Goal: Task Accomplishment & Management: Complete application form

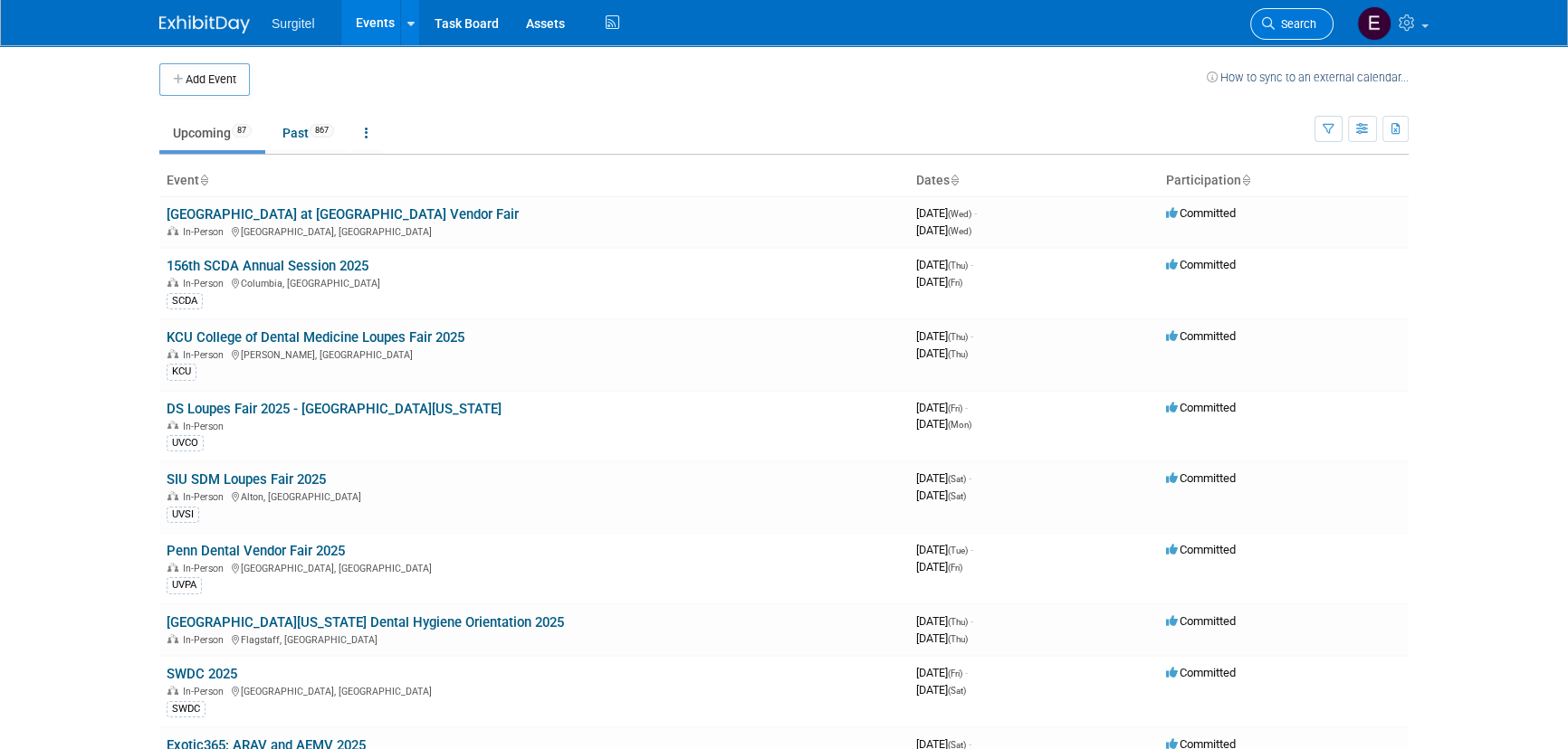
click at [1280, 15] on link "Search" at bounding box center [1292, 24] width 83 height 31
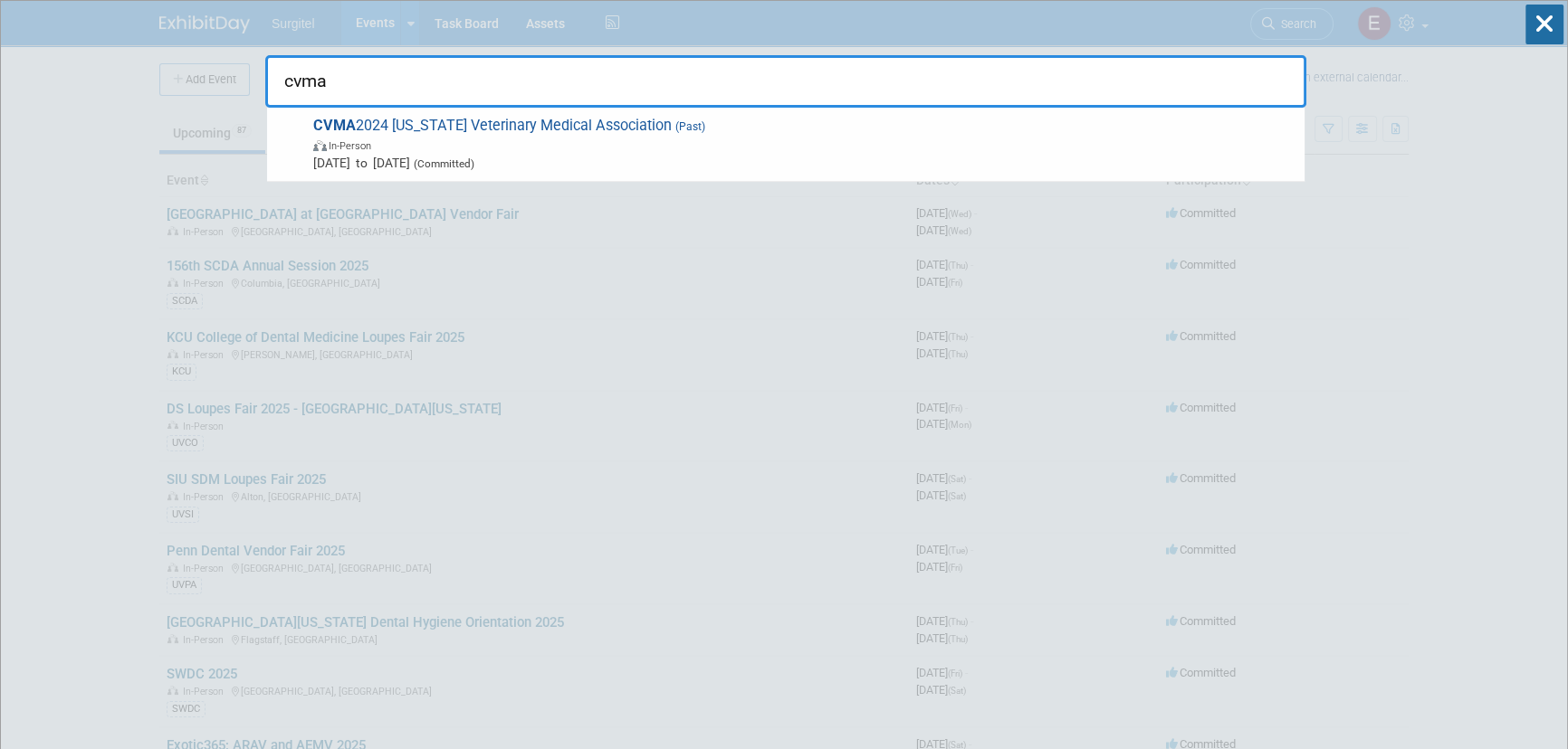
type input "cvma"
click at [1539, 23] on icon at bounding box center [1544, 24] width 38 height 40
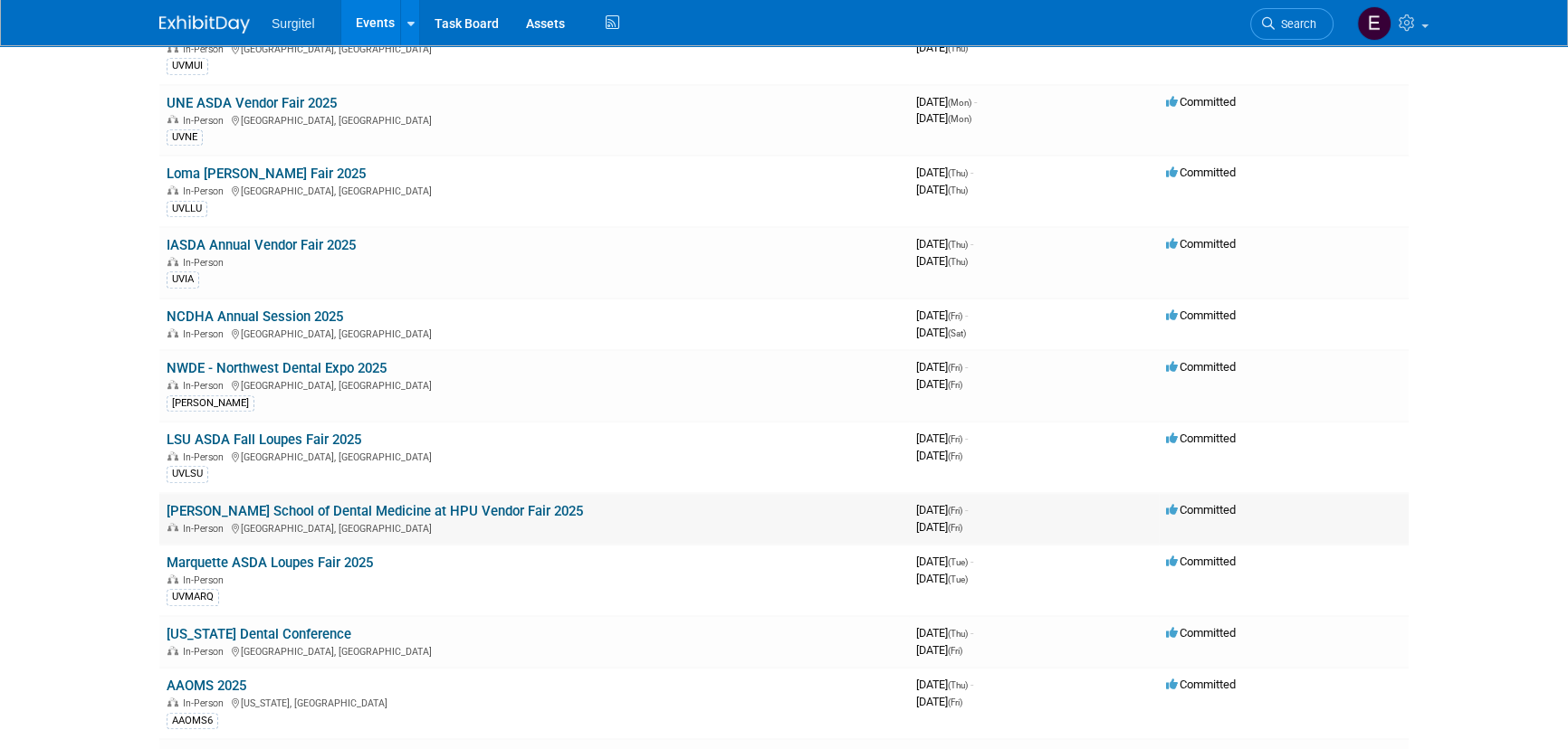
scroll to position [1069, 0]
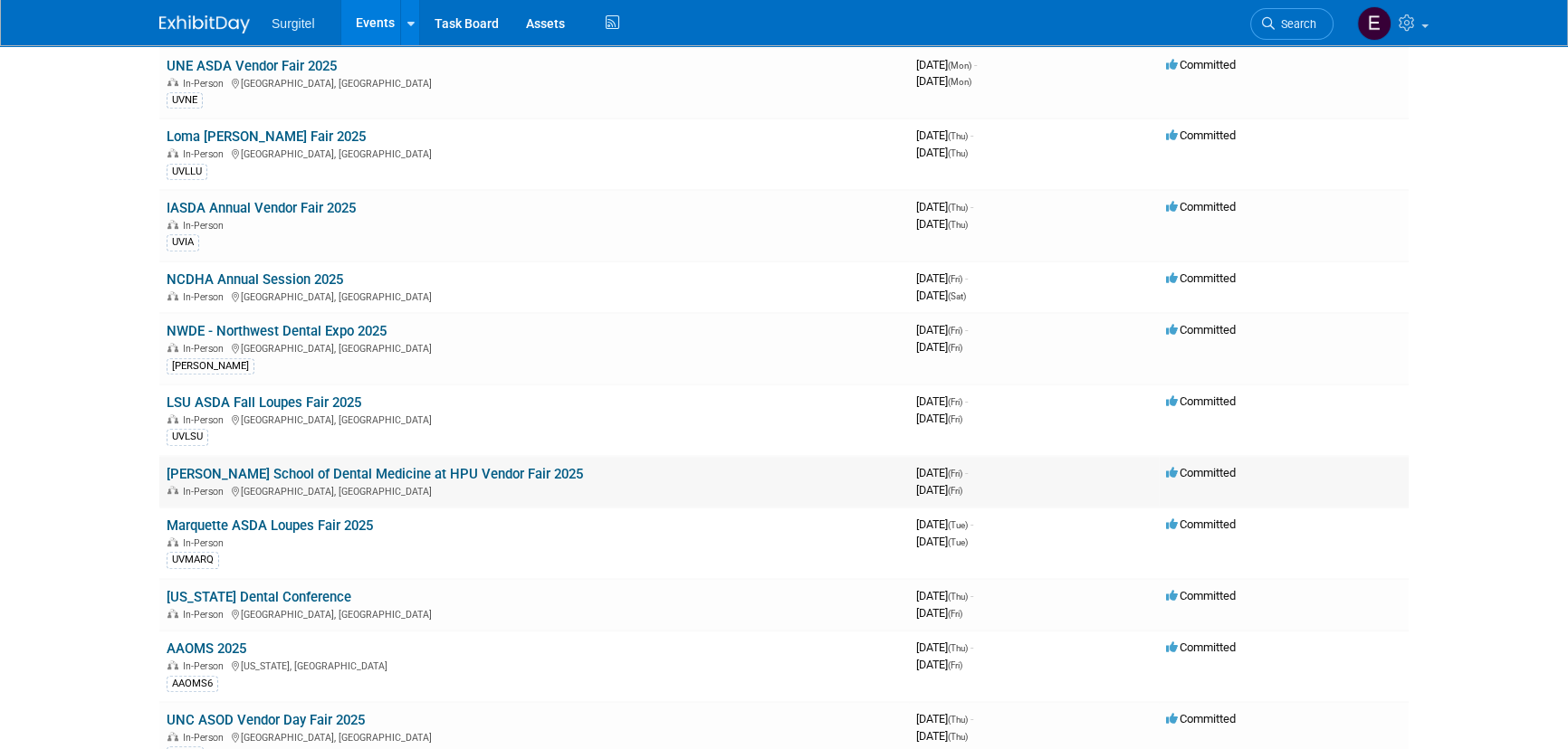
click at [433, 483] on div "In-Person High Point, NC" at bounding box center [534, 491] width 735 height 15
click at [432, 466] on link "[PERSON_NAME] School of Dental Medicine at HPU Vendor Fair 2025" at bounding box center [375, 474] width 417 height 17
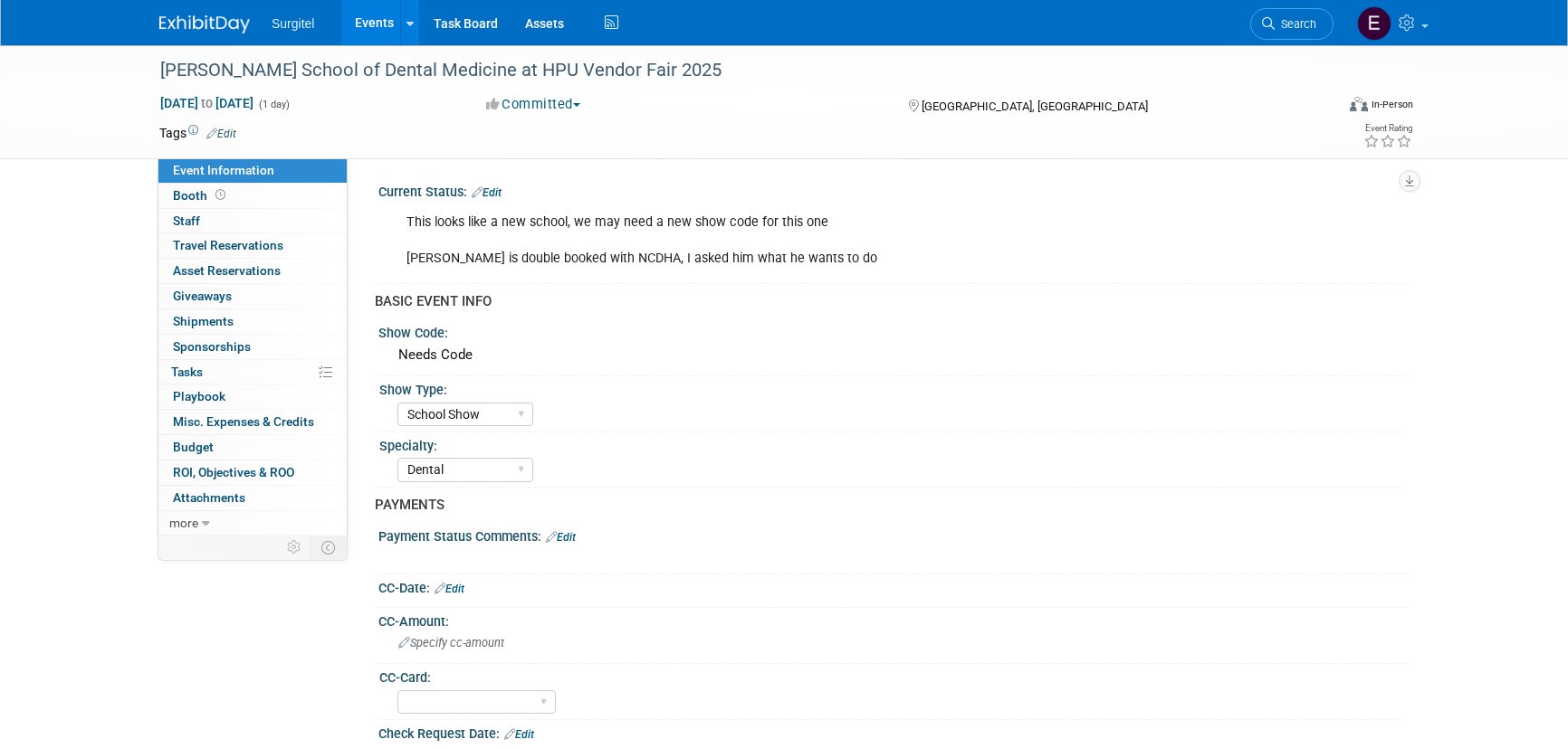
select select "School Show"
select select "Dental"
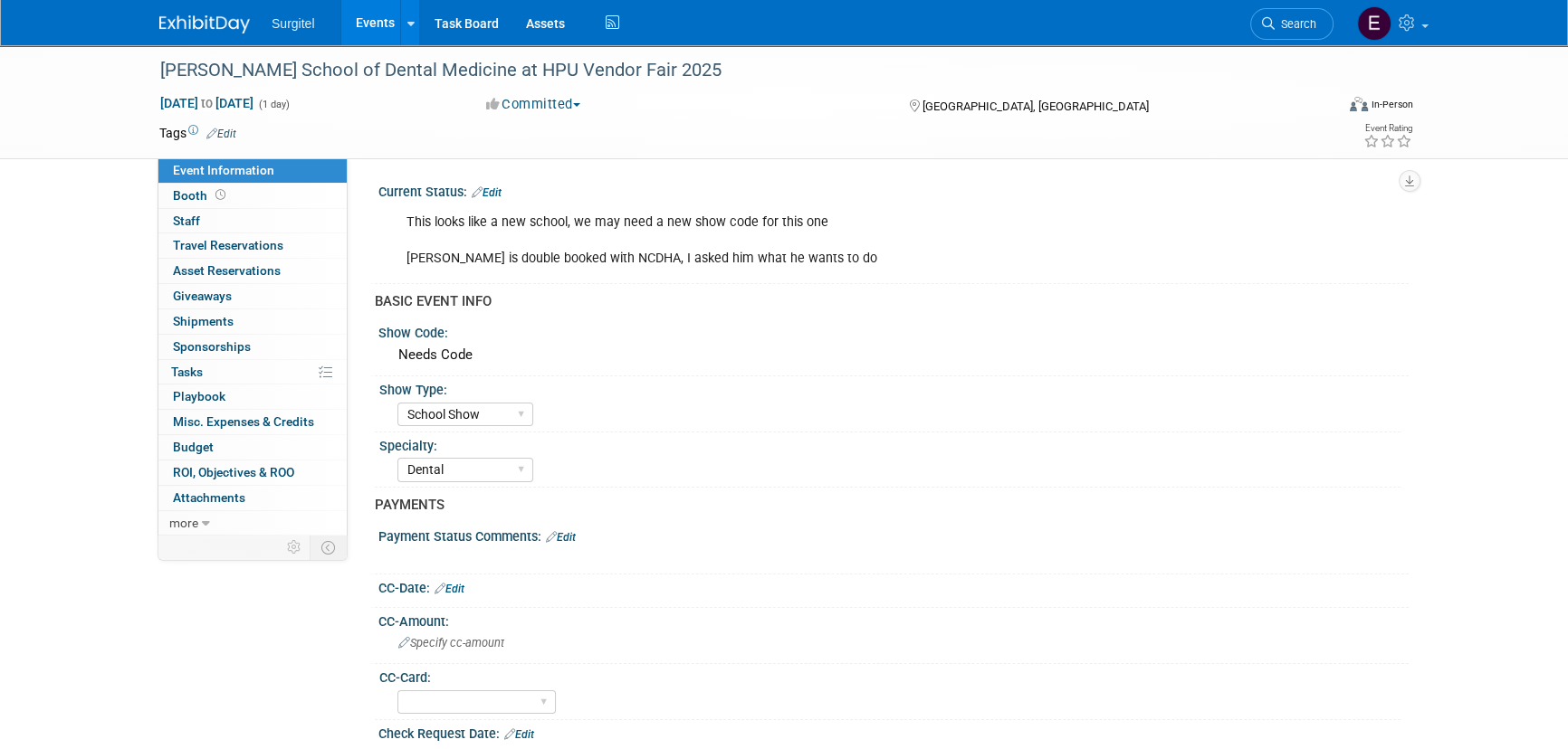
click at [388, 22] on link "Events" at bounding box center [374, 22] width 66 height 45
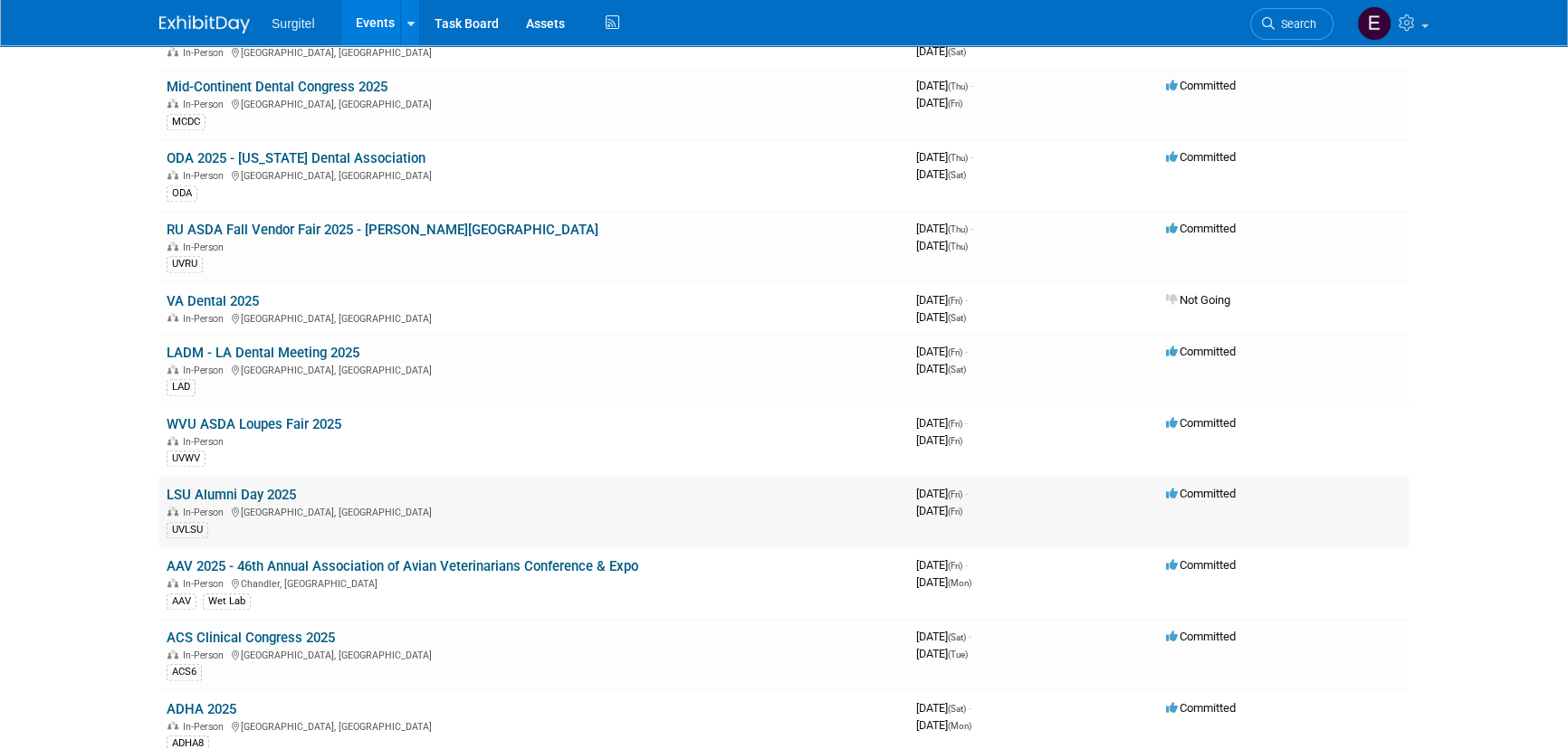
scroll to position [1974, 0]
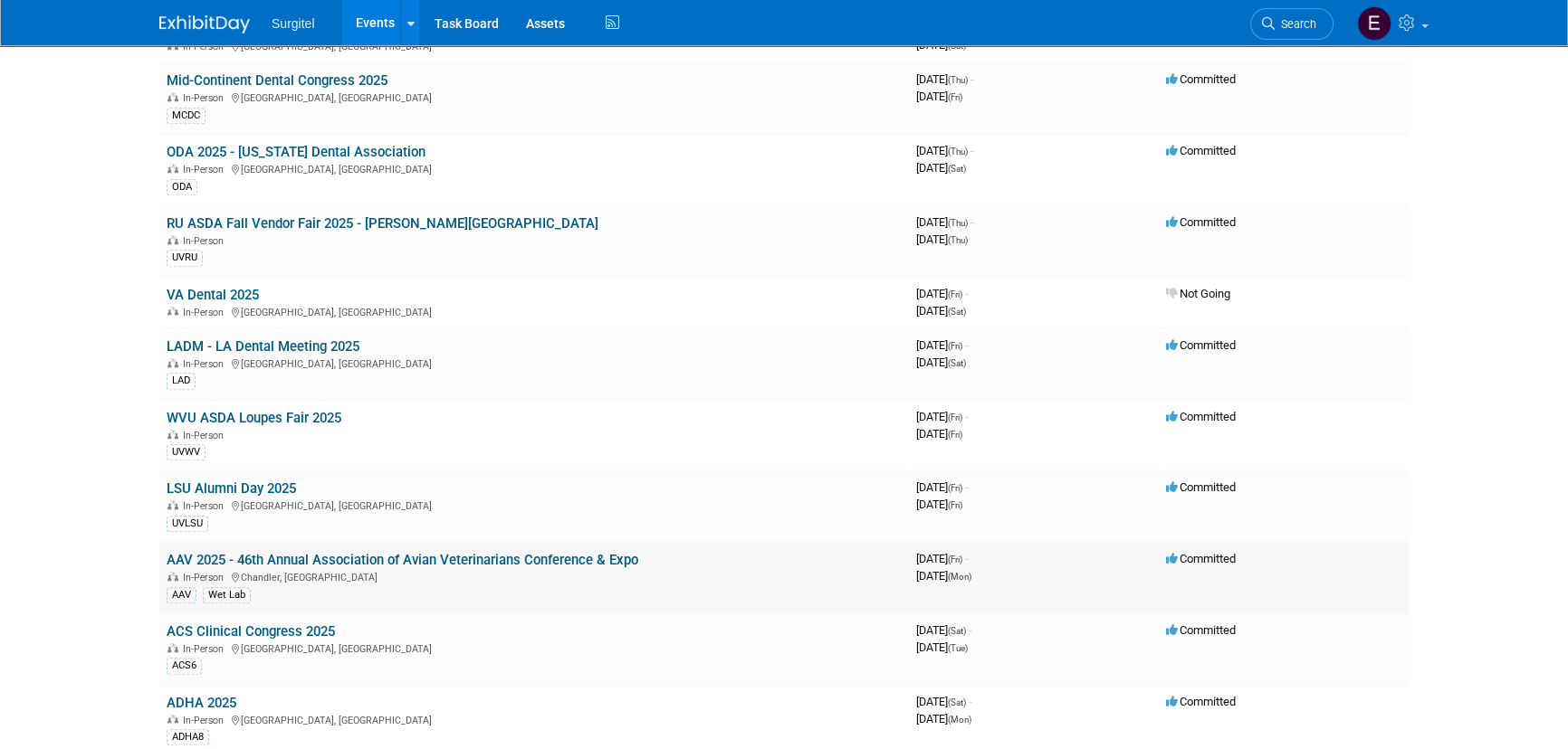
click at [290, 552] on link "AAV 2025 - 46th Annual Association of Avian Veterinarians Conference & Expo" at bounding box center [402, 560] width 471 height 17
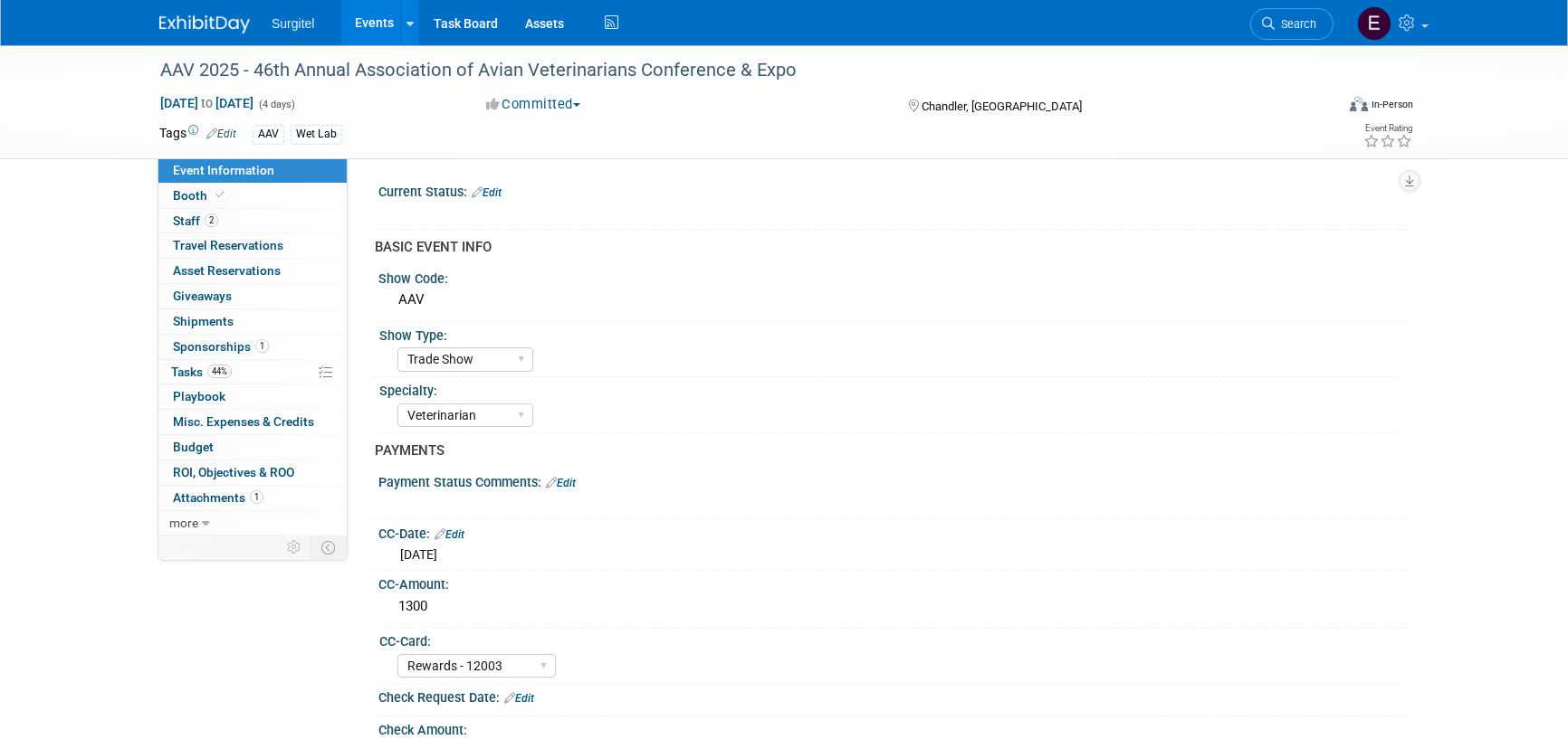
select select "Trade Show"
select select "Veterinarian"
select select "Rewards - 12003"
select select "No"
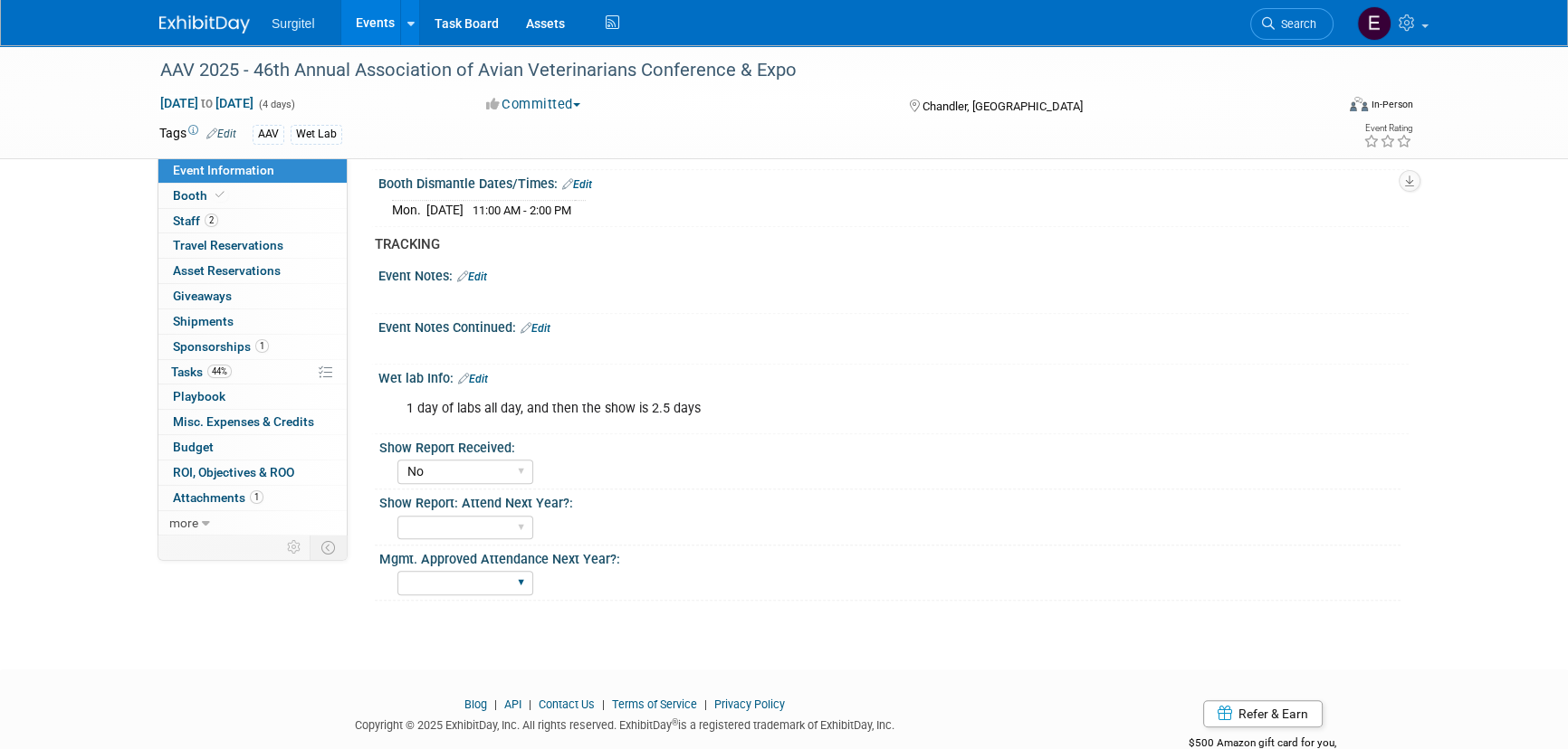
scroll to position [1316, 0]
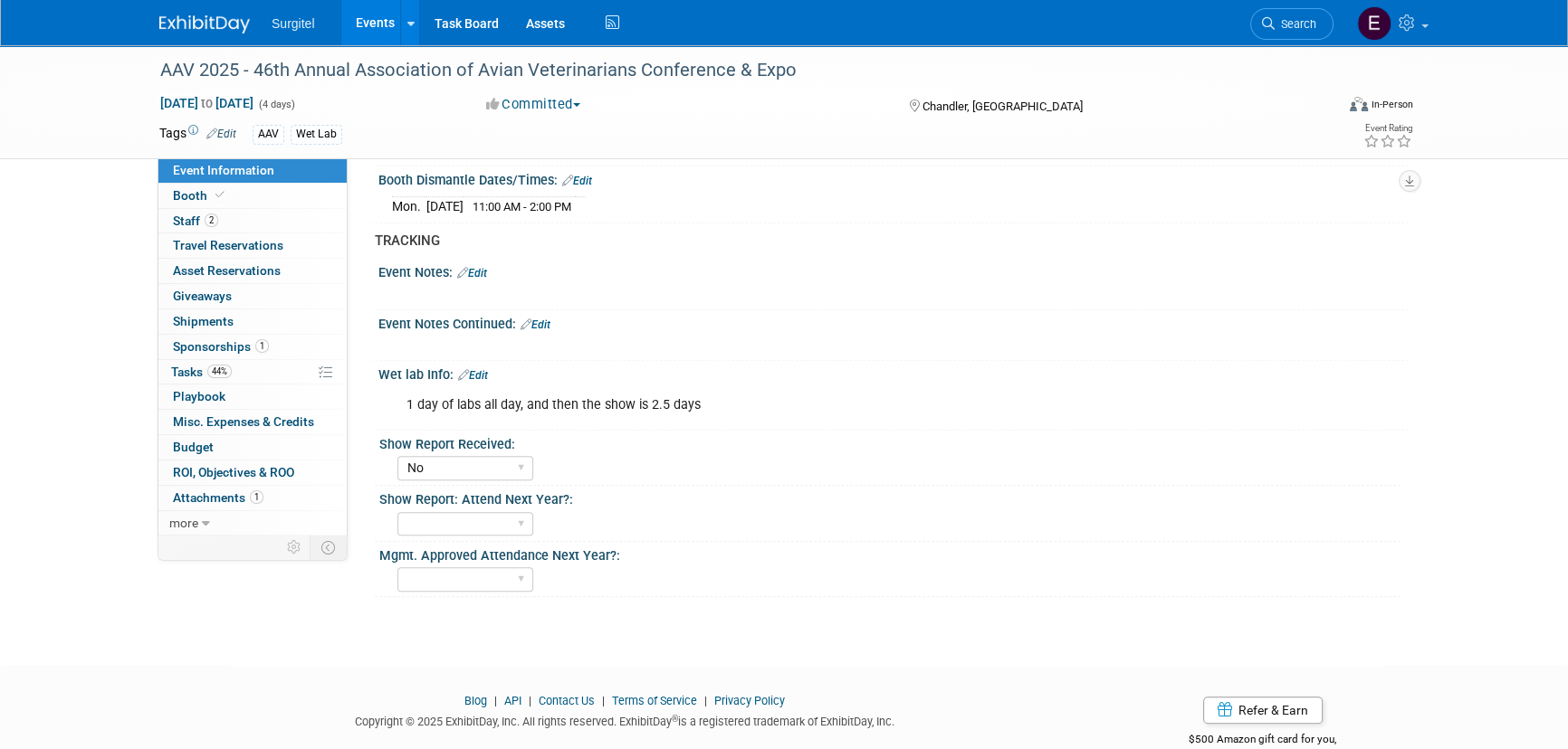
click at [370, 29] on link "Events" at bounding box center [374, 22] width 66 height 45
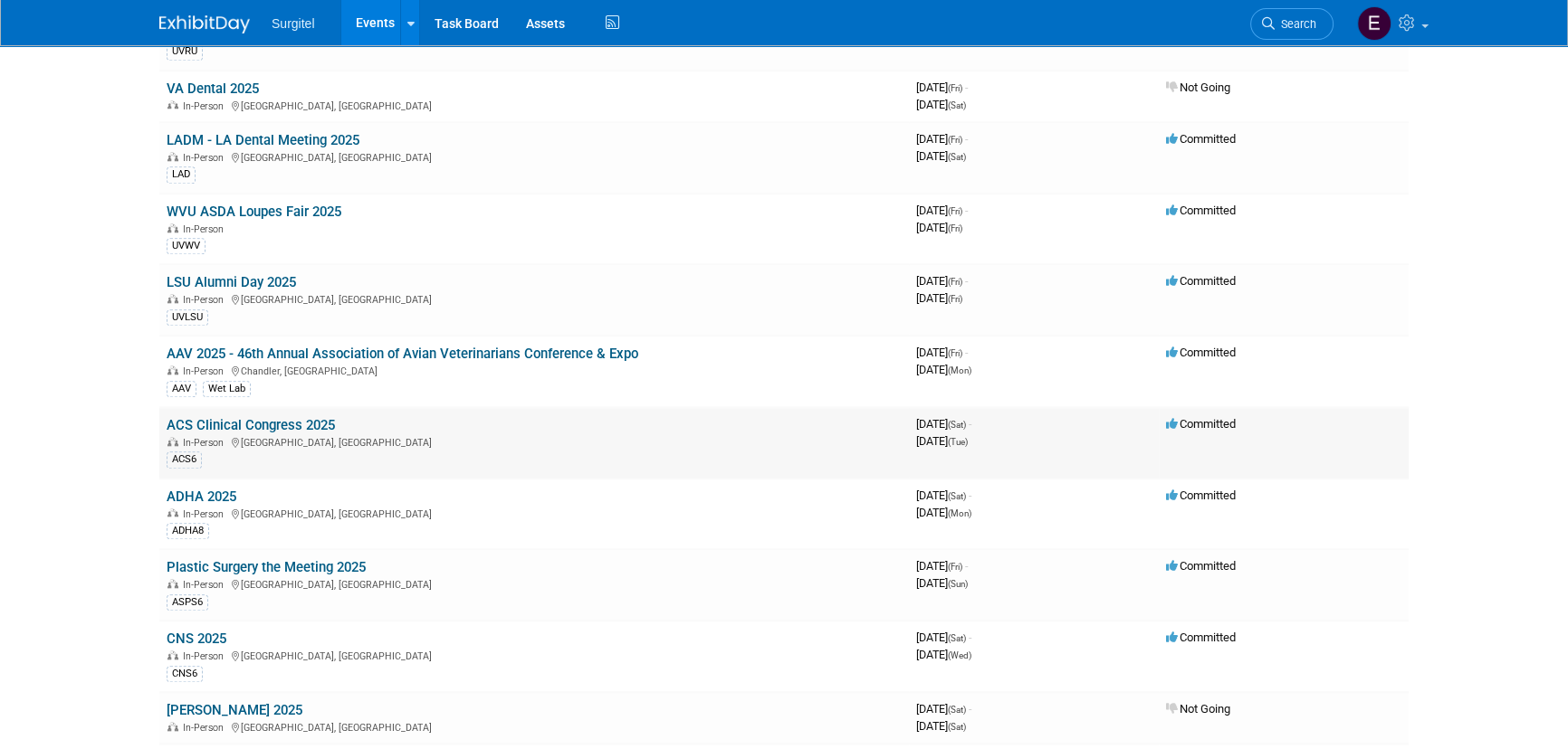
scroll to position [2139, 0]
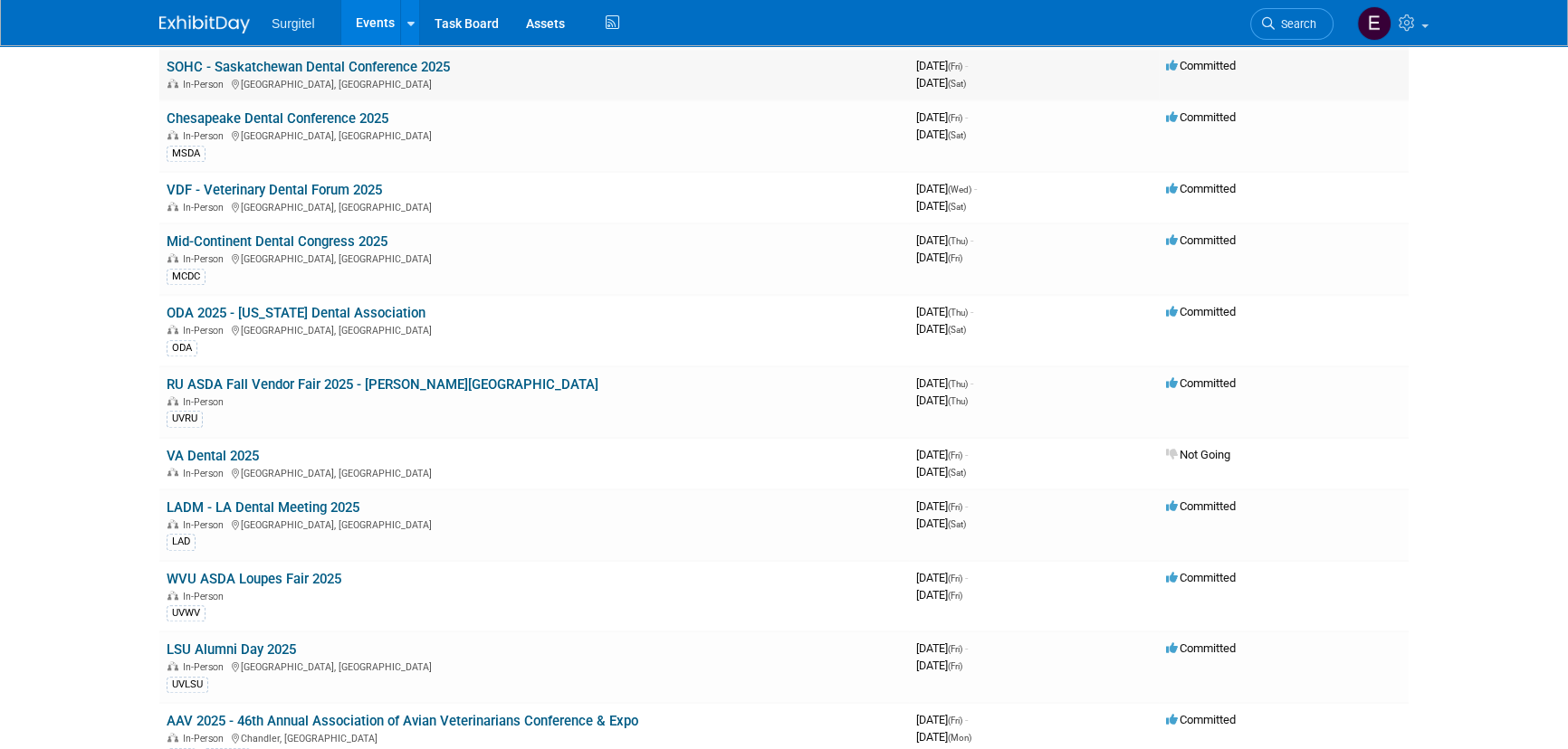
scroll to position [1810, 0]
click at [377, 25] on link "Events" at bounding box center [374, 22] width 66 height 45
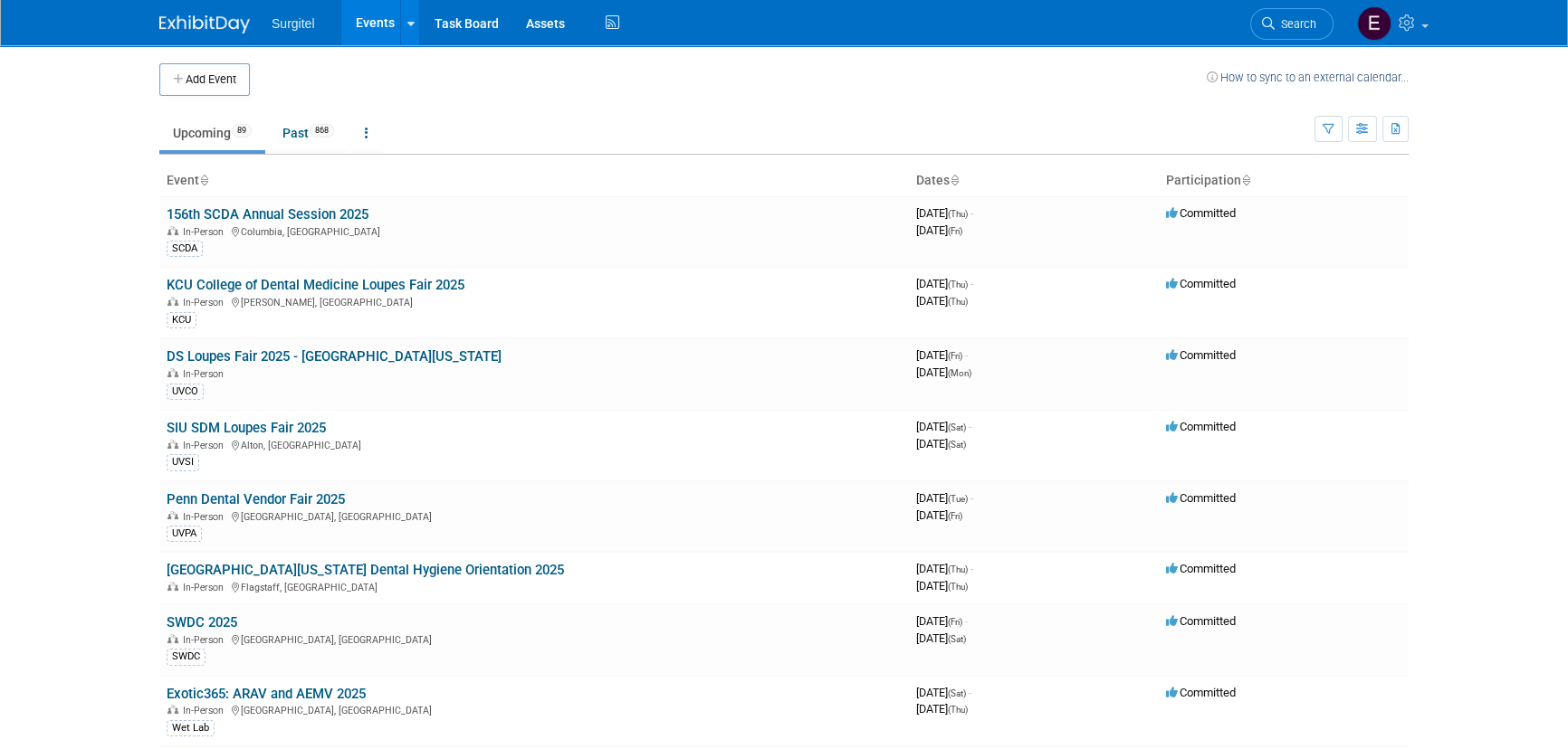
click at [214, 61] on div "Add Event How to sync to an external calendar..." at bounding box center [784, 70] width 1249 height 51
click at [224, 70] on button "Add Event" at bounding box center [205, 79] width 91 height 32
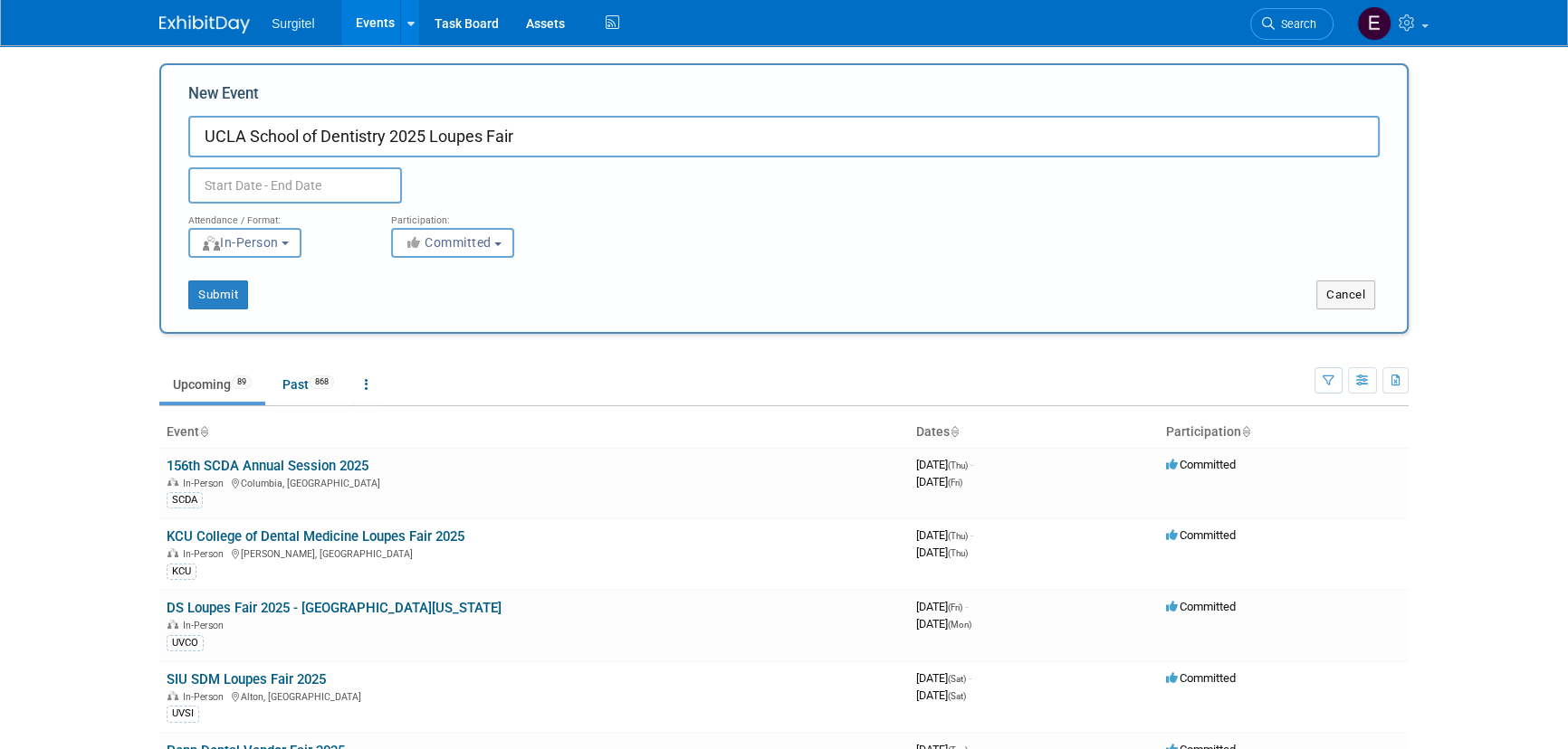
type input "UCLA School of Dentistry 2025 Loupes Fair"
click at [328, 185] on input "text" at bounding box center [295, 185] width 214 height 36
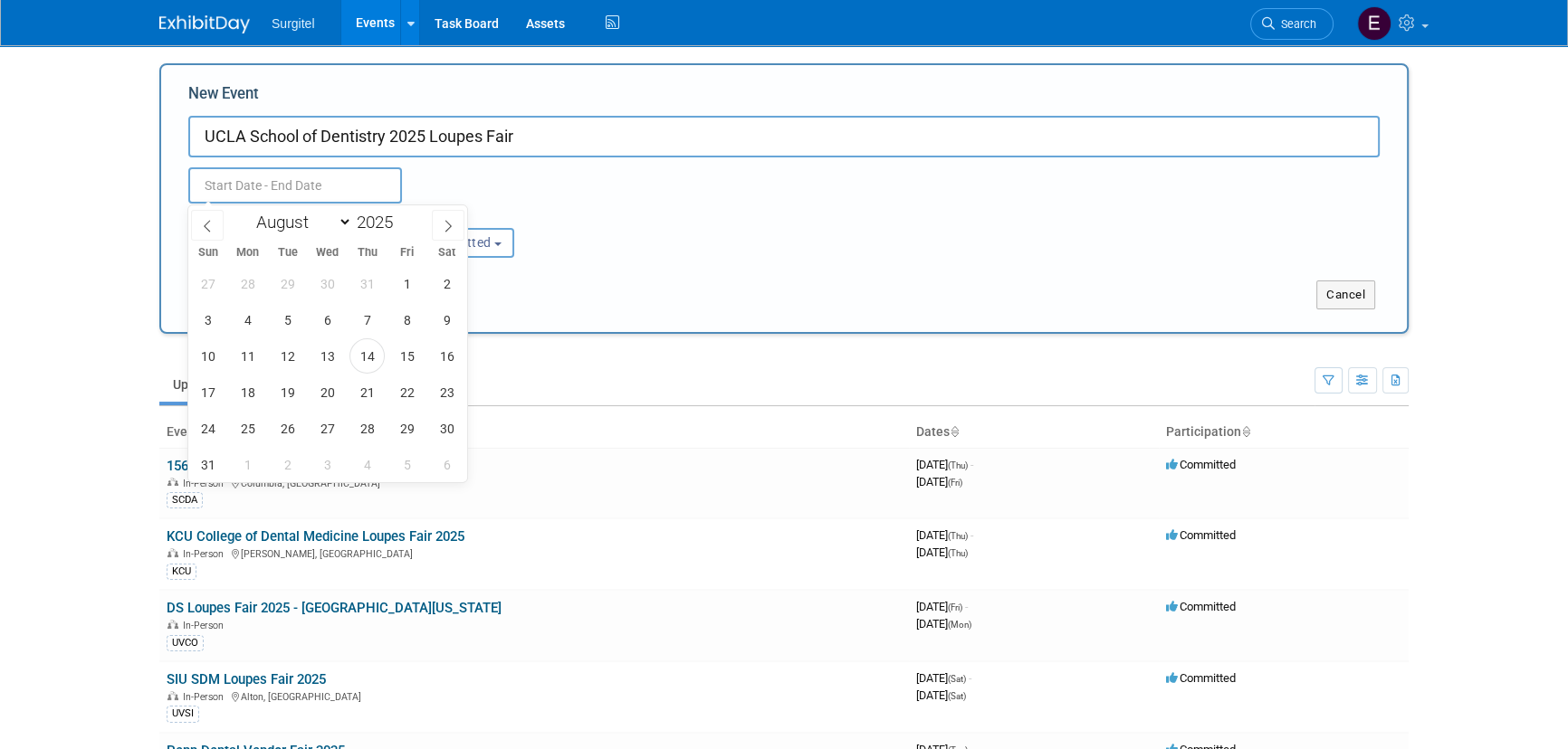
click at [327, 208] on div "January February March April May June July August September October November De…" at bounding box center [327, 220] width 209 height 31
click at [325, 218] on select "January February March April May June July August September October November De…" at bounding box center [300, 222] width 104 height 22
click at [248, 211] on select "January February March April May June July August September October November De…" at bounding box center [300, 222] width 104 height 22
click at [318, 228] on select "January February March April May June July August September October November De…" at bounding box center [300, 222] width 104 height 22
select select "8"
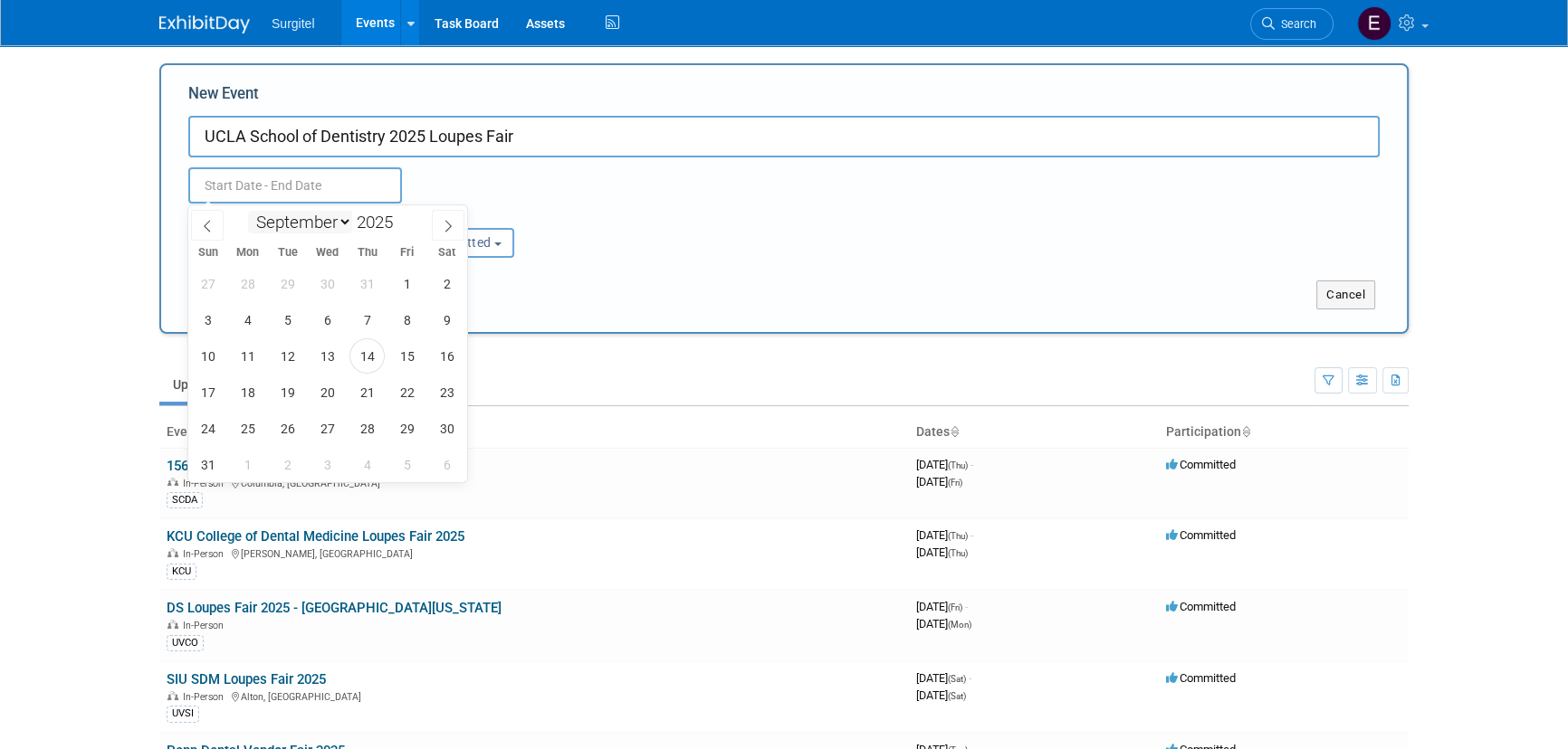
click at [248, 211] on select "January February March April May June July August September October November De…" at bounding box center [300, 222] width 104 height 22
click at [291, 435] on span "30" at bounding box center [287, 429] width 35 height 35
type input "Sep 30, 2025 to Sep 30, 2025"
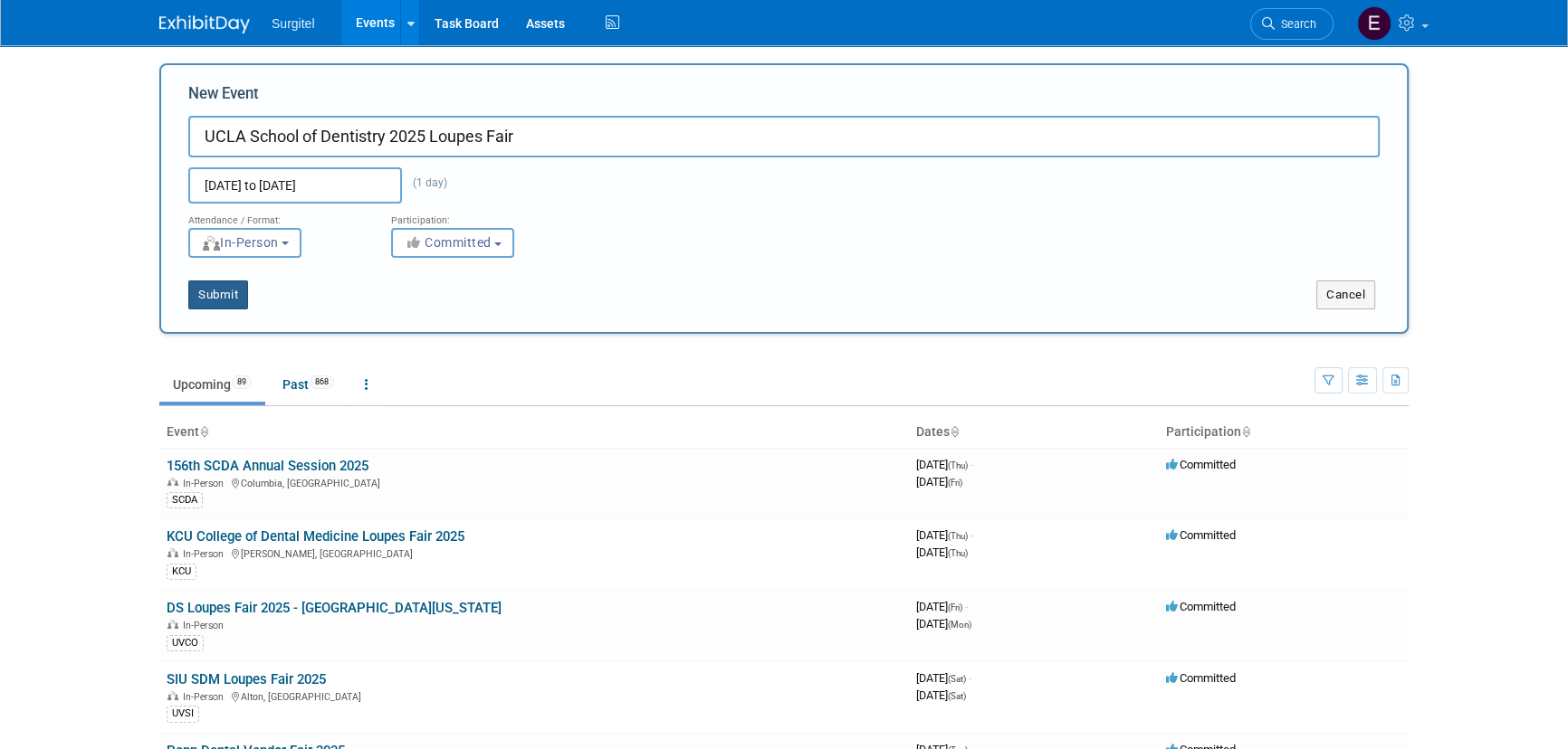
click at [224, 290] on button "Submit" at bounding box center [218, 294] width 60 height 29
type input "UCLA School of Dentistry 2025 Loupes Fair"
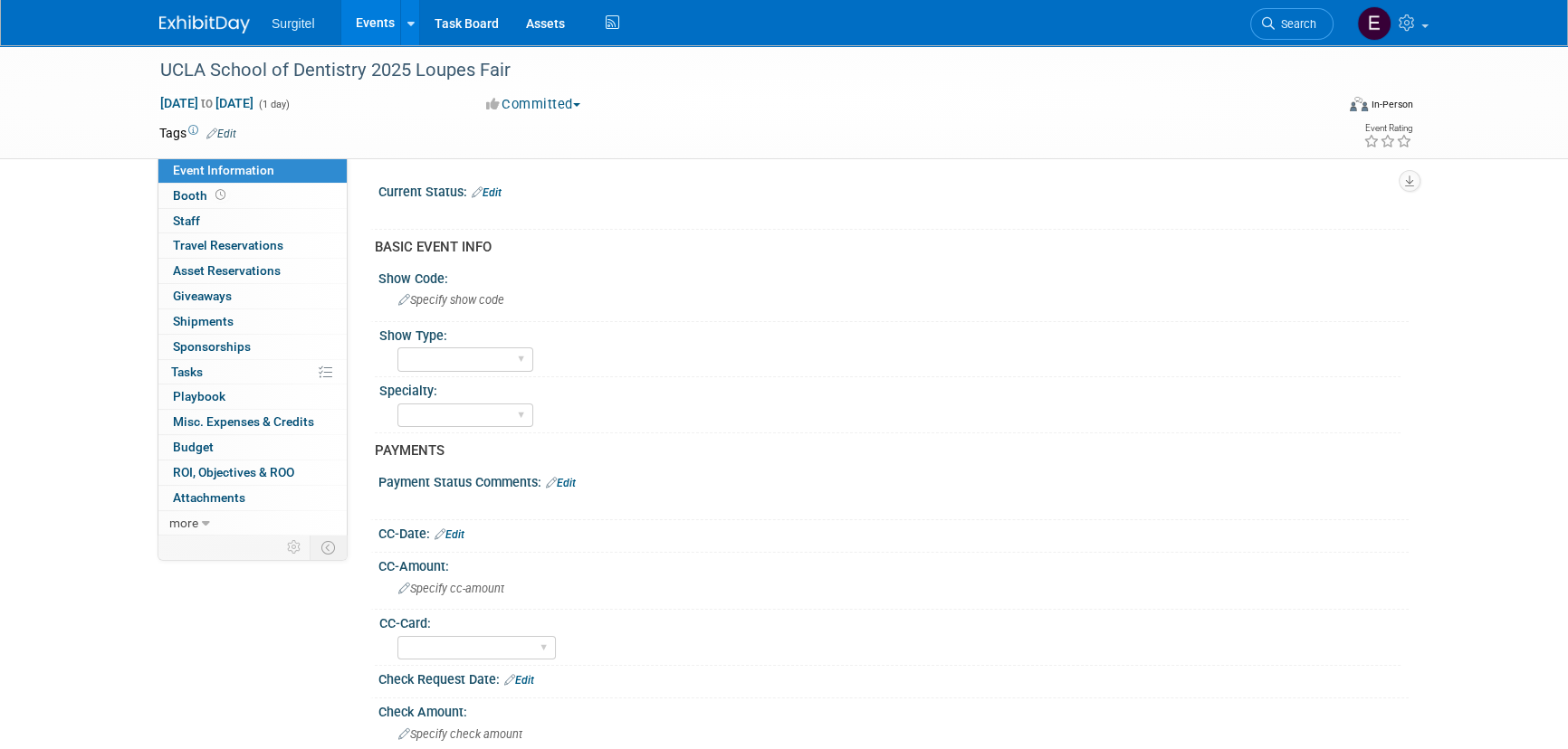
click at [233, 128] on link "Edit" at bounding box center [221, 134] width 30 height 13
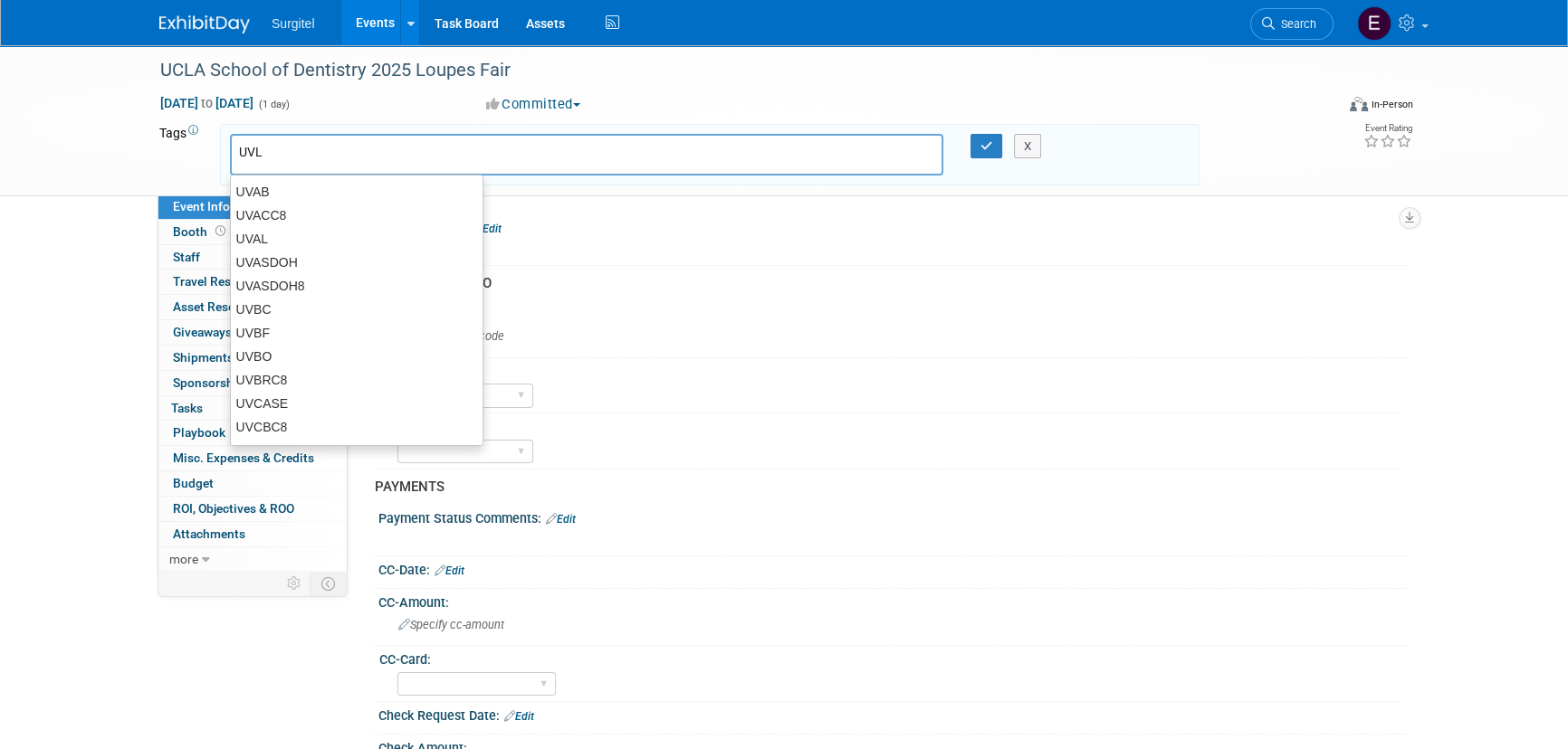
type input "UVLA"
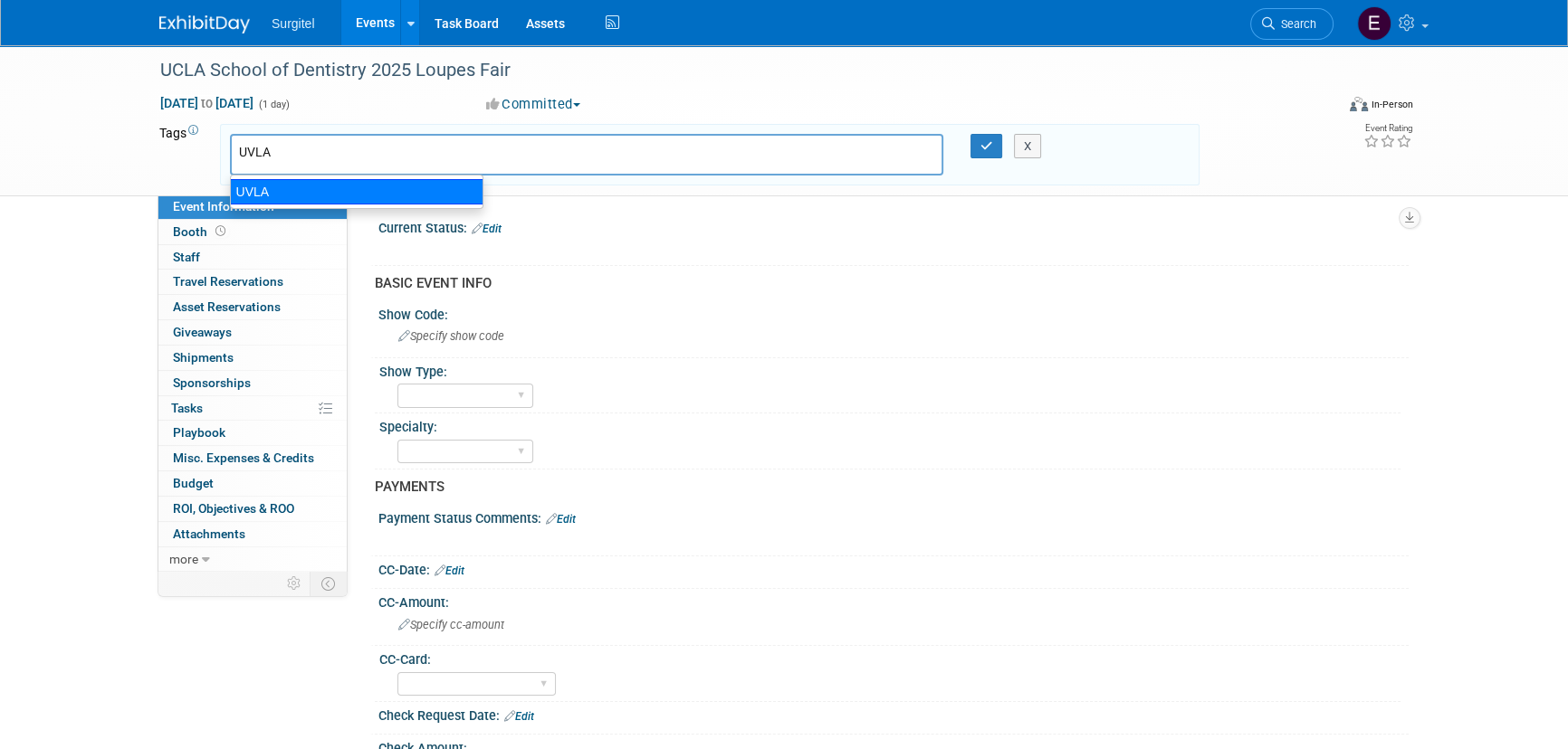
click at [271, 197] on div "UVLA" at bounding box center [357, 192] width 254 height 25
type input "UVLA"
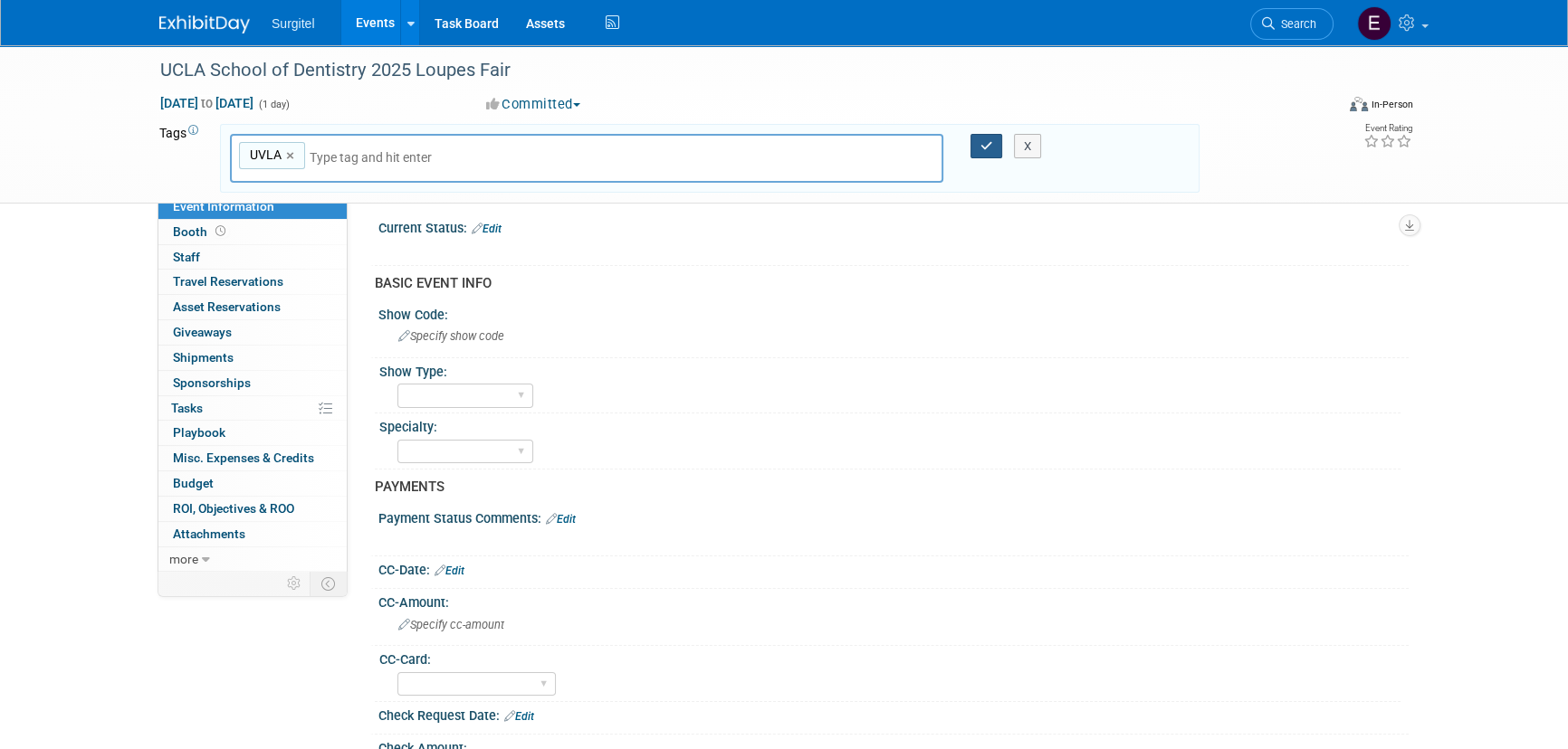
click at [991, 154] on button "button" at bounding box center [986, 146] width 32 height 25
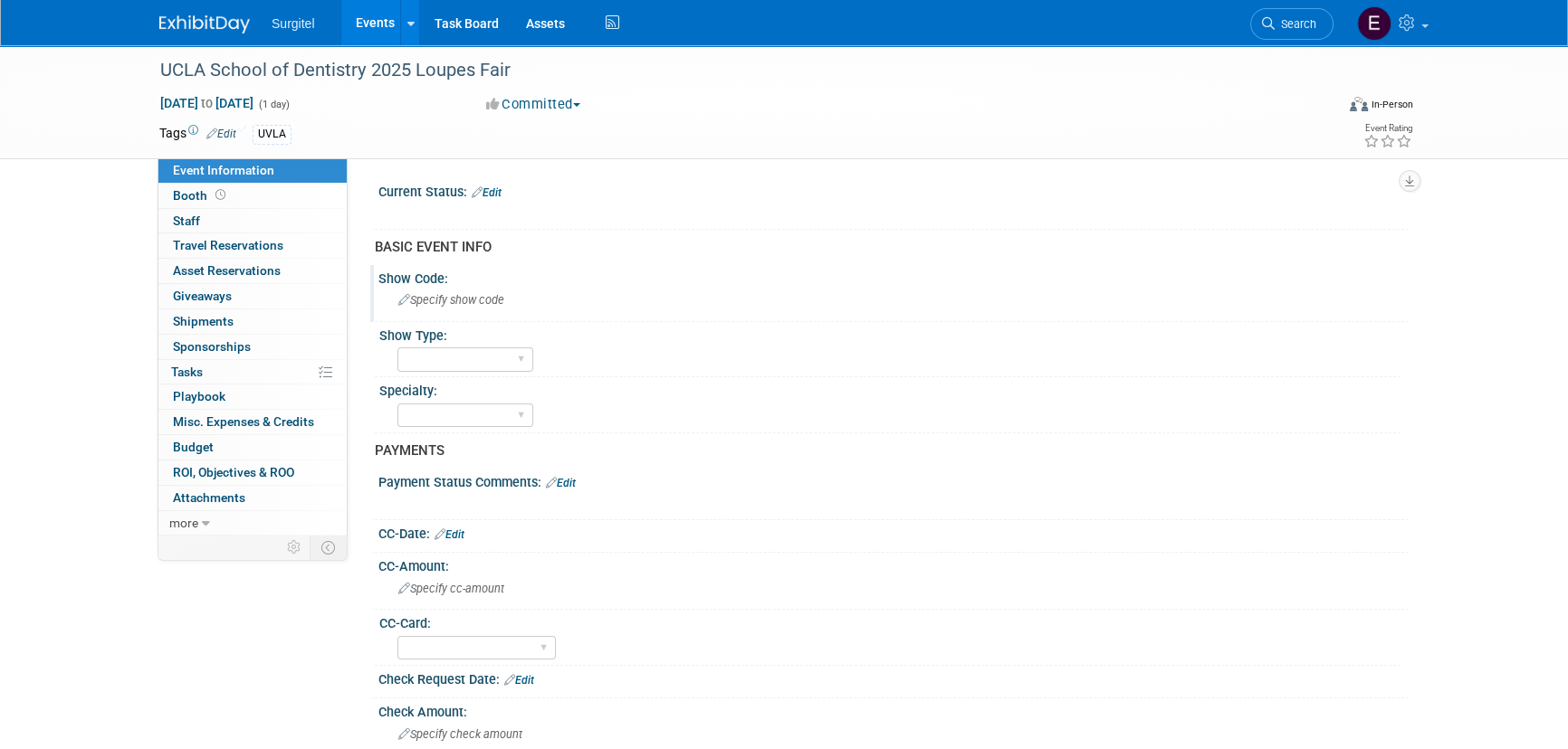
click at [466, 298] on span "Specify show code" at bounding box center [451, 300] width 106 height 14
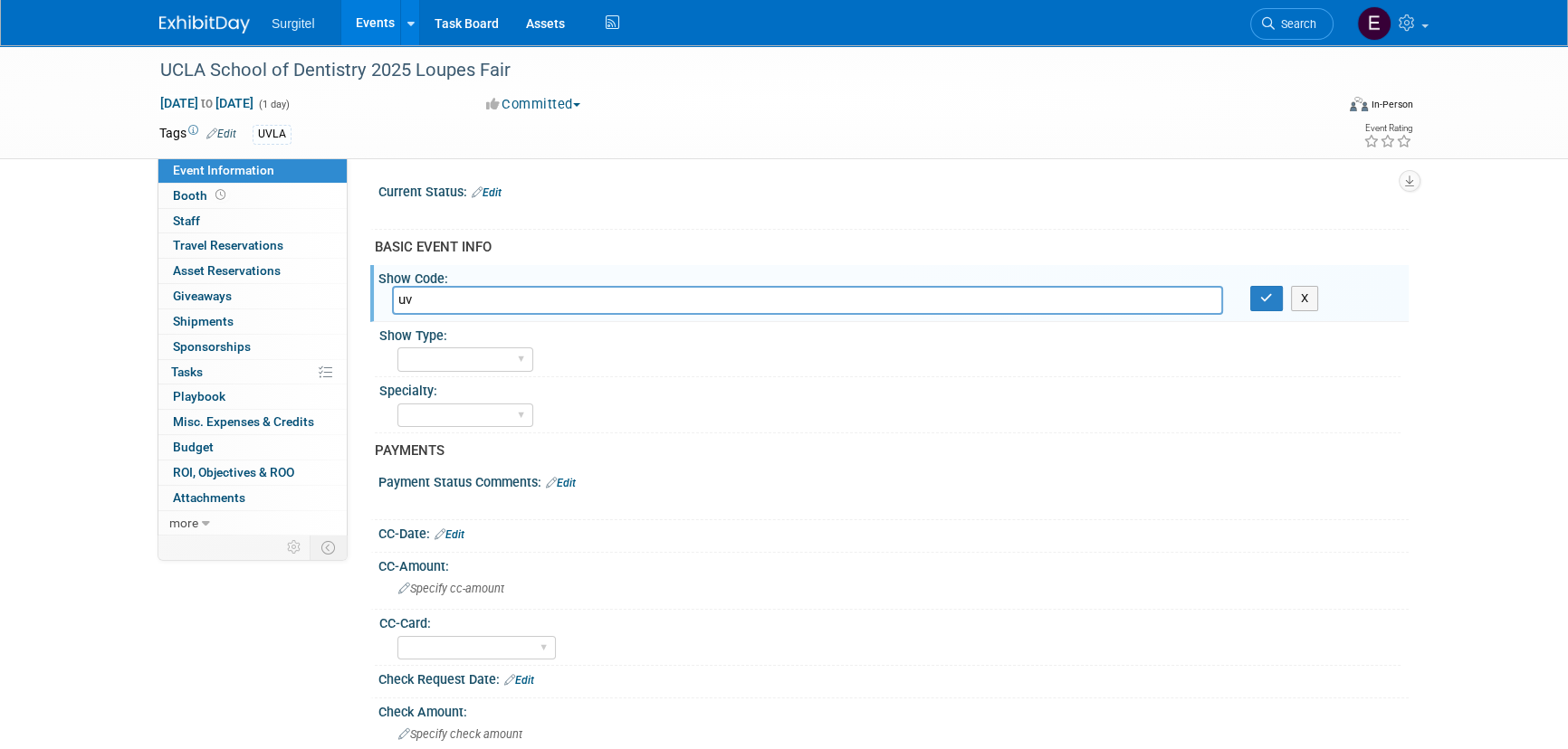
type input "u"
type input "UVLA"
click at [1283, 308] on div "X" at bounding box center [1323, 298] width 144 height 25
click at [1266, 306] on button "button" at bounding box center [1266, 298] width 32 height 25
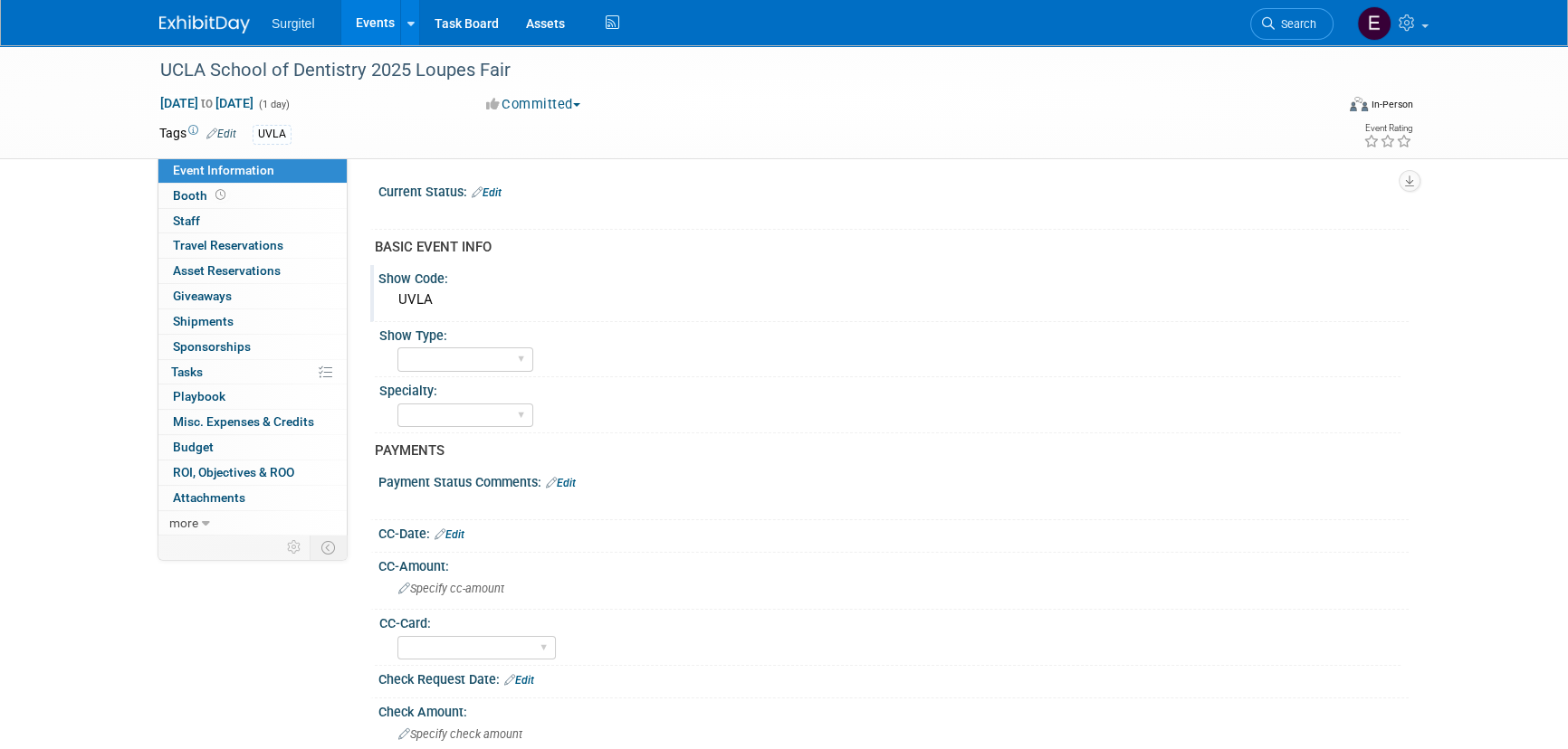
click at [1223, 279] on div "Show Code:" at bounding box center [894, 276] width 1031 height 22
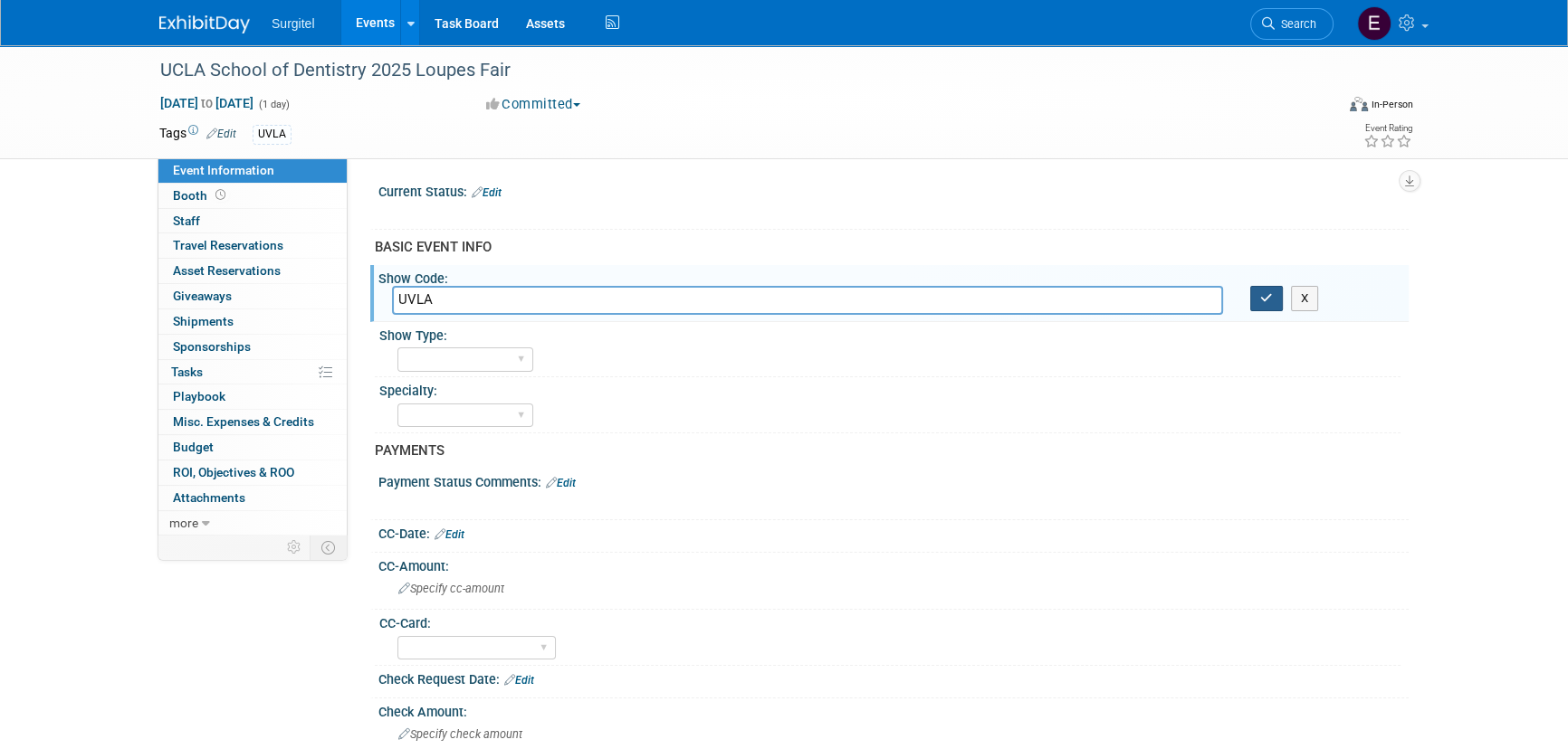
click at [1271, 303] on icon "button" at bounding box center [1267, 298] width 13 height 12
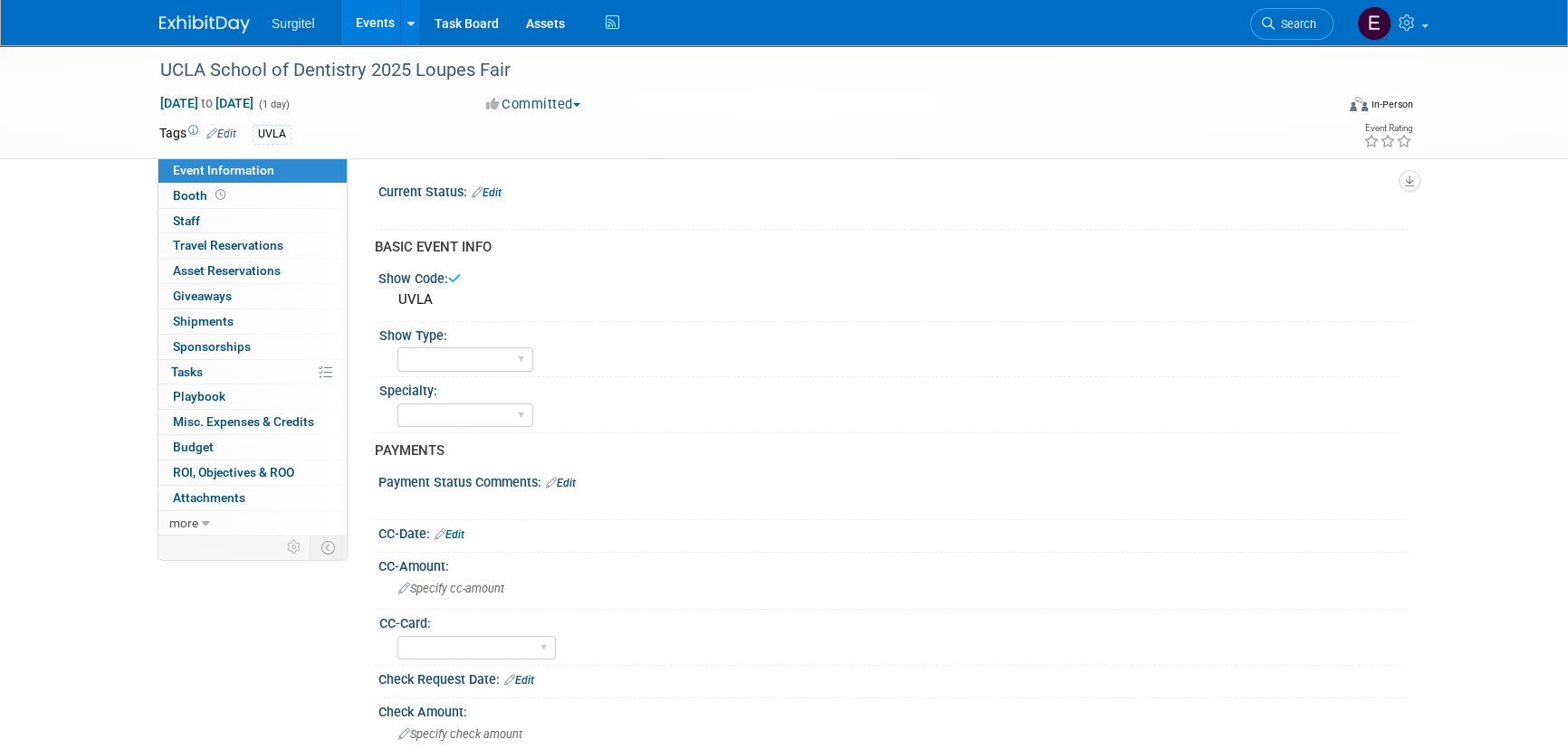
click at [494, 190] on link "Edit" at bounding box center [486, 193] width 30 height 13
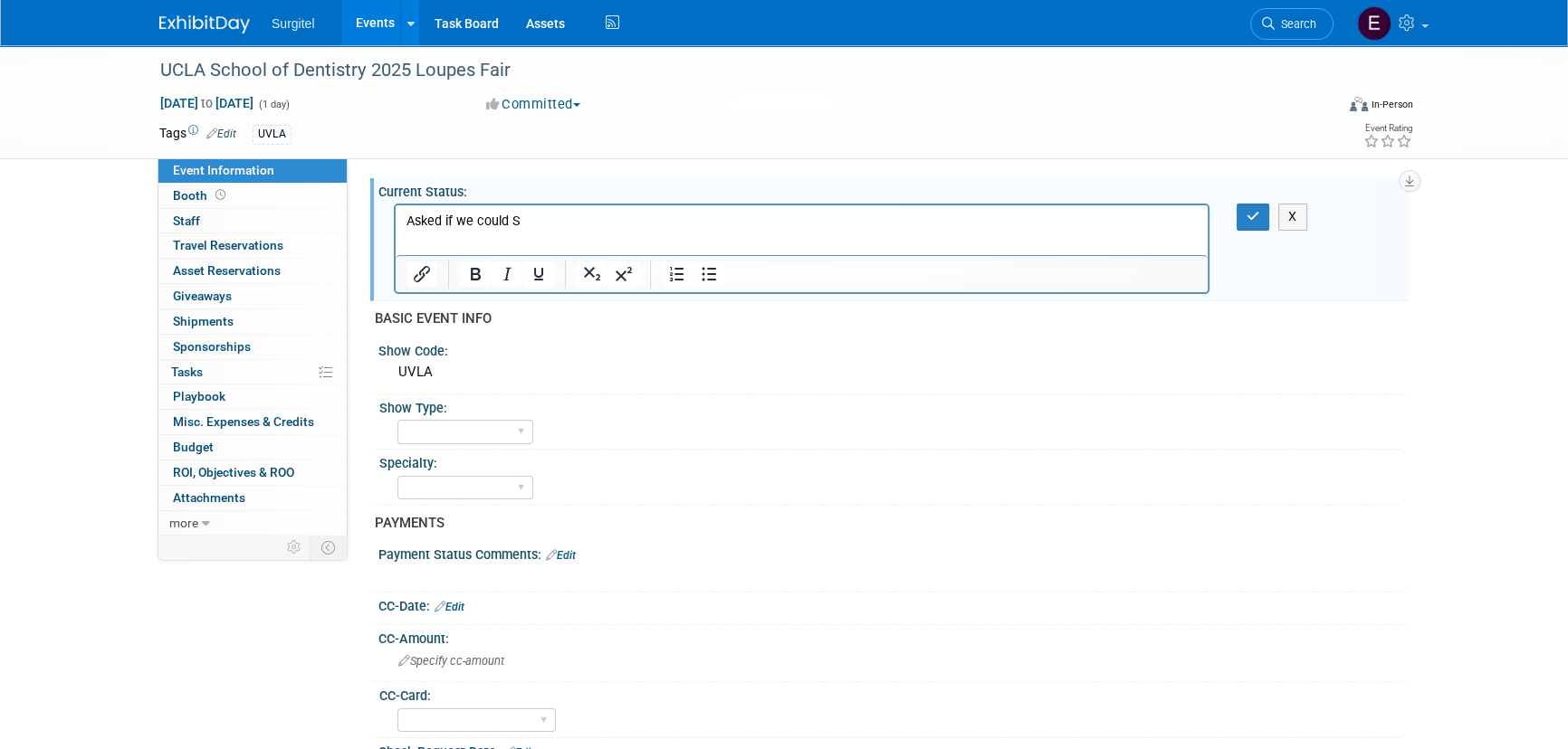
click at [549, 215] on p "Asked if we could S" at bounding box center [802, 222] width 791 height 19
click at [1254, 223] on button "button" at bounding box center [1253, 217] width 33 height 26
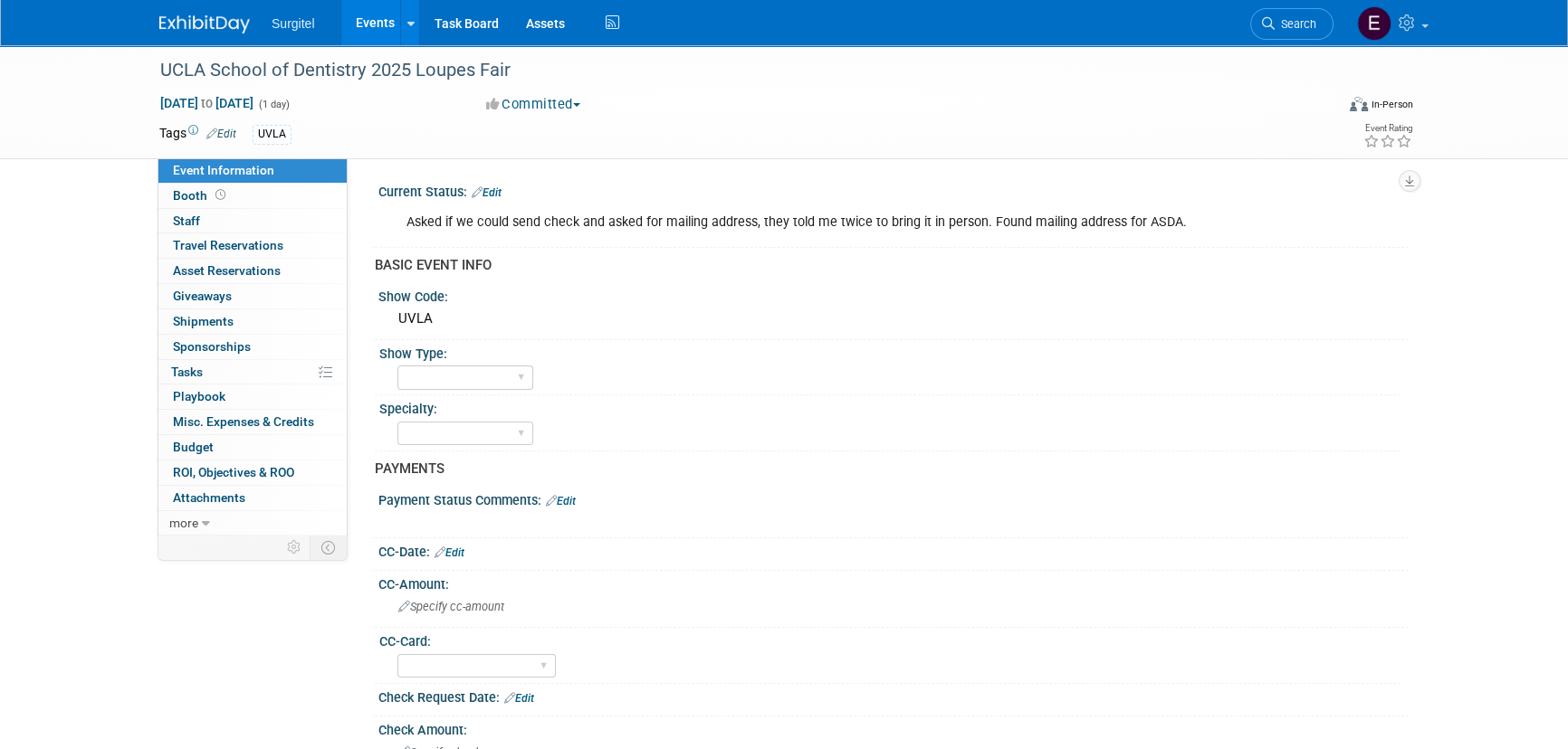
click at [371, 19] on link "Events" at bounding box center [374, 22] width 66 height 45
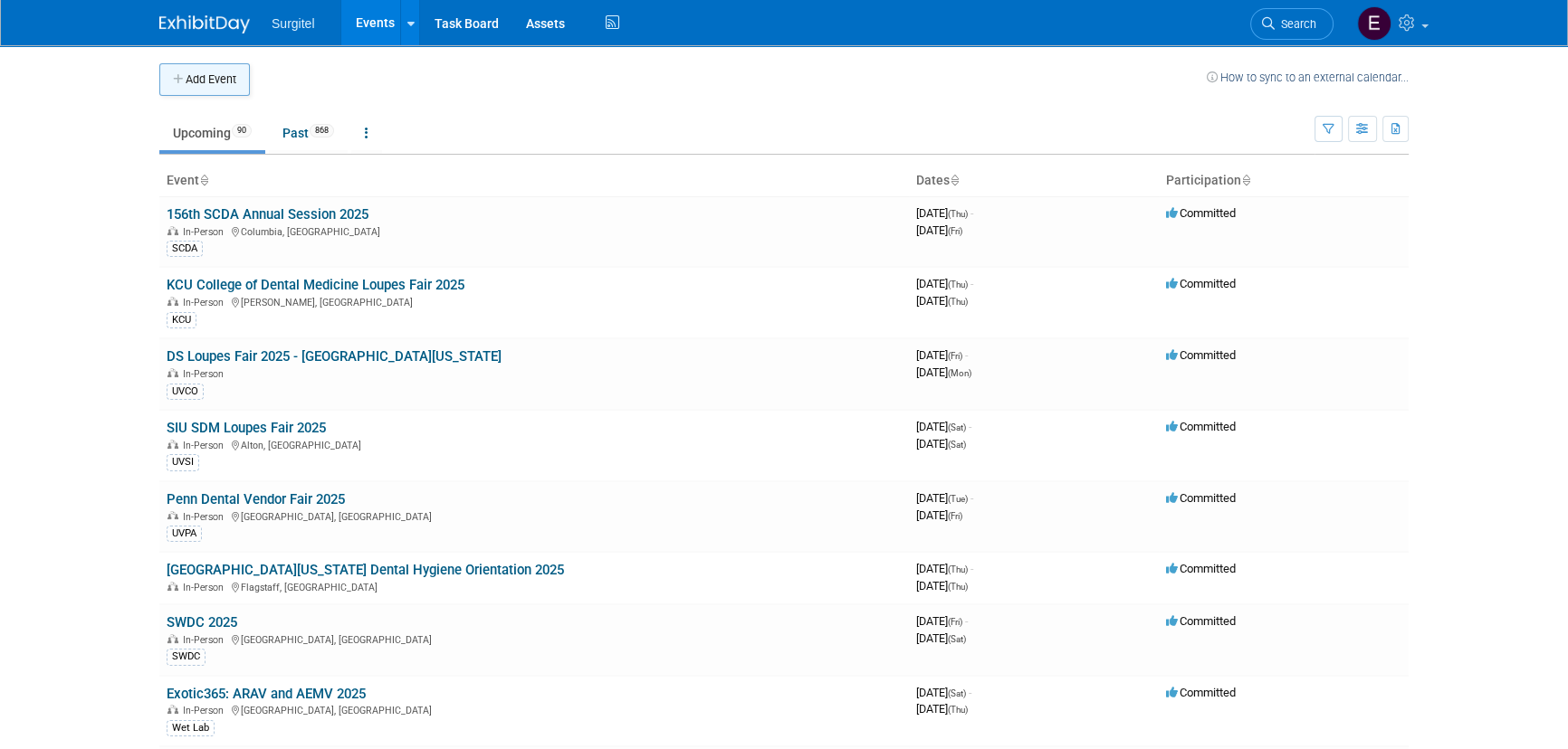
click at [204, 68] on button "Add Event" at bounding box center [205, 79] width 91 height 32
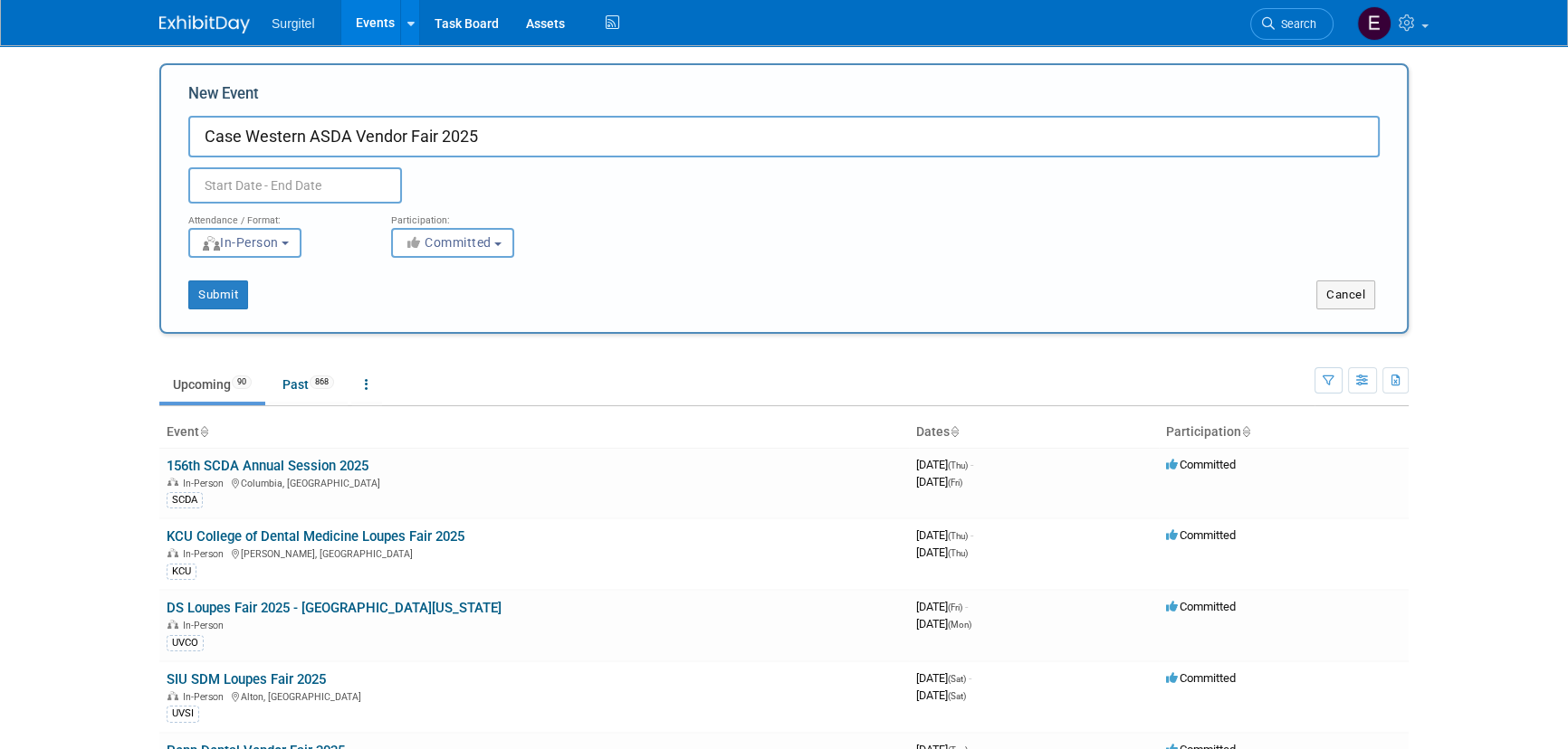
type input "Case Western ASDA Vendor Fair 2025"
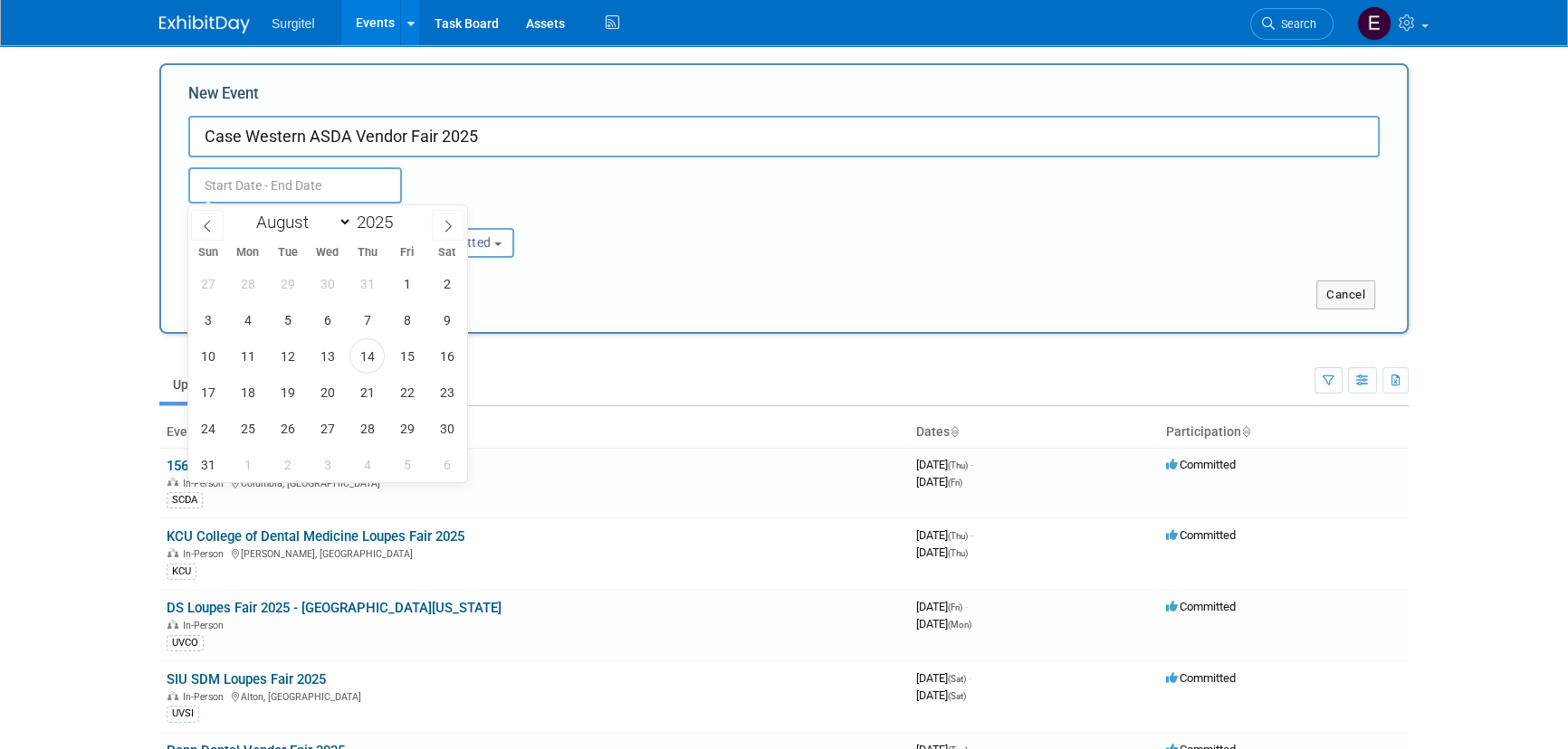
click at [297, 193] on input "text" at bounding box center [295, 185] width 214 height 36
click at [311, 233] on div "January February March April May June July August September October November [D…" at bounding box center [327, 220] width 209 height 31
click at [311, 224] on select "January February March April May June July August September October November De…" at bounding box center [300, 222] width 104 height 22
select select "8"
click at [248, 211] on select "January February March April May June July August September October November De…" at bounding box center [300, 222] width 104 height 22
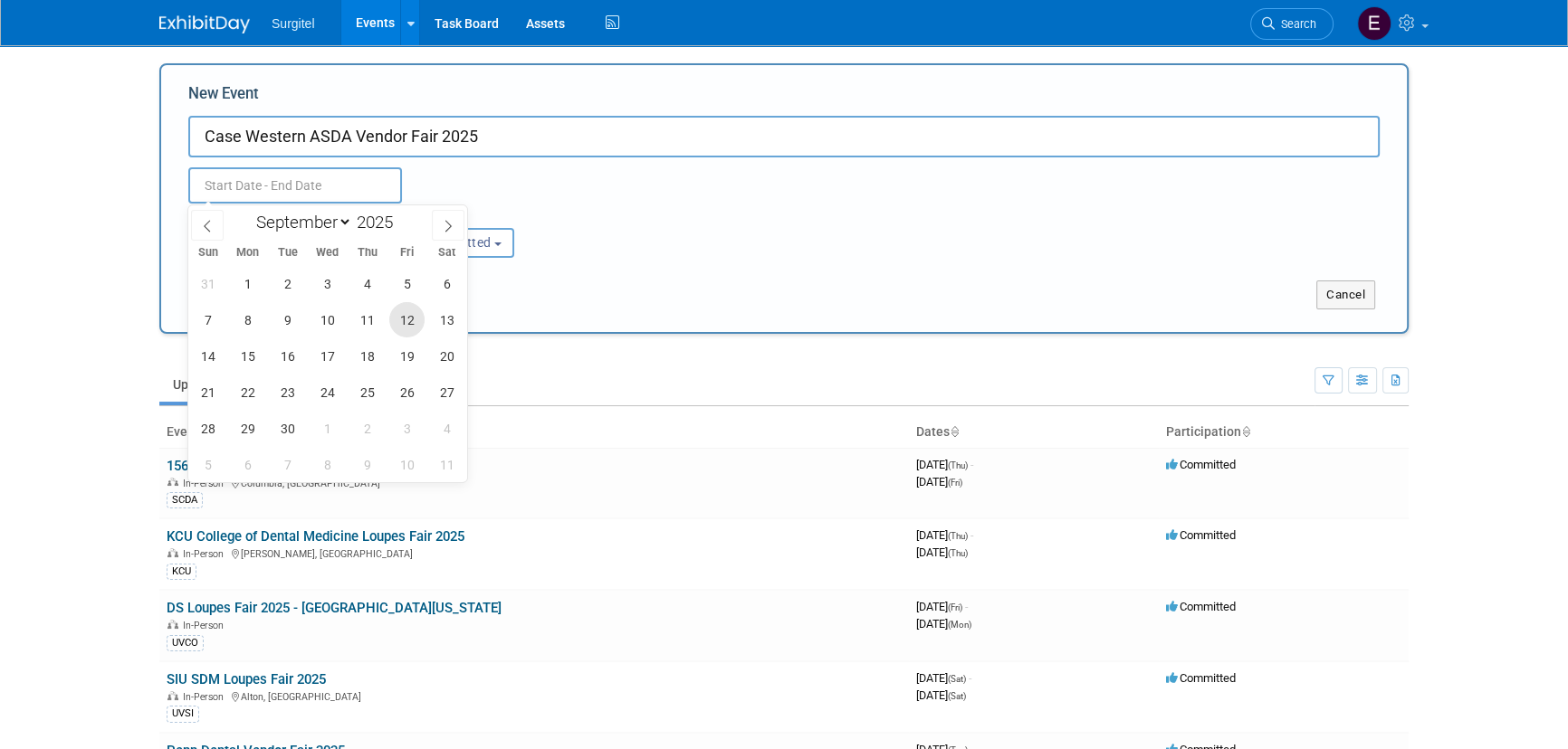
click at [416, 311] on span "12" at bounding box center [407, 320] width 35 height 35
type input "Sep 12, 2025 to Sep 12, 2025"
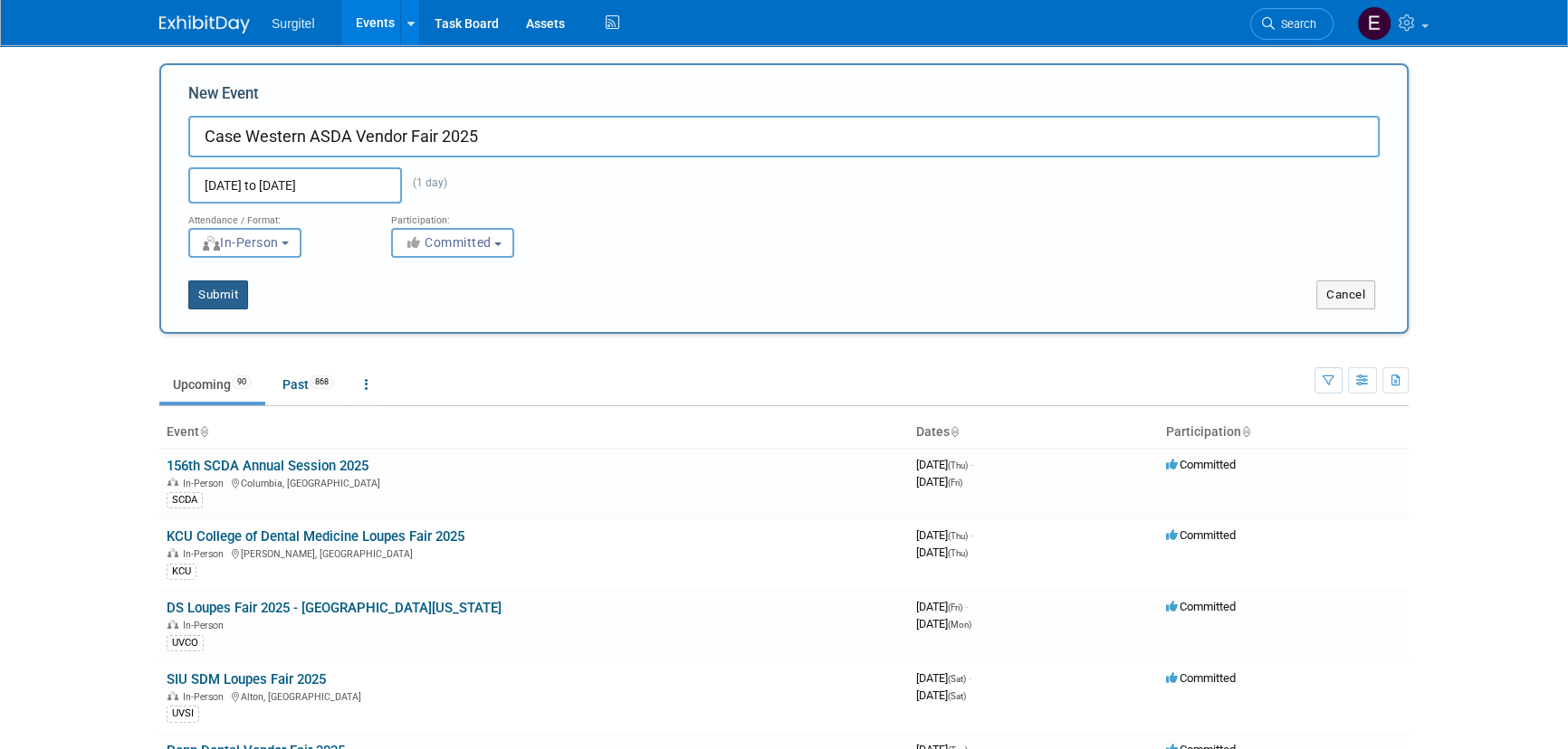
click at [223, 293] on button "Submit" at bounding box center [218, 294] width 60 height 29
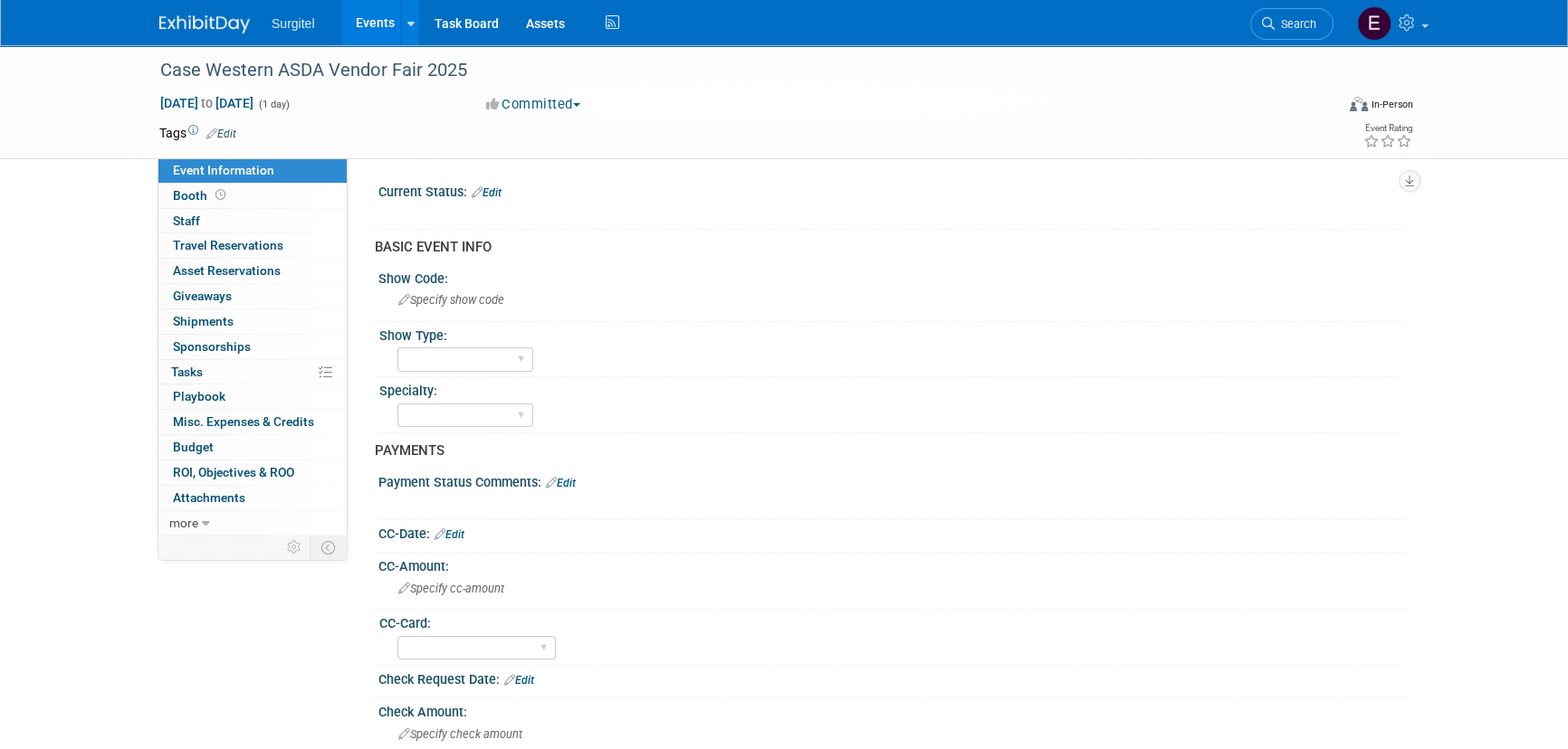
click at [242, 133] on td at bounding box center [718, 133] width 963 height 19
click at [238, 134] on td at bounding box center [718, 133] width 963 height 19
click at [231, 132] on link "Edit" at bounding box center [221, 134] width 30 height 13
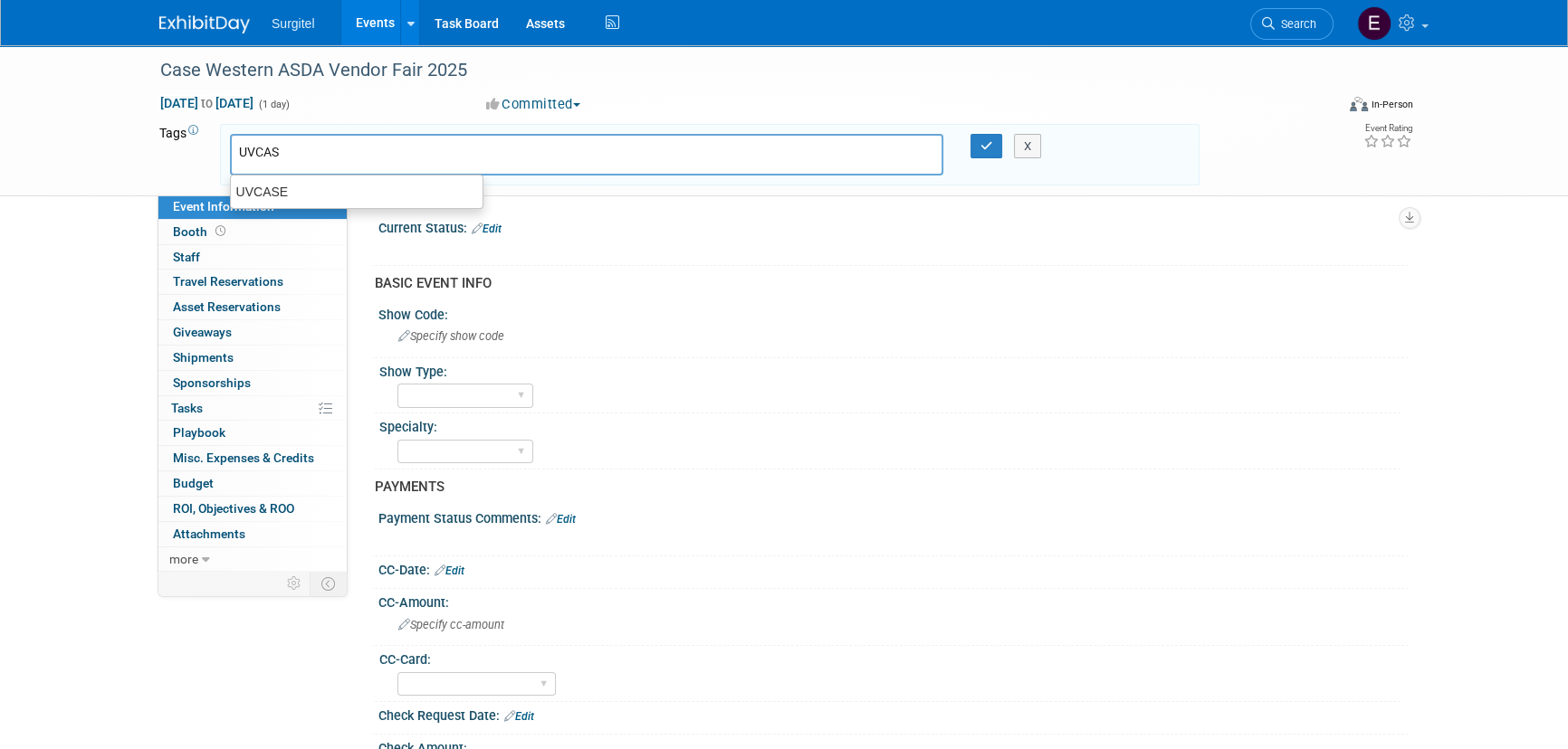
type input "UVCASE"
click at [345, 187] on div "UVCASE" at bounding box center [357, 192] width 254 height 25
type input "UVCASE"
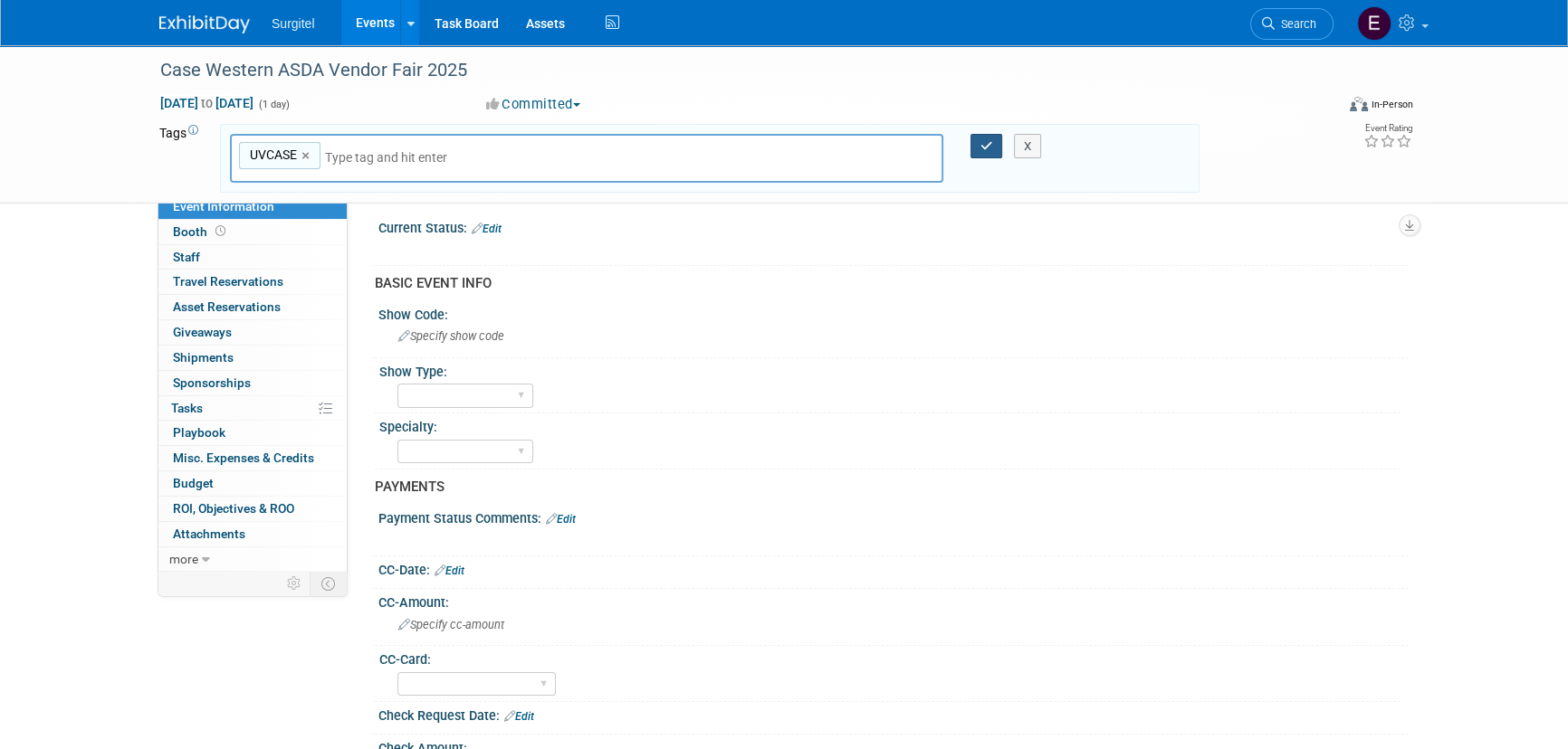
click at [977, 144] on button "button" at bounding box center [986, 146] width 32 height 25
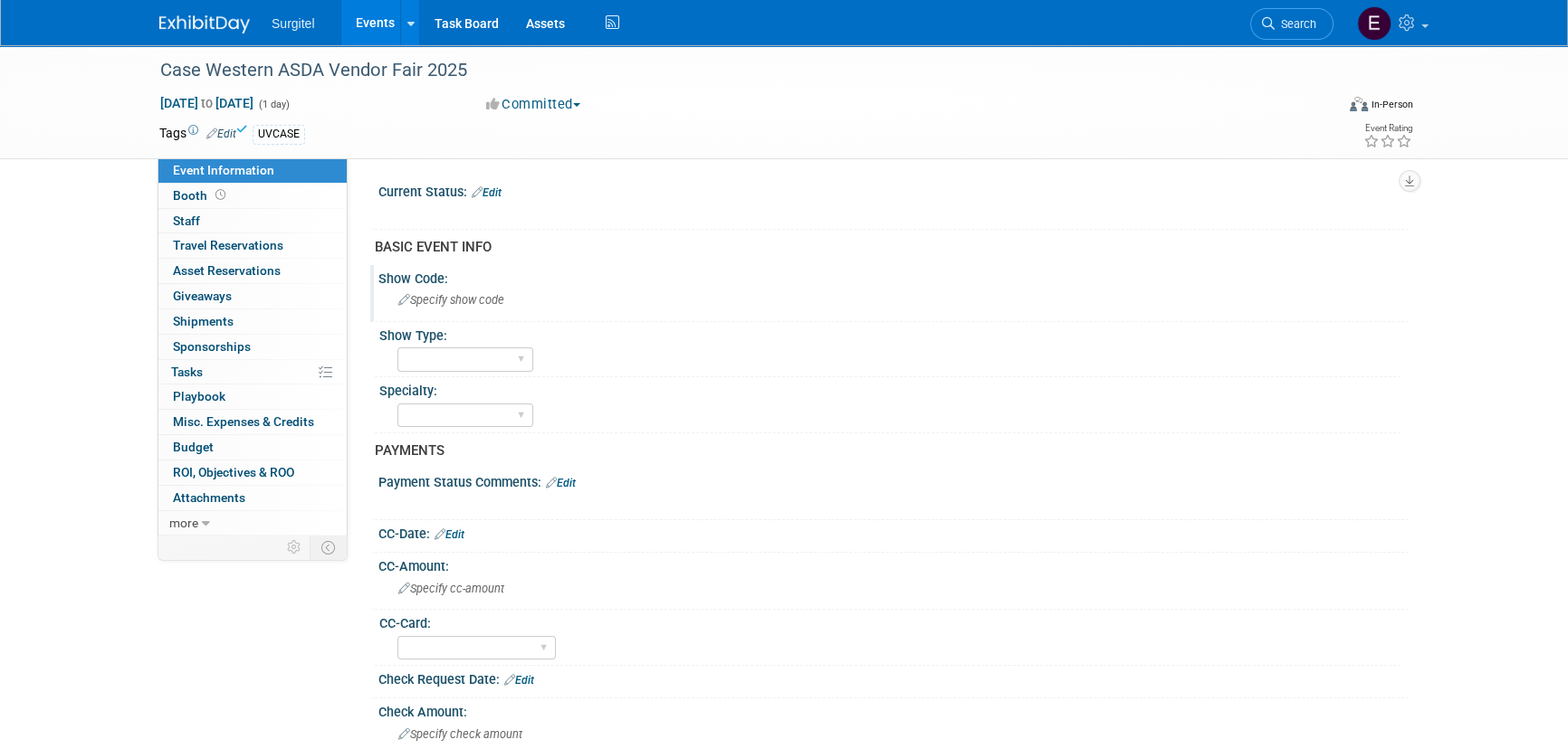
click at [487, 301] on span "Specify show code" at bounding box center [451, 300] width 106 height 14
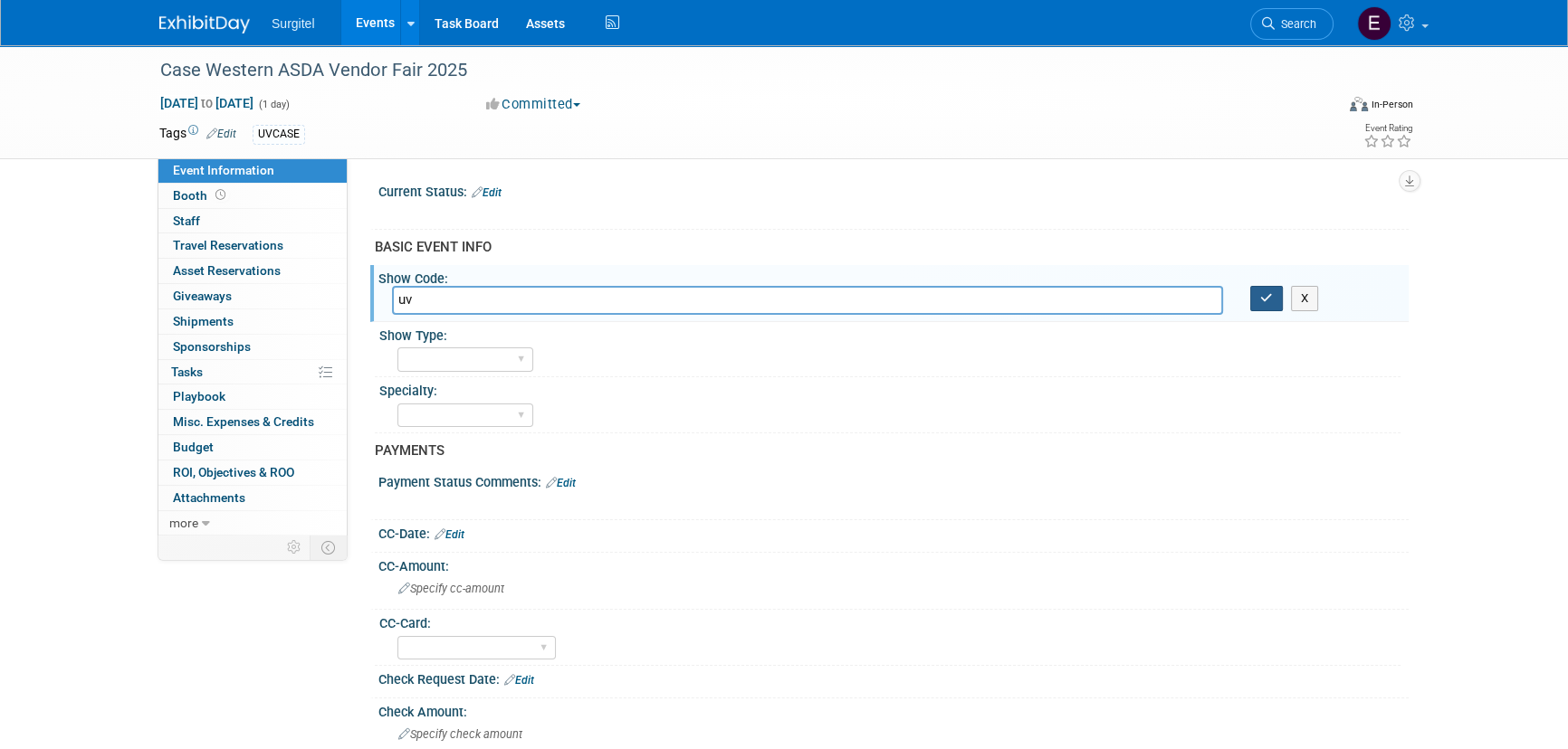
type input "u"
type input "UVCASE"
click at [1266, 306] on button "button" at bounding box center [1266, 298] width 32 height 25
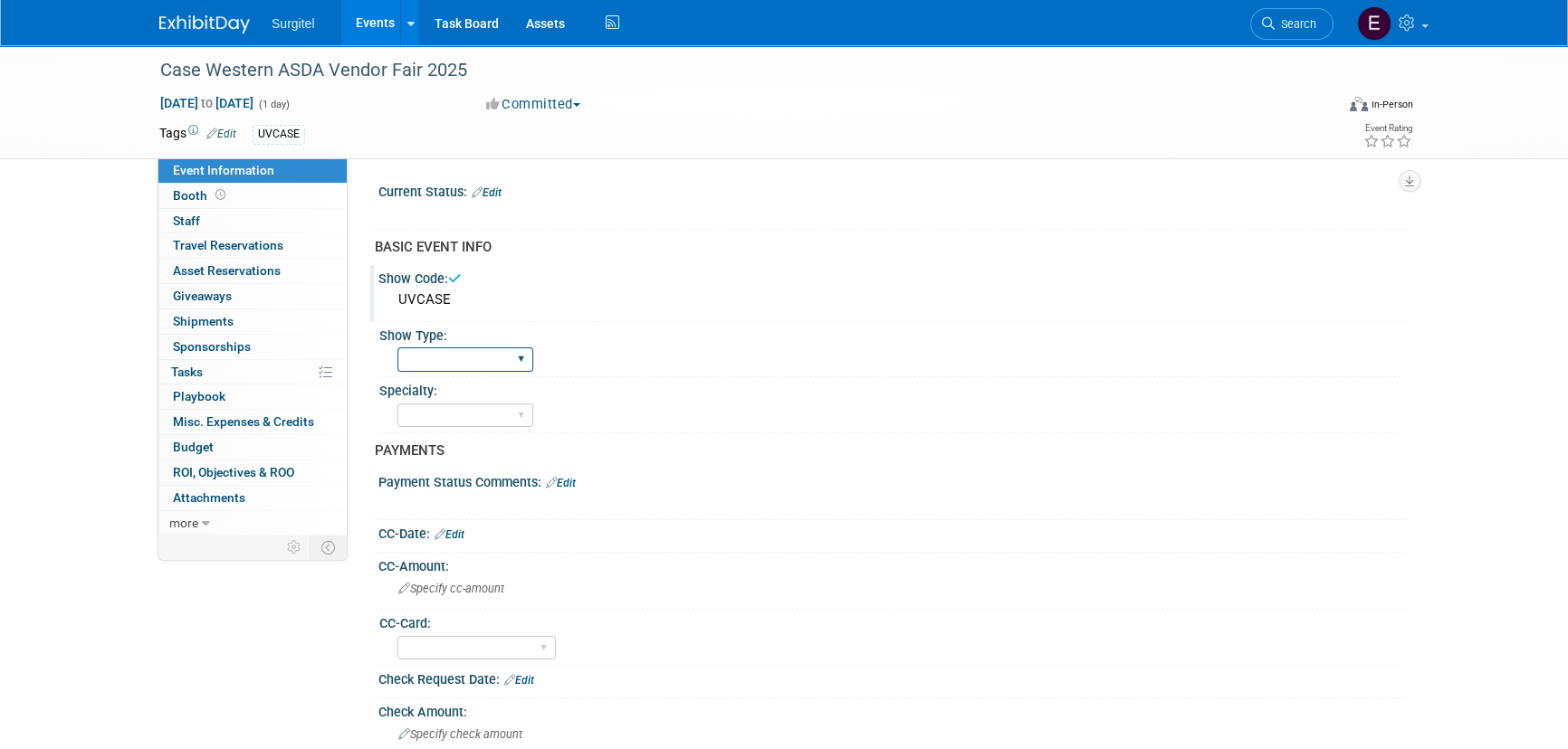
click at [480, 366] on select "School Show Trade Show Wet Lab CE Course Lunch and Learn" at bounding box center [465, 359] width 136 height 24
select select "School Show"
click at [397, 347] on select "School Show Trade Show Wet Lab CE Course Lunch and Learn" at bounding box center [465, 359] width 136 height 24
click at [470, 410] on select "Dental Hygiene Medical Veterinarian Other" at bounding box center [465, 416] width 136 height 24
select select "Dental"
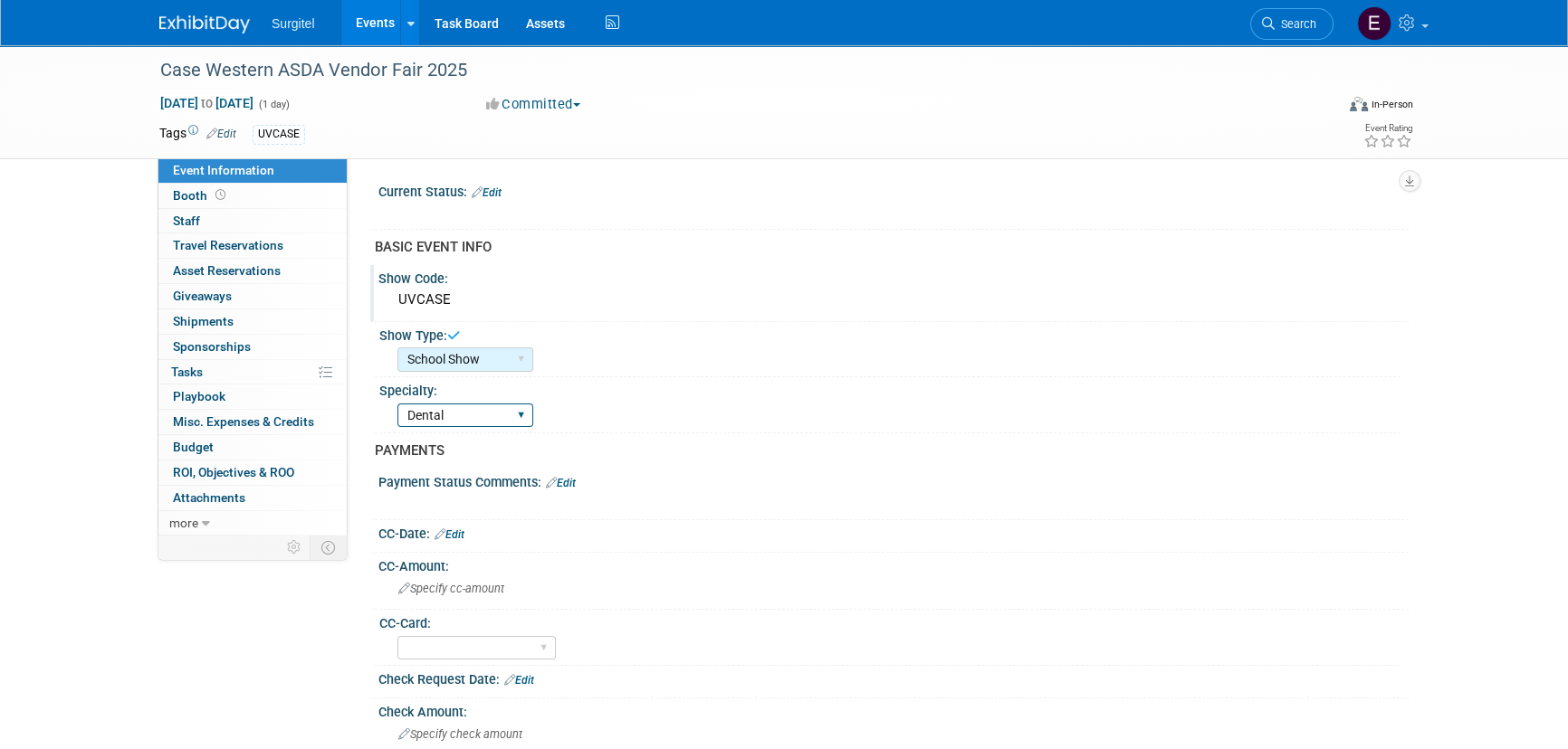
click at [397, 404] on select "Dental Hygiene Medical Veterinarian Other" at bounding box center [465, 416] width 136 height 24
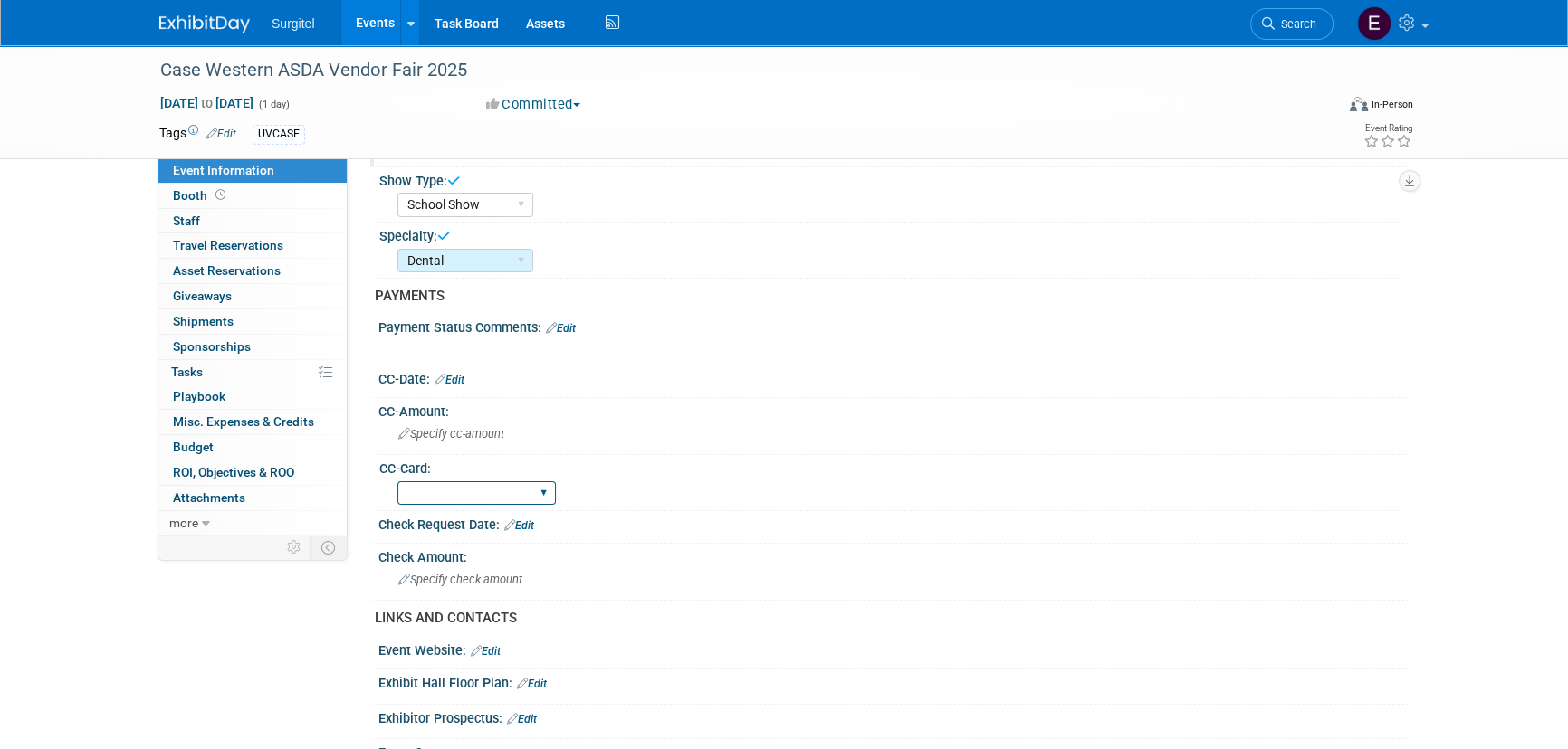
scroll to position [164, 0]
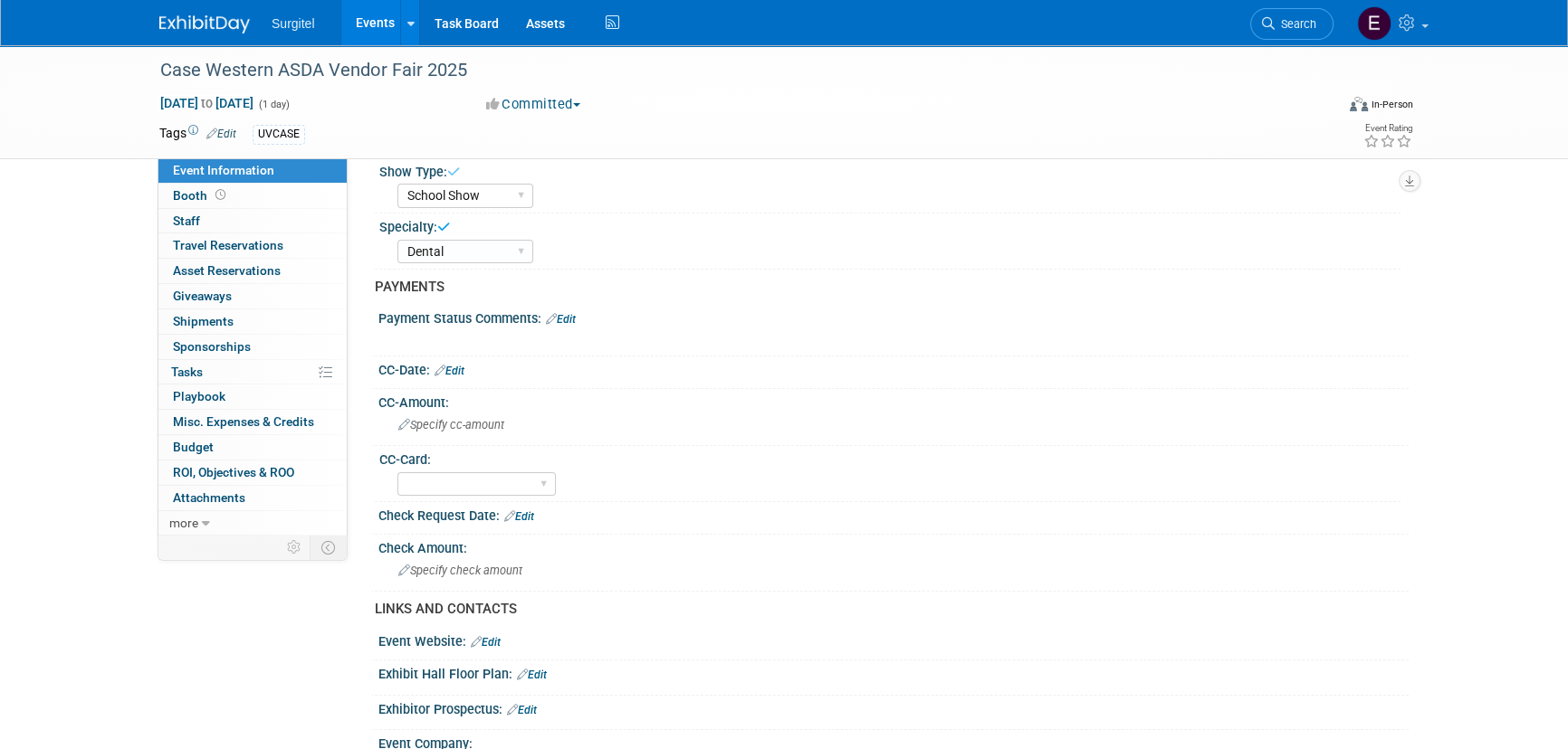
click at [511, 510] on icon at bounding box center [510, 516] width 11 height 12
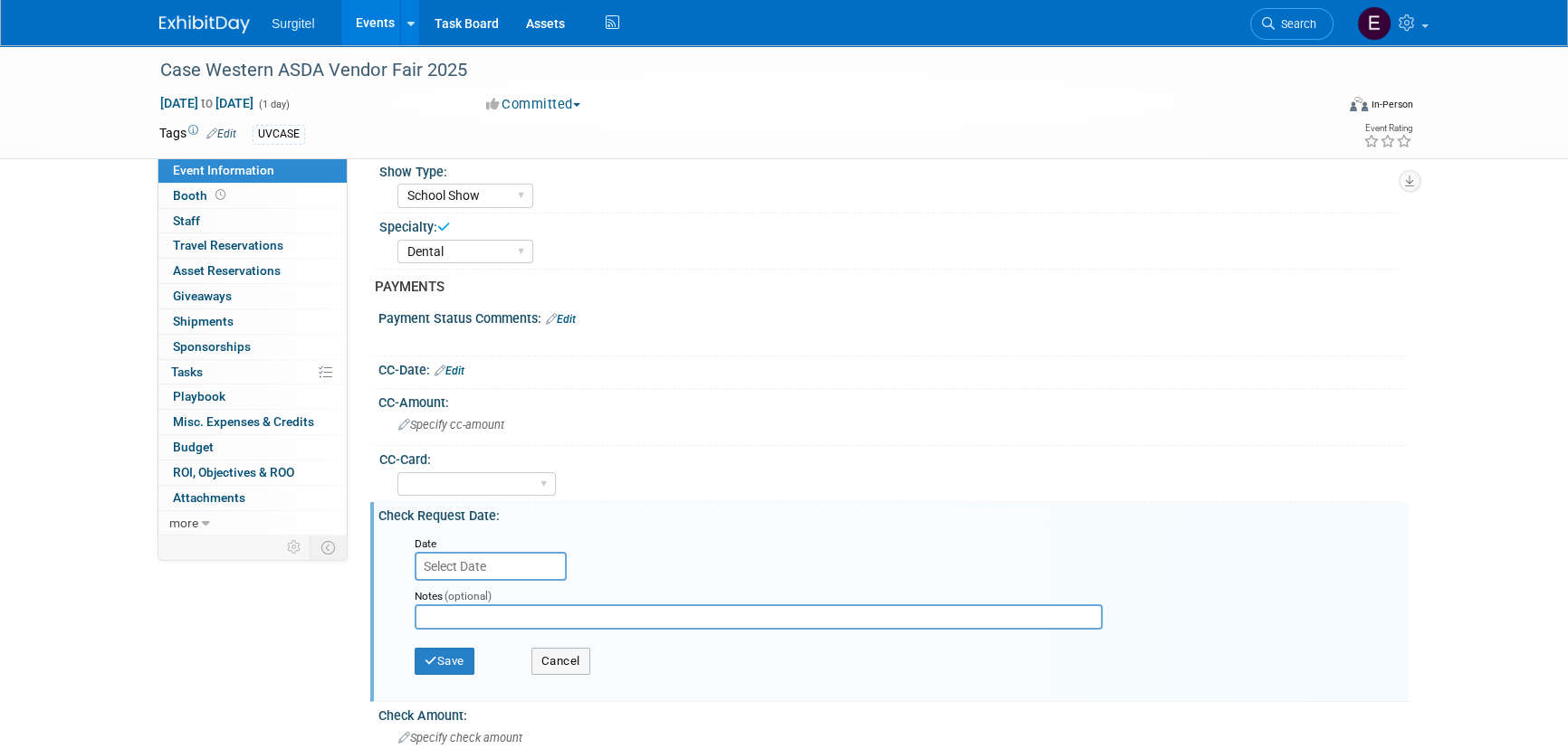
click at [484, 559] on input "text" at bounding box center [491, 566] width 152 height 29
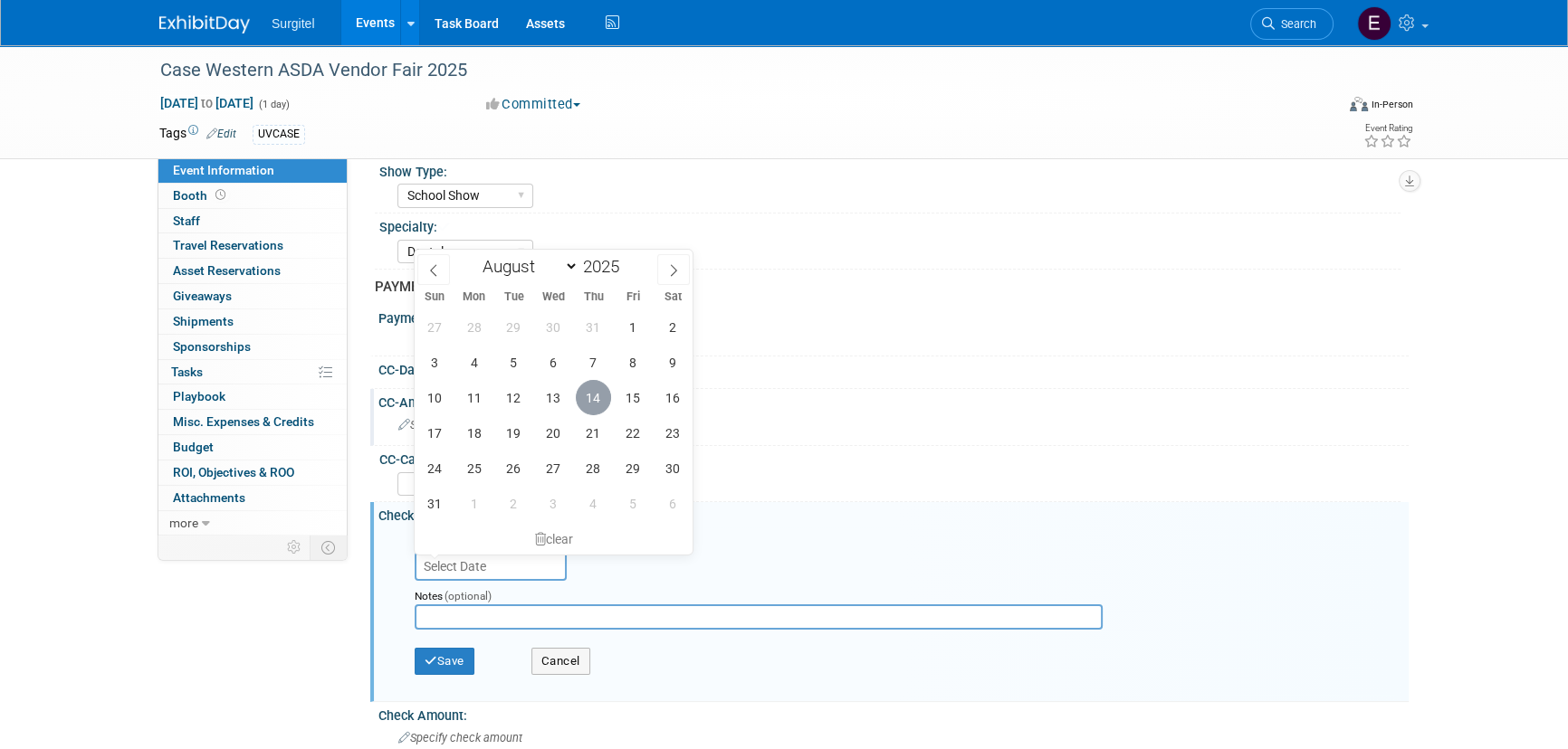
click at [602, 396] on span "14" at bounding box center [594, 398] width 35 height 35
type input "Aug 14, 2025"
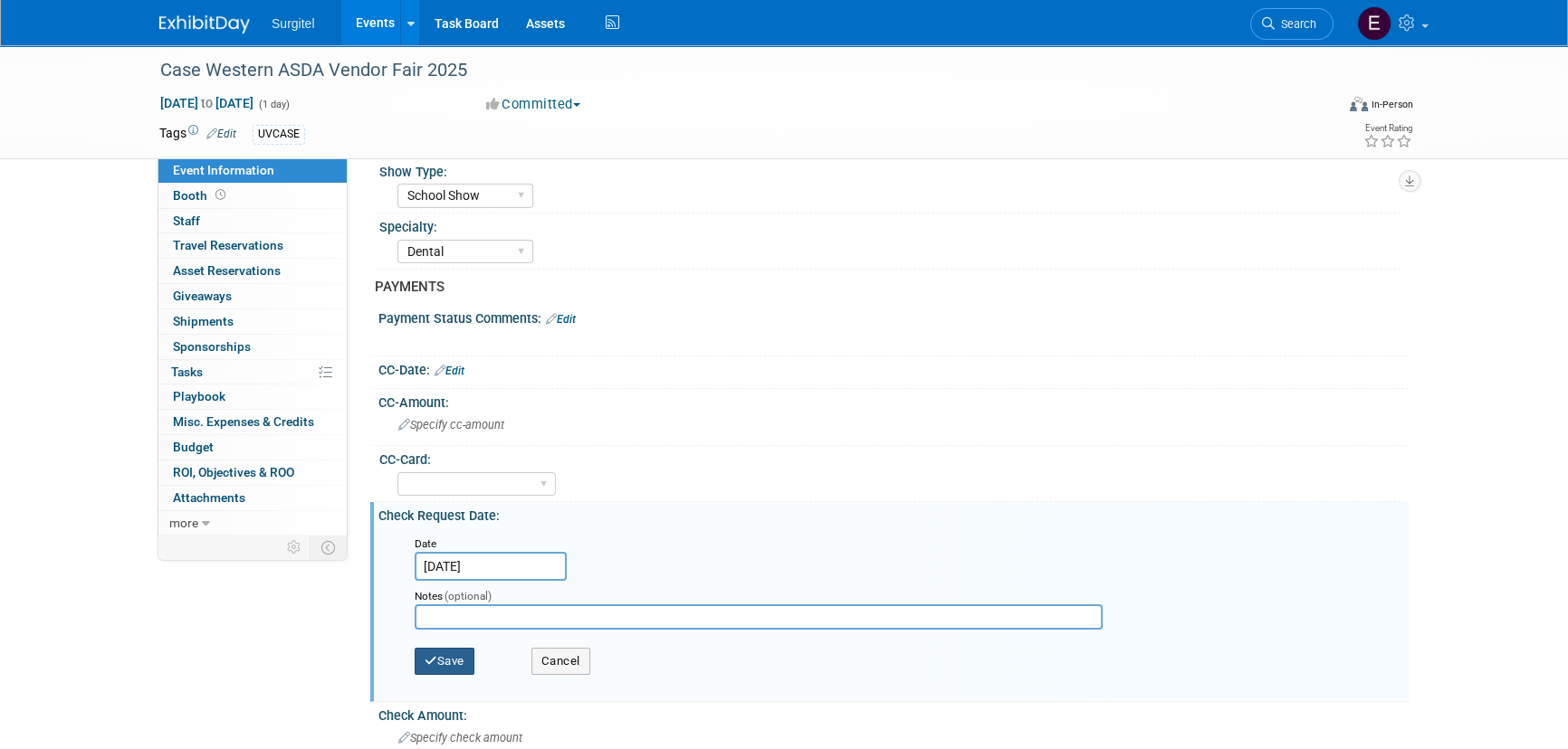
click at [451, 648] on button "Save" at bounding box center [445, 661] width 60 height 27
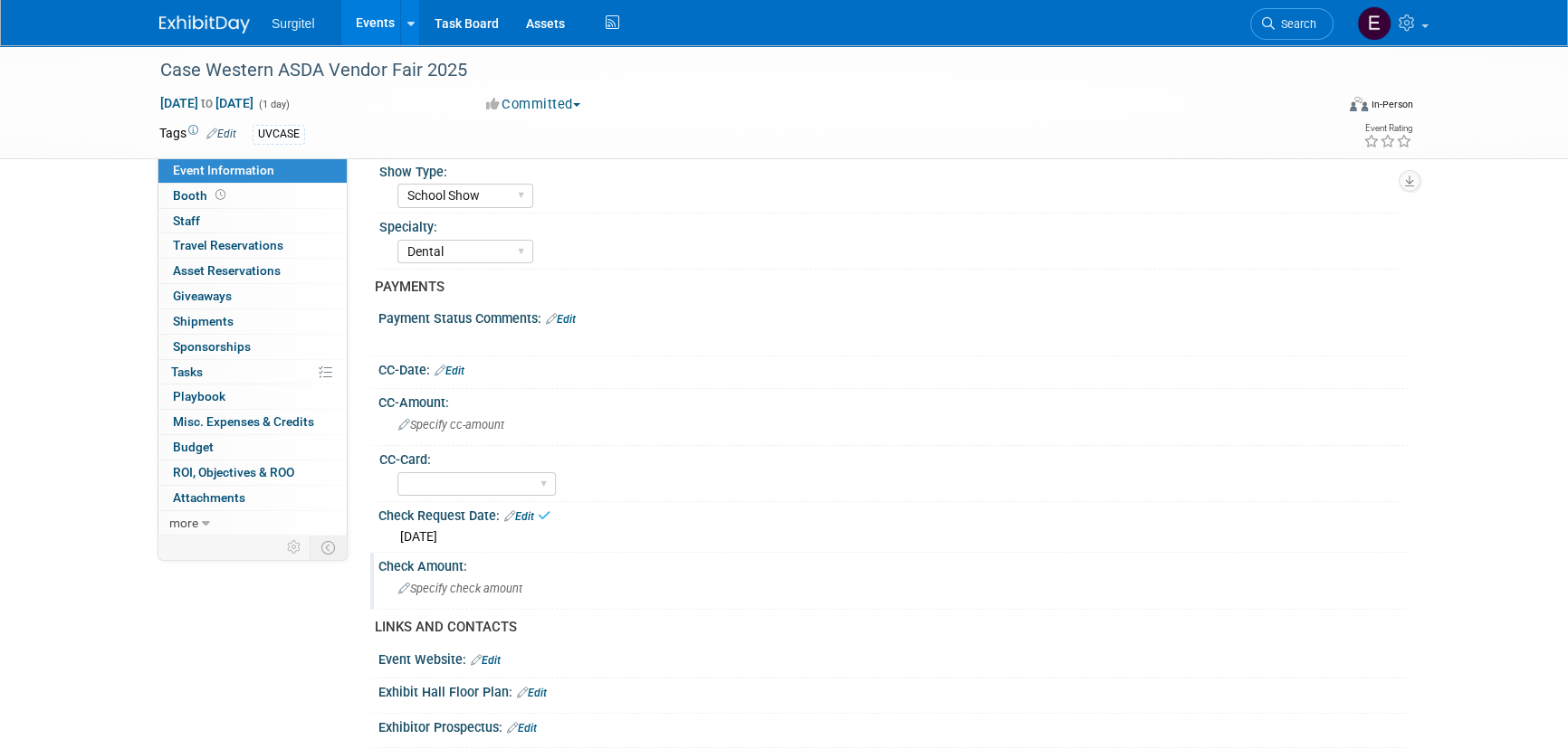
click at [468, 583] on span "Specify check amount" at bounding box center [460, 589] width 124 height 14
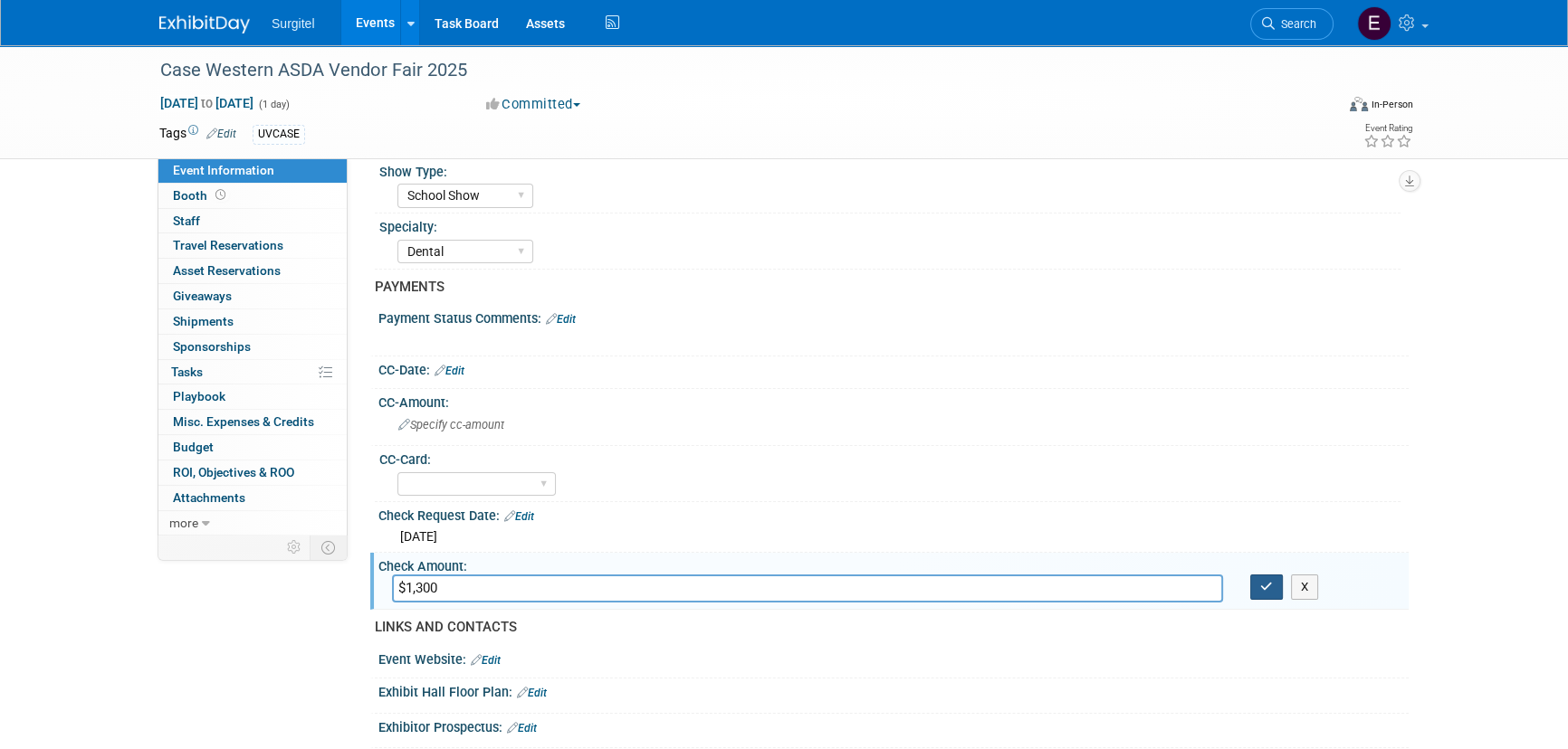
type input "$1,300"
click at [1263, 590] on button "button" at bounding box center [1266, 587] width 32 height 25
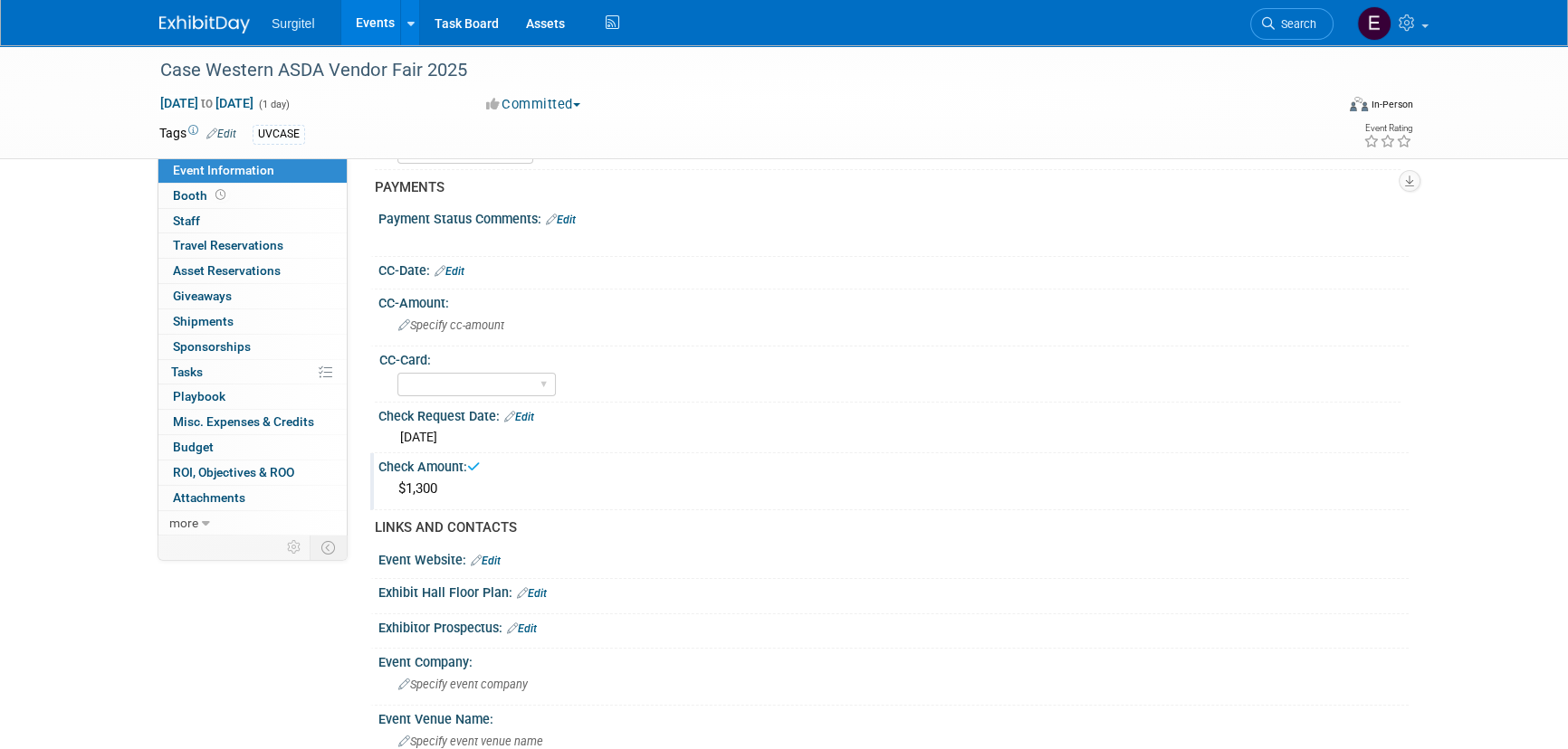
scroll to position [493, 0]
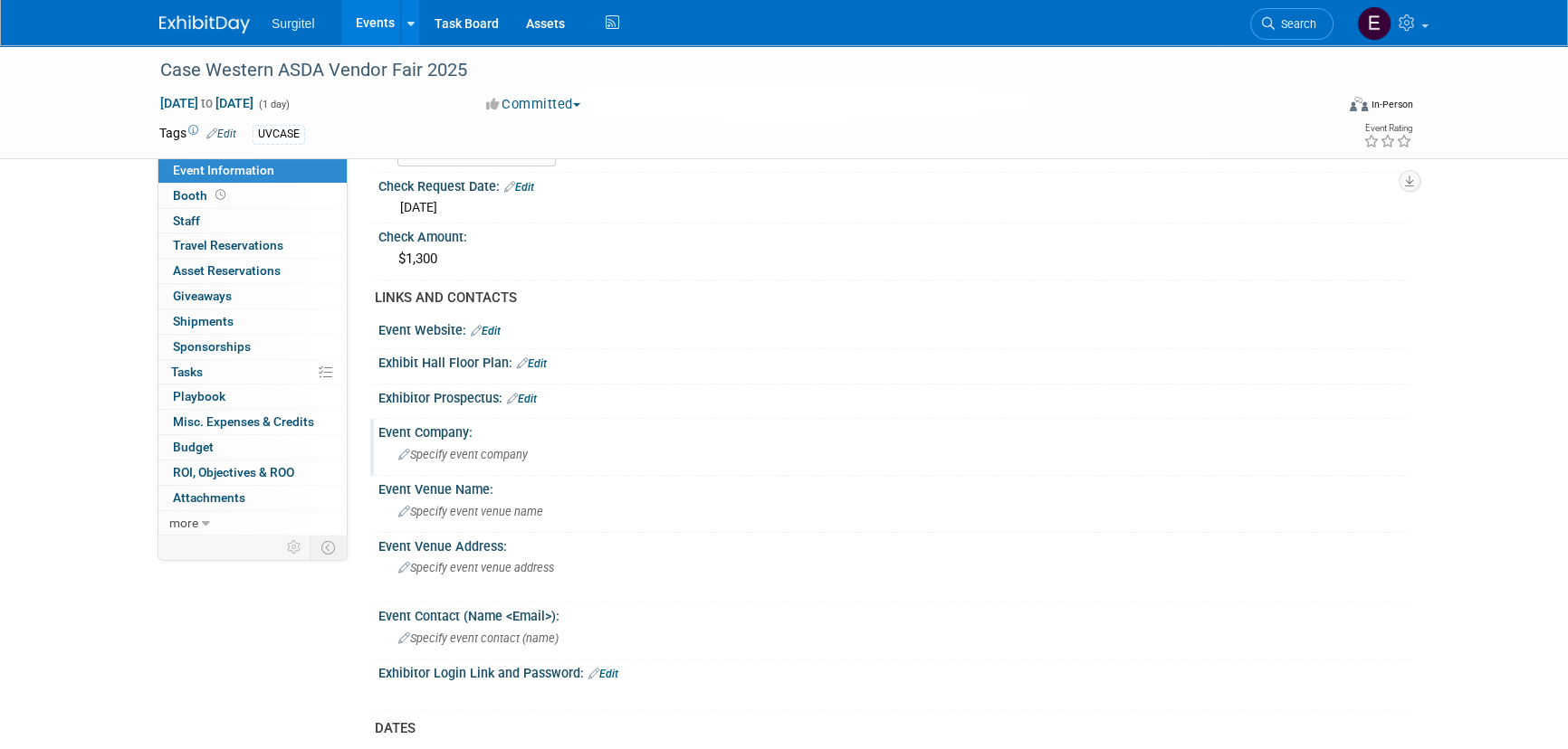
click at [518, 454] on span "Specify event company" at bounding box center [463, 455] width 130 height 14
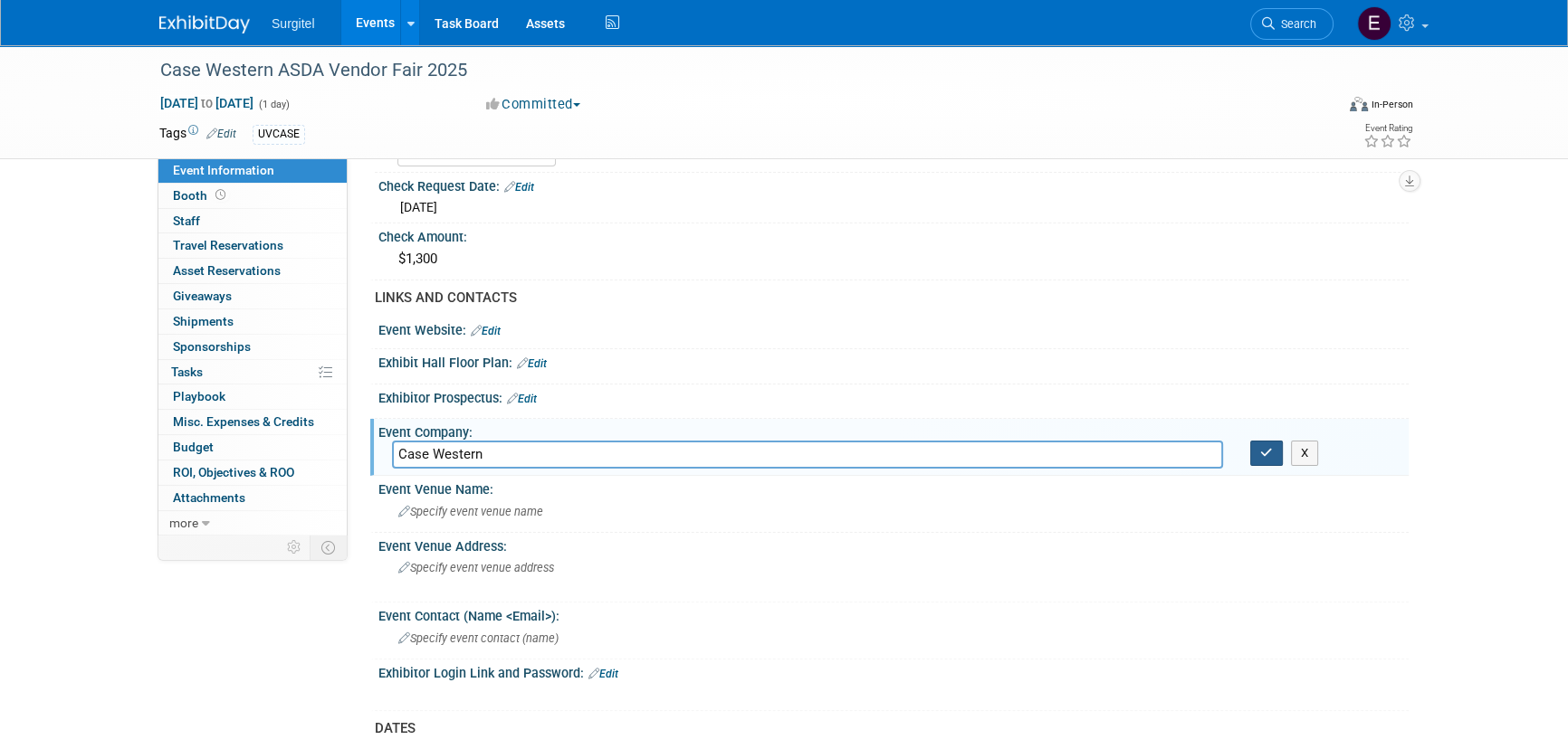
type input "Case Western"
click at [1251, 445] on button "button" at bounding box center [1266, 453] width 32 height 25
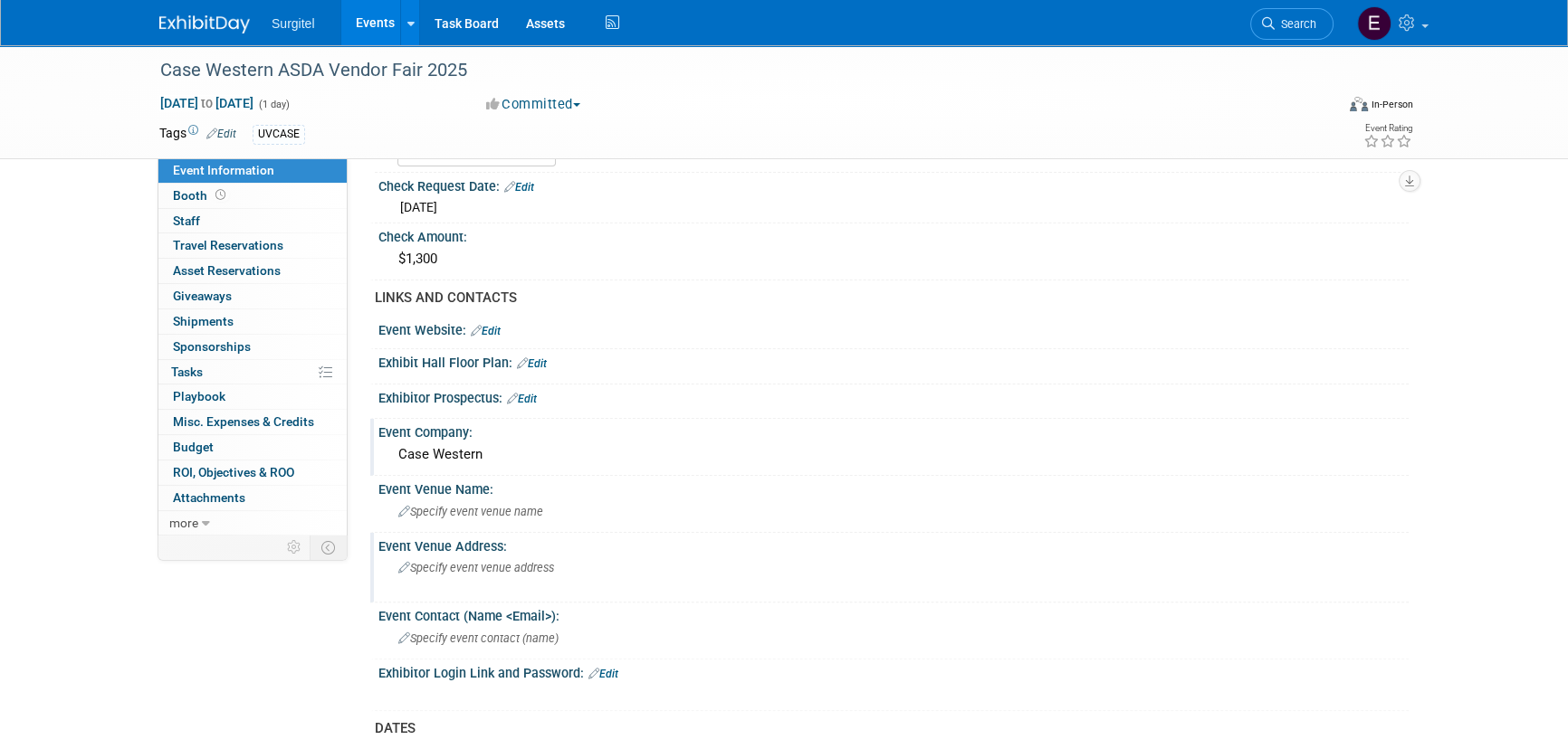
click at [496, 564] on span "Specify event venue address" at bounding box center [476, 568] width 156 height 14
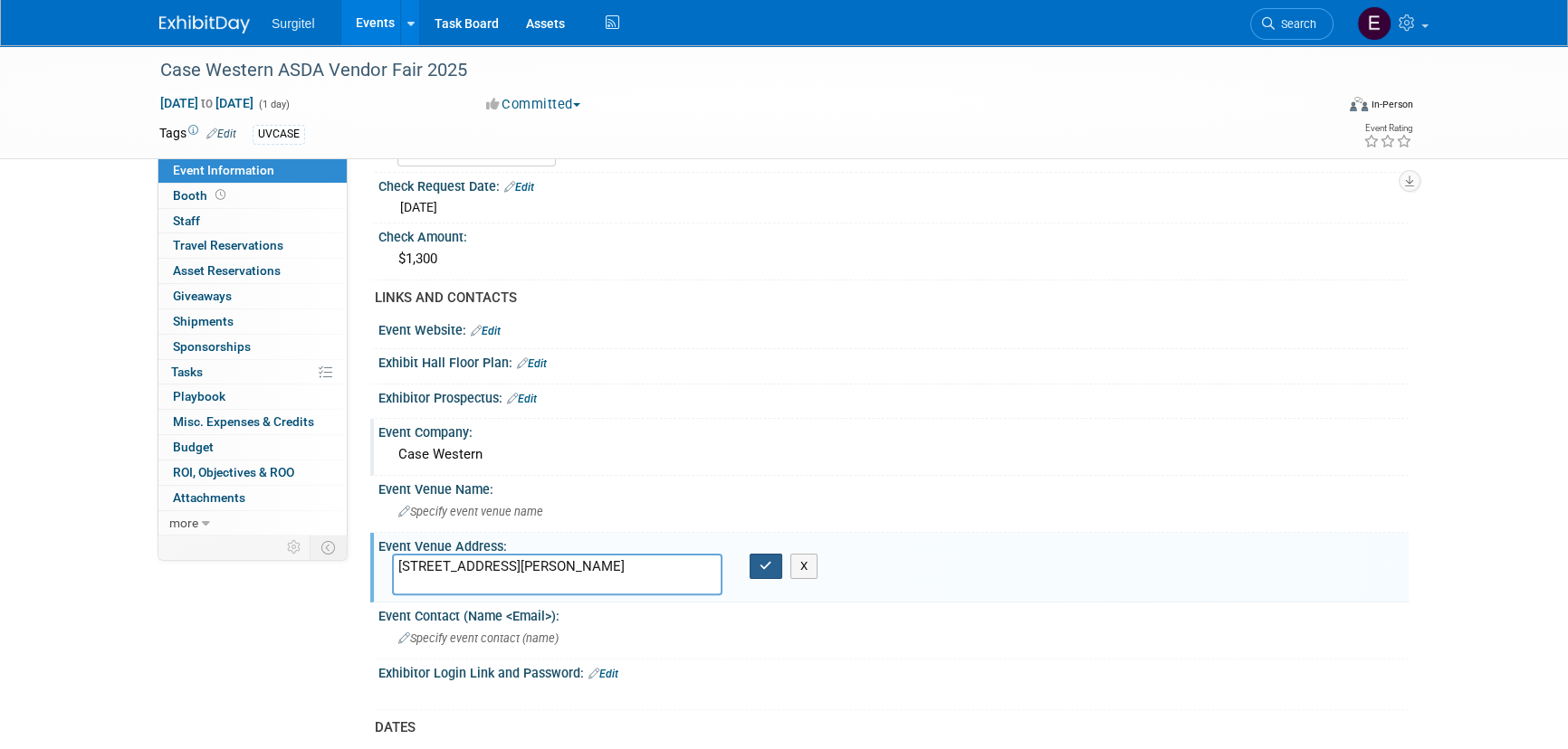
type textarea "9601 Chester Ave, Cleveland, OH 44106"
click at [770, 561] on icon "button" at bounding box center [766, 566] width 13 height 12
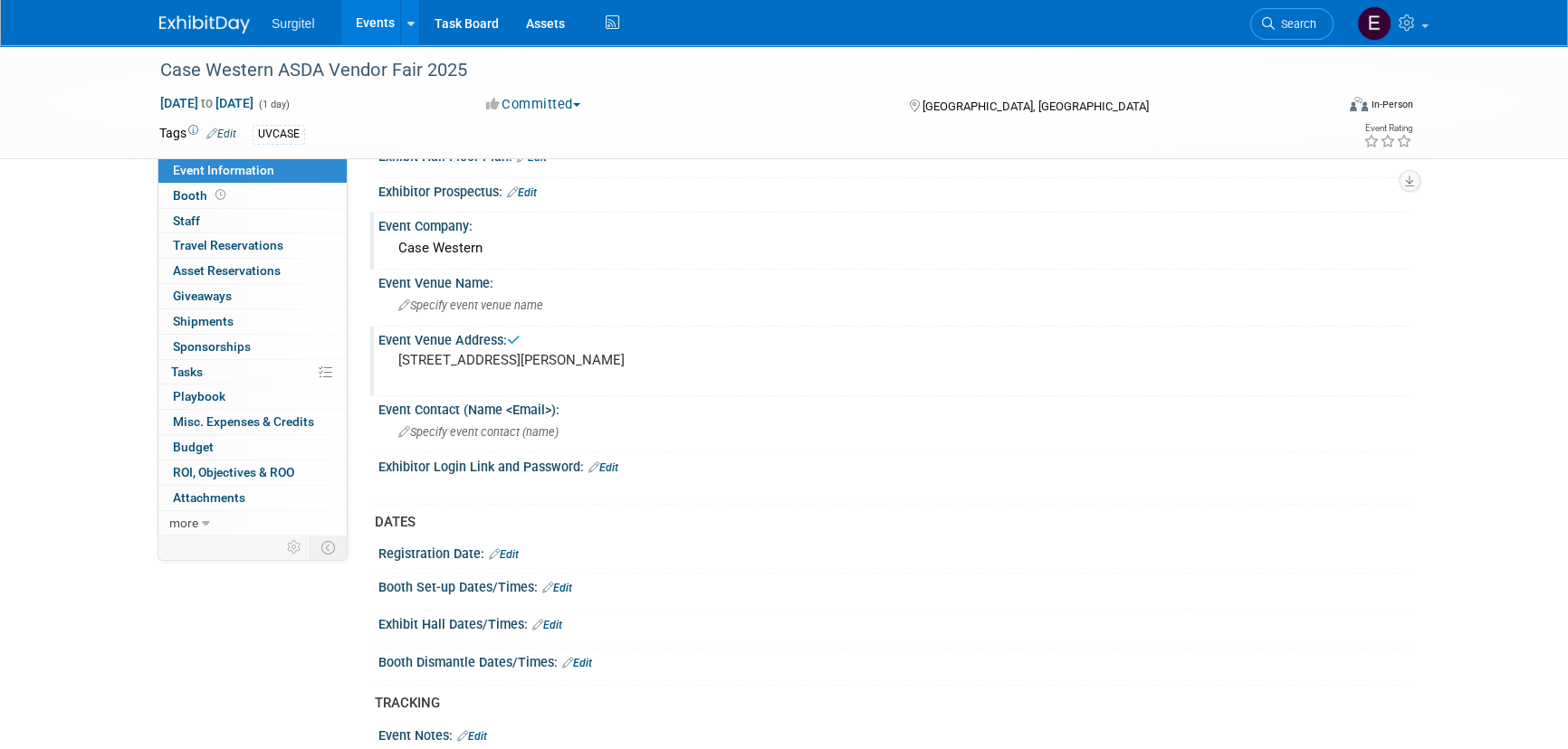
scroll to position [741, 0]
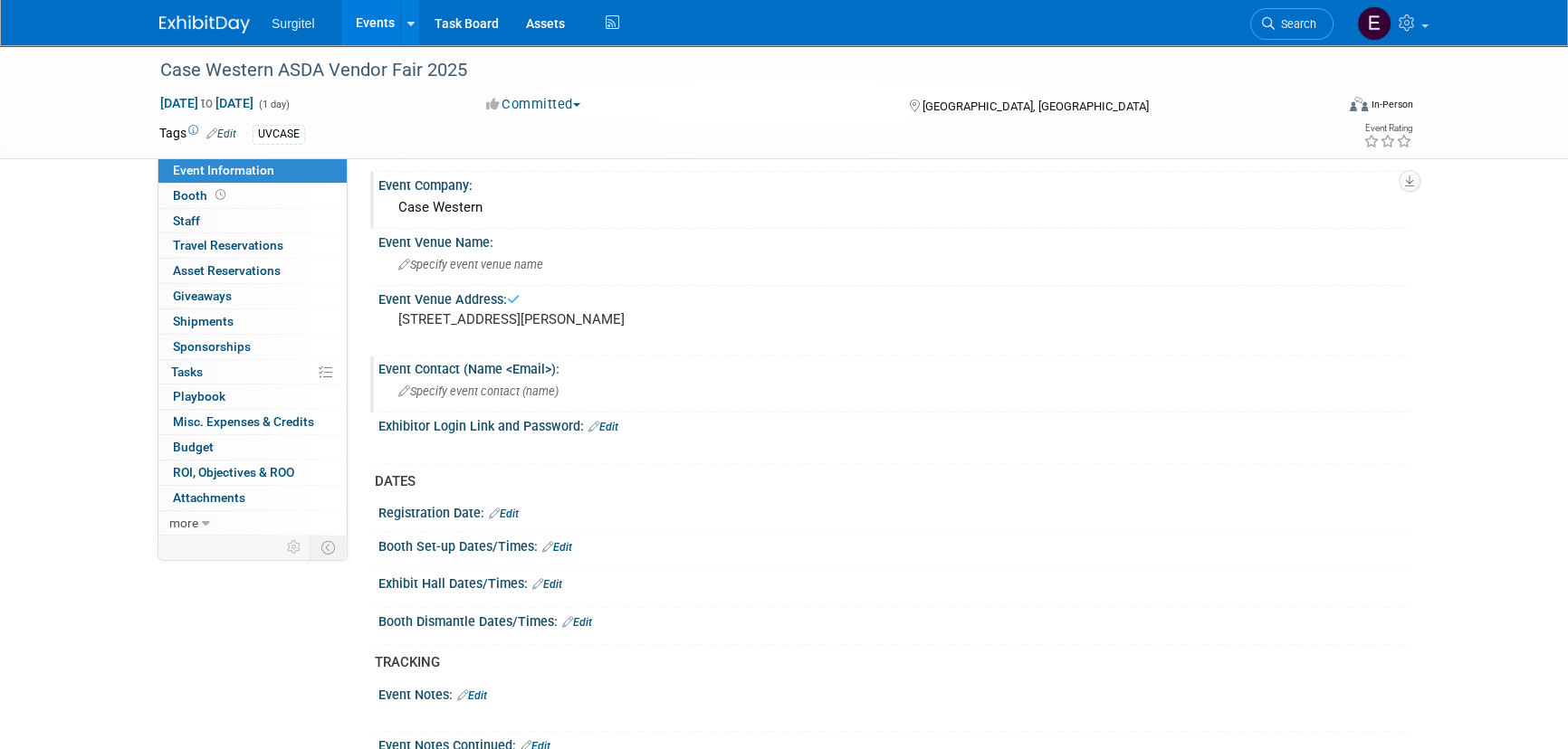
click at [469, 390] on span "Specify event contact (name )" at bounding box center [478, 391] width 160 height 14
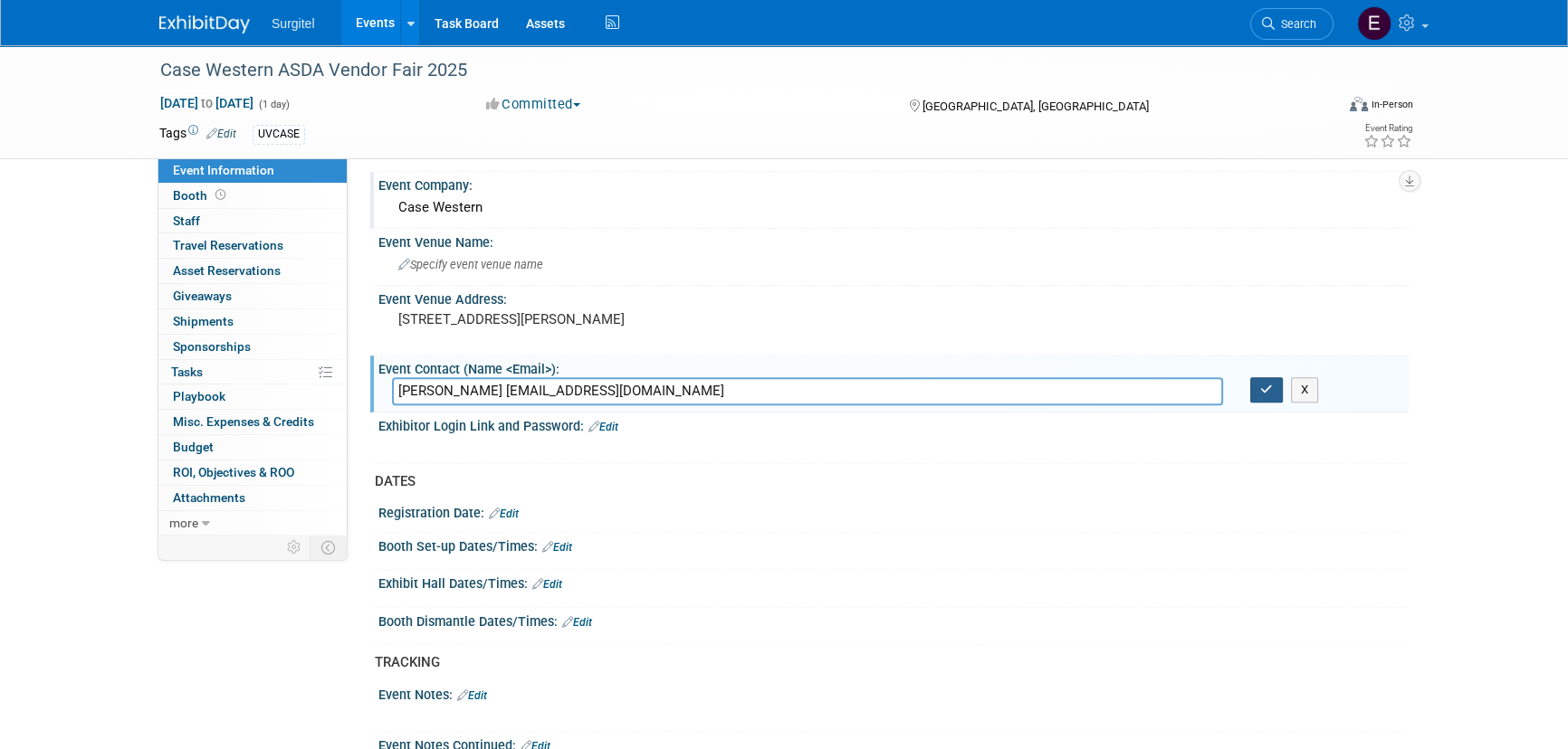
type input "Alex Wahl aww75@case.edu"
click at [1257, 386] on button "button" at bounding box center [1266, 390] width 32 height 25
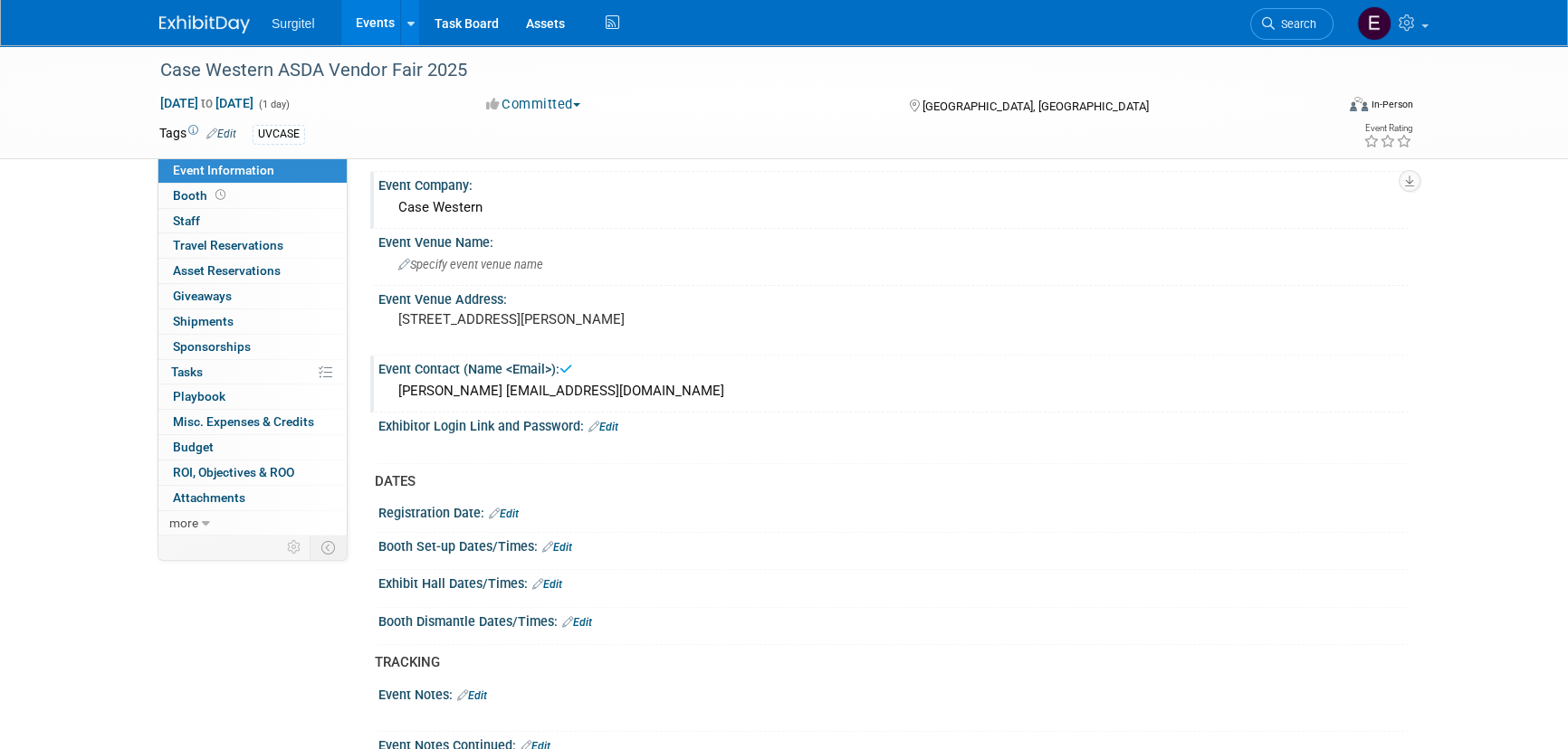
click at [561, 542] on link "Edit" at bounding box center [558, 548] width 30 height 13
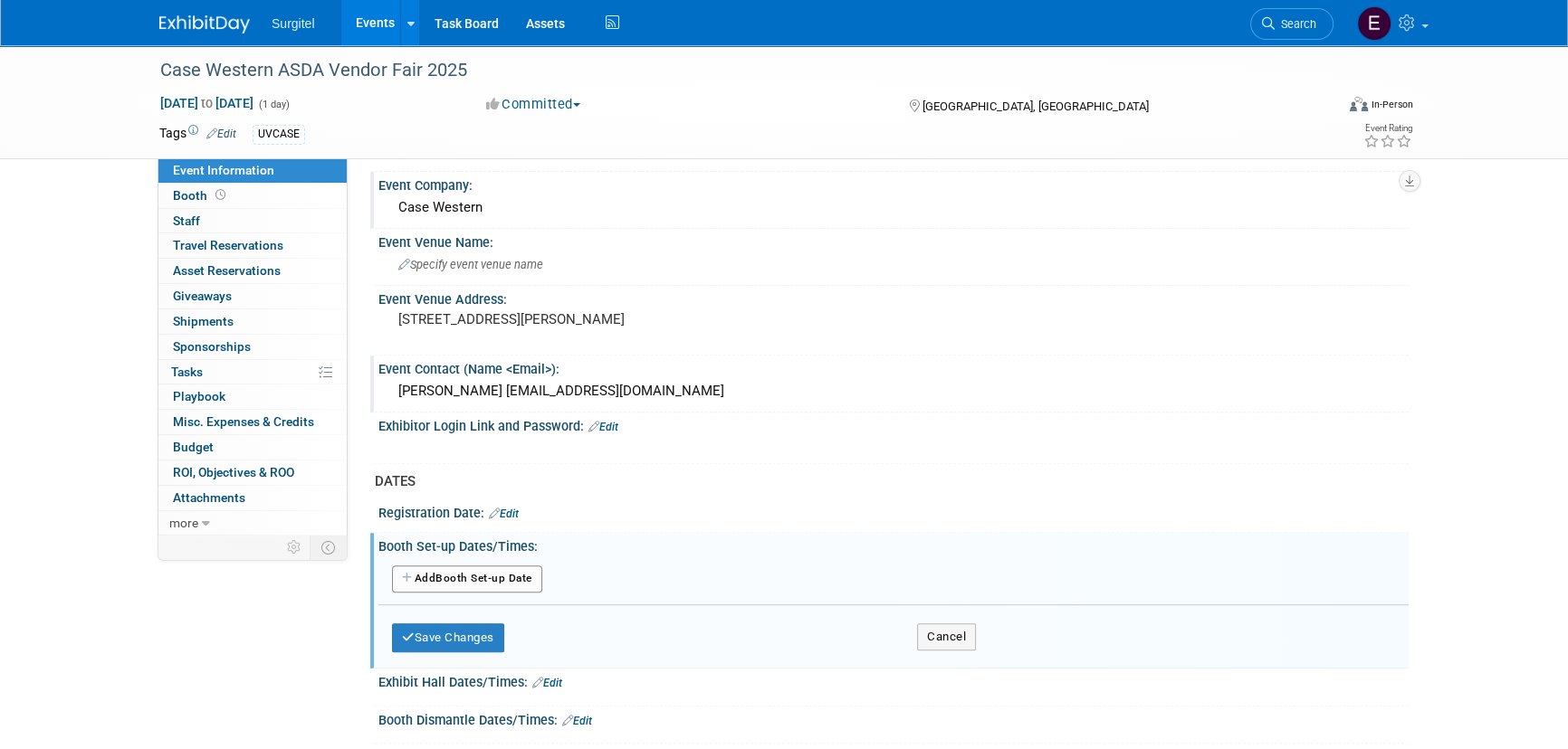
click at [498, 569] on button "Add Another Booth Set-up Date" at bounding box center [467, 579] width 150 height 27
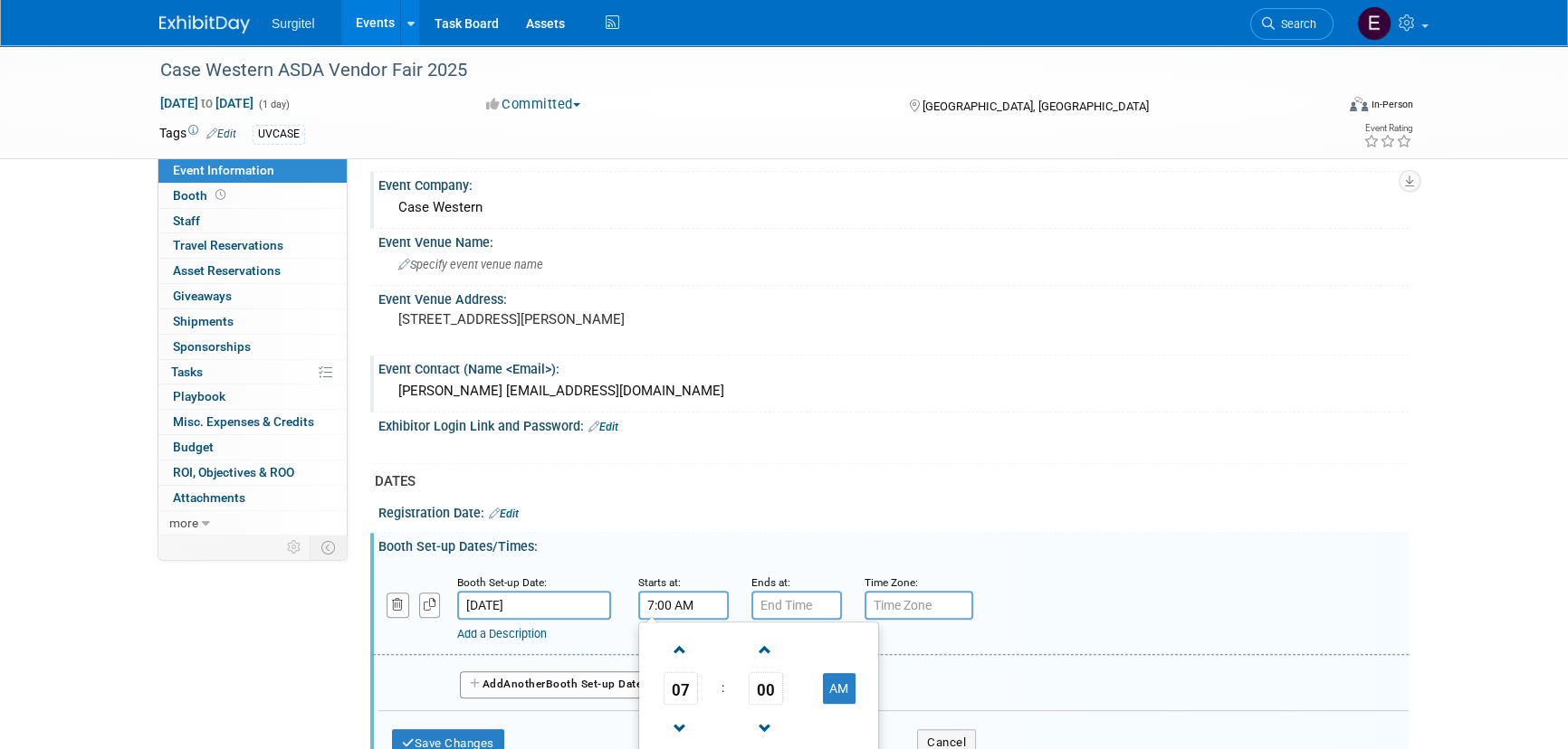
click at [668, 605] on input "7:00 AM" at bounding box center [684, 605] width 91 height 29
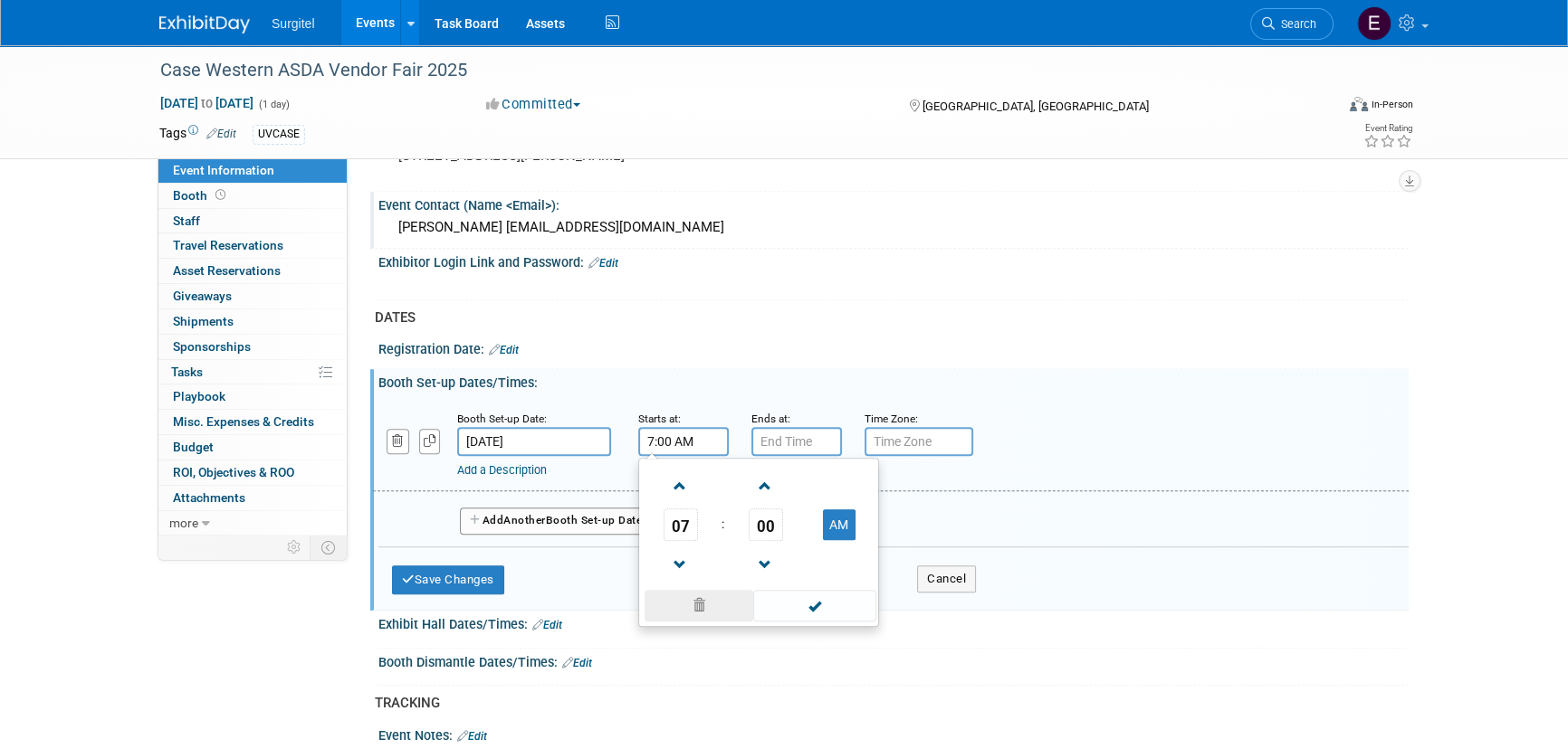
scroll to position [905, 0]
click at [690, 526] on span "07" at bounding box center [681, 523] width 34 height 32
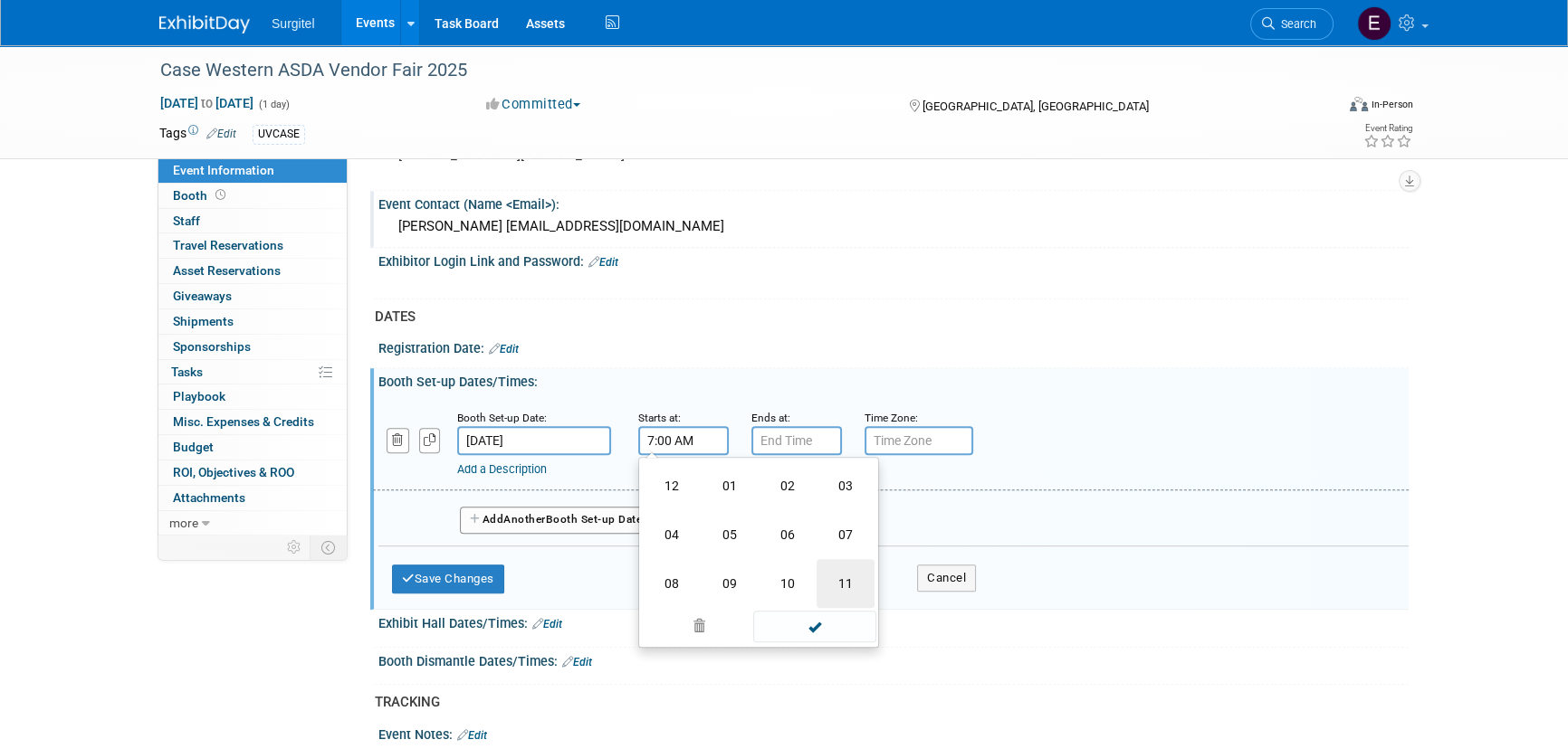
click at [832, 578] on td "11" at bounding box center [846, 583] width 58 height 49
type input "11:00 AM"
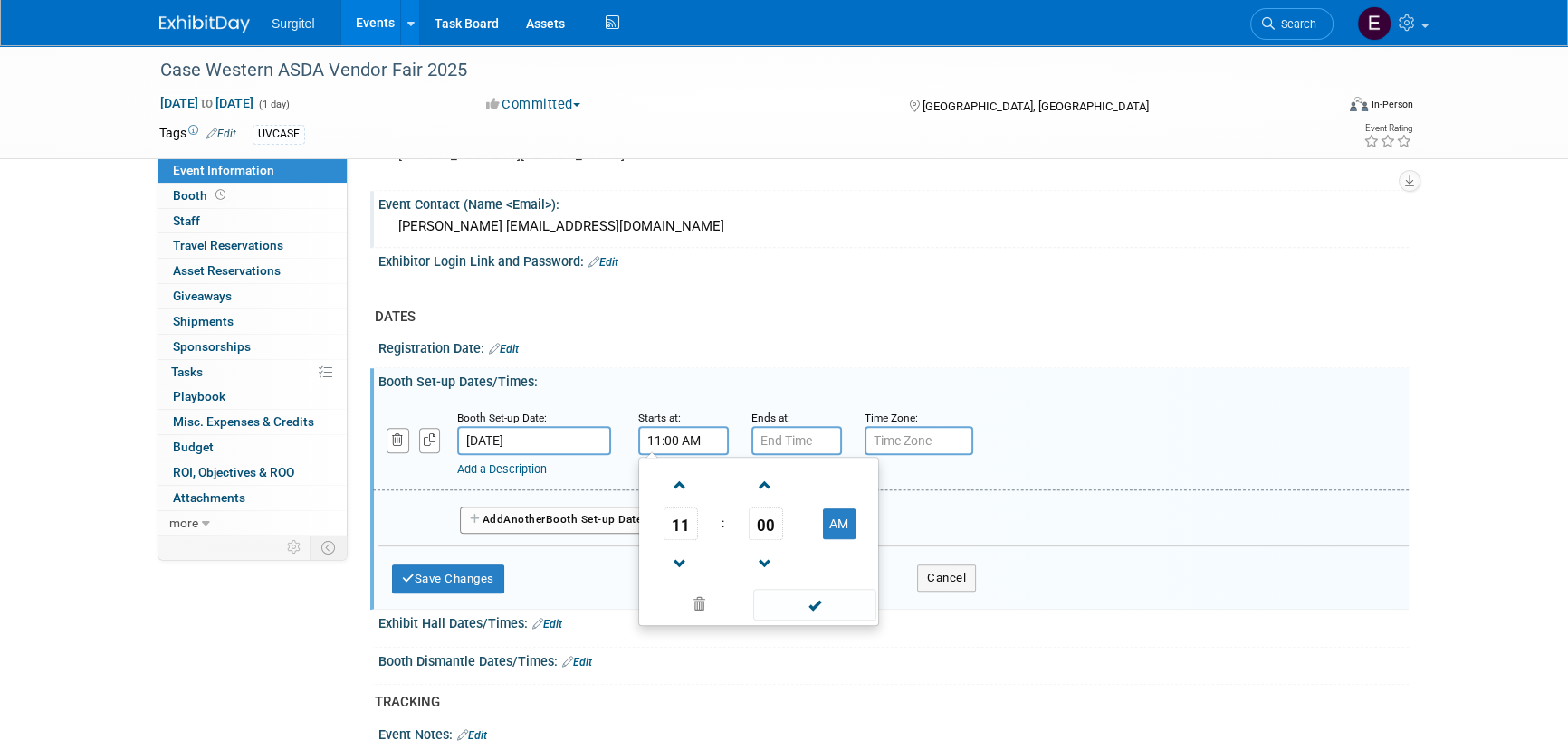
click at [829, 598] on span at bounding box center [814, 605] width 122 height 31
click at [791, 435] on input "7:00 PM" at bounding box center [797, 440] width 91 height 29
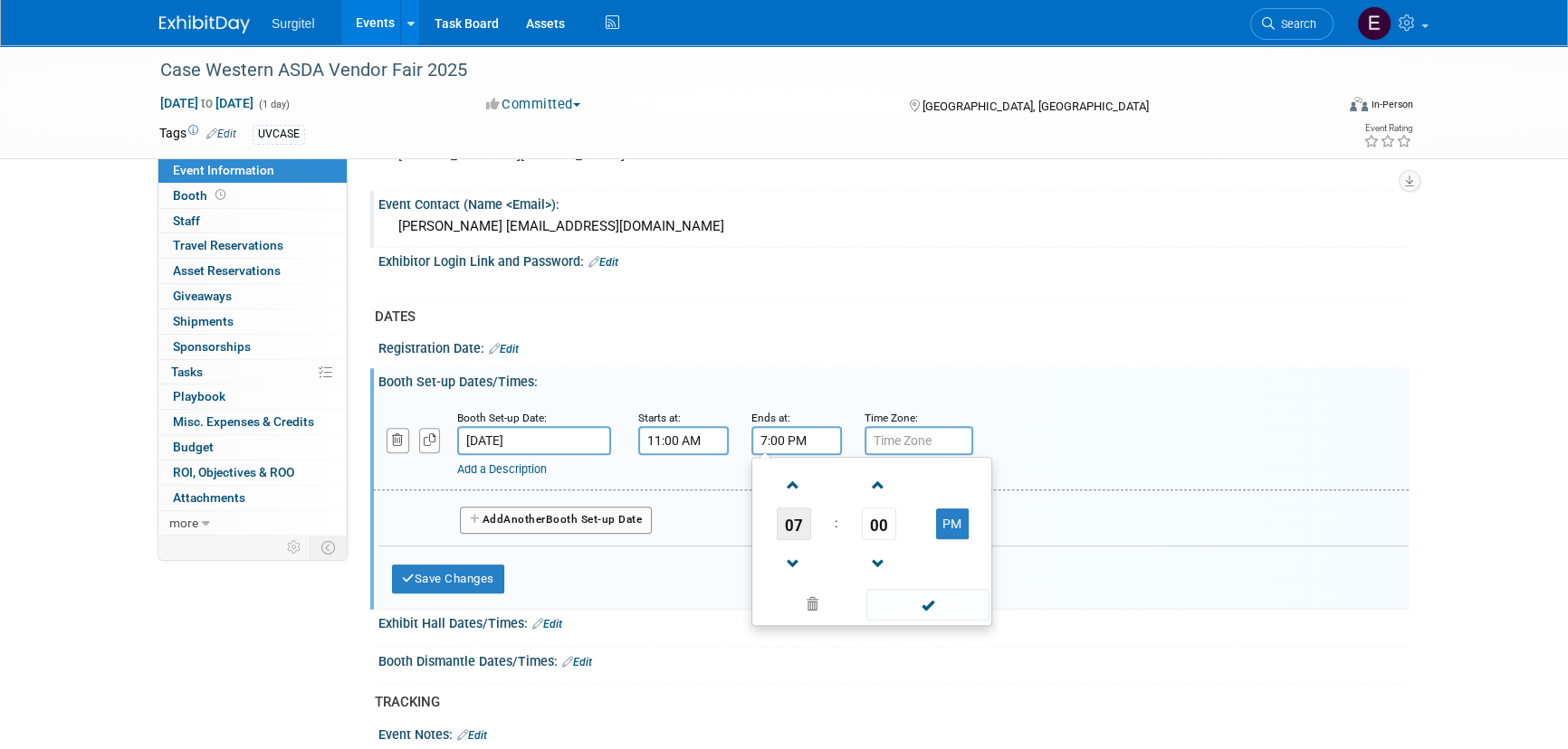
click at [801, 518] on span "07" at bounding box center [794, 523] width 34 height 32
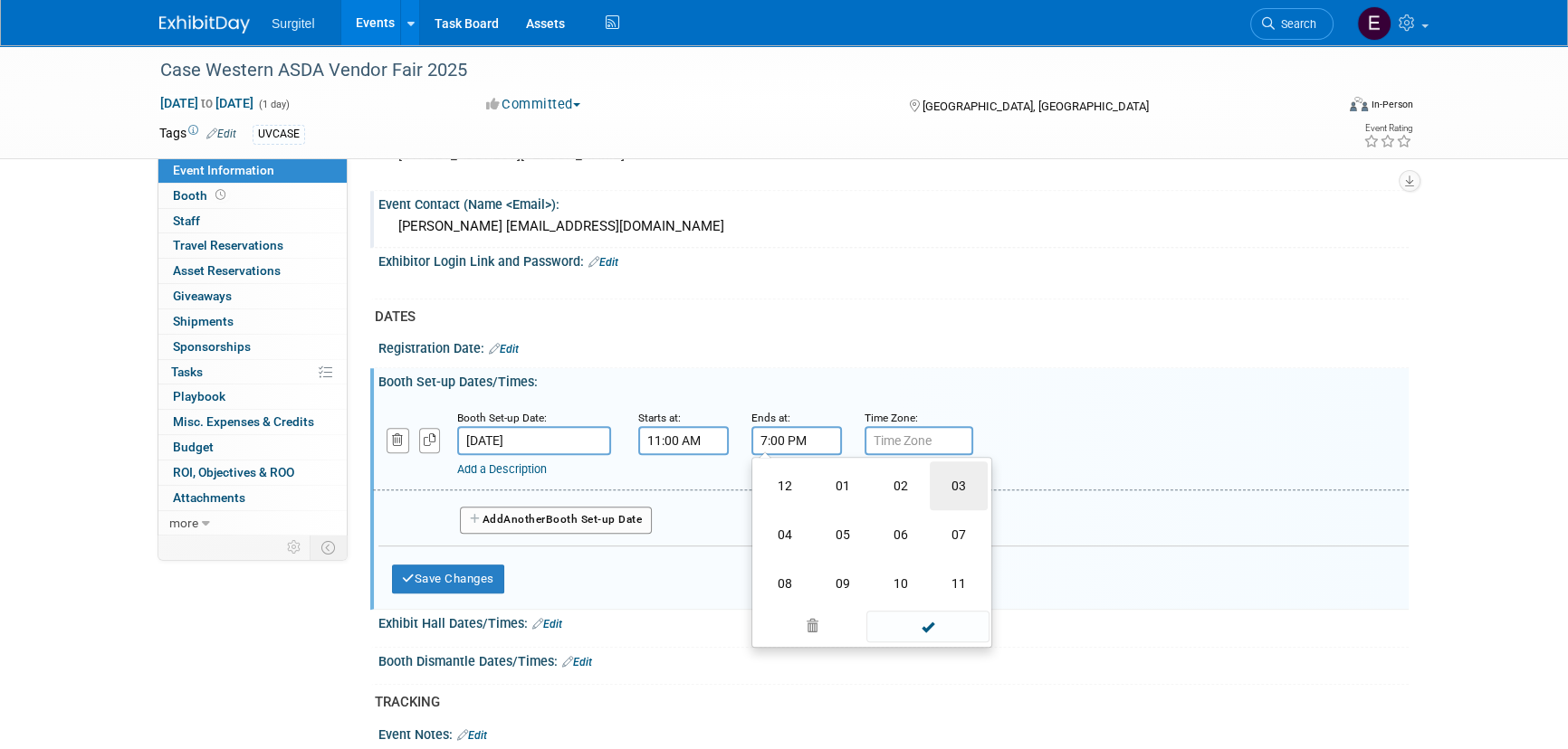
click at [958, 475] on td "03" at bounding box center [959, 486] width 58 height 49
type input "3:00 PM"
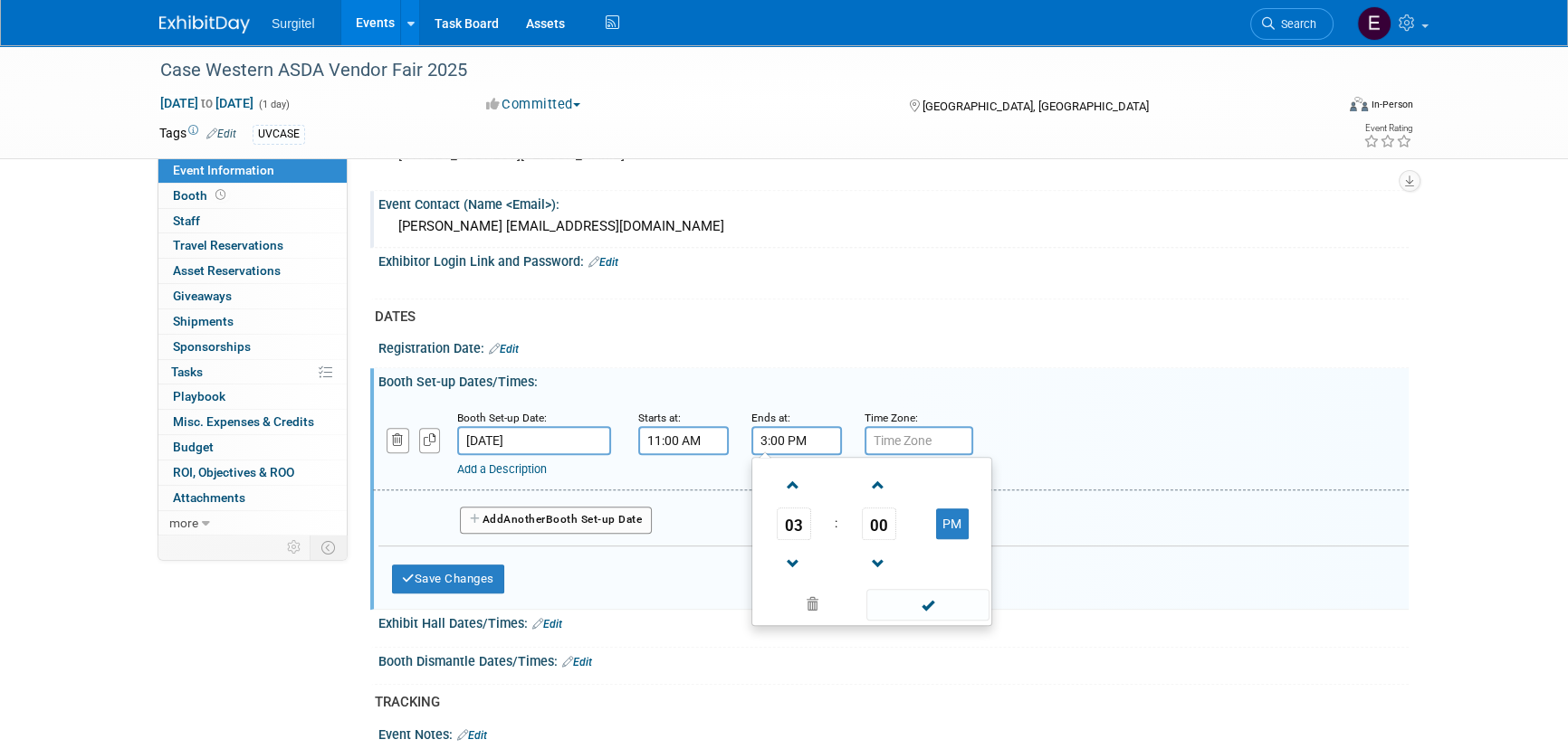
click at [947, 580] on td at bounding box center [951, 564] width 71 height 46
click at [946, 589] on span at bounding box center [928, 605] width 122 height 31
click at [451, 591] on div "Save Changes Cancel" at bounding box center [684, 574] width 584 height 56
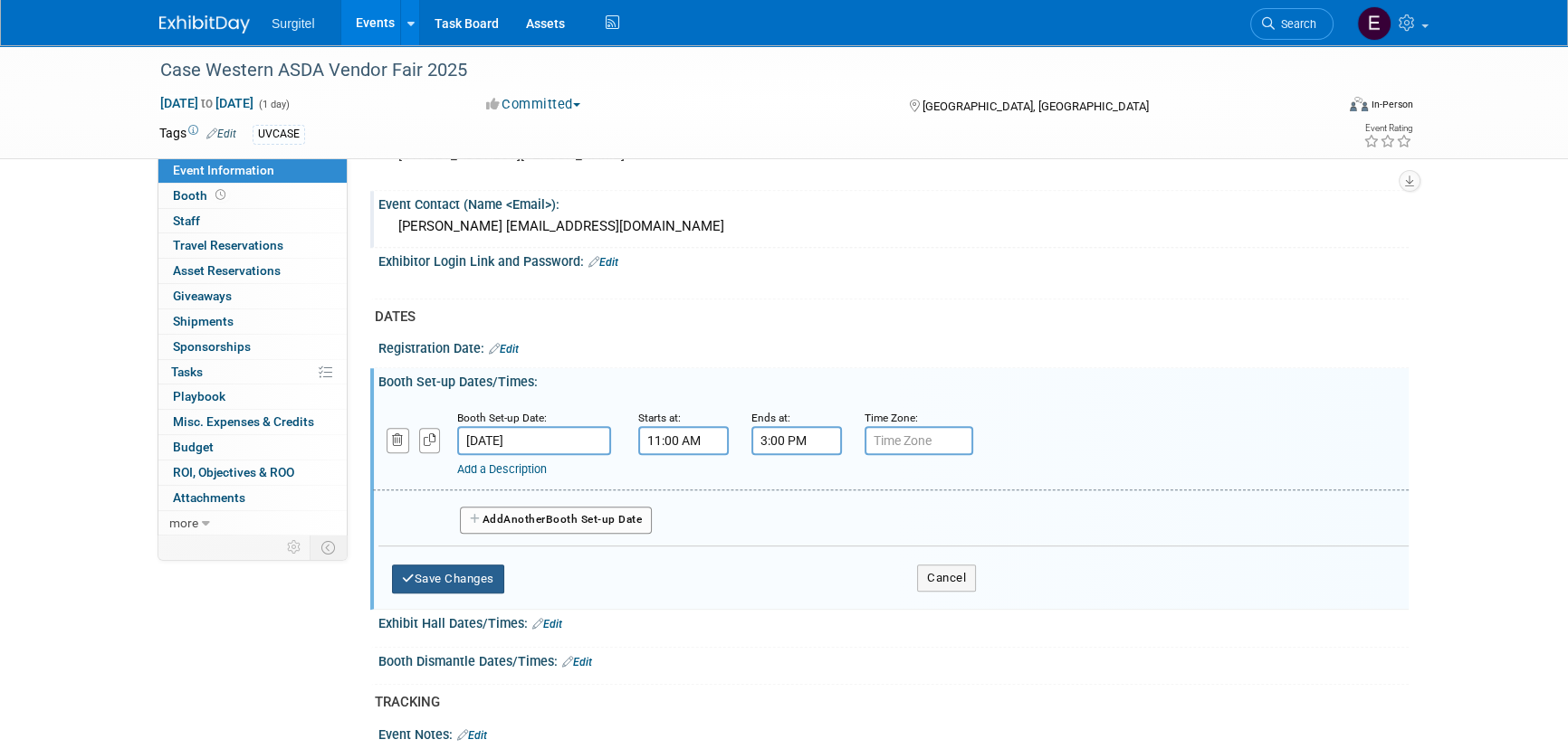
click at [446, 572] on button "Save Changes" at bounding box center [447, 579] width 112 height 29
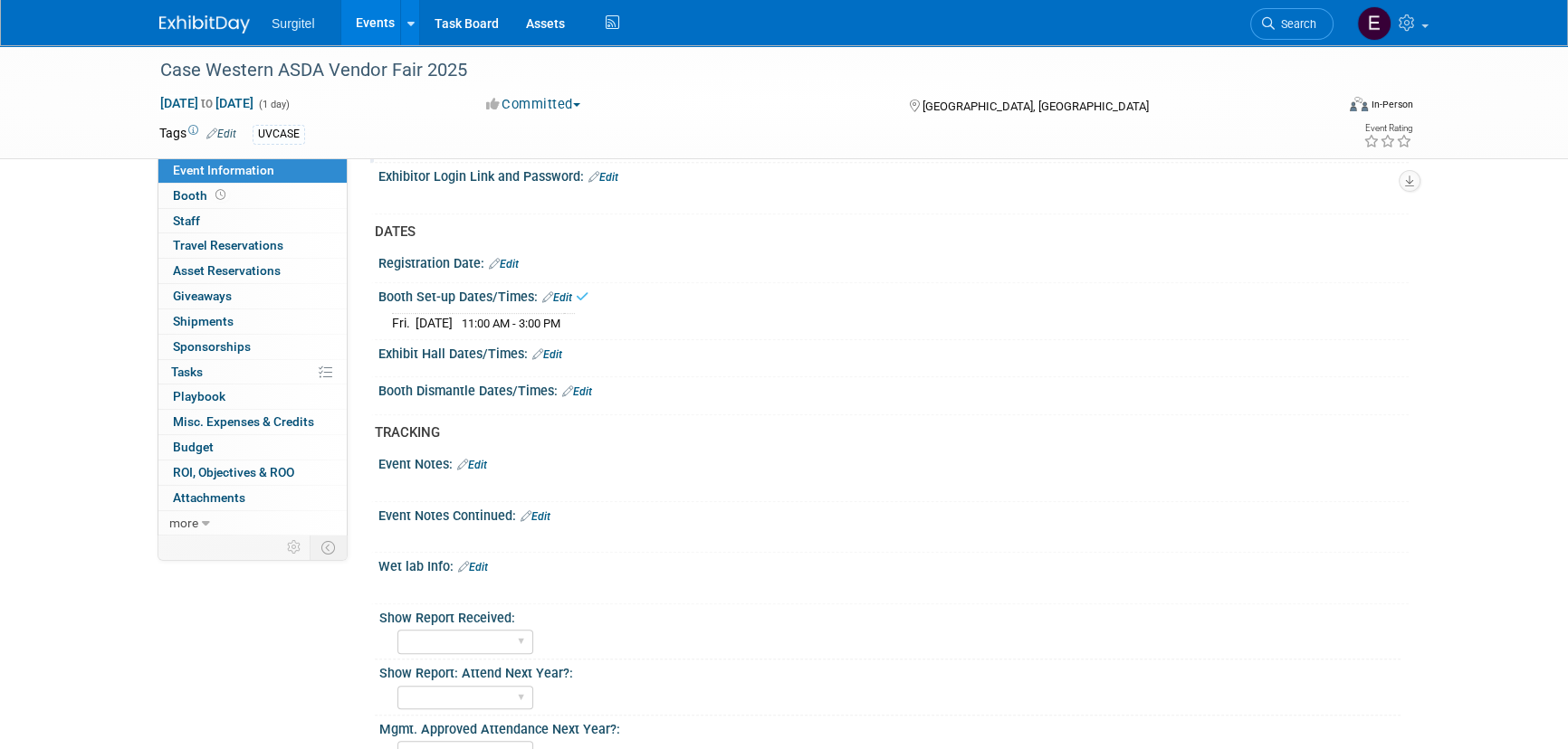
scroll to position [1152, 0]
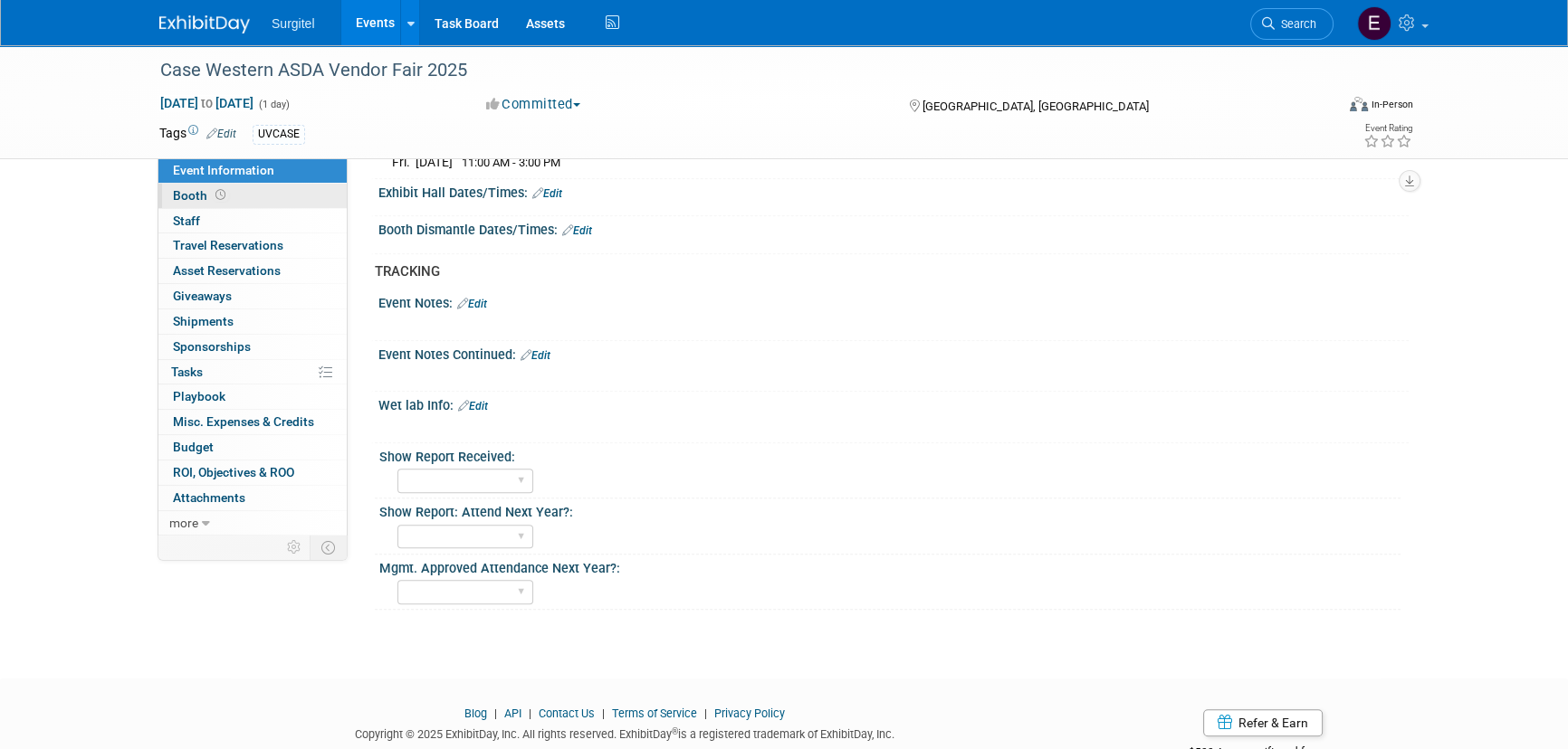
click at [226, 198] on link "Booth" at bounding box center [252, 195] width 188 height 24
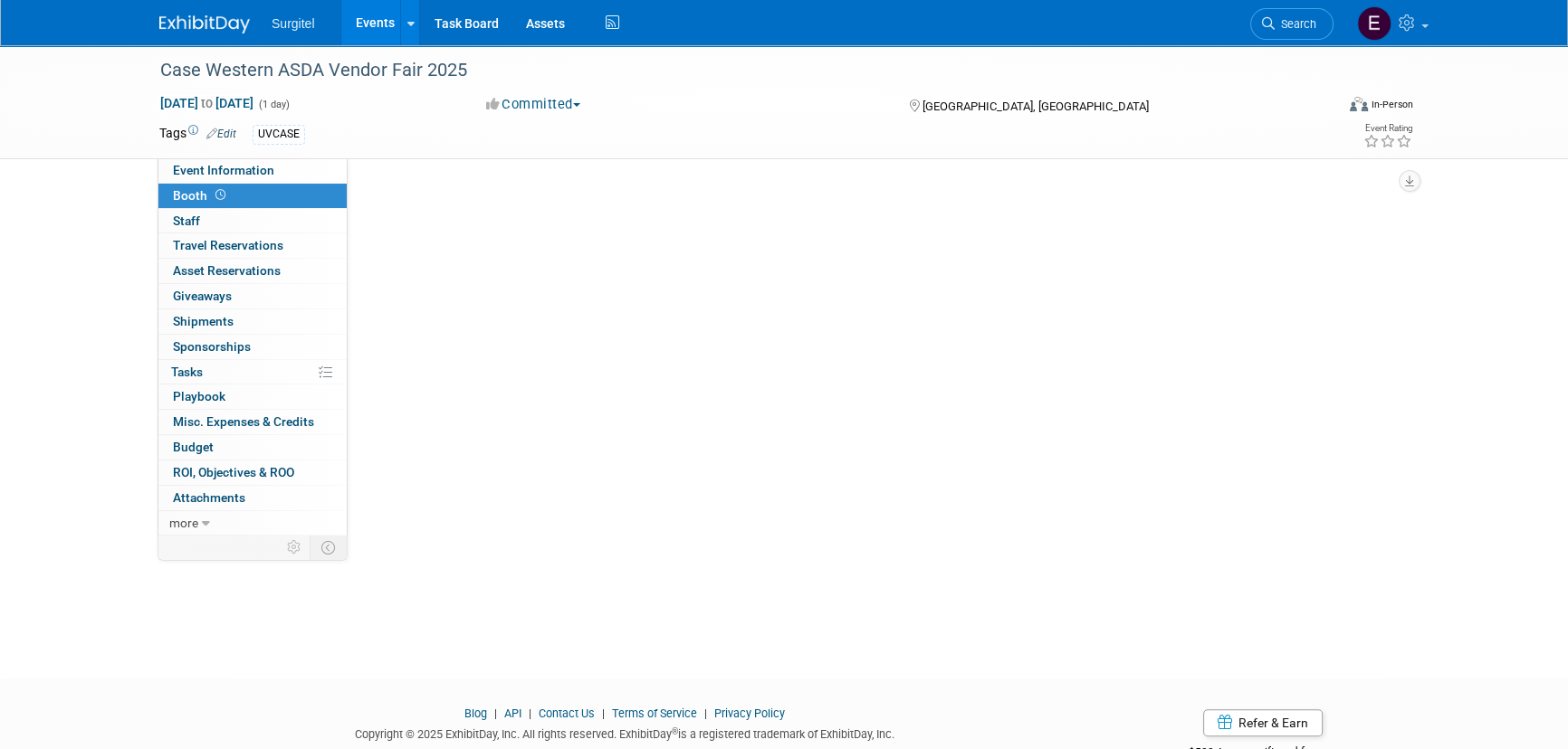
scroll to position [0, 0]
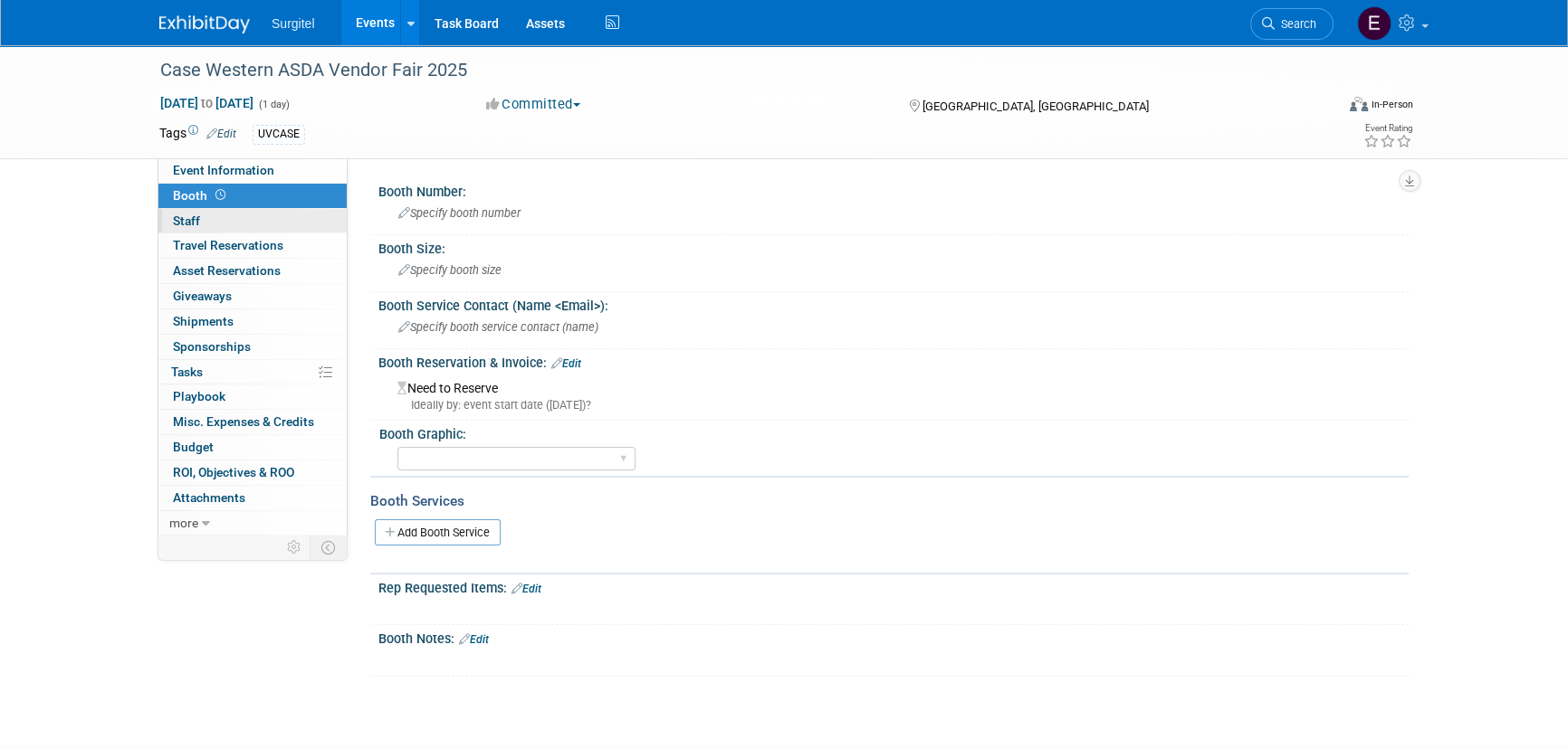
click at [232, 226] on link "0 Staff 0" at bounding box center [252, 221] width 188 height 24
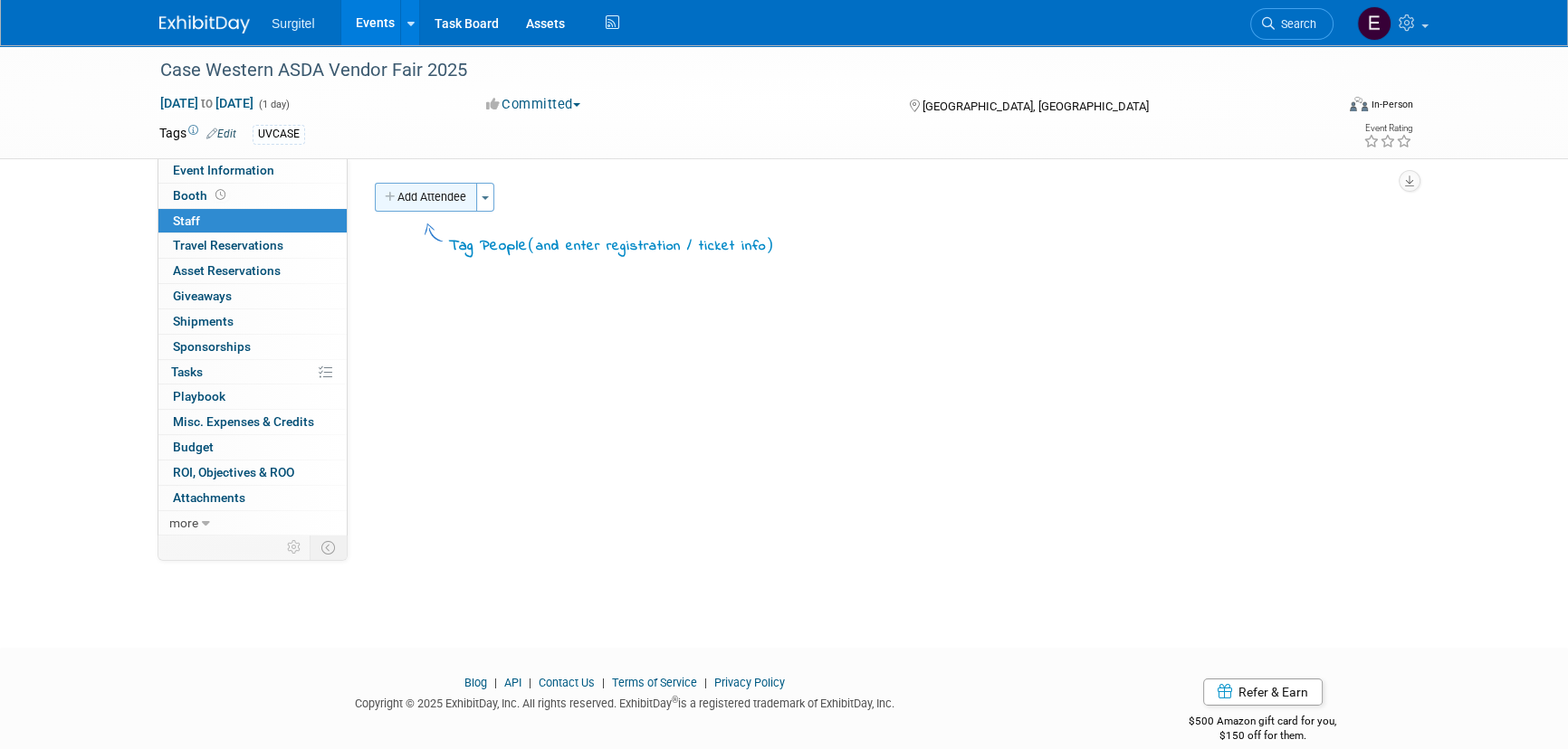
click at [433, 193] on button "Add Attendee" at bounding box center [426, 196] width 102 height 29
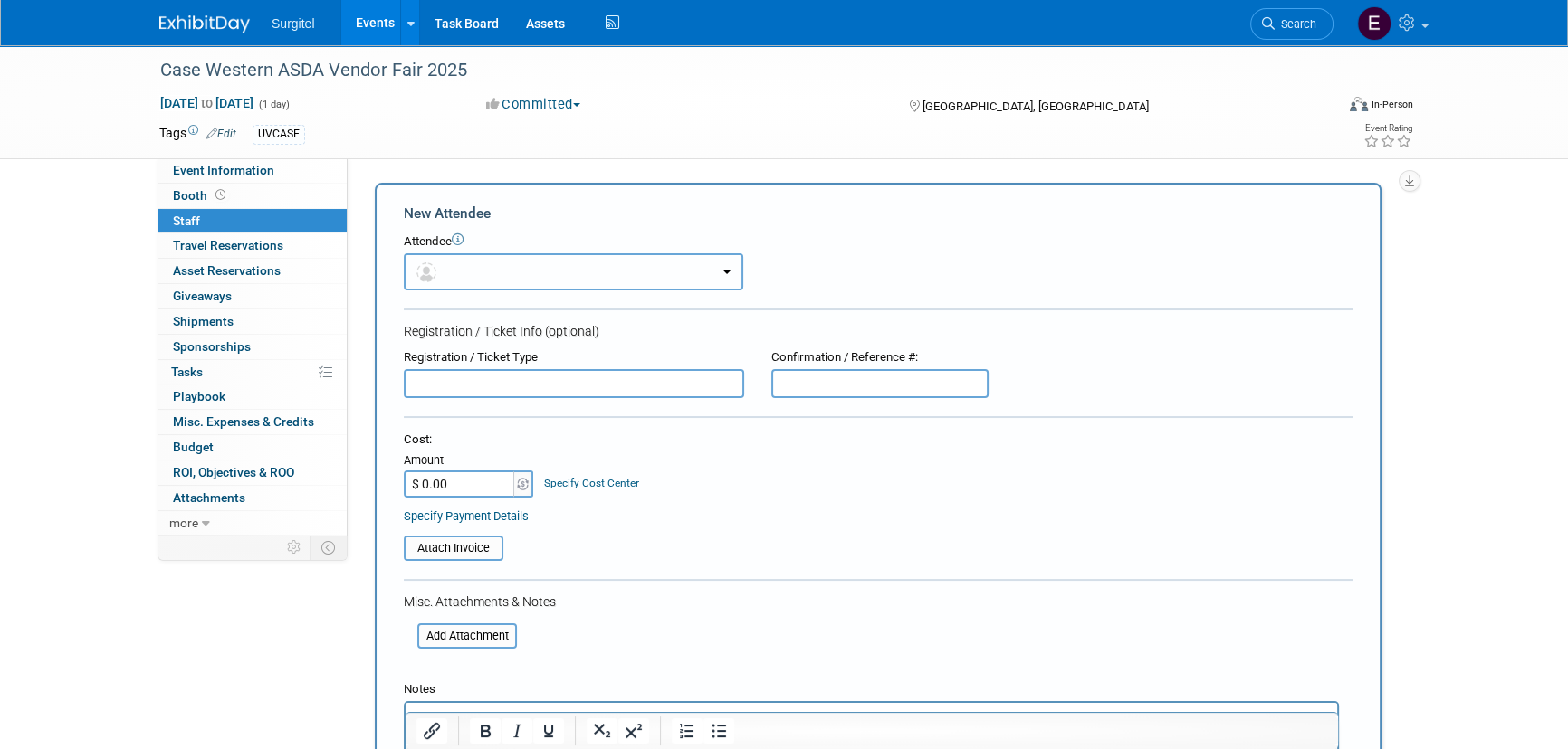
click at [487, 267] on button "button" at bounding box center [573, 272] width 340 height 37
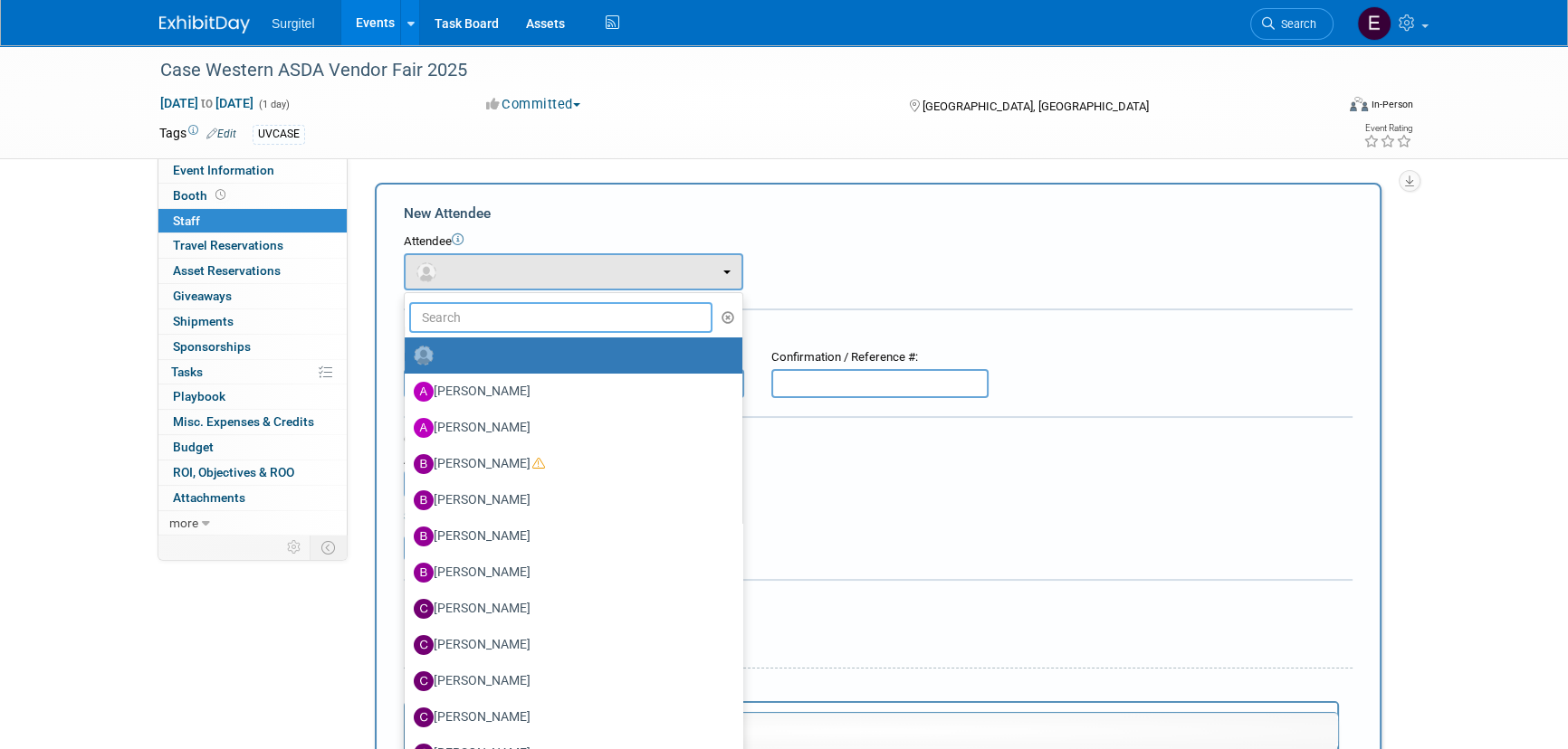
click at [513, 311] on input "text" at bounding box center [560, 318] width 303 height 31
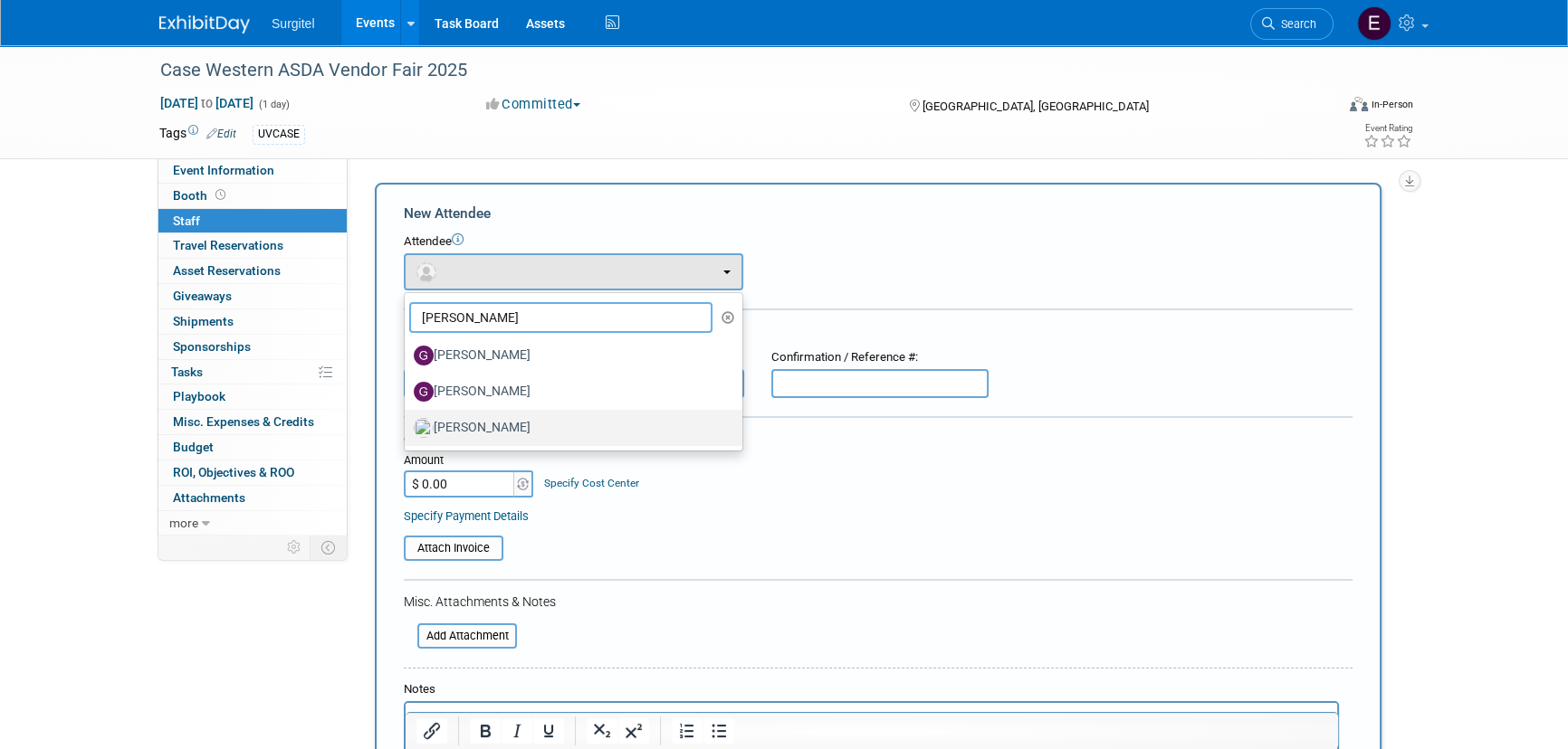
type input "greg"
click at [557, 422] on label "Gregory Bullaro" at bounding box center [569, 428] width 310 height 29
click at [408, 422] on input "Gregory Bullaro" at bounding box center [401, 426] width 12 height 12
select select "ef5443e3-9b98-4e83-aa1d-3d9e6575ffe4"
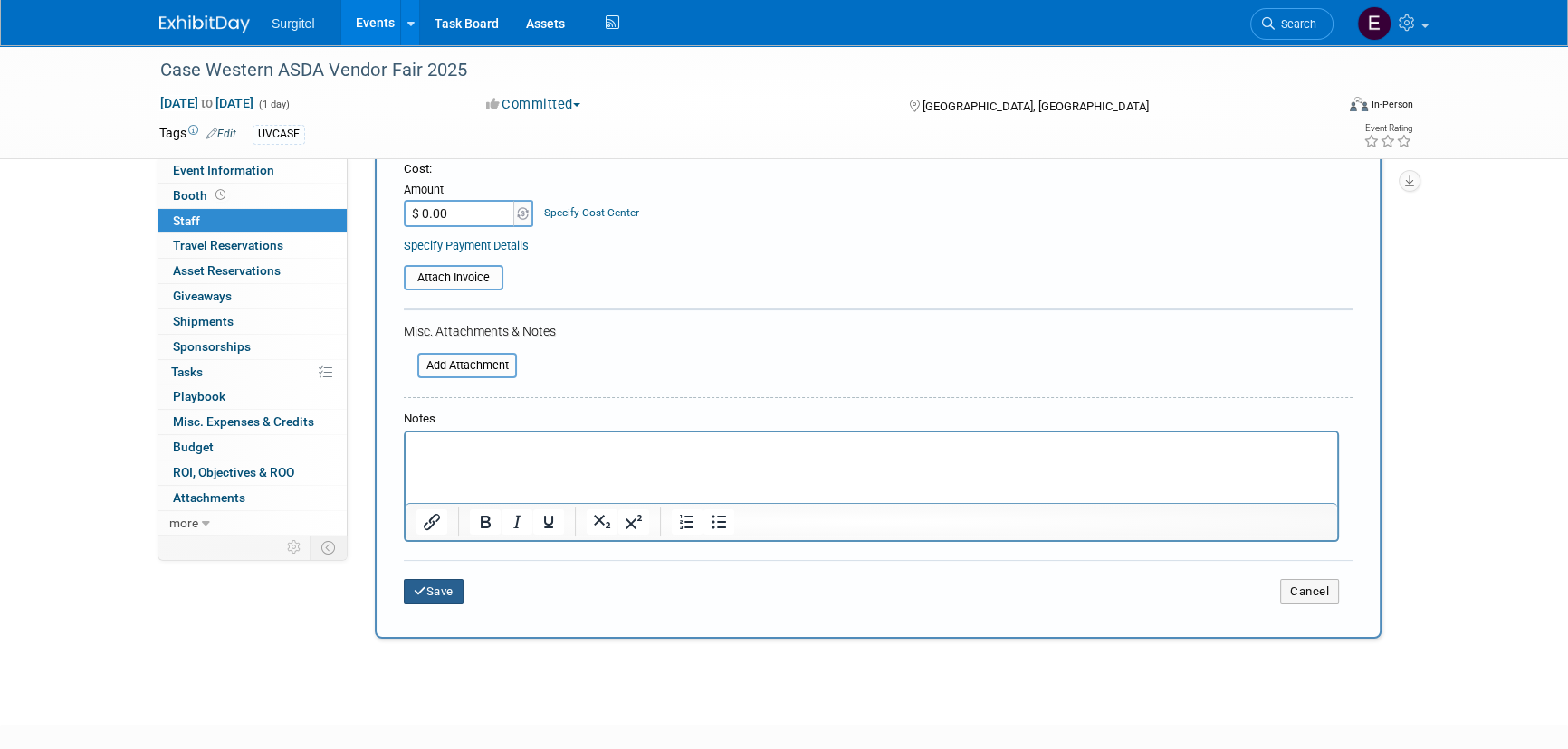
click at [438, 596] on button "Save" at bounding box center [433, 592] width 60 height 25
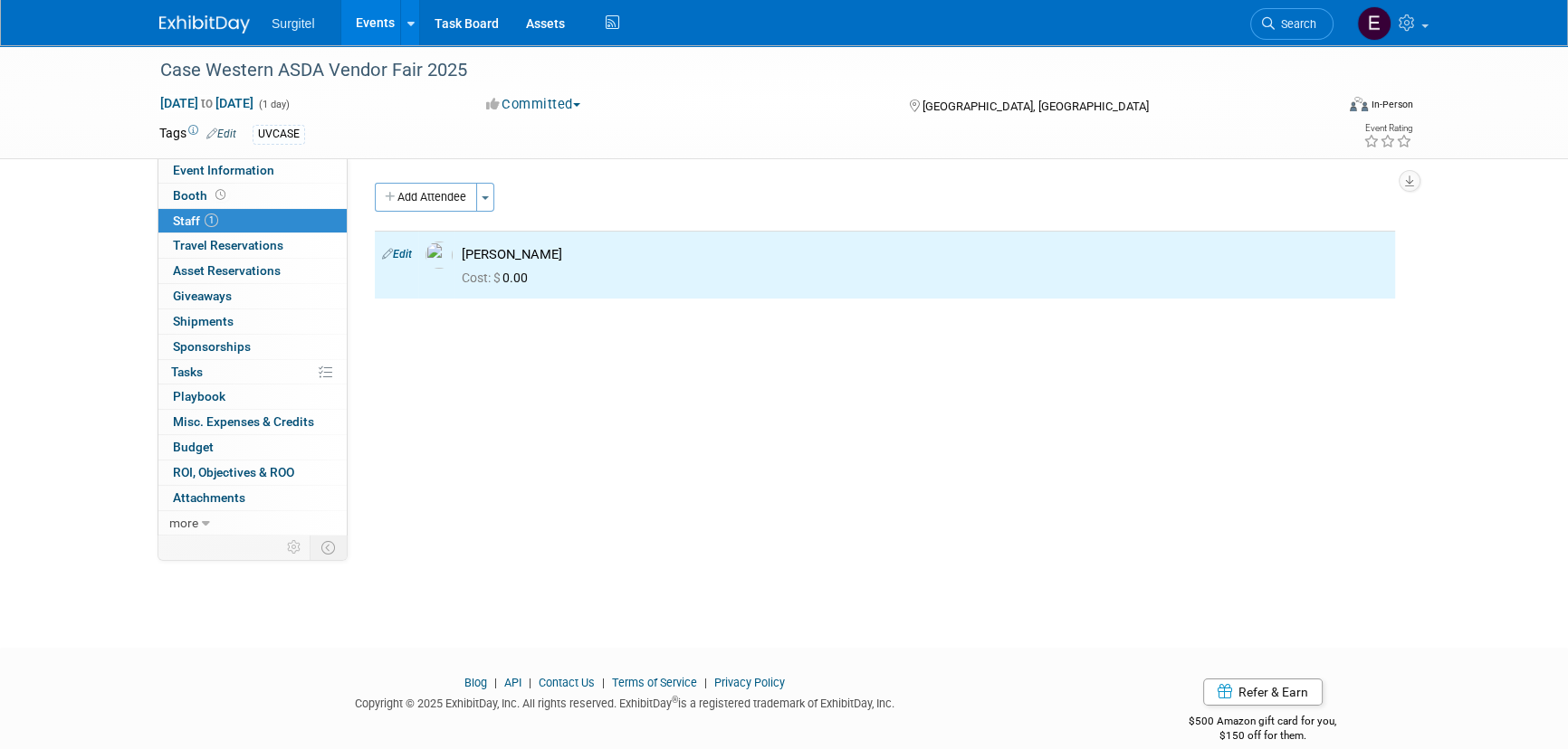
click at [369, 6] on link "Events" at bounding box center [374, 22] width 66 height 45
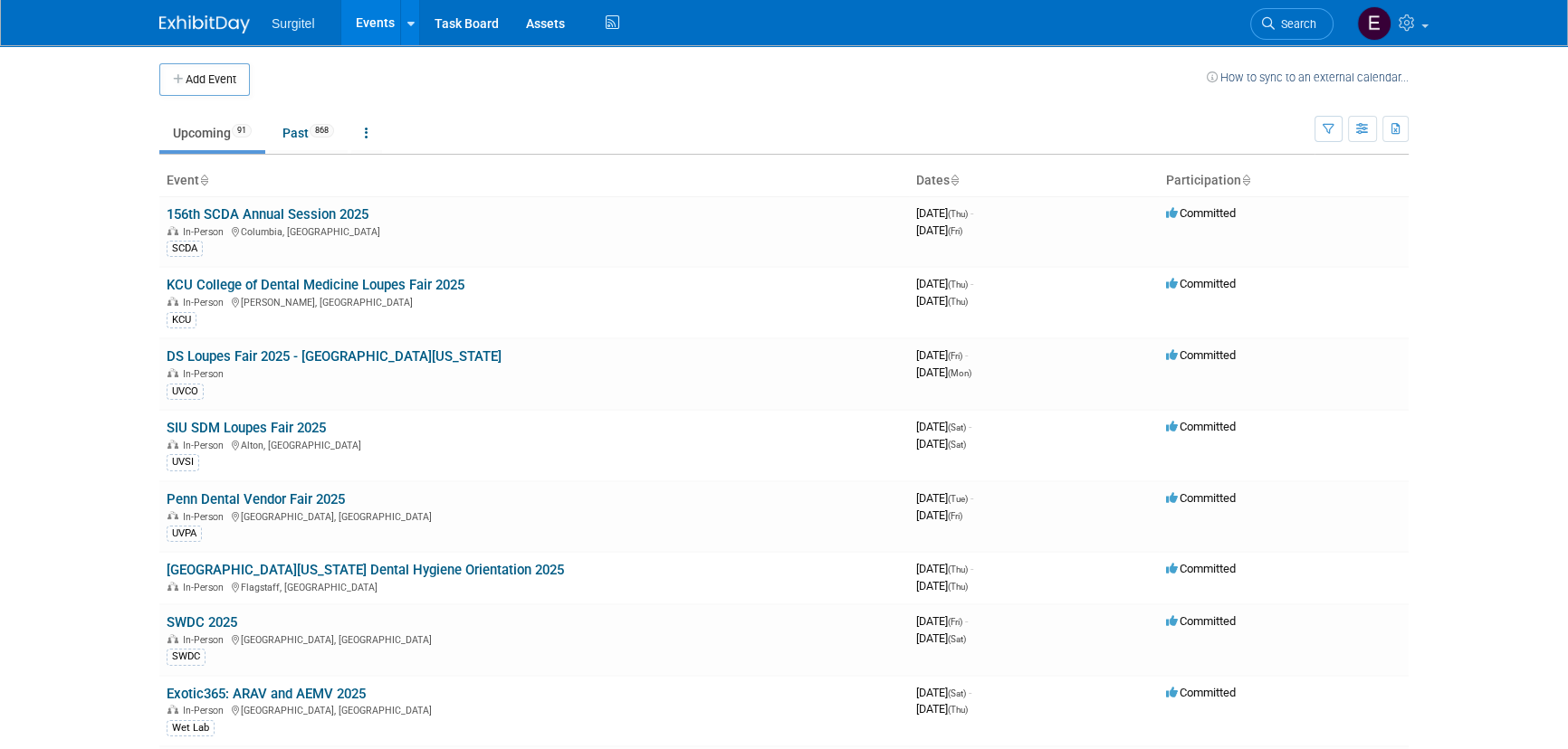
click at [369, 6] on link "Events" at bounding box center [374, 22] width 66 height 45
click at [194, 78] on button "Add Event" at bounding box center [205, 79] width 91 height 32
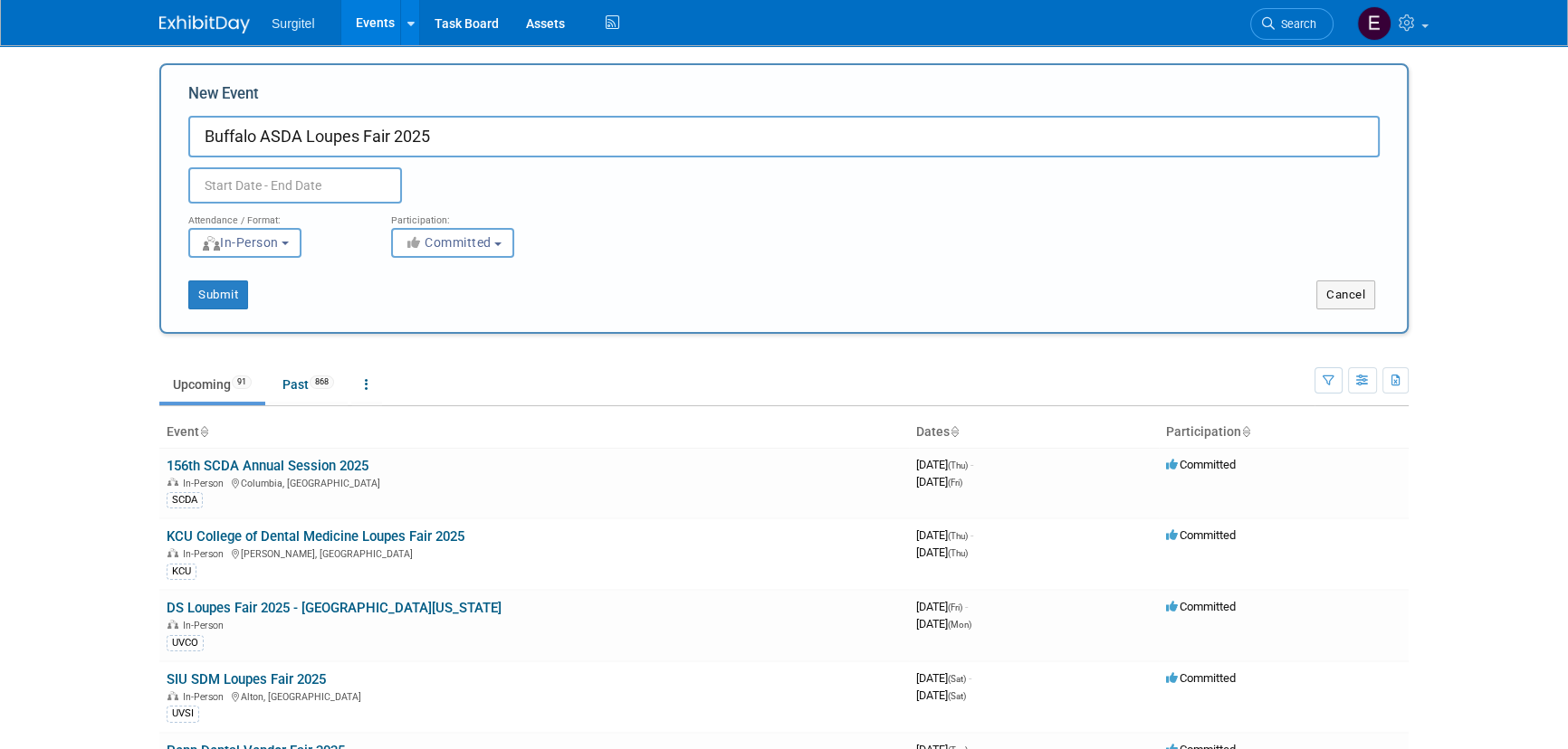
type input "Buffalo ASDA Loupes Fair 2025"
click at [263, 197] on body "Surgitel Events Add Event Bulk Upload Events Shareable Event Boards Recently Vi…" at bounding box center [784, 374] width 1568 height 749
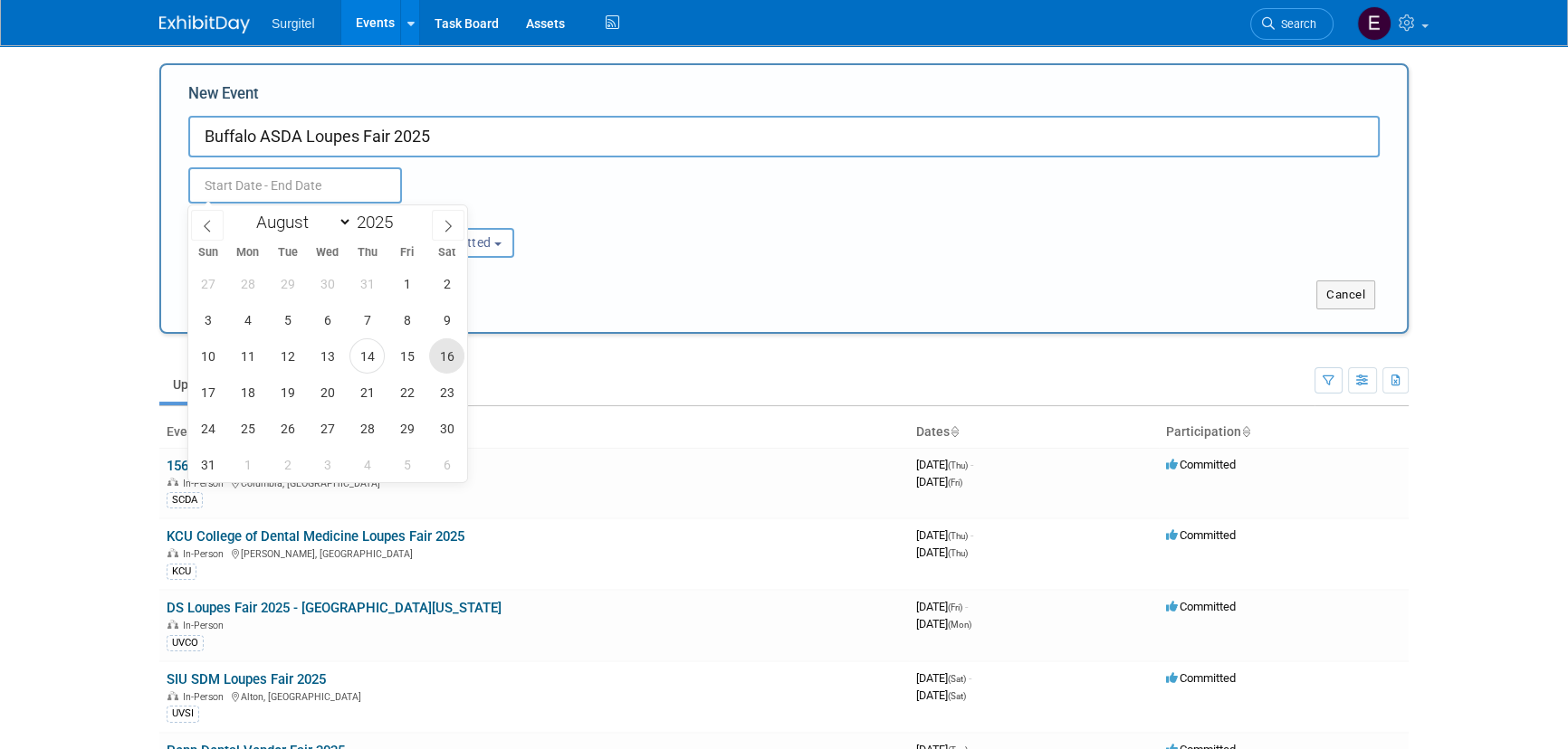
click at [448, 357] on span "16" at bounding box center [446, 356] width 35 height 35
click at [448, 356] on span "16" at bounding box center [446, 356] width 35 height 35
type input "Aug 16, 2025 to Aug 16, 2025"
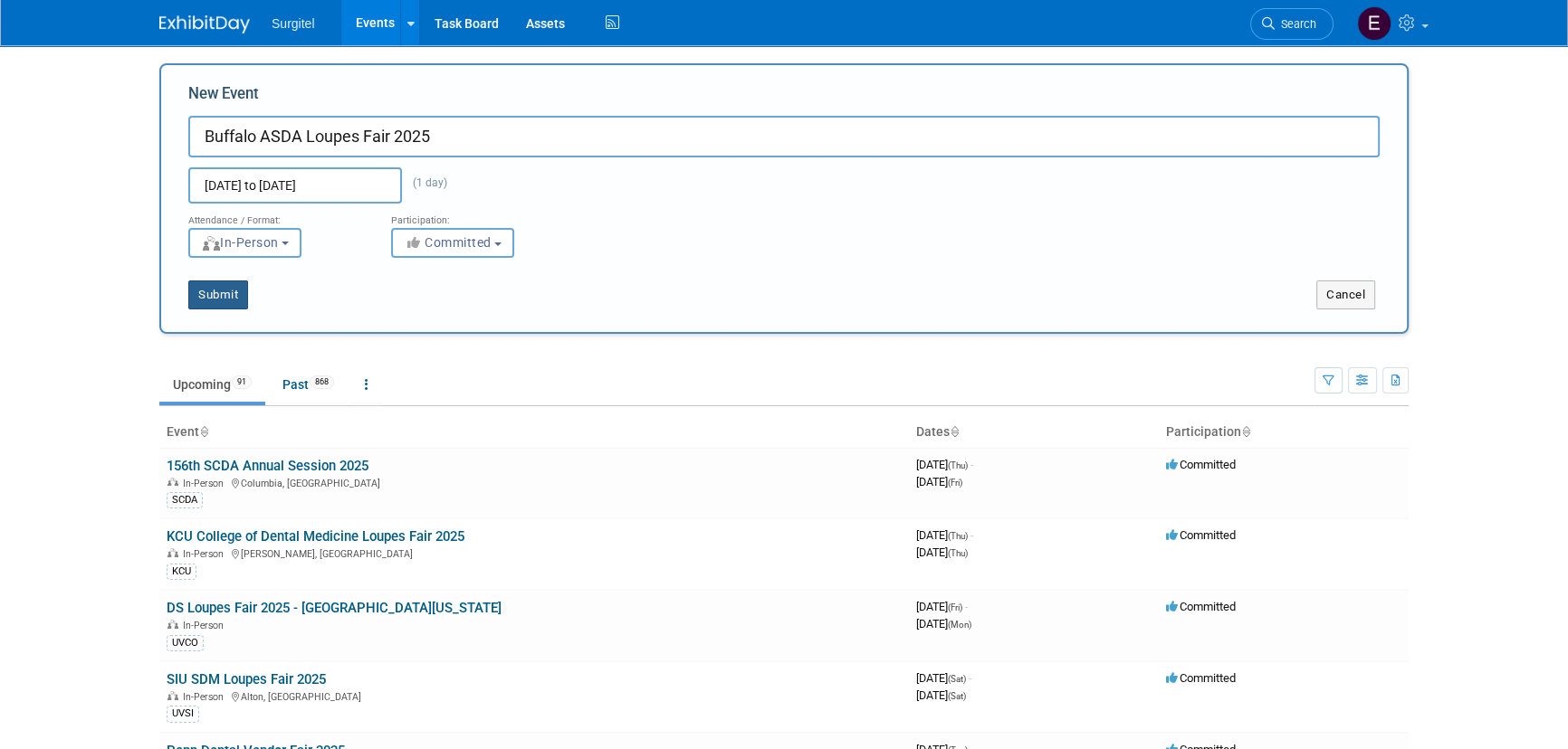
click at [226, 299] on button "Submit" at bounding box center [218, 294] width 60 height 29
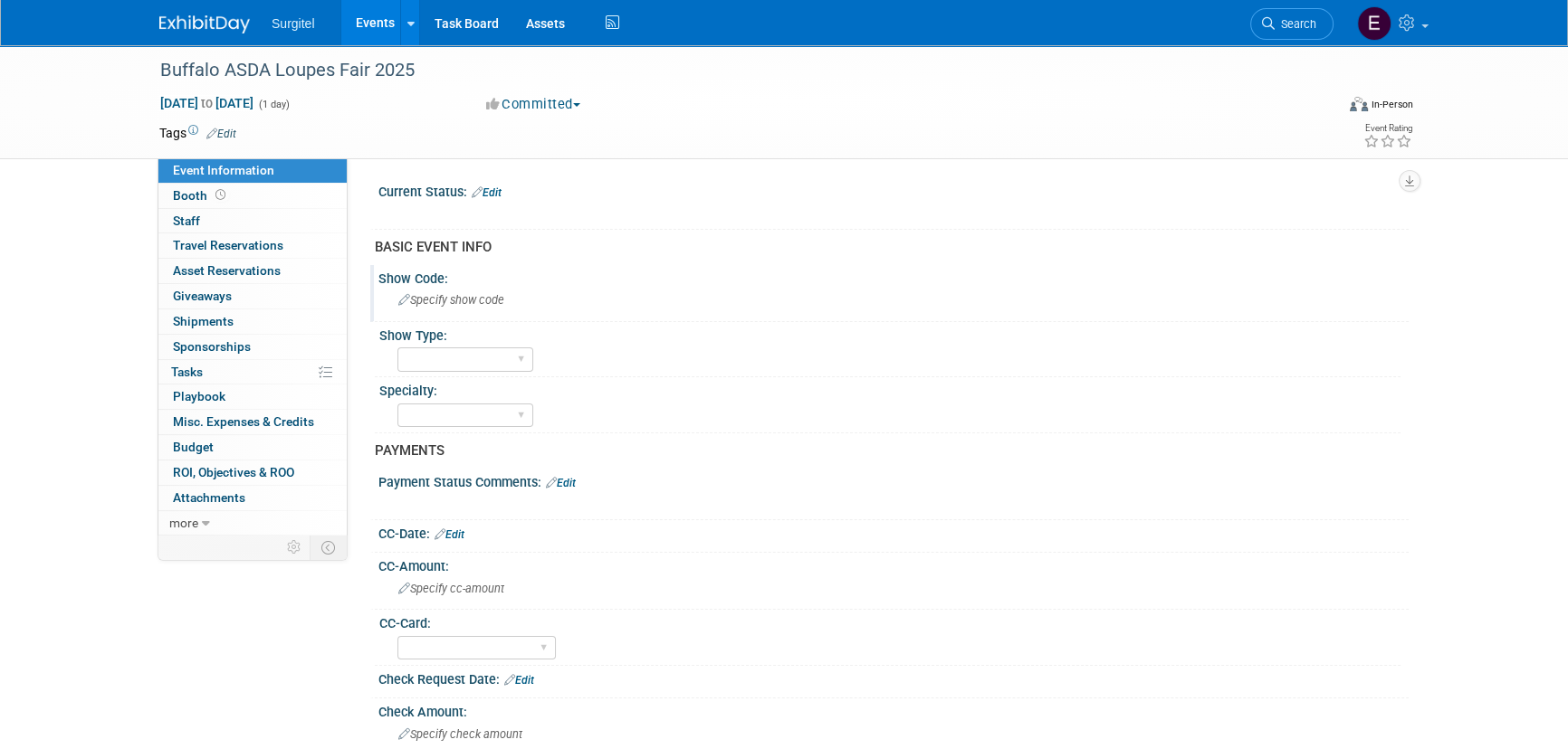
click at [498, 296] on span "Specify show code" at bounding box center [451, 300] width 106 height 14
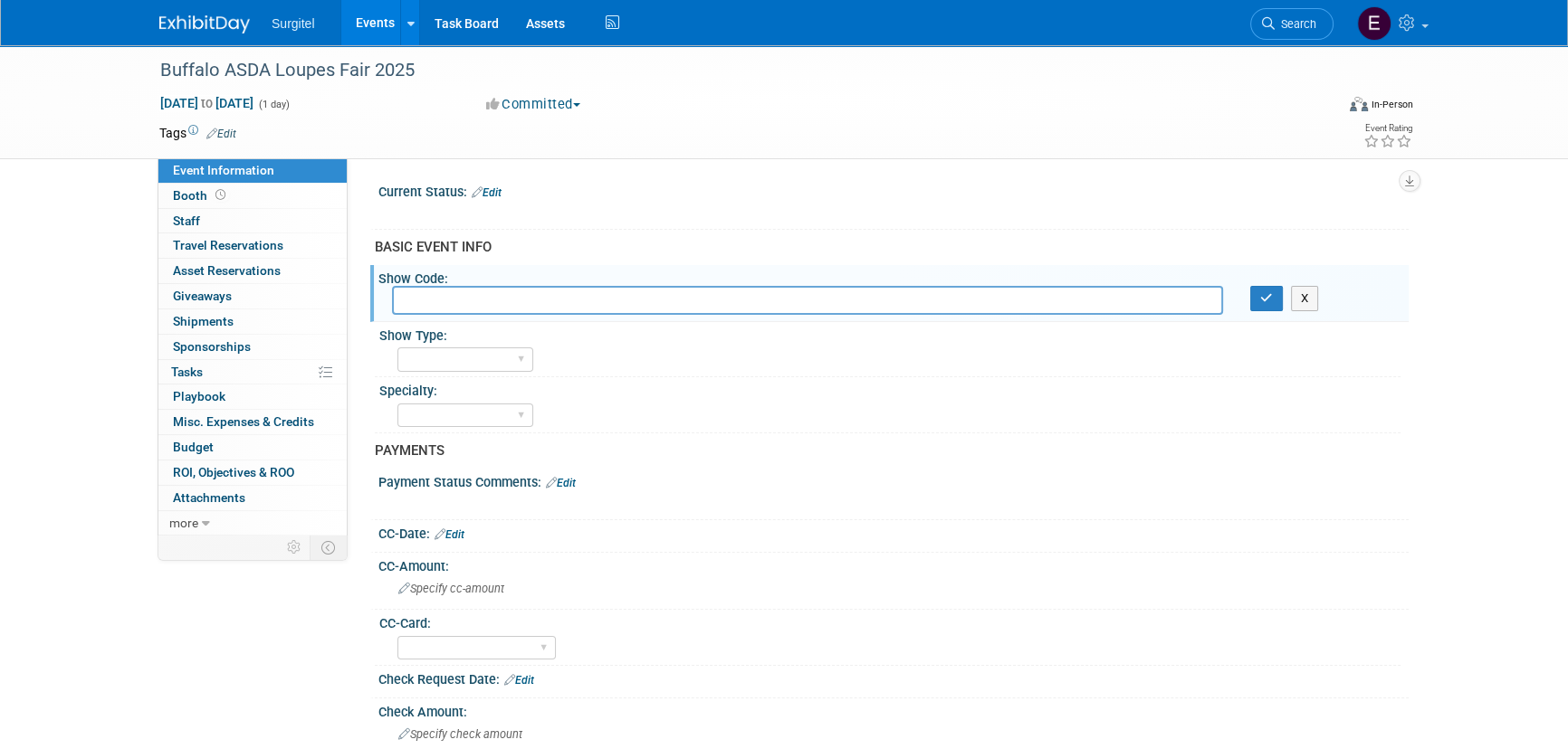
click at [234, 137] on link "Edit" at bounding box center [221, 134] width 30 height 13
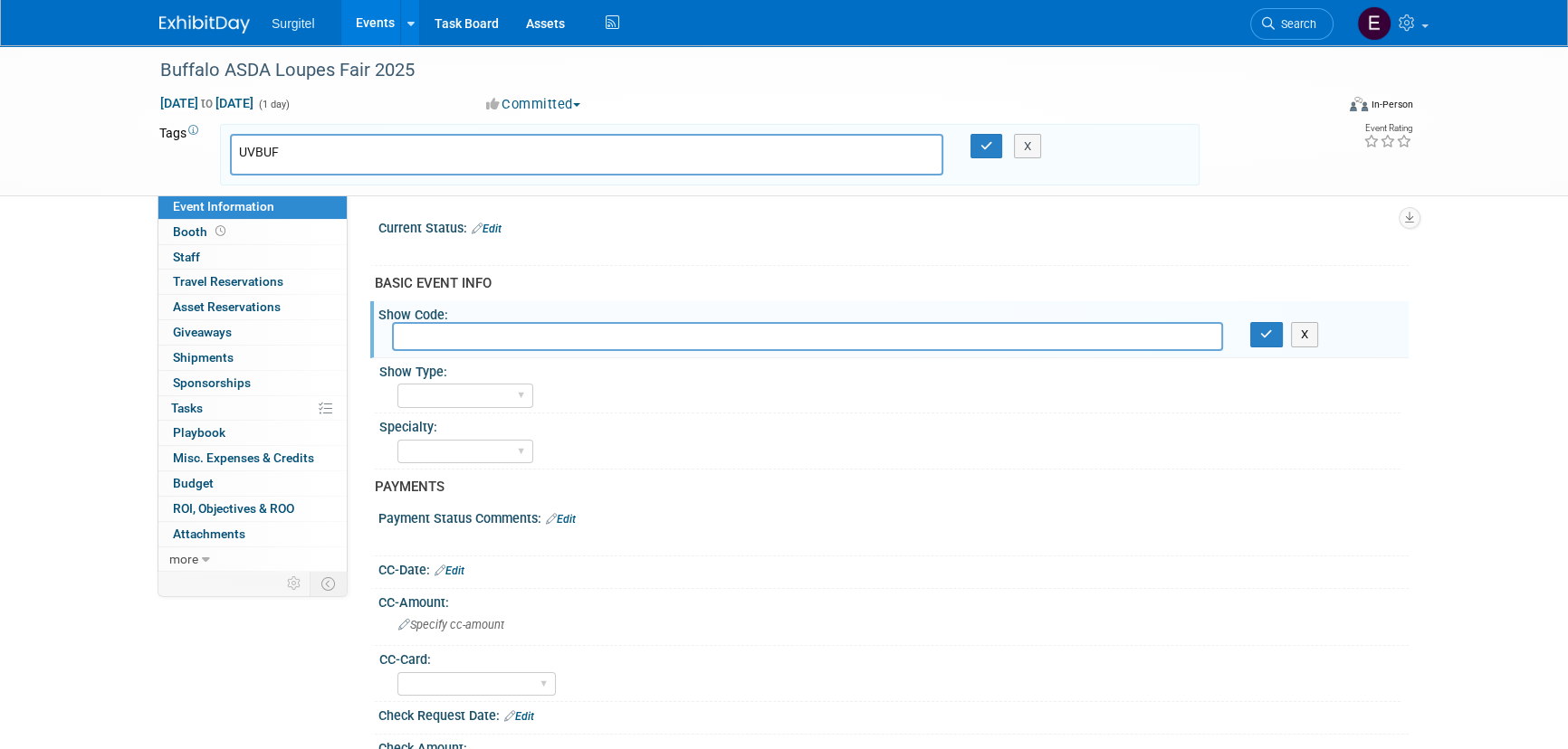
type input "UVBUFF"
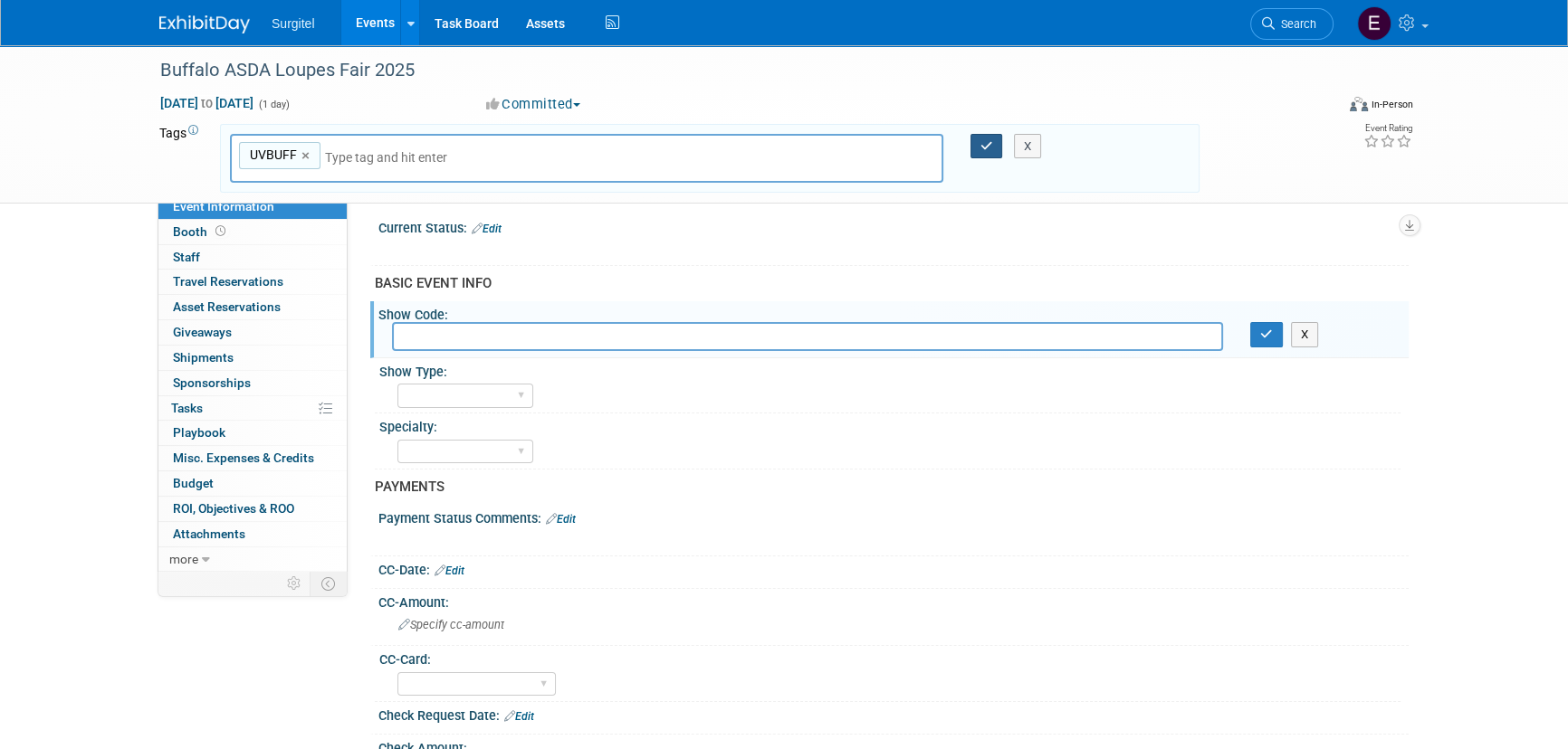
drag, startPoint x: 1001, startPoint y: 144, endPoint x: 983, endPoint y: 144, distance: 18.0
click at [991, 144] on div "UVBUFF UVBUFF × X" at bounding box center [710, 159] width 987 height 50
click at [983, 144] on icon "button" at bounding box center [987, 146] width 13 height 12
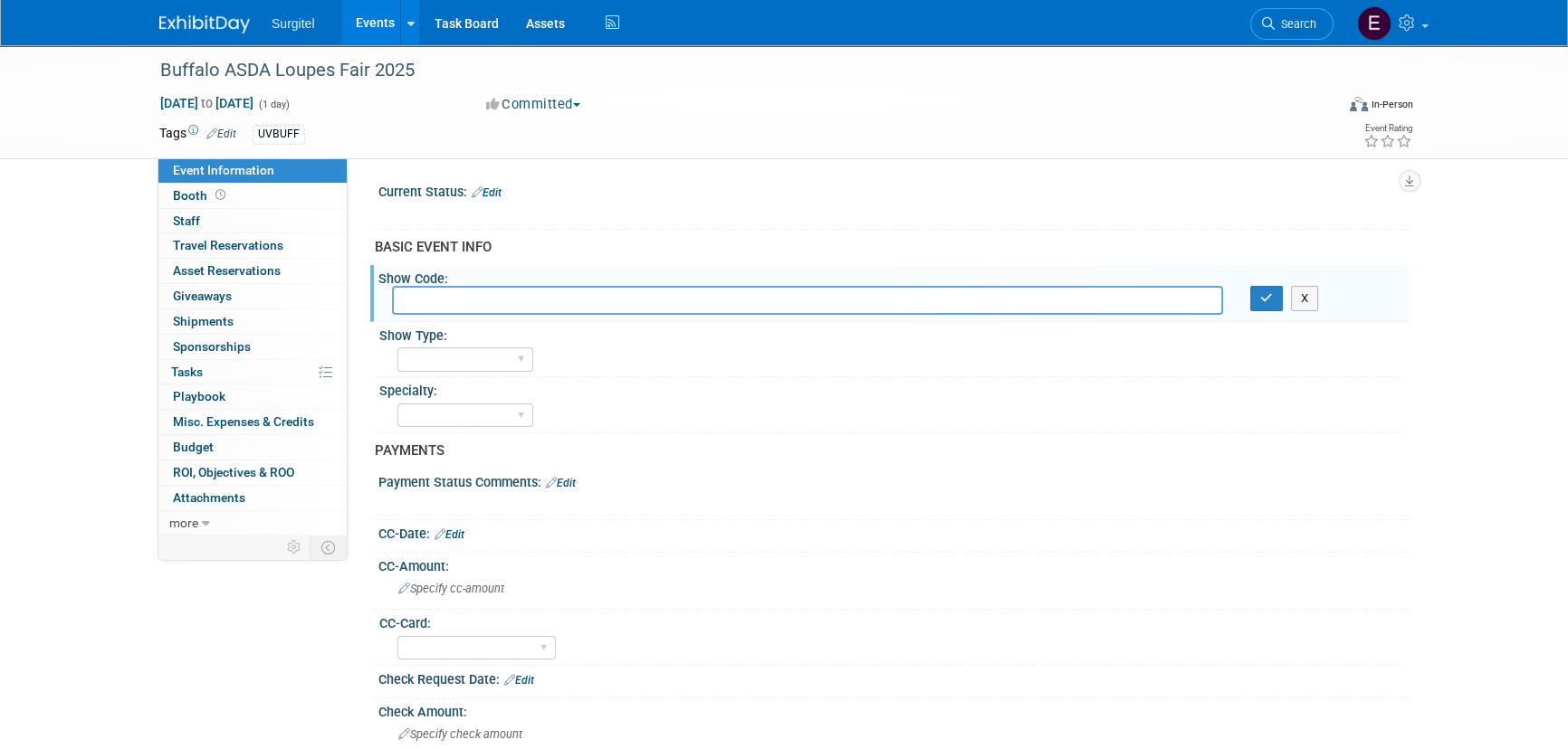
click at [539, 286] on input "text" at bounding box center [807, 300] width 831 height 28
type input "UVBUFF"
click at [1280, 295] on button "button" at bounding box center [1266, 298] width 32 height 25
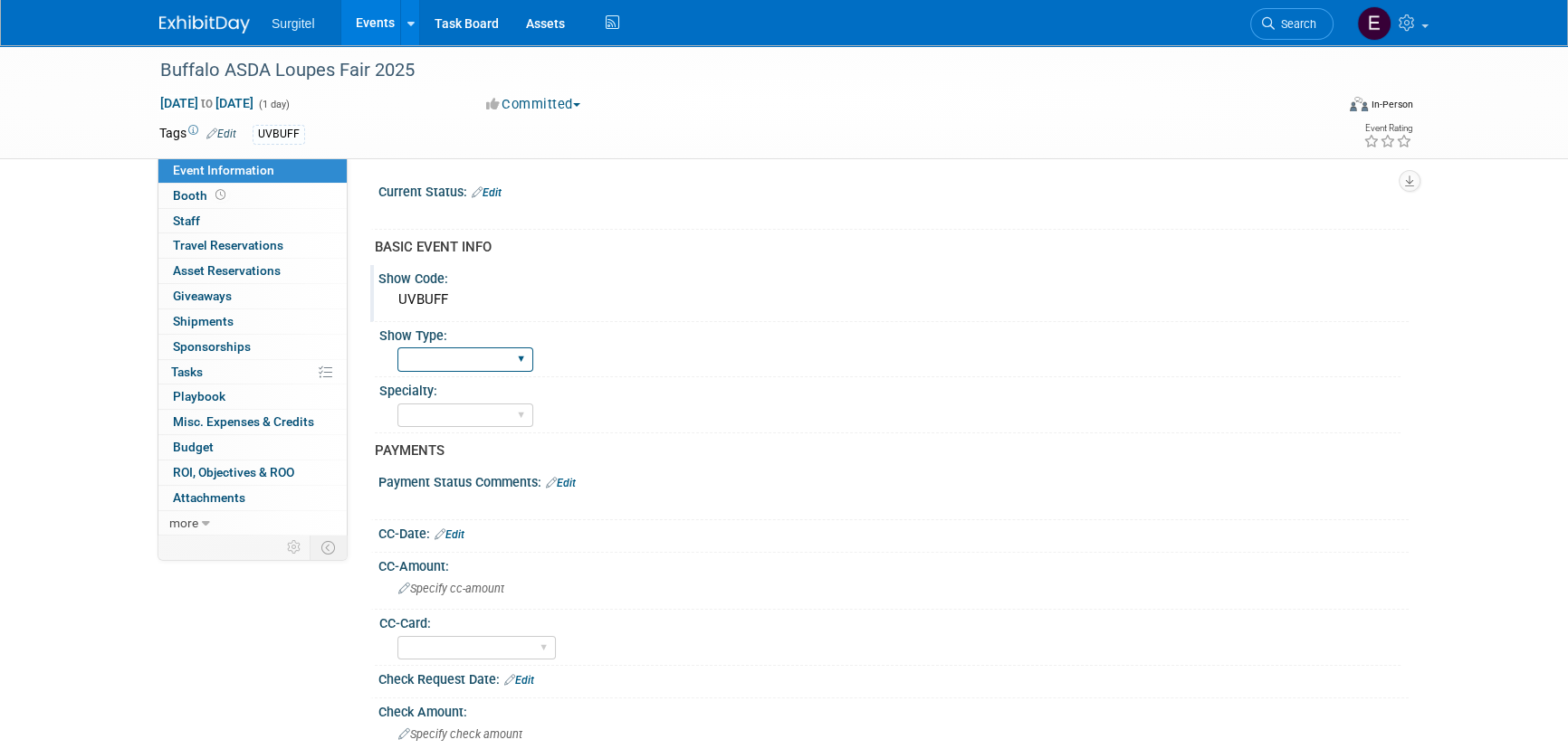
click at [510, 354] on select "School Show Trade Show Wet Lab CE Course Lunch and Learn" at bounding box center [465, 359] width 136 height 24
select select "School Show"
click at [397, 347] on select "School Show Trade Show Wet Lab CE Course Lunch and Learn" at bounding box center [465, 359] width 136 height 24
click at [506, 410] on select "Dental Hygiene Medical Veterinarian Other" at bounding box center [465, 416] width 136 height 24
select select "Dental"
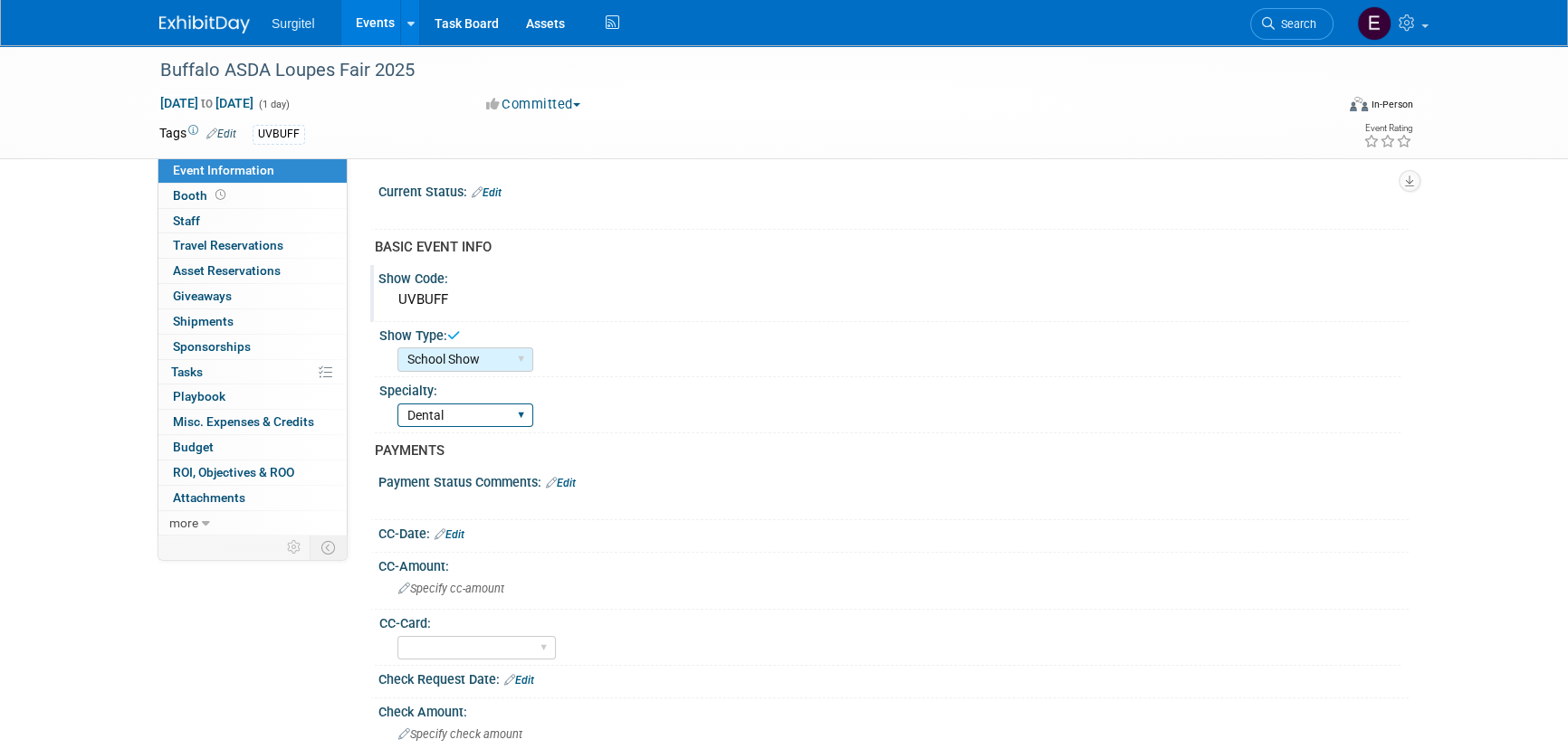
click at [397, 404] on select "Dental Hygiene Medical Veterinarian Other" at bounding box center [465, 416] width 136 height 24
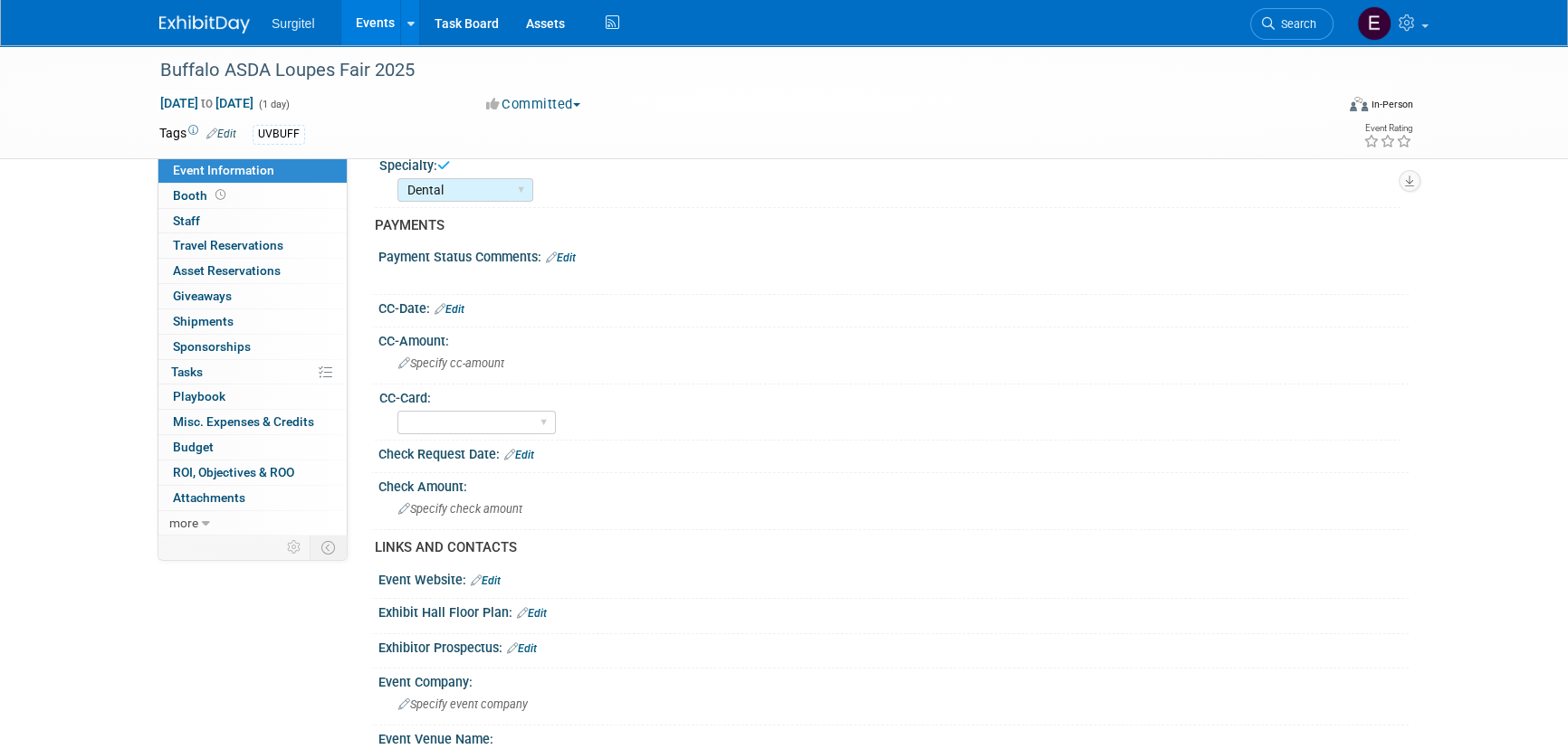
scroll to position [246, 0]
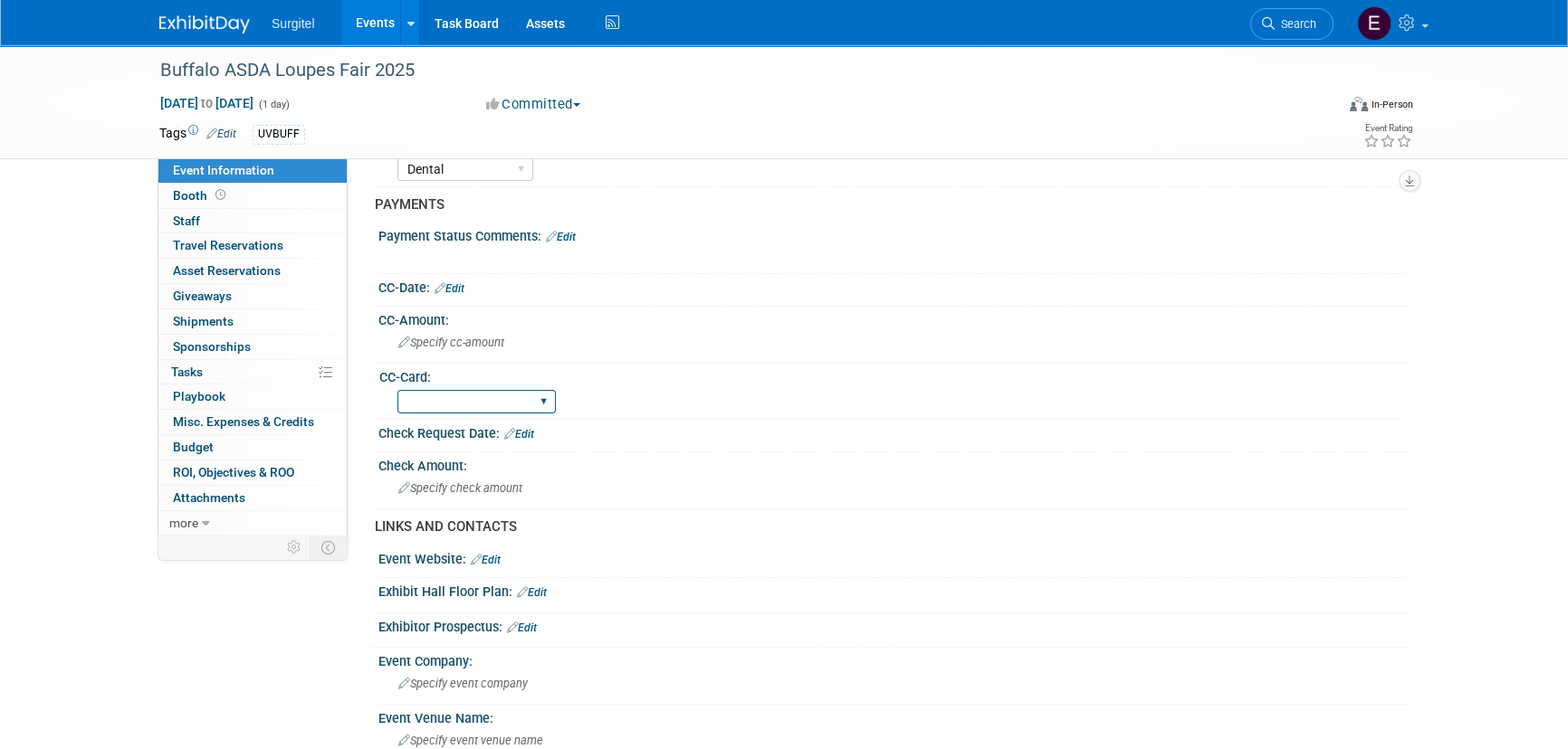
click at [505, 406] on select "Rewards - 12003 SkyMiles - 93008 Visa - 1925 Business Cash - 7359" at bounding box center [476, 402] width 158 height 24
click at [984, 686] on div "Specify event company" at bounding box center [893, 683] width 1003 height 28
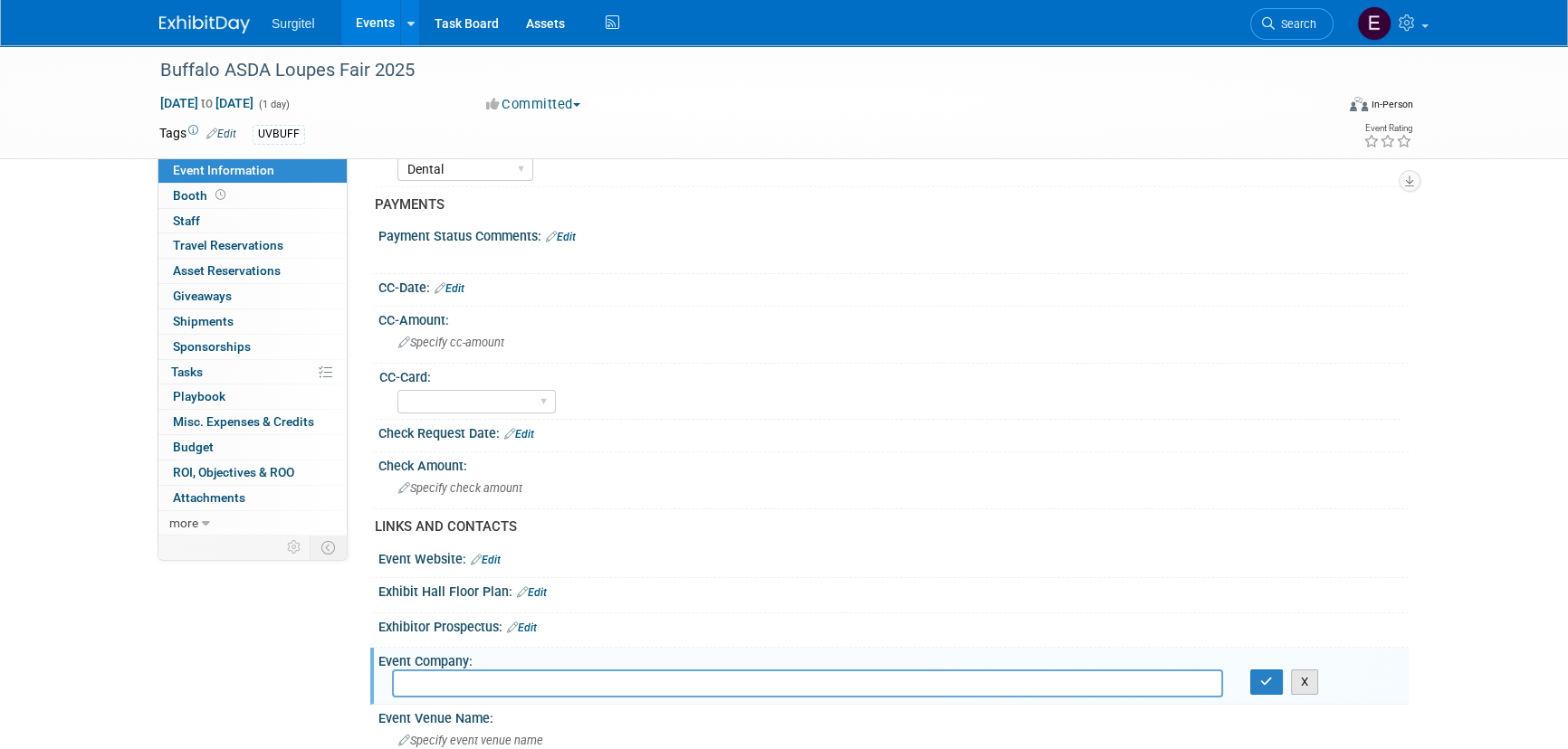
click at [1313, 674] on button "X" at bounding box center [1305, 681] width 28 height 25
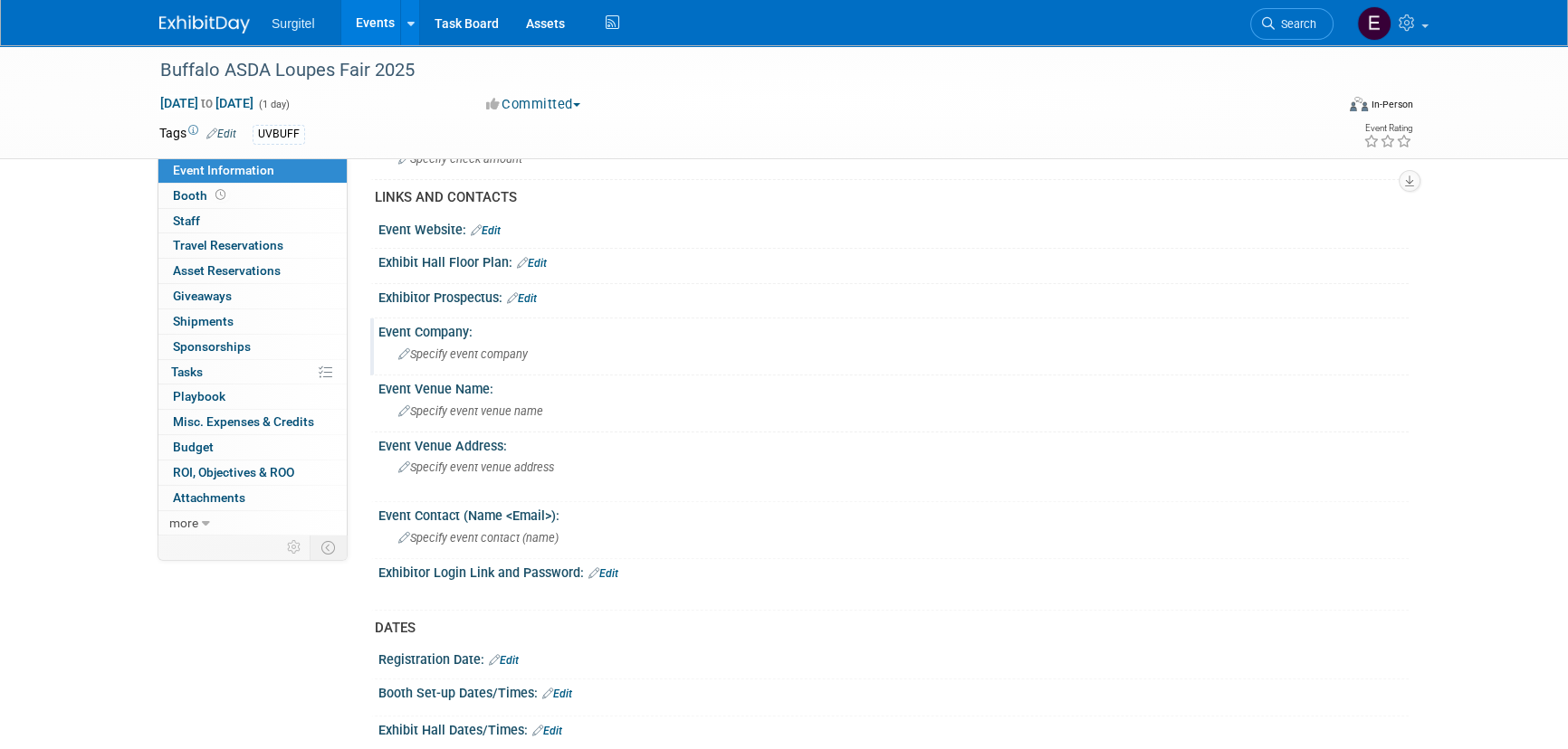
scroll to position [905, 0]
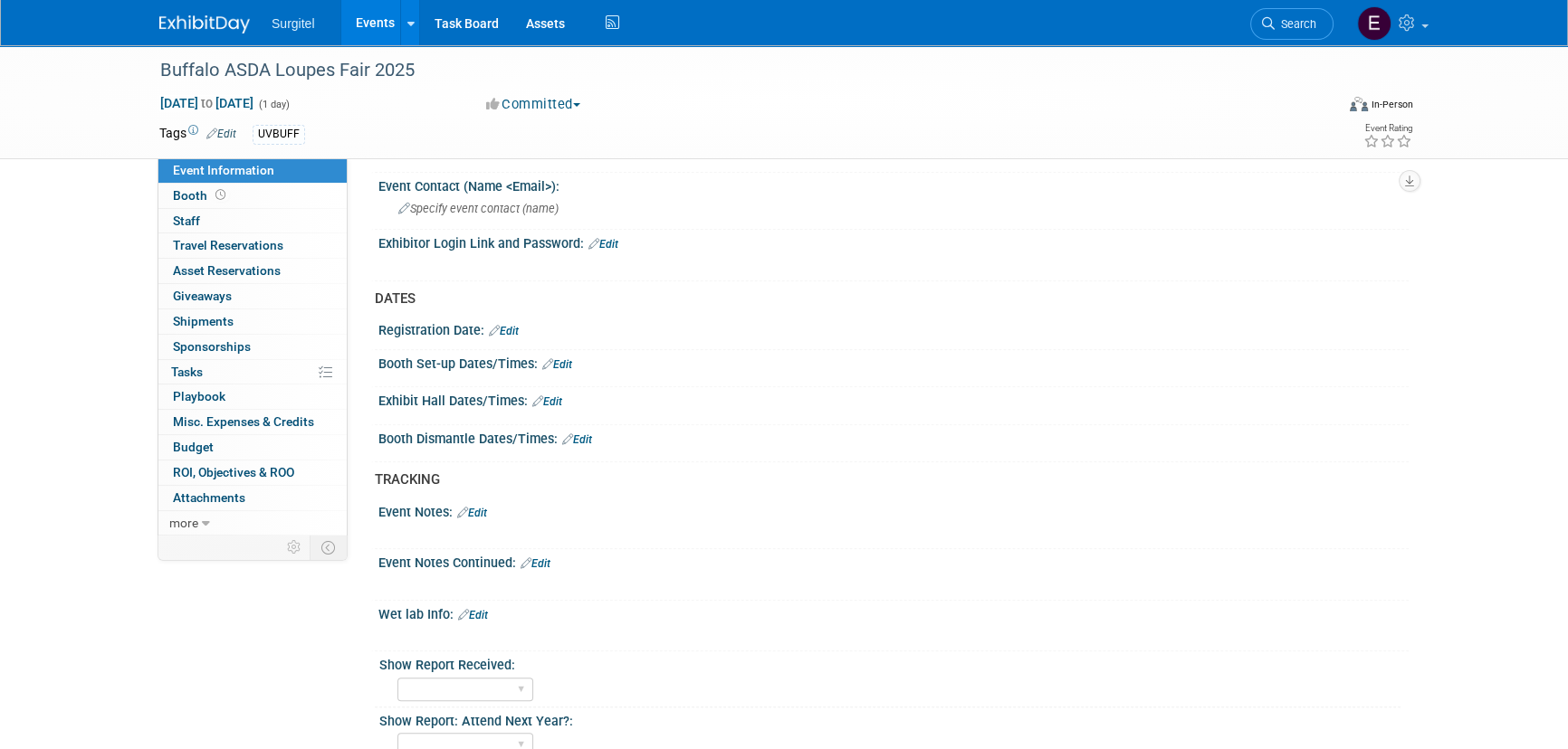
click at [556, 395] on link "Edit" at bounding box center [547, 402] width 30 height 13
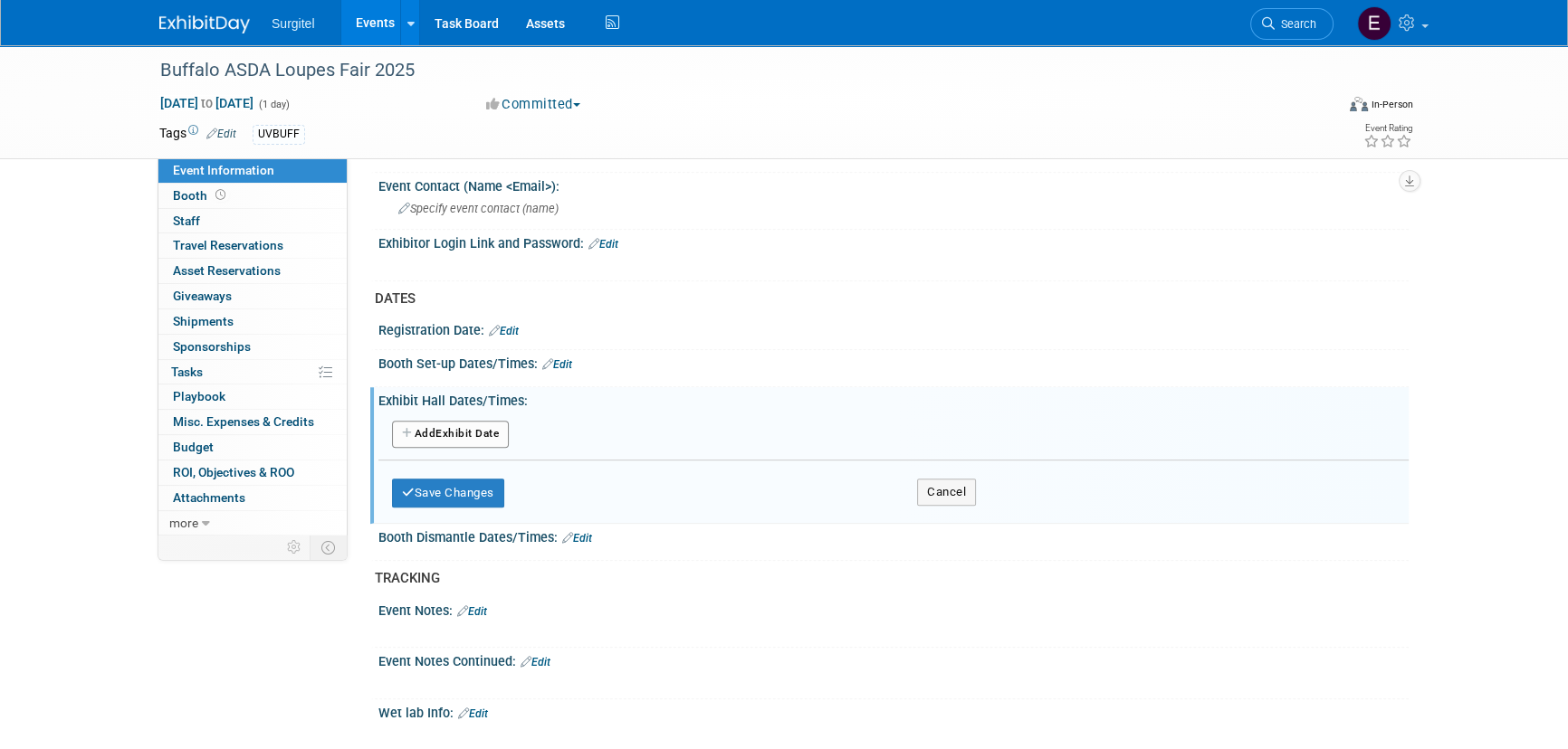
click at [453, 424] on button "Add Another Exhibit Date" at bounding box center [450, 434] width 117 height 27
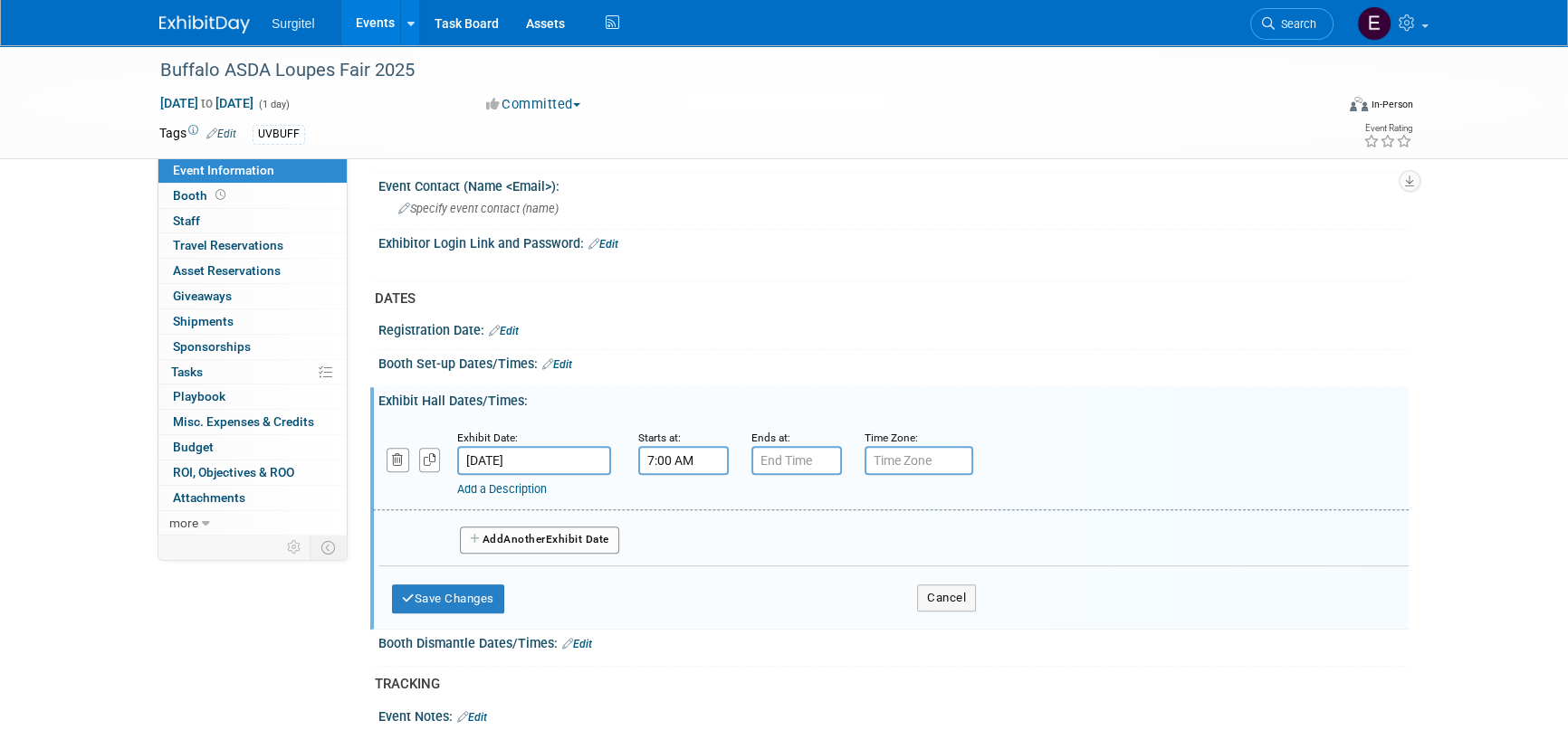
click at [642, 453] on input "7:00 AM" at bounding box center [684, 460] width 91 height 29
click at [686, 539] on span "07" at bounding box center [681, 543] width 34 height 32
click at [734, 592] on td "09" at bounding box center [730, 603] width 58 height 49
type input "9:00 AM"
click at [793, 625] on span at bounding box center [814, 624] width 122 height 31
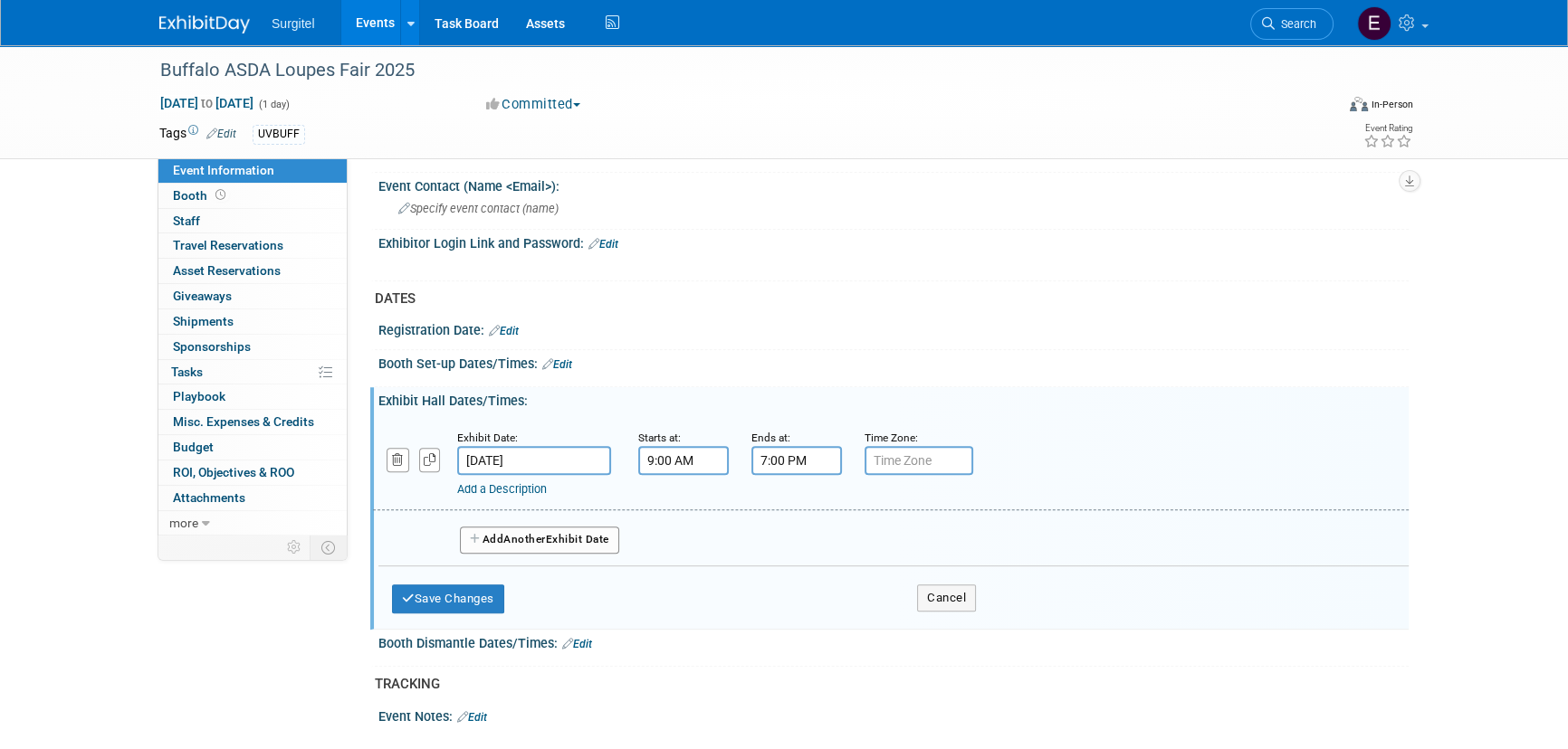
click at [784, 465] on input "7:00 PM" at bounding box center [797, 460] width 91 height 29
click at [798, 540] on span "07" at bounding box center [794, 543] width 34 height 32
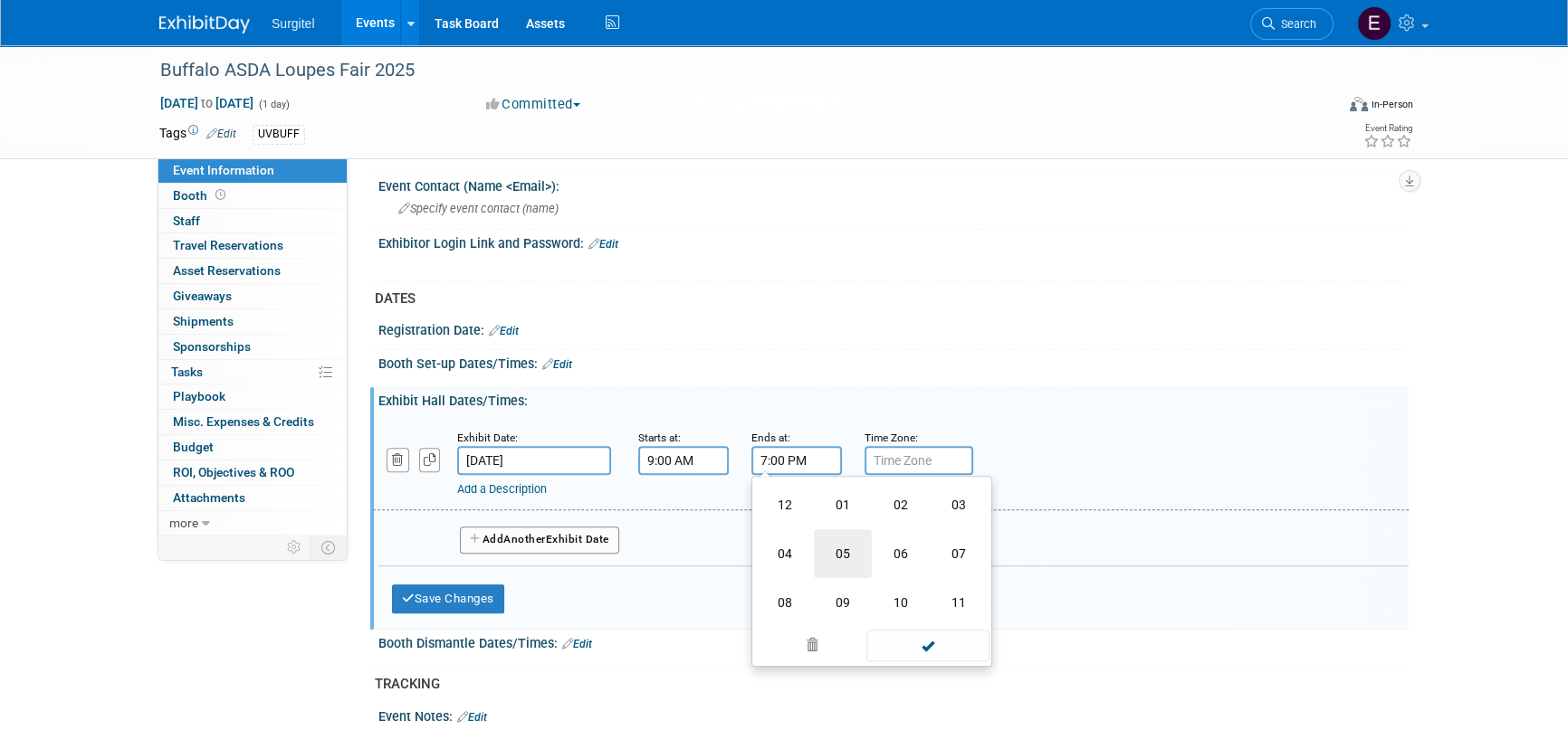
click at [843, 557] on td "05" at bounding box center [843, 554] width 58 height 49
type input "5:00 PM"
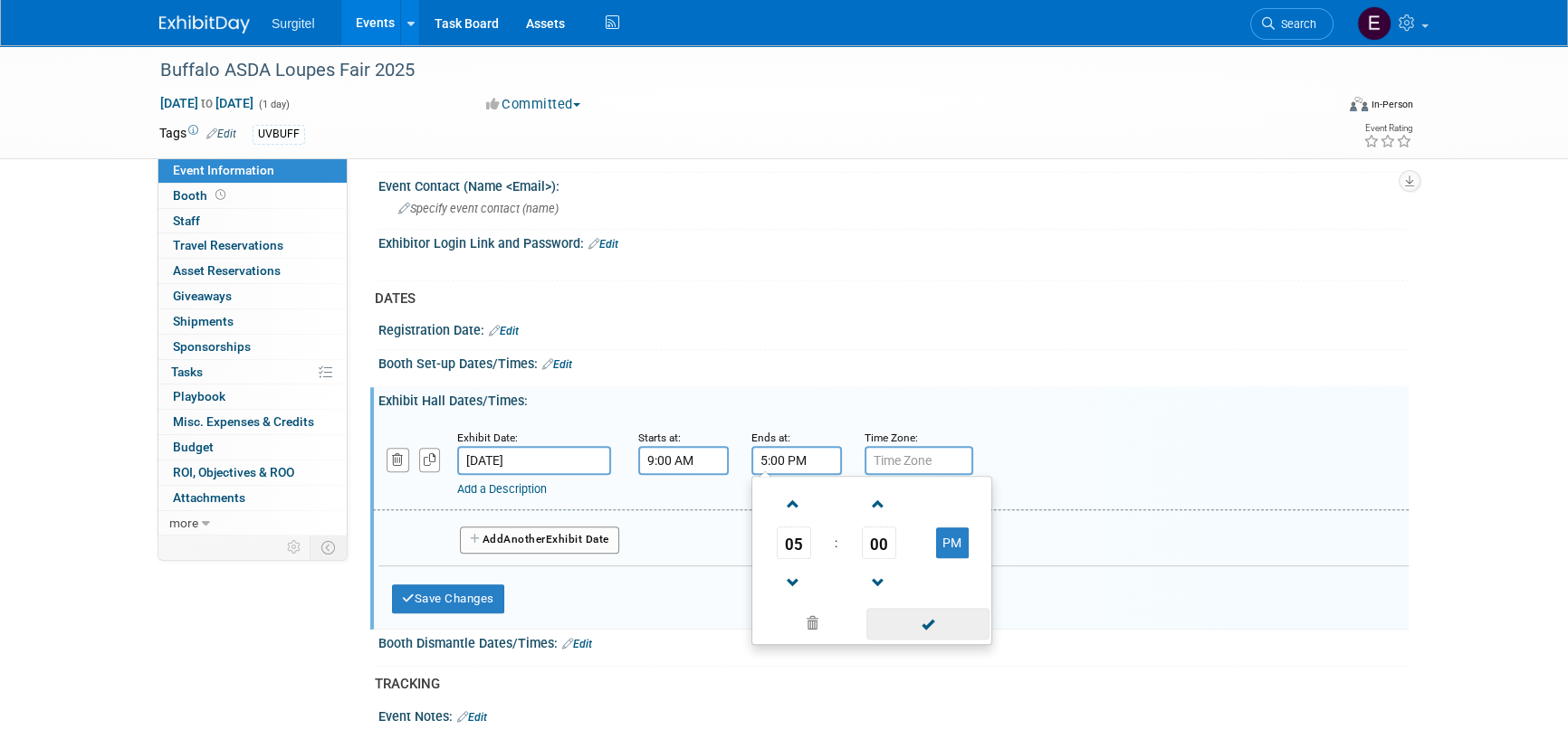
click at [946, 616] on span at bounding box center [928, 624] width 122 height 31
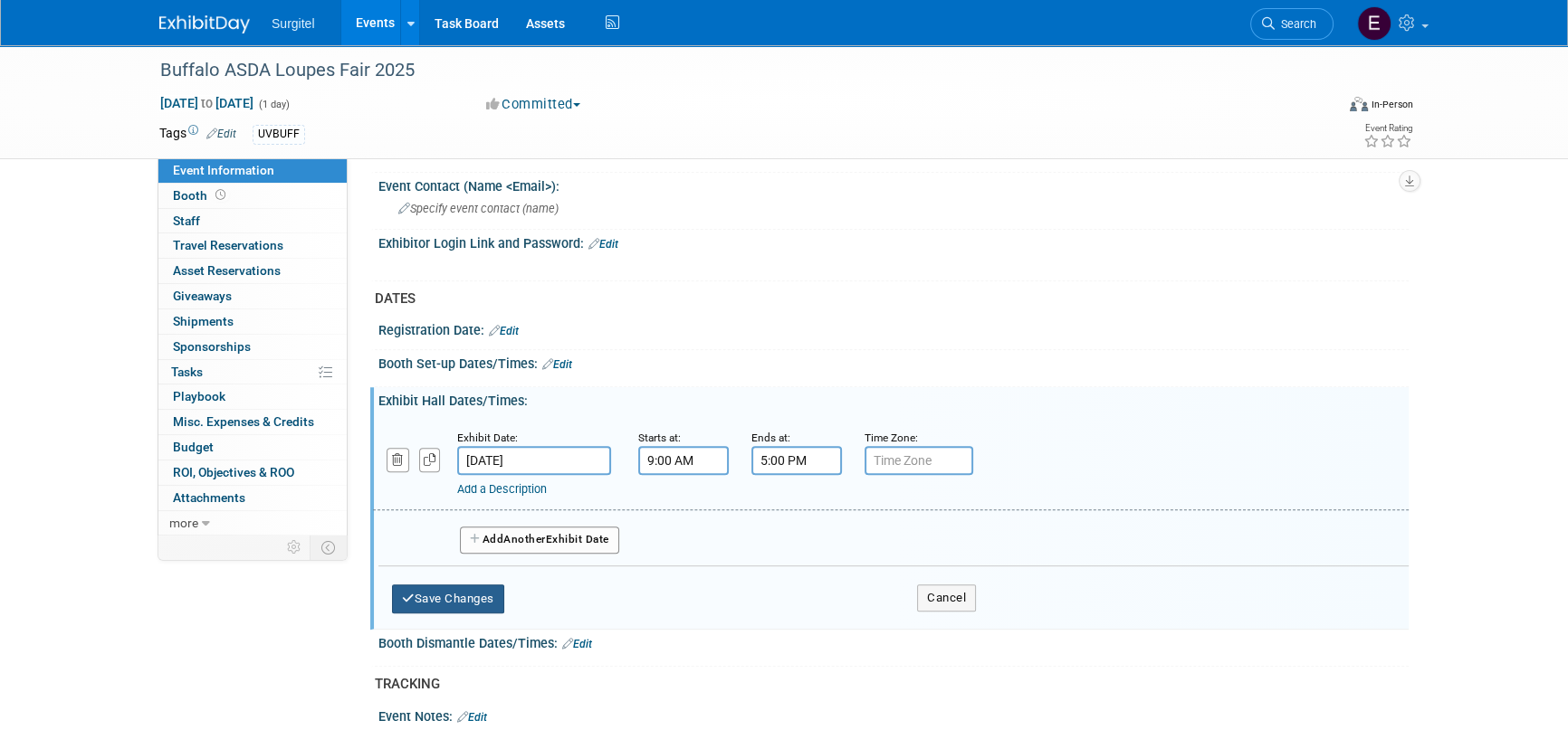
click at [429, 590] on button "Save Changes" at bounding box center [447, 599] width 112 height 29
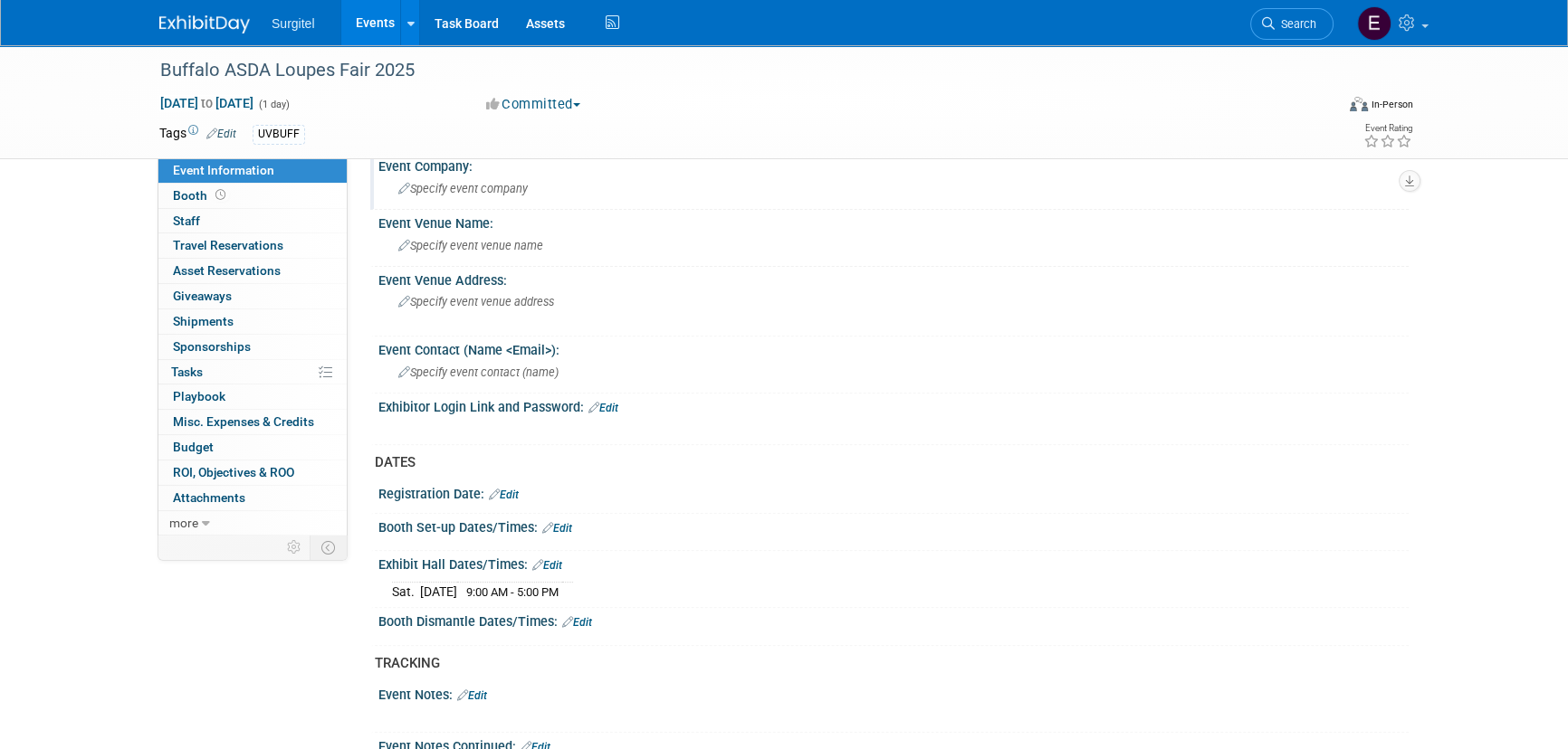
scroll to position [741, 0]
click at [464, 240] on span "Specify event venue name" at bounding box center [470, 246] width 144 height 14
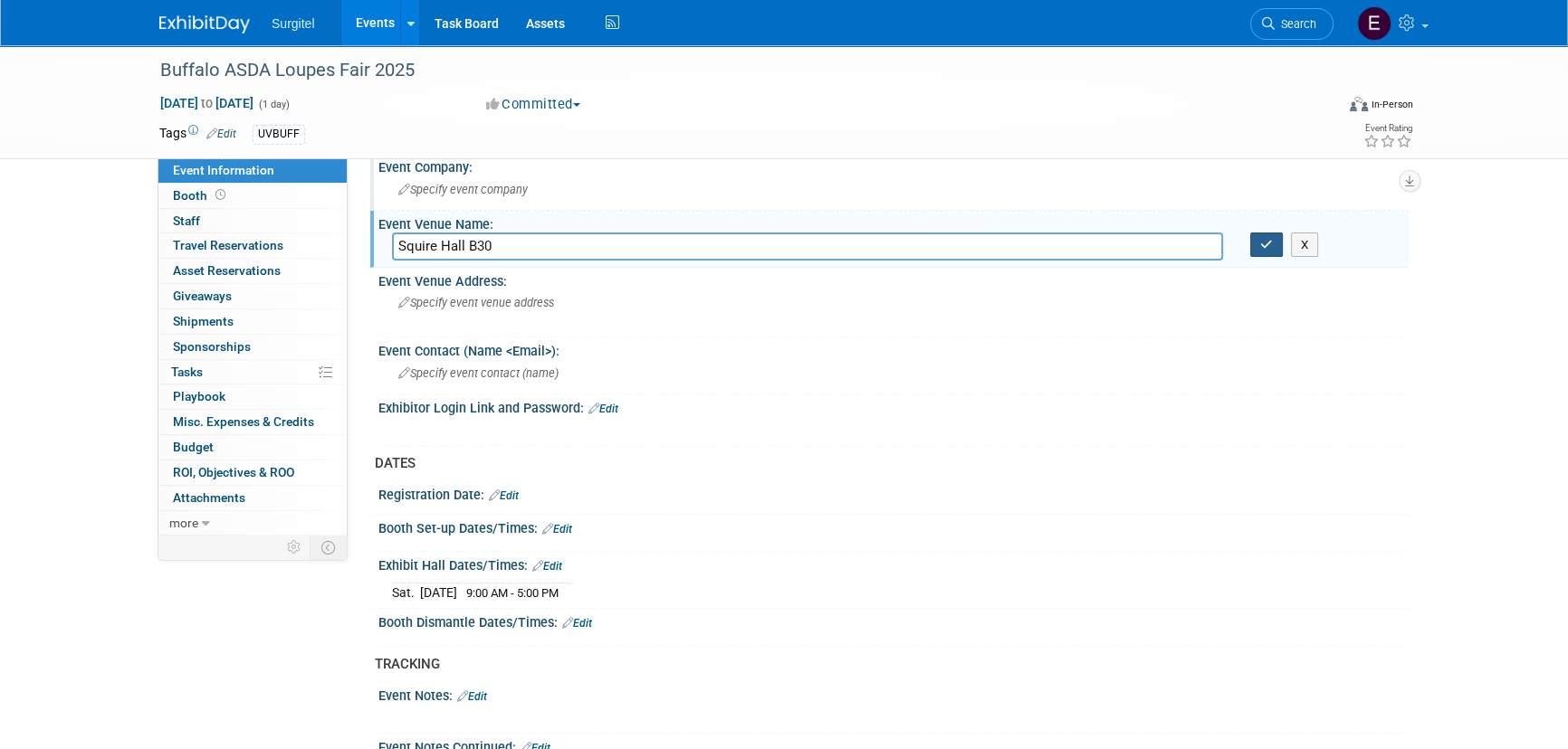
type input "Squire Hall B30"
click at [1273, 236] on button "button" at bounding box center [1266, 244] width 32 height 25
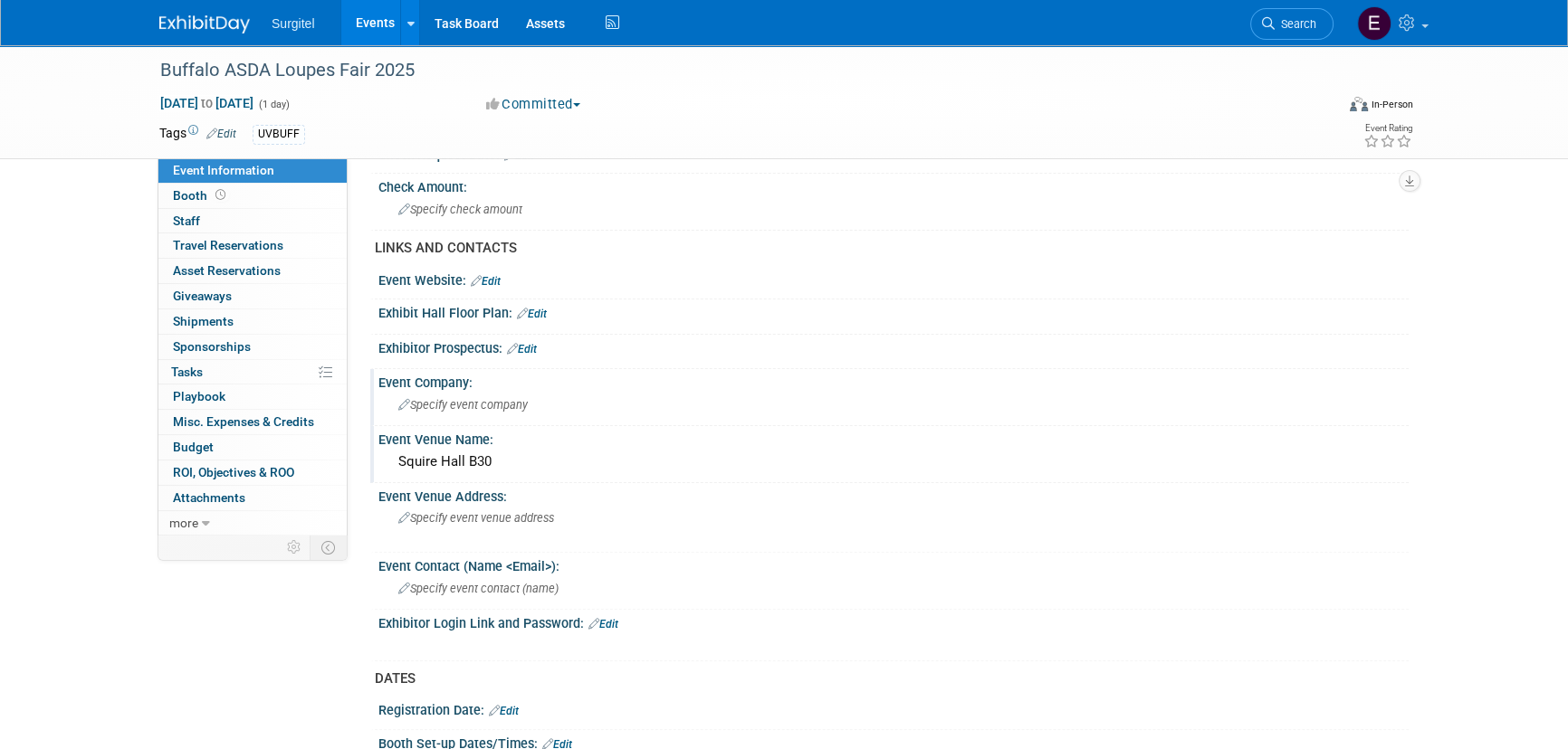
scroll to position [524, 0]
click at [500, 516] on span "Specify event venue address" at bounding box center [476, 518] width 156 height 14
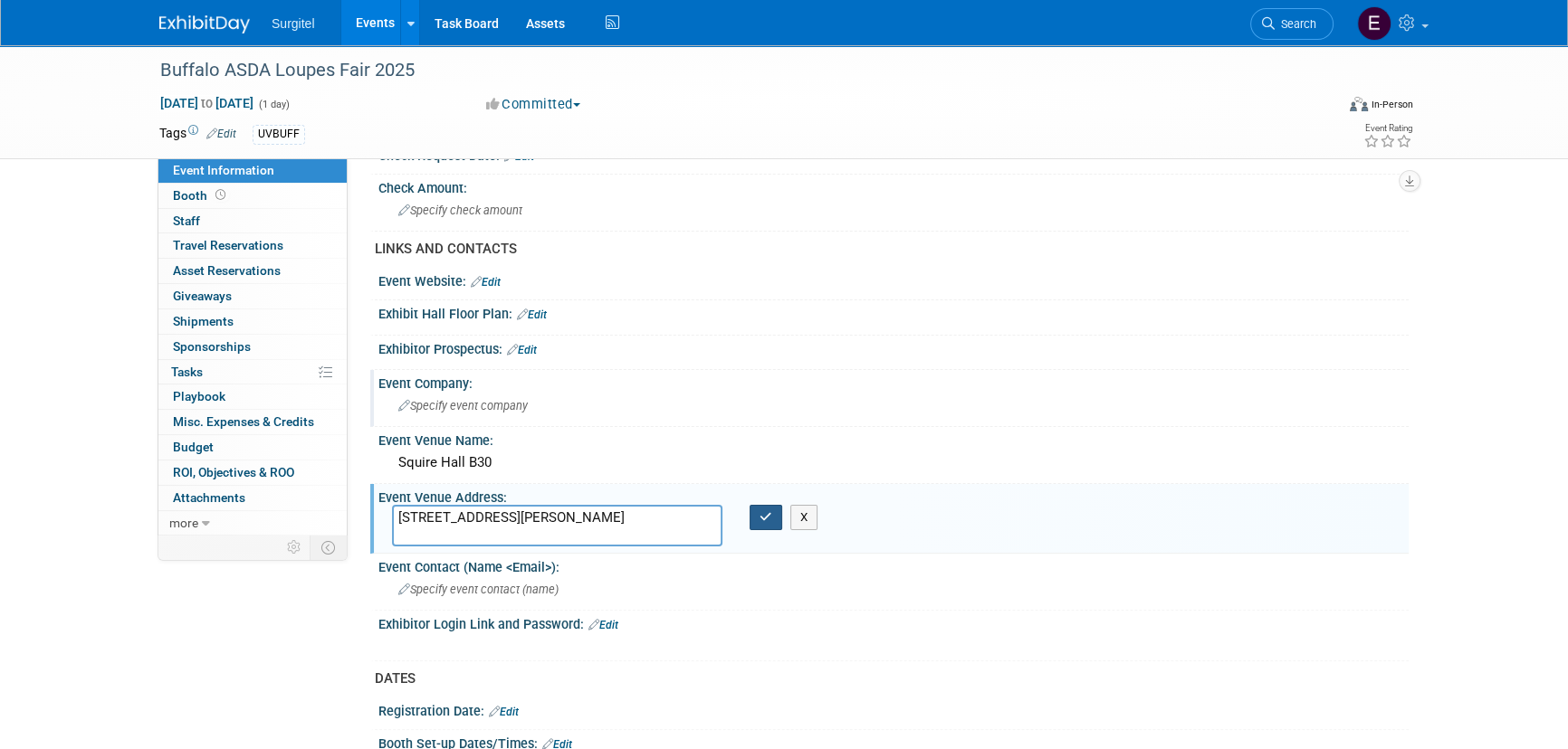
type textarea "[STREET_ADDRESS][PERSON_NAME]"
click at [771, 522] on button "button" at bounding box center [765, 518] width 32 height 25
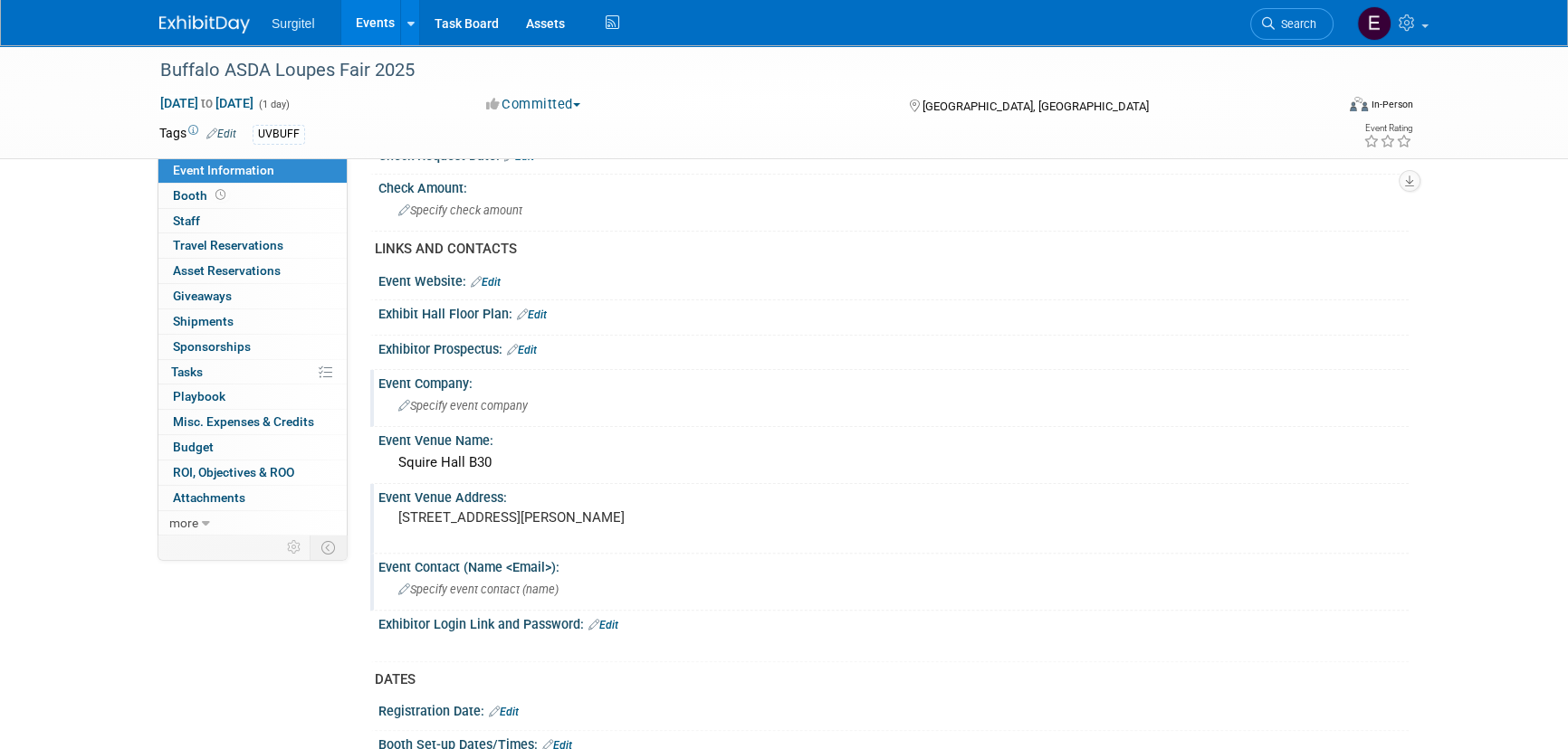
click at [504, 592] on span "Specify event contact (name )" at bounding box center [478, 590] width 160 height 14
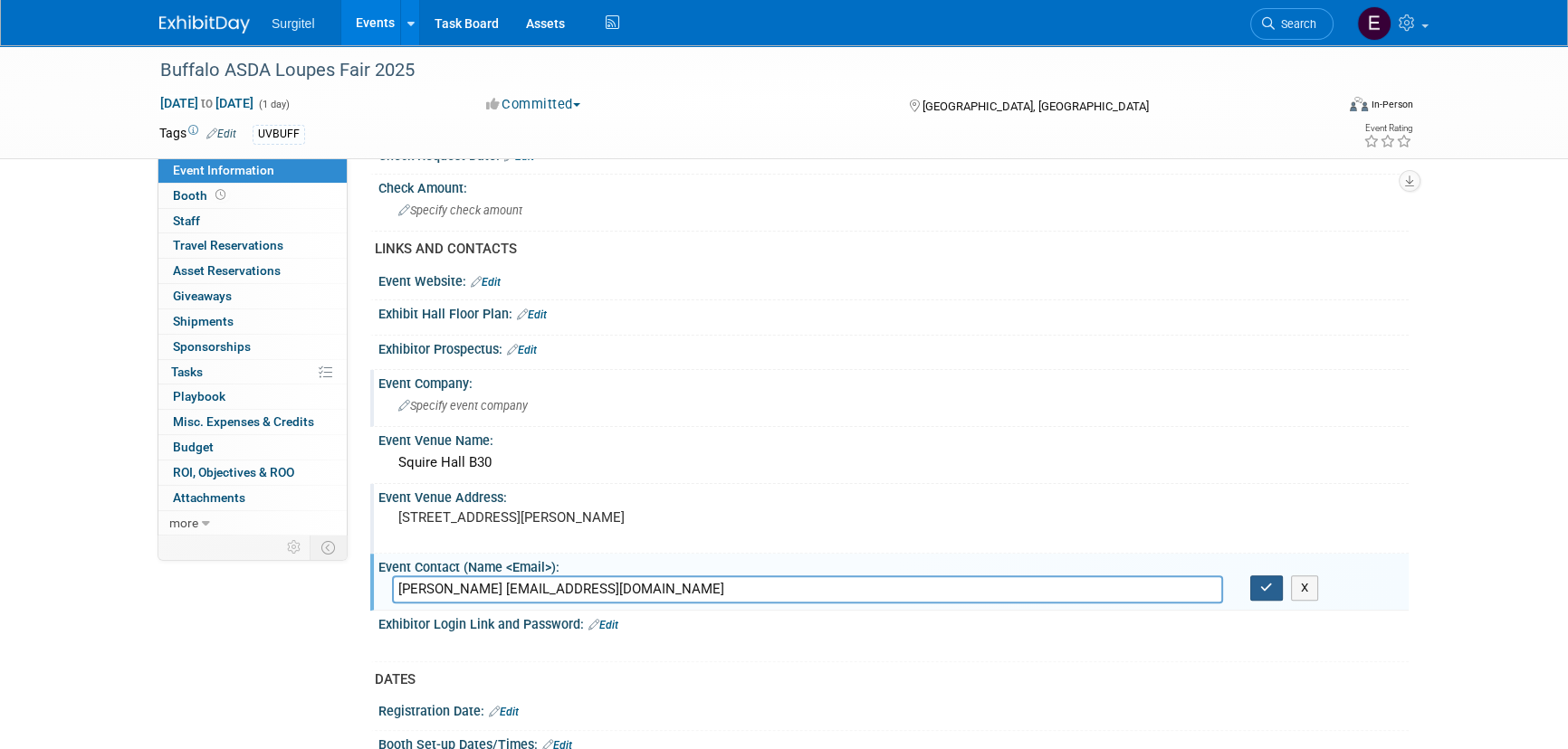
type input "[PERSON_NAME] [EMAIL_ADDRESS][DOMAIN_NAME]"
click at [1261, 576] on button "button" at bounding box center [1266, 588] width 32 height 25
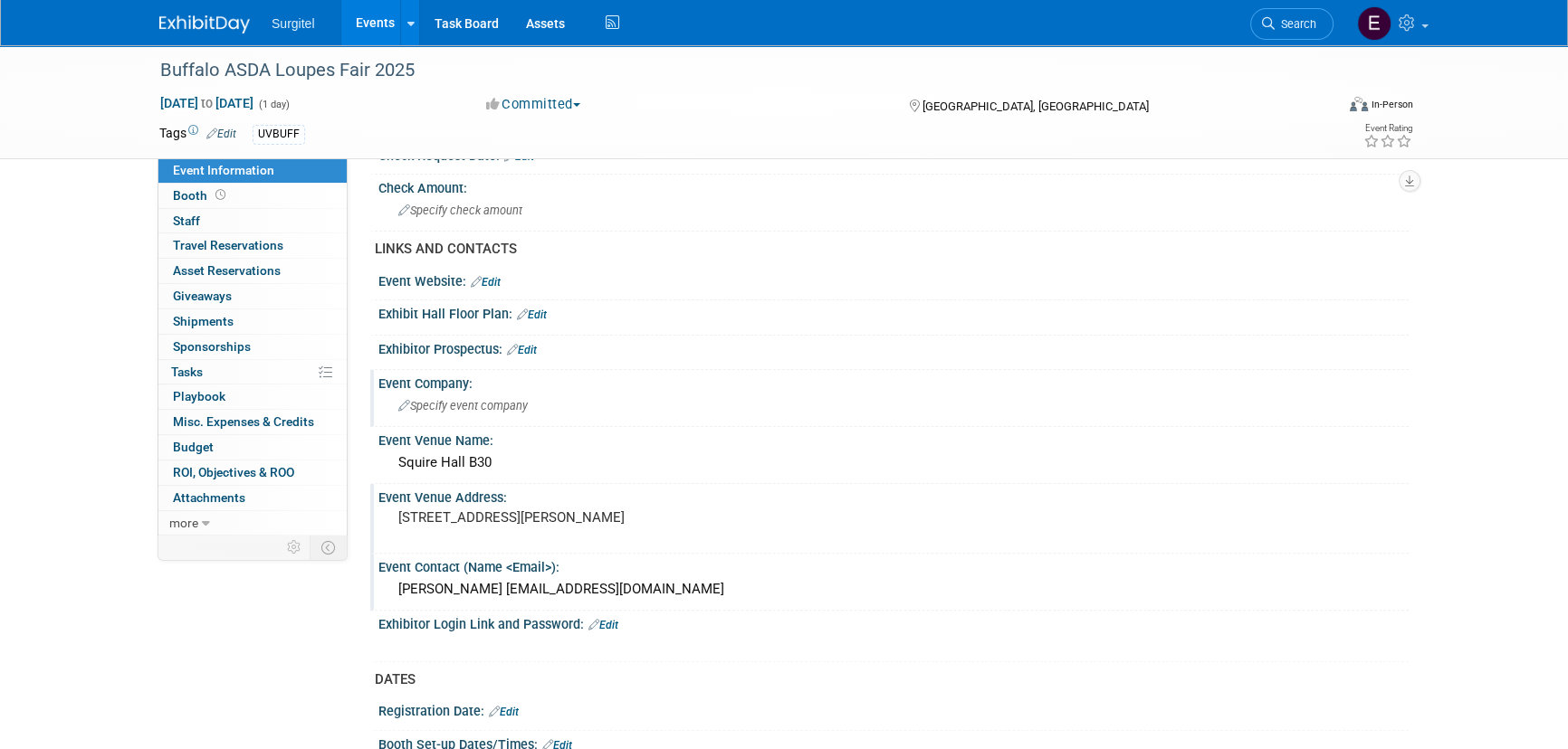
click at [537, 345] on link "Edit" at bounding box center [521, 350] width 30 height 13
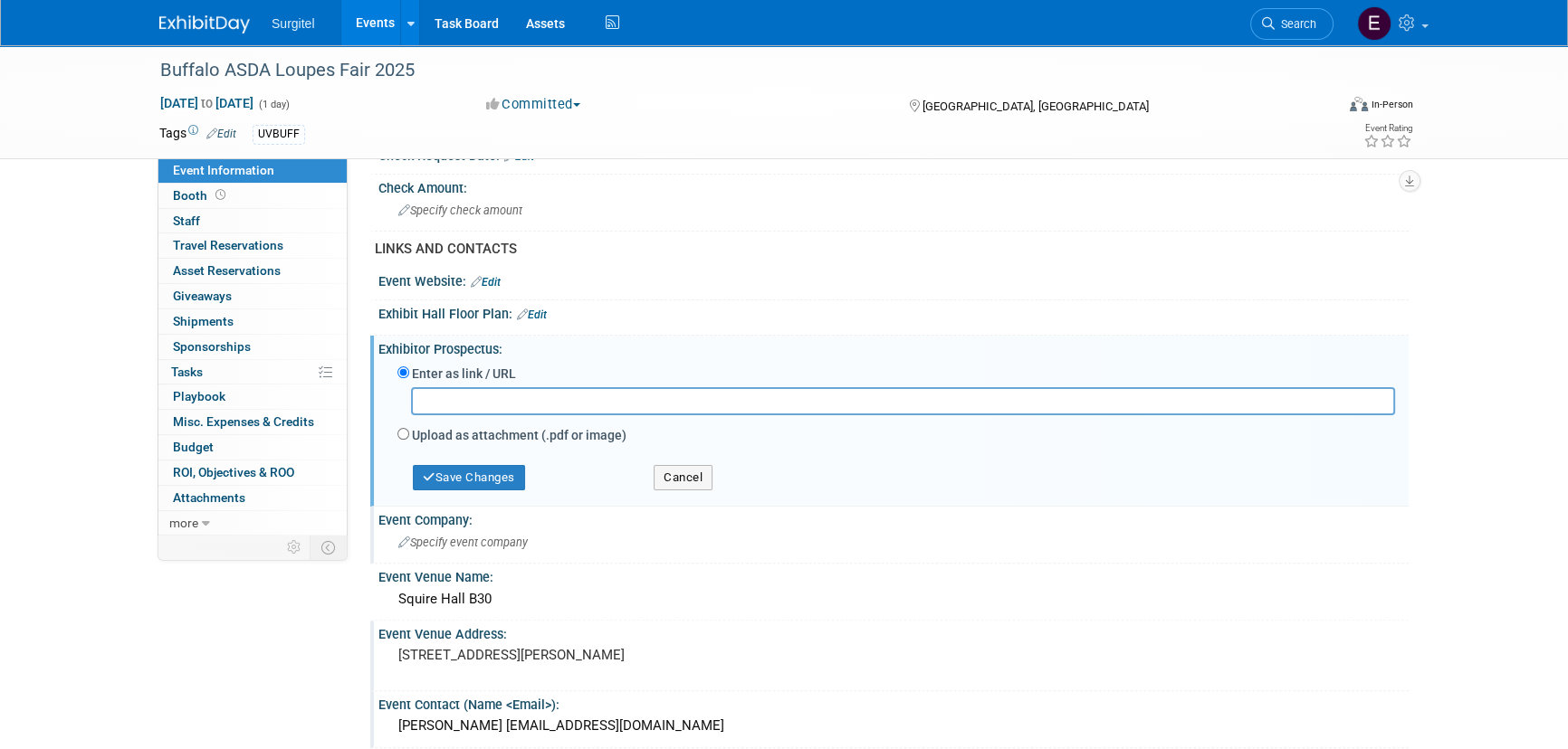
click at [456, 434] on label "Upload as attachment (.pdf or image)" at bounding box center [520, 435] width 215 height 19
click at [409, 434] on input "Upload as attachment (.pdf or image)" at bounding box center [403, 433] width 12 height 12
radio input "true"
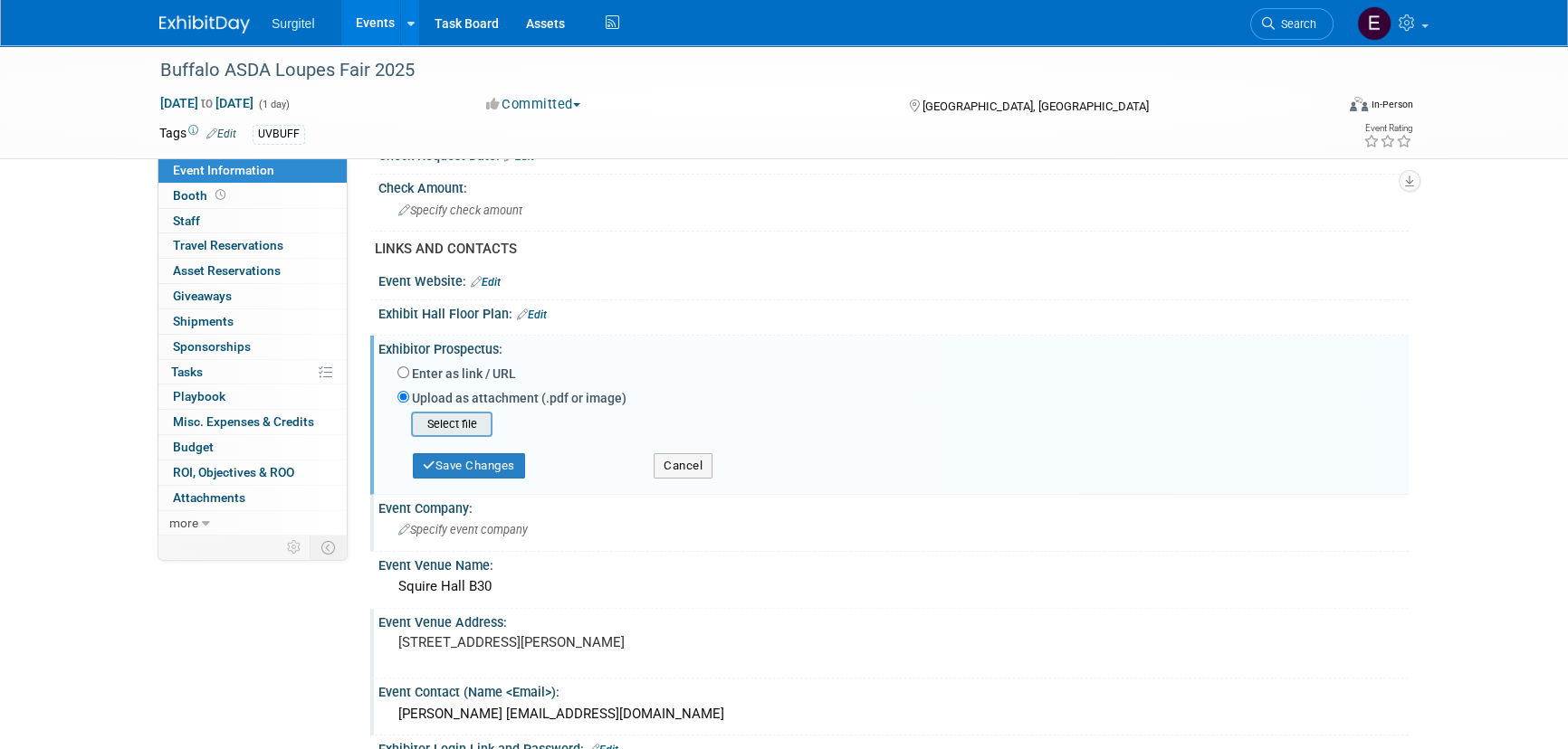
click at [426, 424] on input "file" at bounding box center [383, 424] width 216 height 21
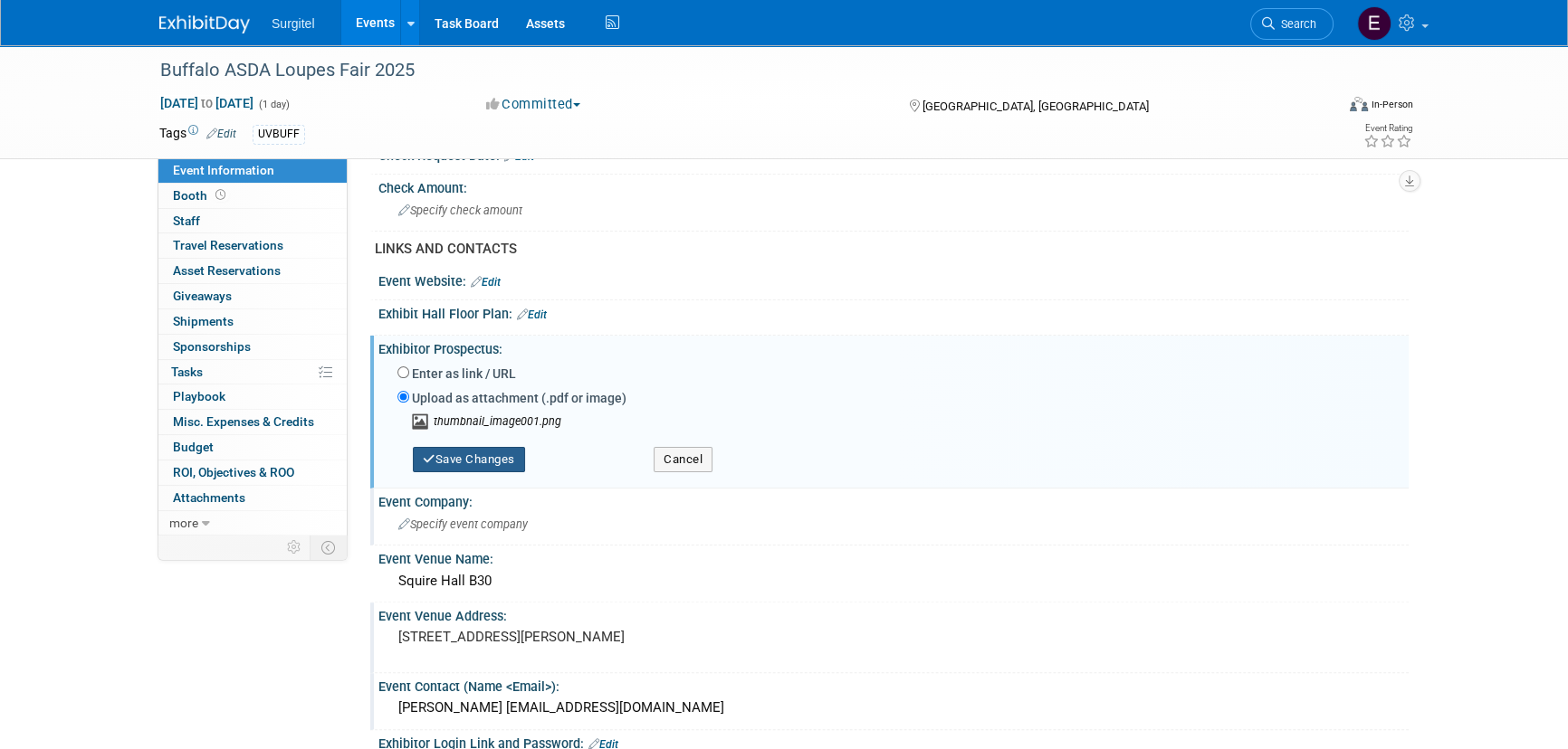
click at [501, 448] on button "Save Changes" at bounding box center [469, 459] width 112 height 25
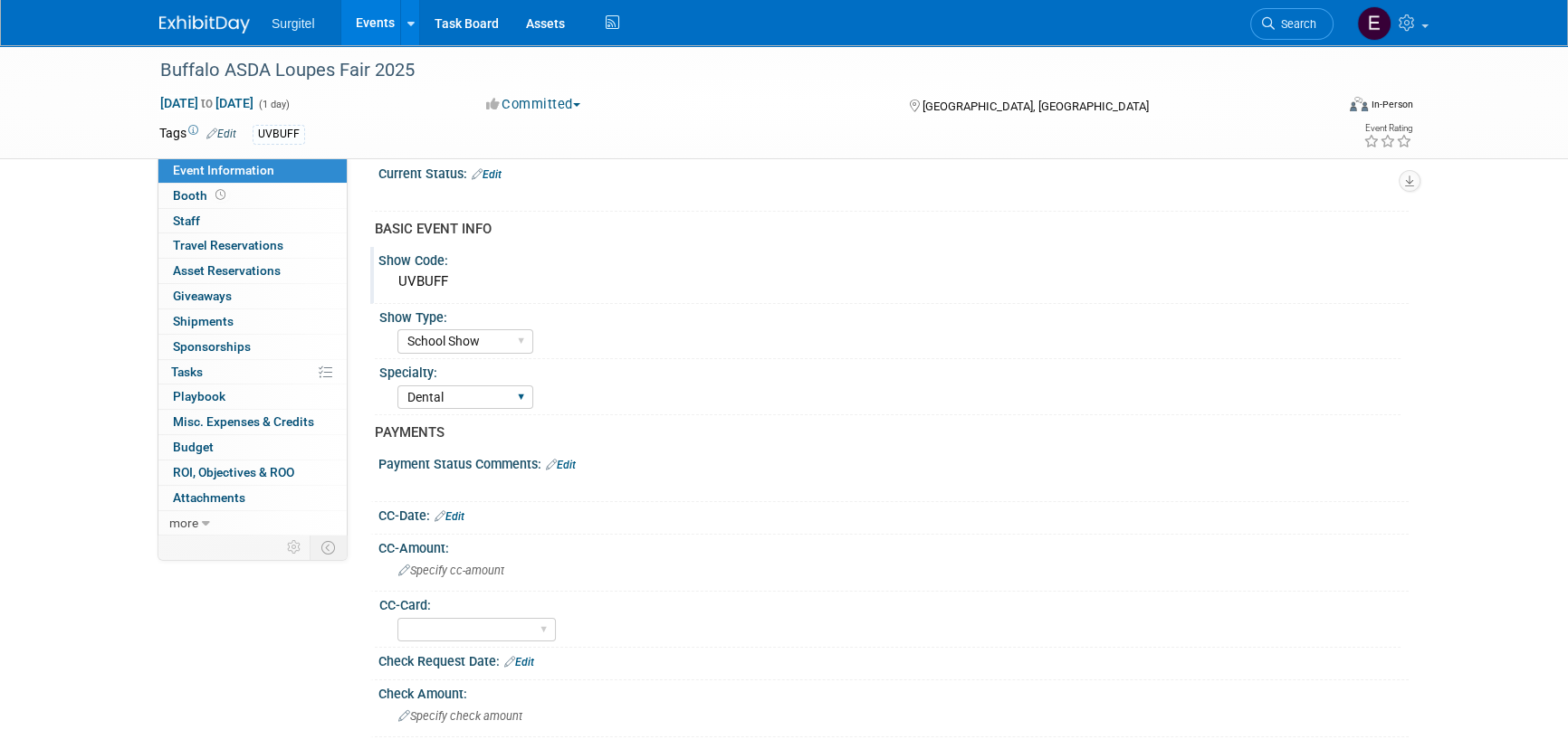
scroll to position [0, 0]
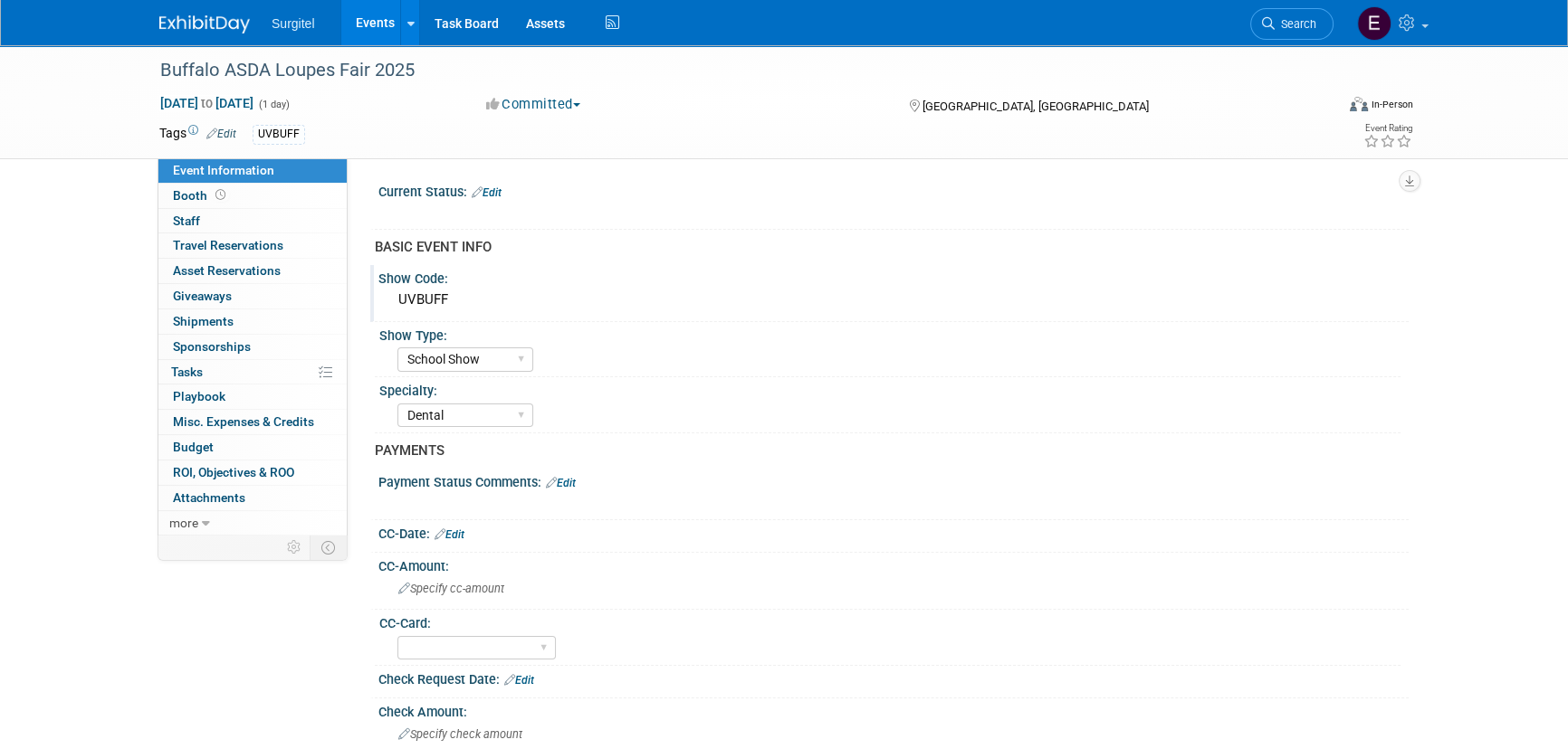
click at [502, 195] on link "Edit" at bounding box center [486, 193] width 30 height 13
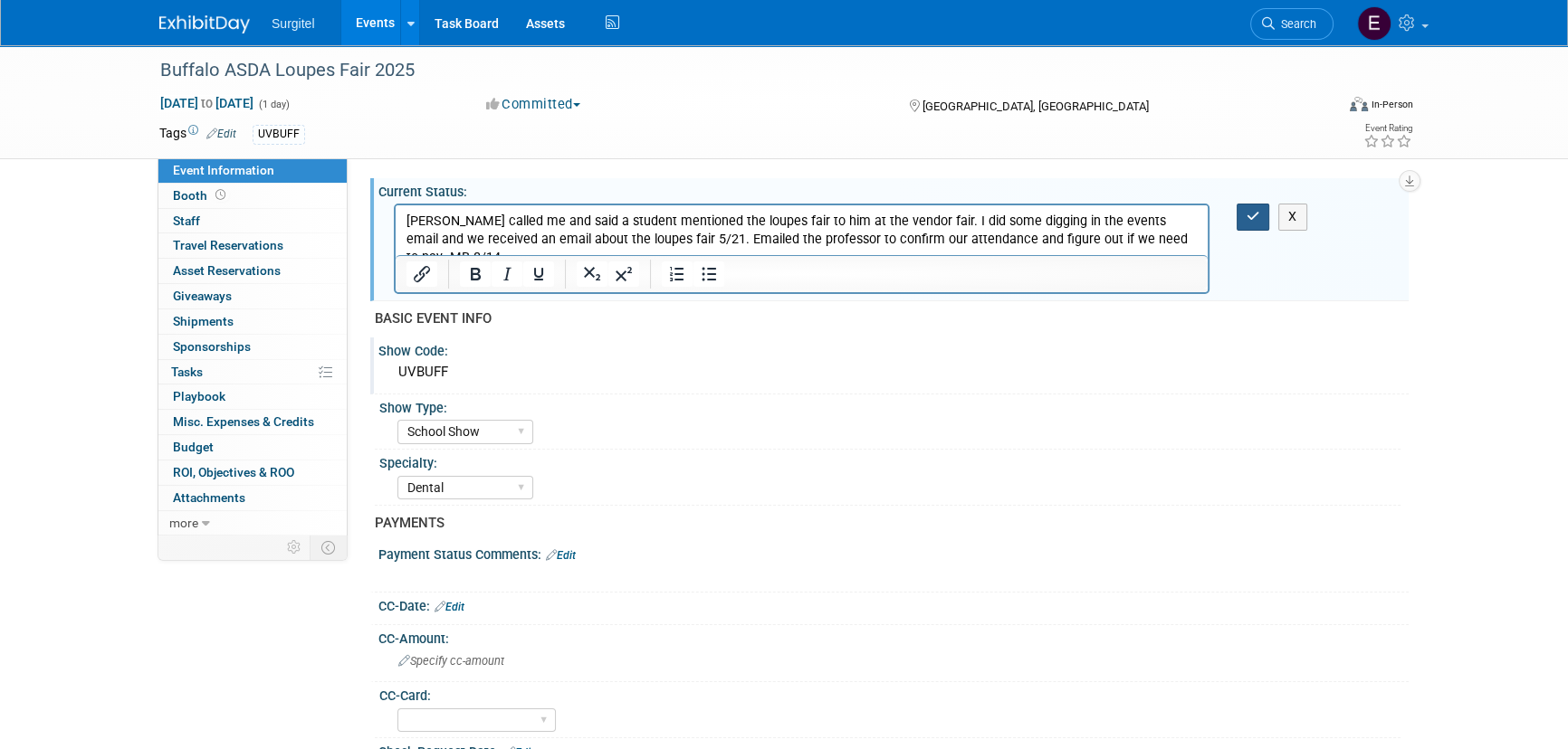
click at [1264, 212] on button "button" at bounding box center [1253, 217] width 33 height 26
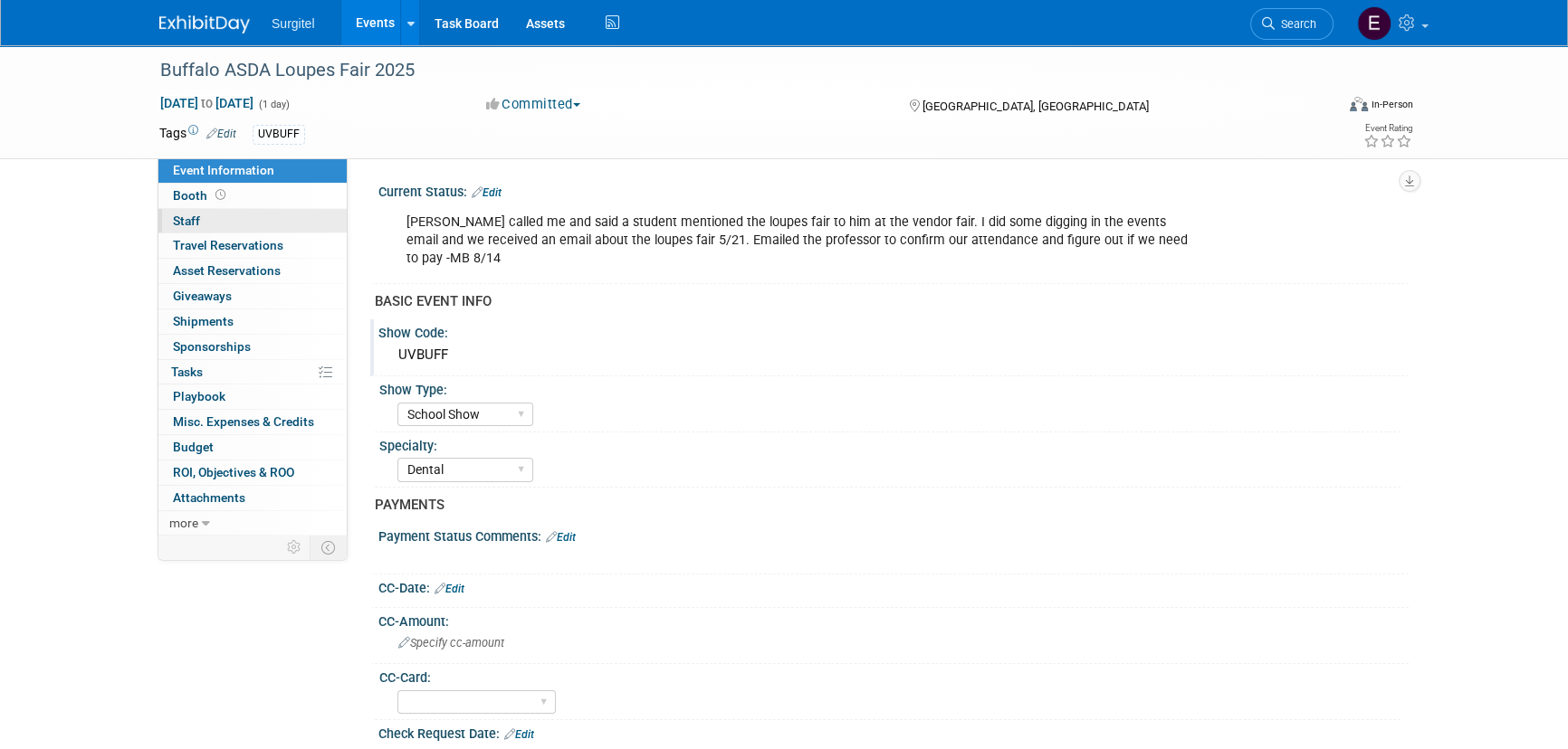
drag, startPoint x: 219, startPoint y: 218, endPoint x: 263, endPoint y: 215, distance: 44.1
click at [218, 218] on link "0 Staff 0" at bounding box center [252, 221] width 188 height 24
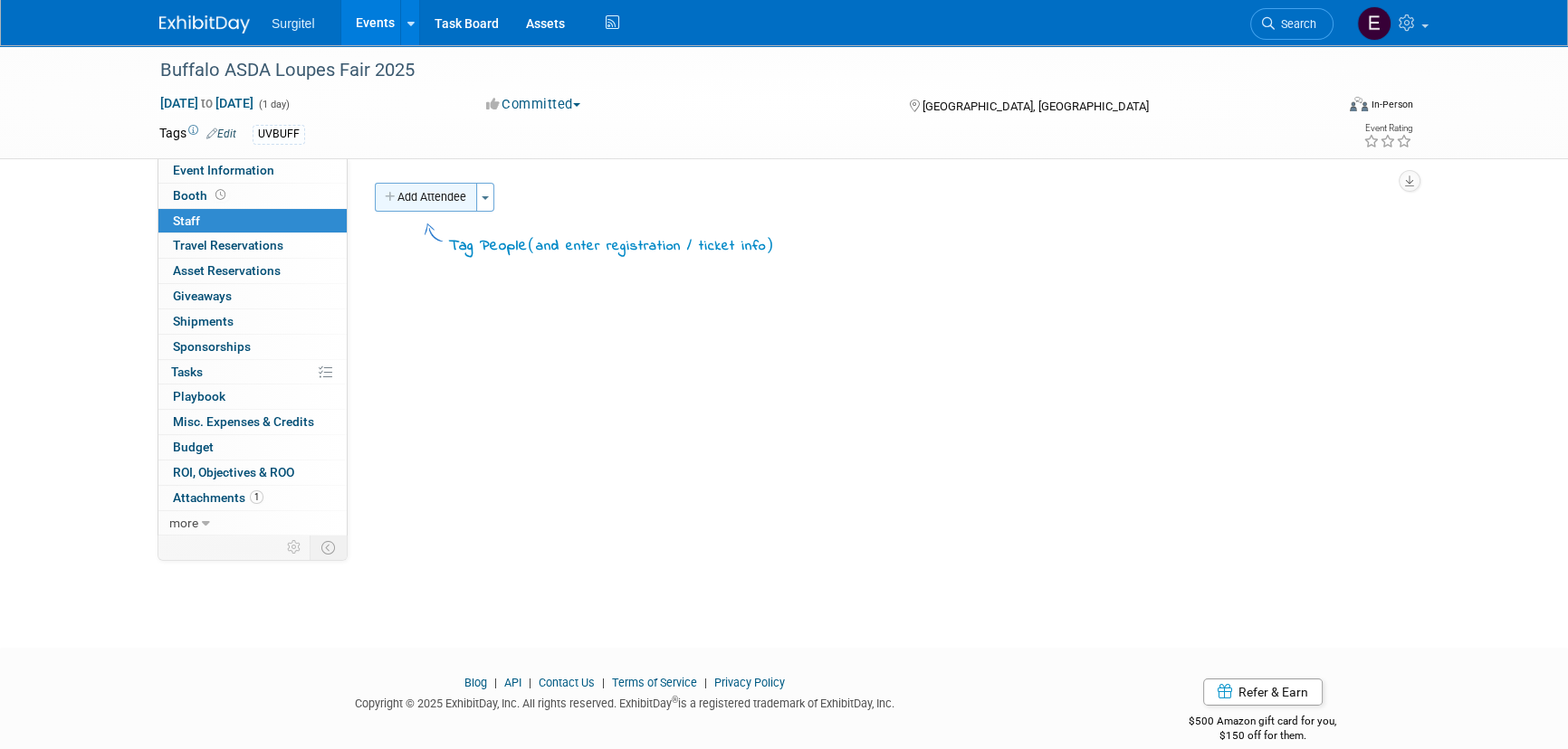
click at [439, 199] on button "Add Attendee" at bounding box center [426, 196] width 102 height 29
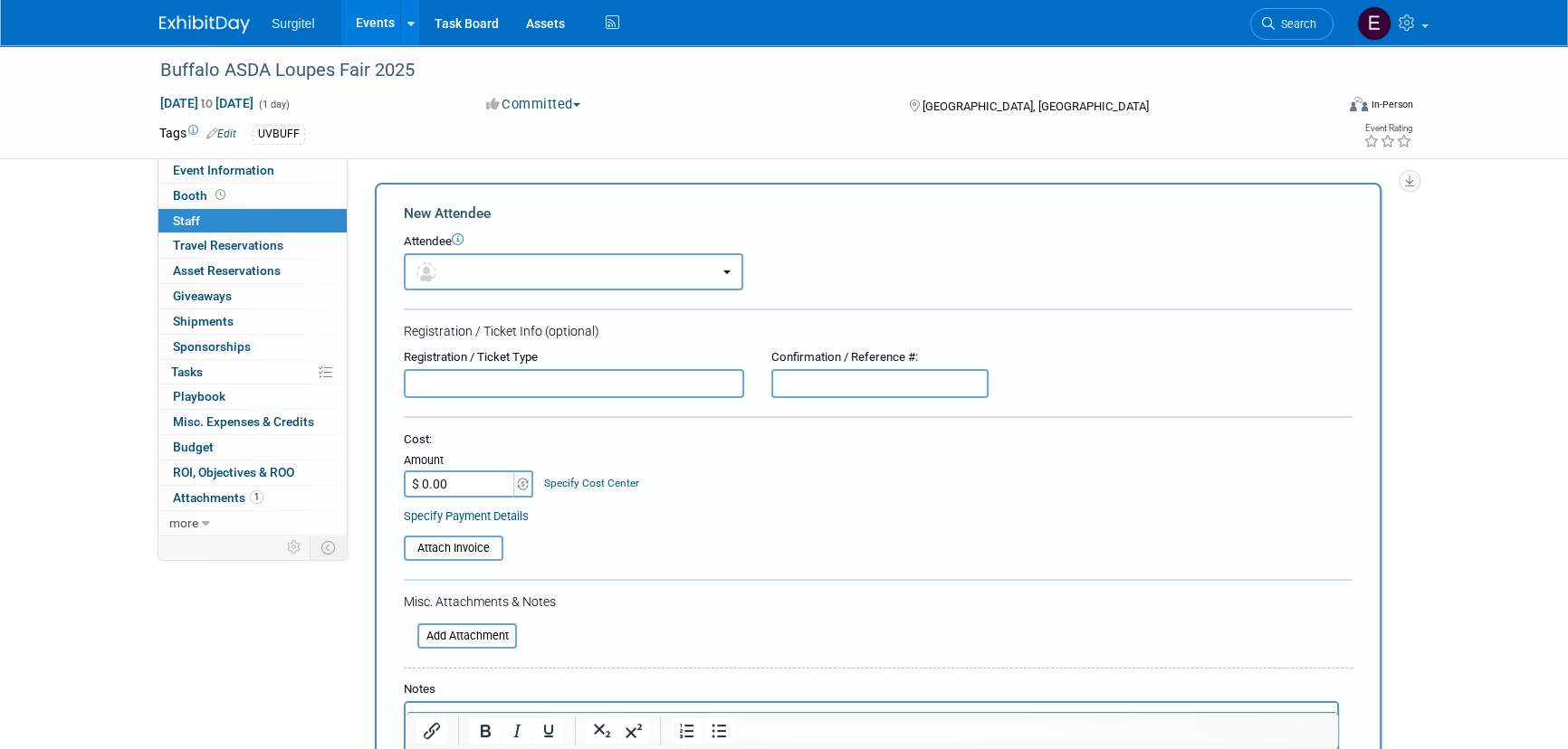
click at [507, 264] on button "button" at bounding box center [573, 272] width 340 height 37
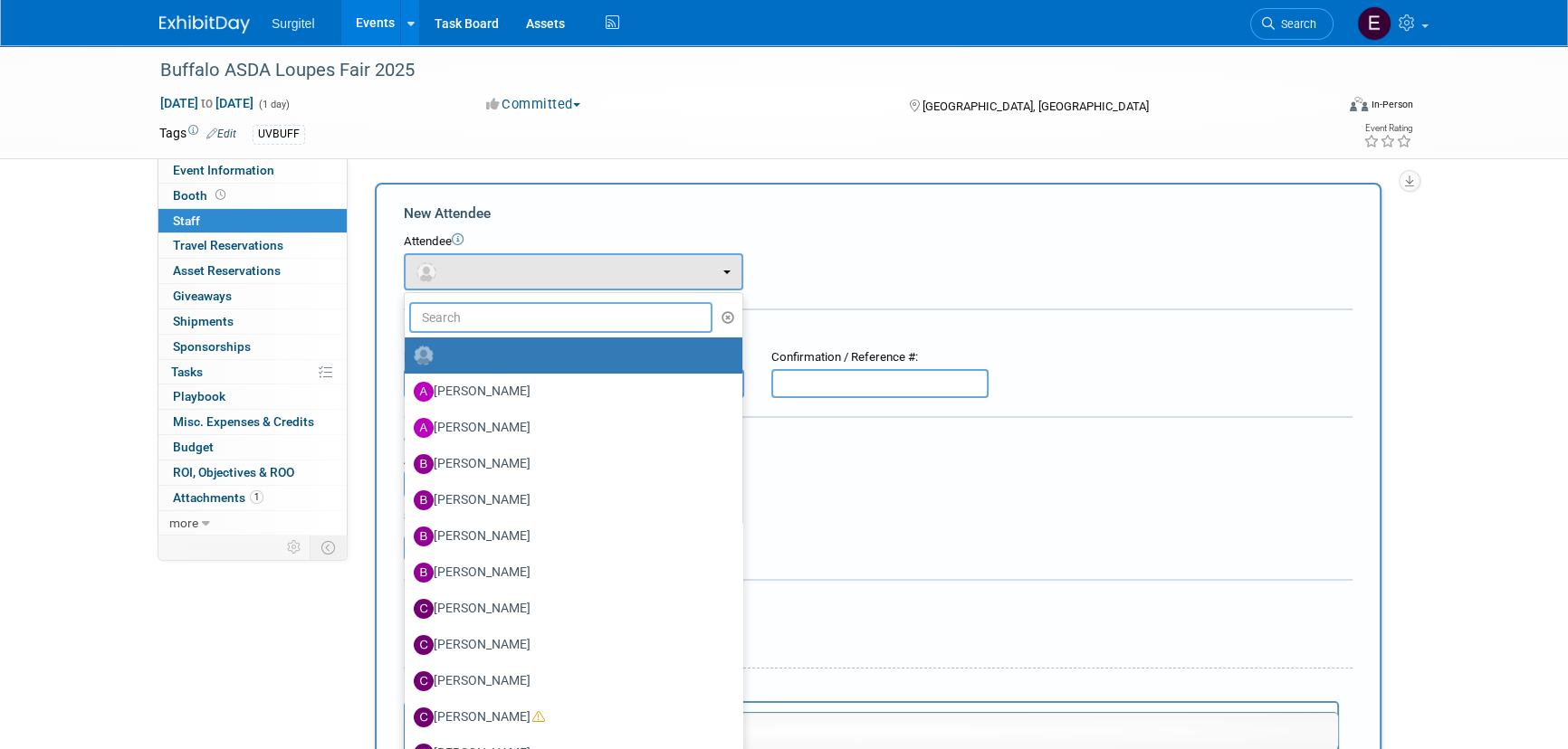
click at [521, 303] on input "text" at bounding box center [560, 318] width 303 height 31
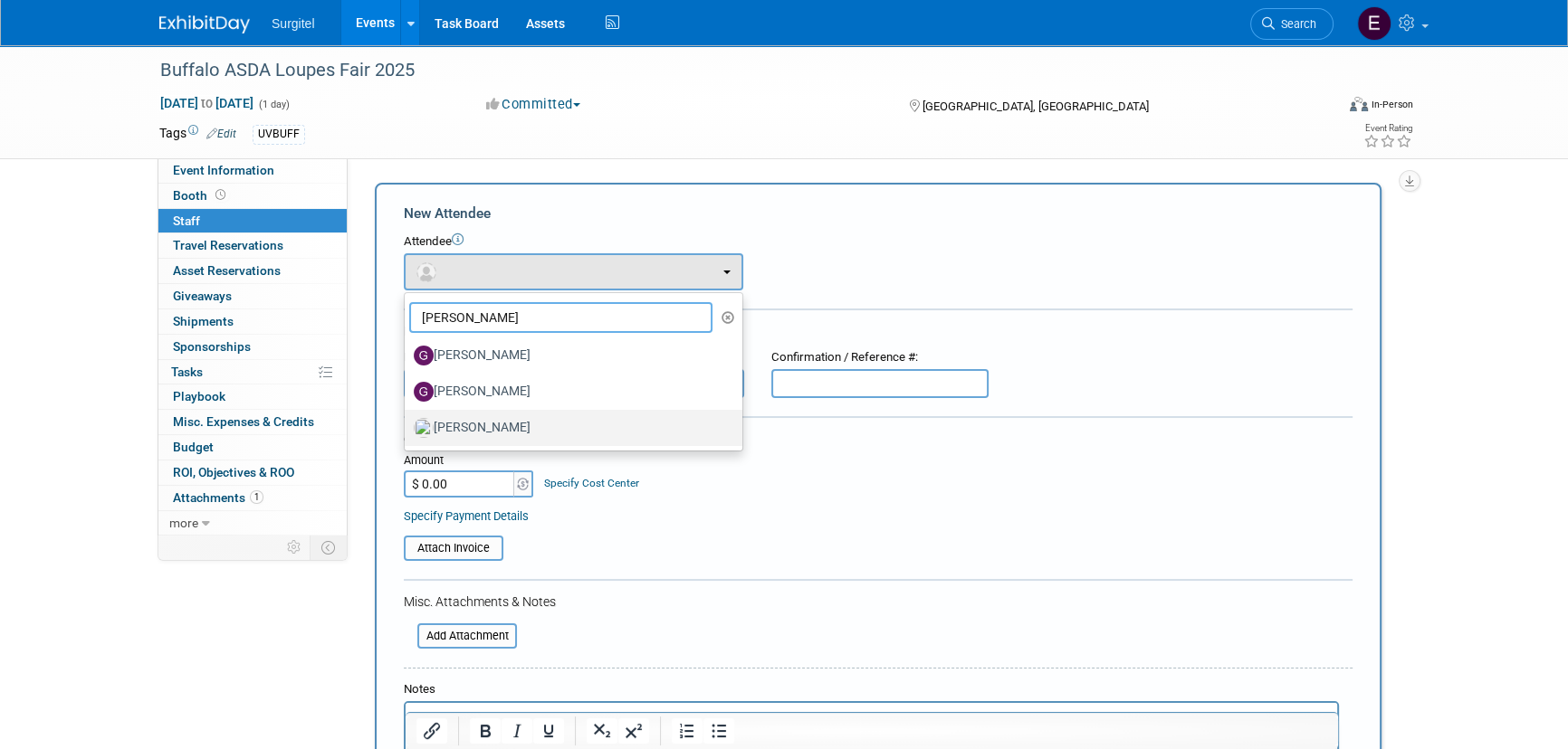
type input "greg"
click at [507, 421] on label "Gregory Bullaro" at bounding box center [569, 428] width 310 height 29
click at [408, 421] on input "Gregory Bullaro" at bounding box center [401, 426] width 12 height 12
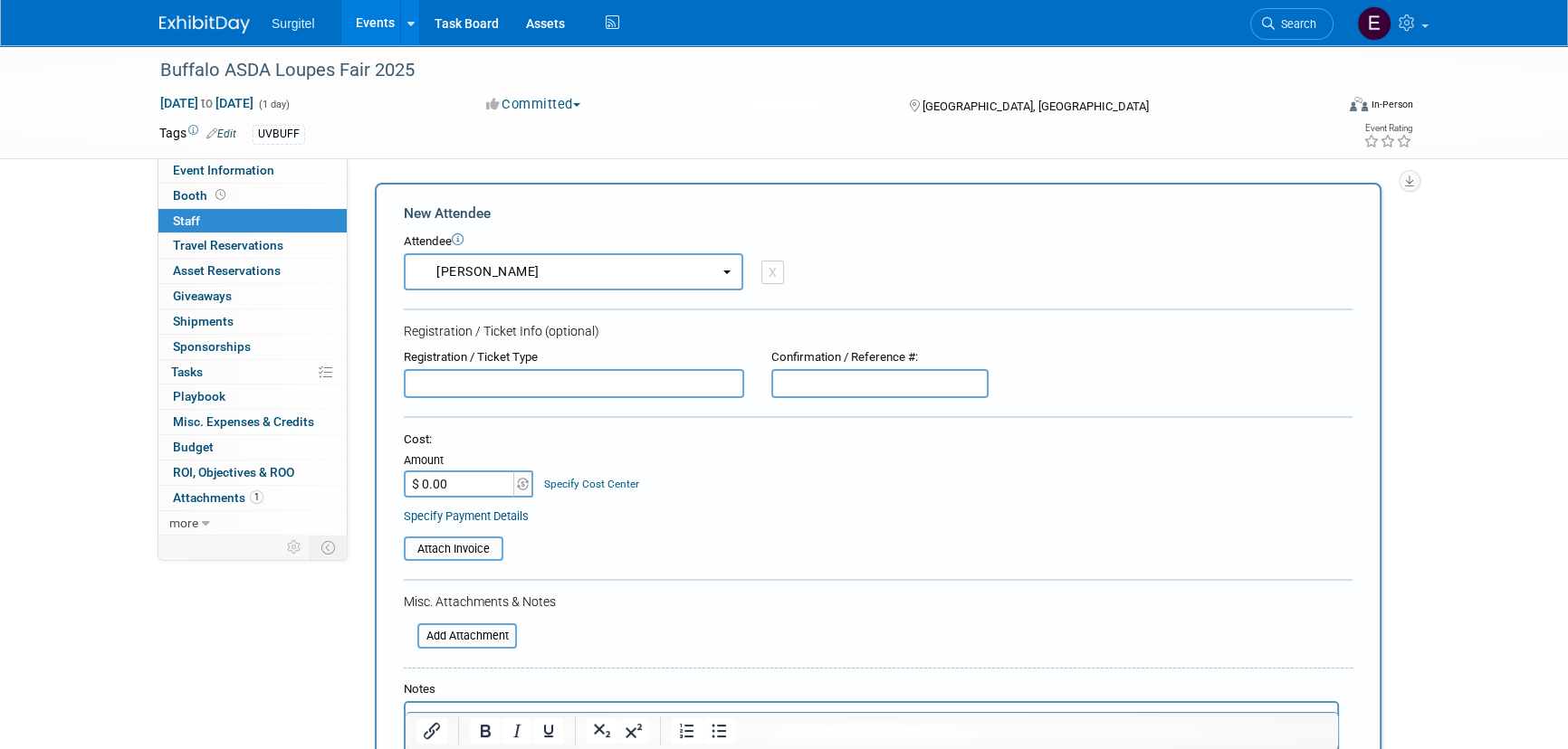
select select "ef5443e3-9b98-4e83-aa1d-3d9e6575ffe4"
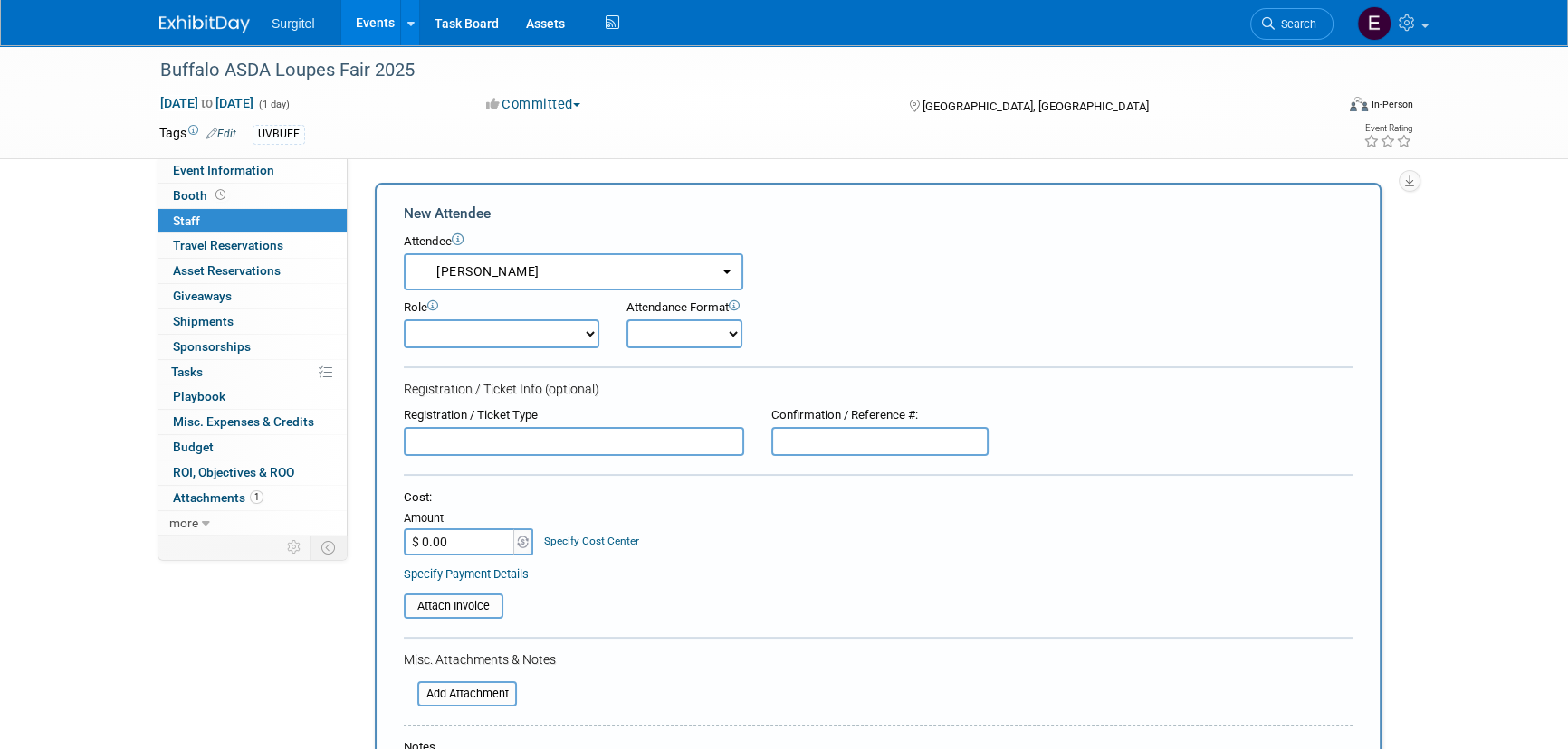
scroll to position [329, 0]
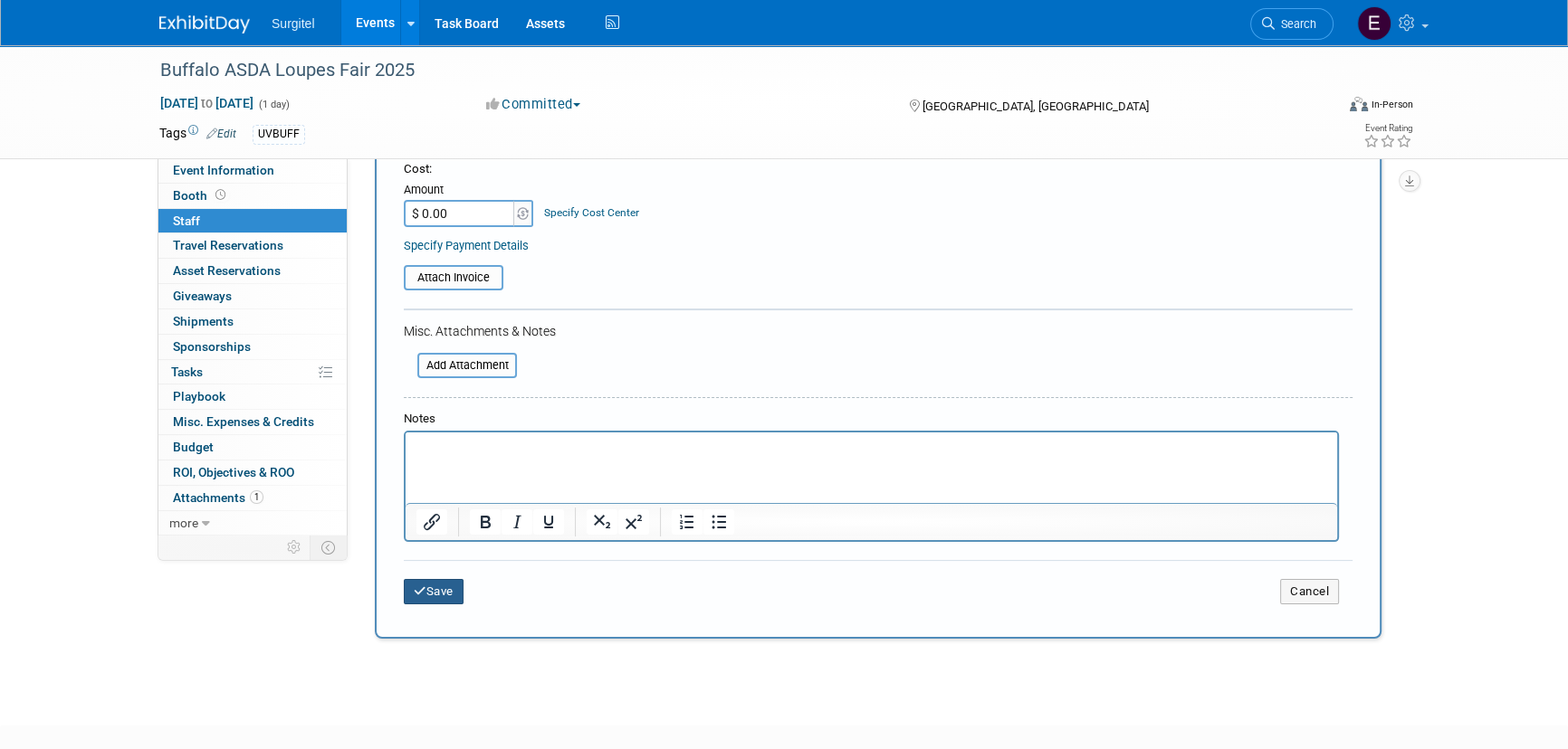
drag, startPoint x: 396, startPoint y: 586, endPoint x: 443, endPoint y: 593, distance: 47.5
click at [411, 587] on div "New Attendee Attendee <img src="https://www.exhibitday.com/Images/Unassigned-Us…" at bounding box center [878, 247] width 1007 height 785
click at [445, 593] on button "Save" at bounding box center [433, 592] width 60 height 25
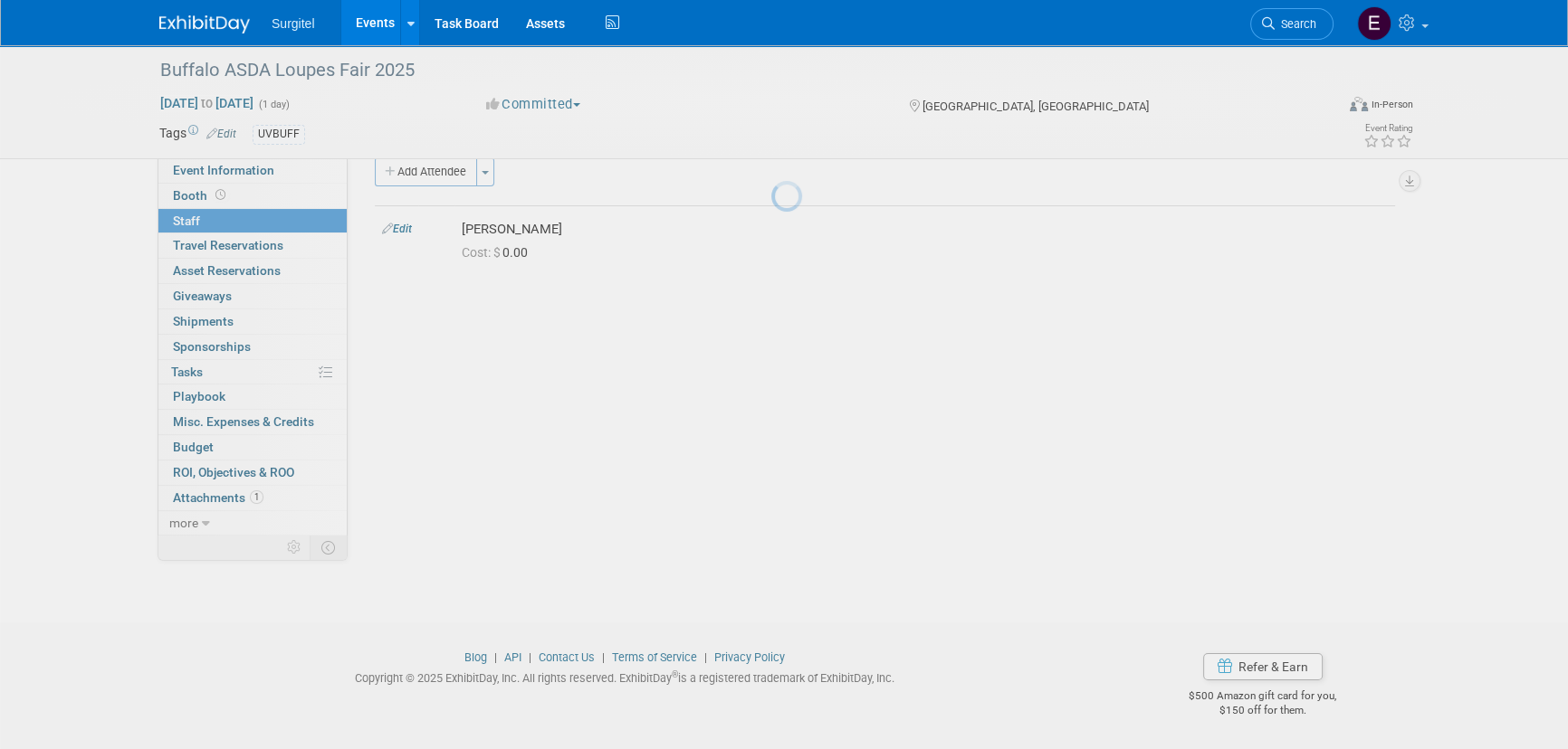
scroll to position [25, 0]
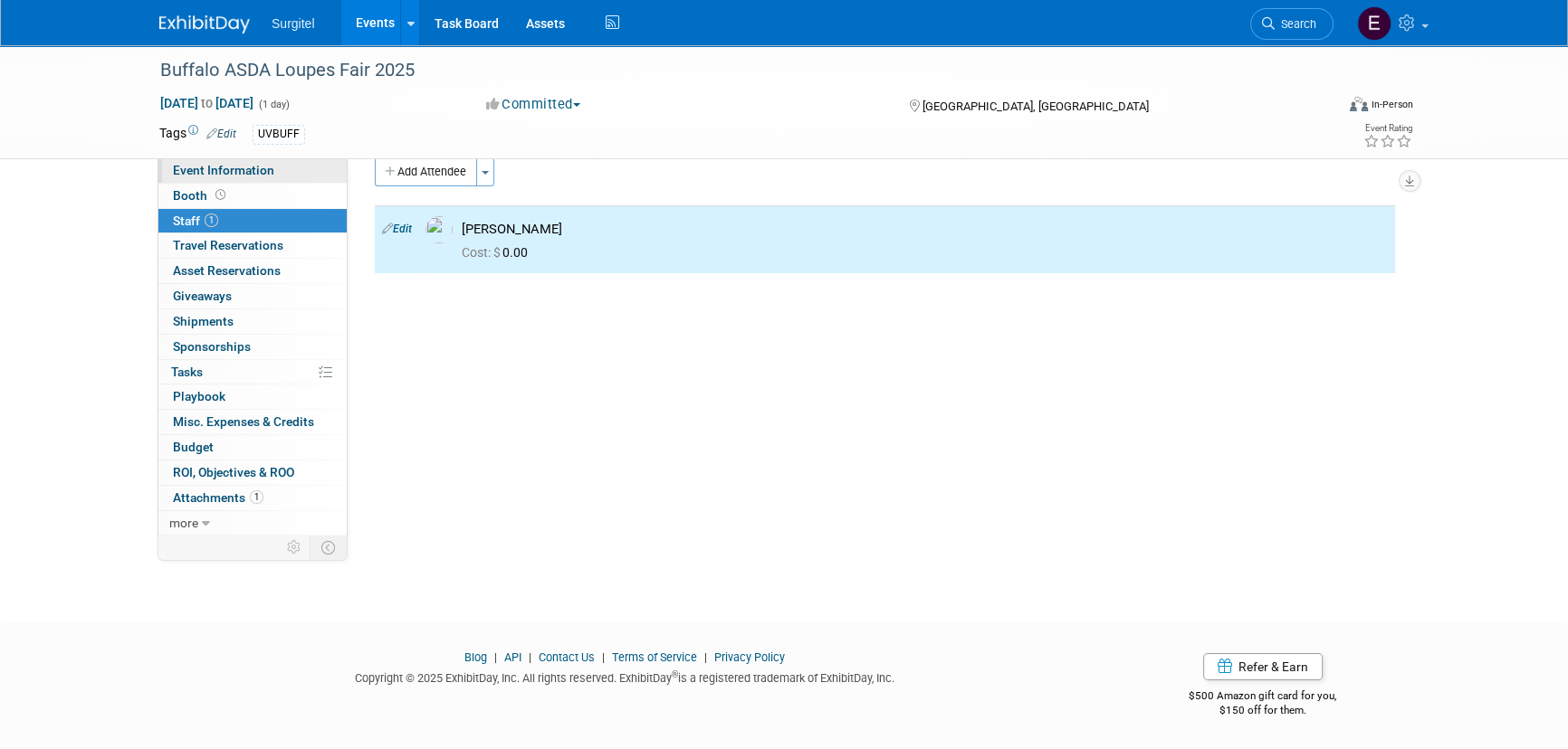
click at [189, 175] on span "Event Information" at bounding box center [223, 170] width 101 height 15
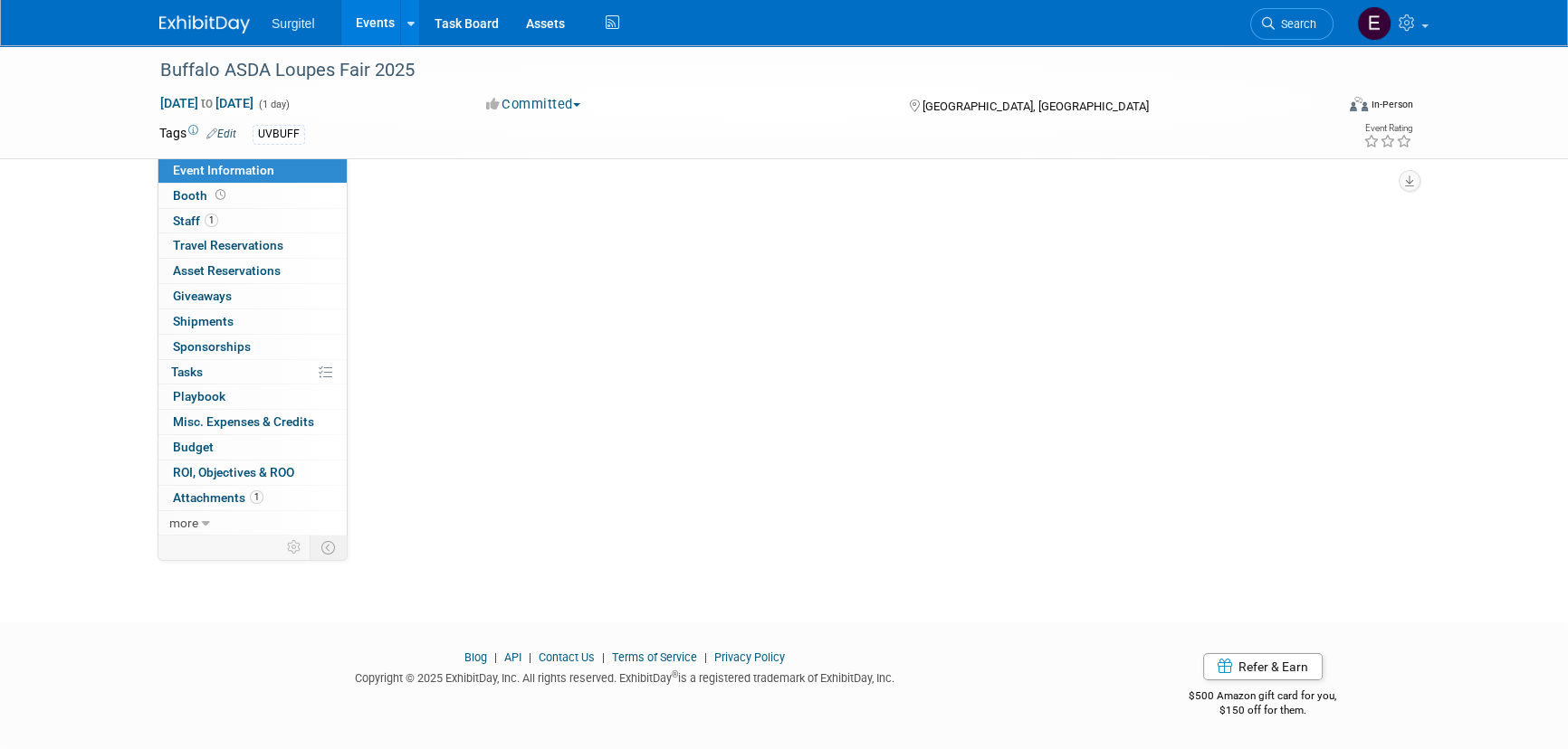
scroll to position [0, 0]
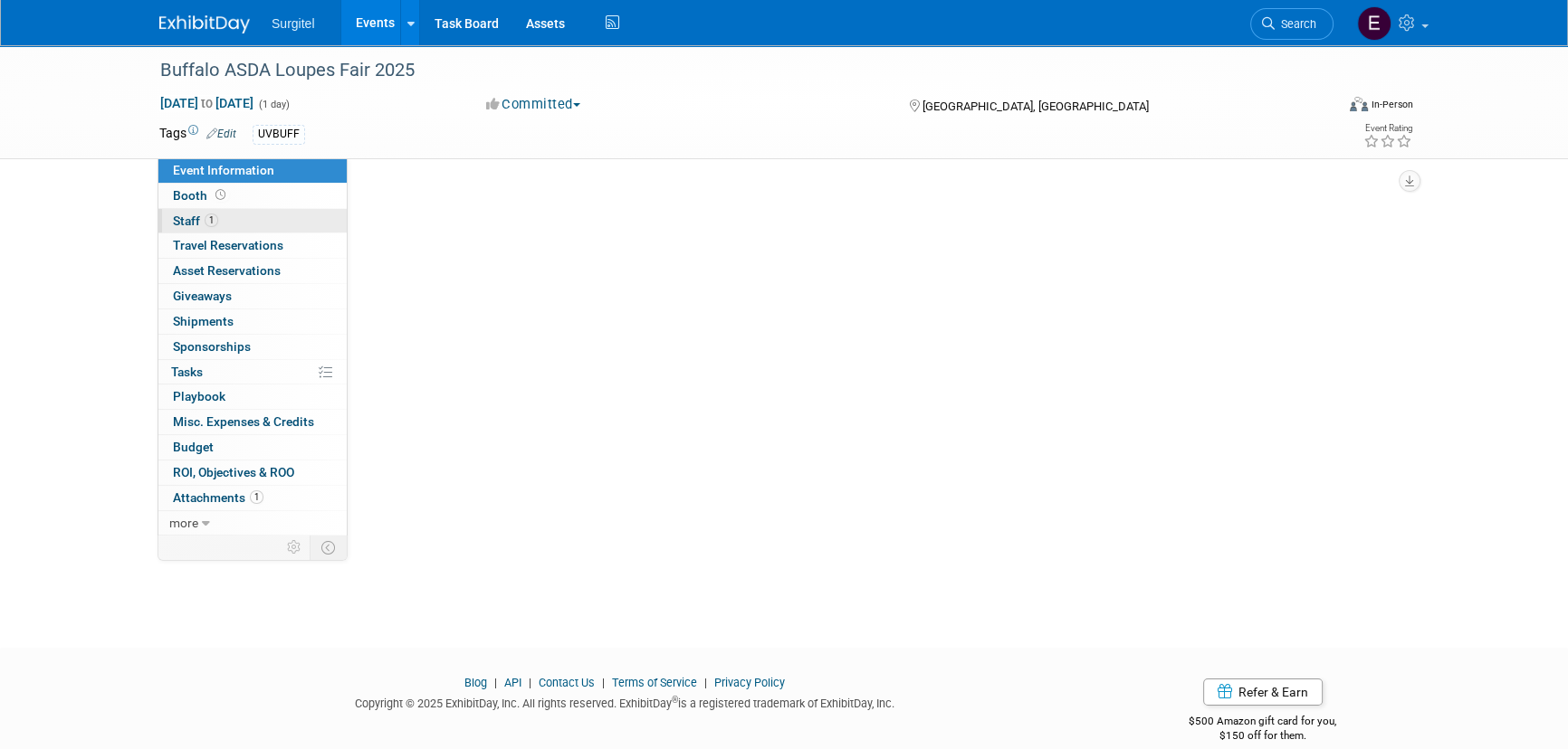
select select "School Show"
select select "Dental"
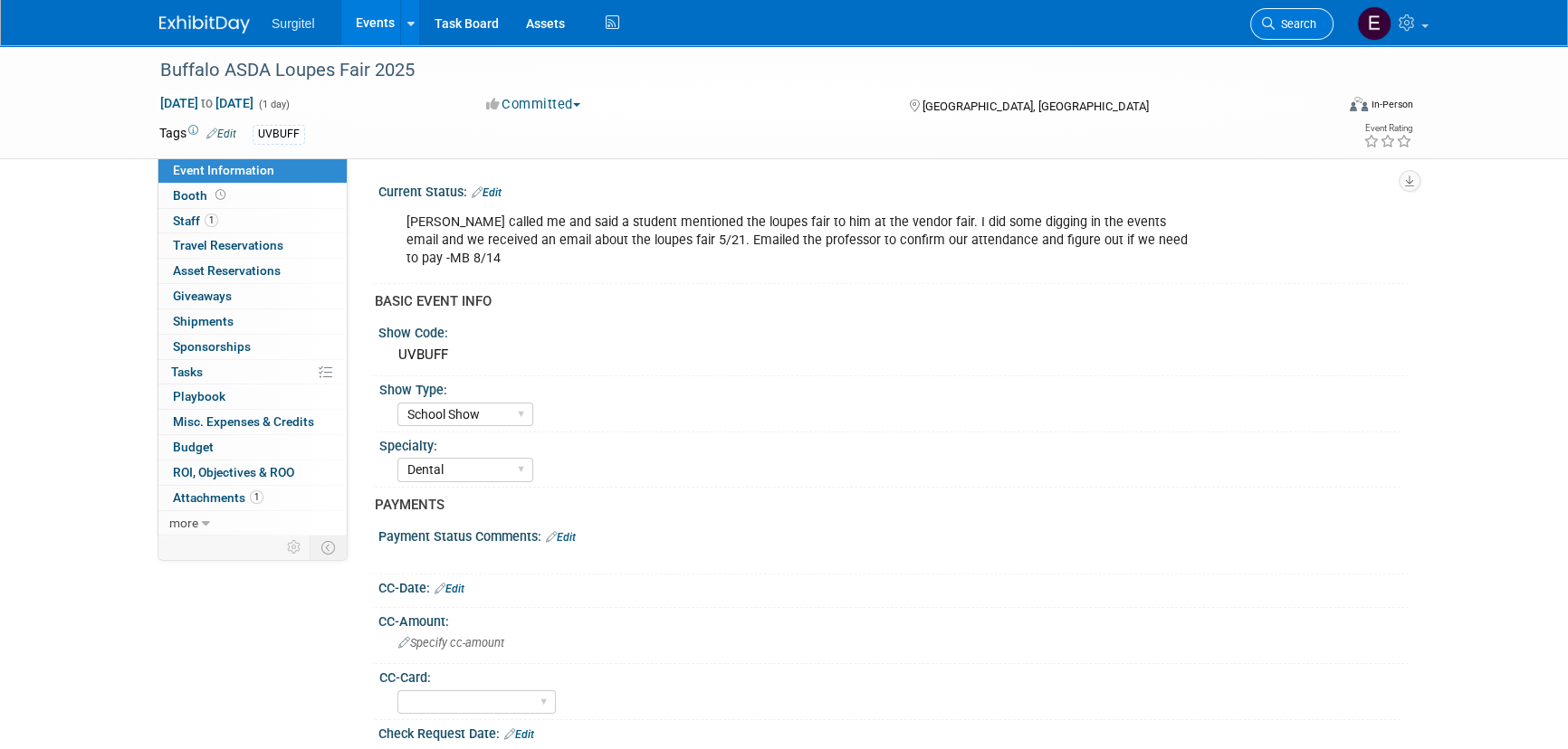
click at [1314, 19] on span "Search" at bounding box center [1295, 24] width 42 height 14
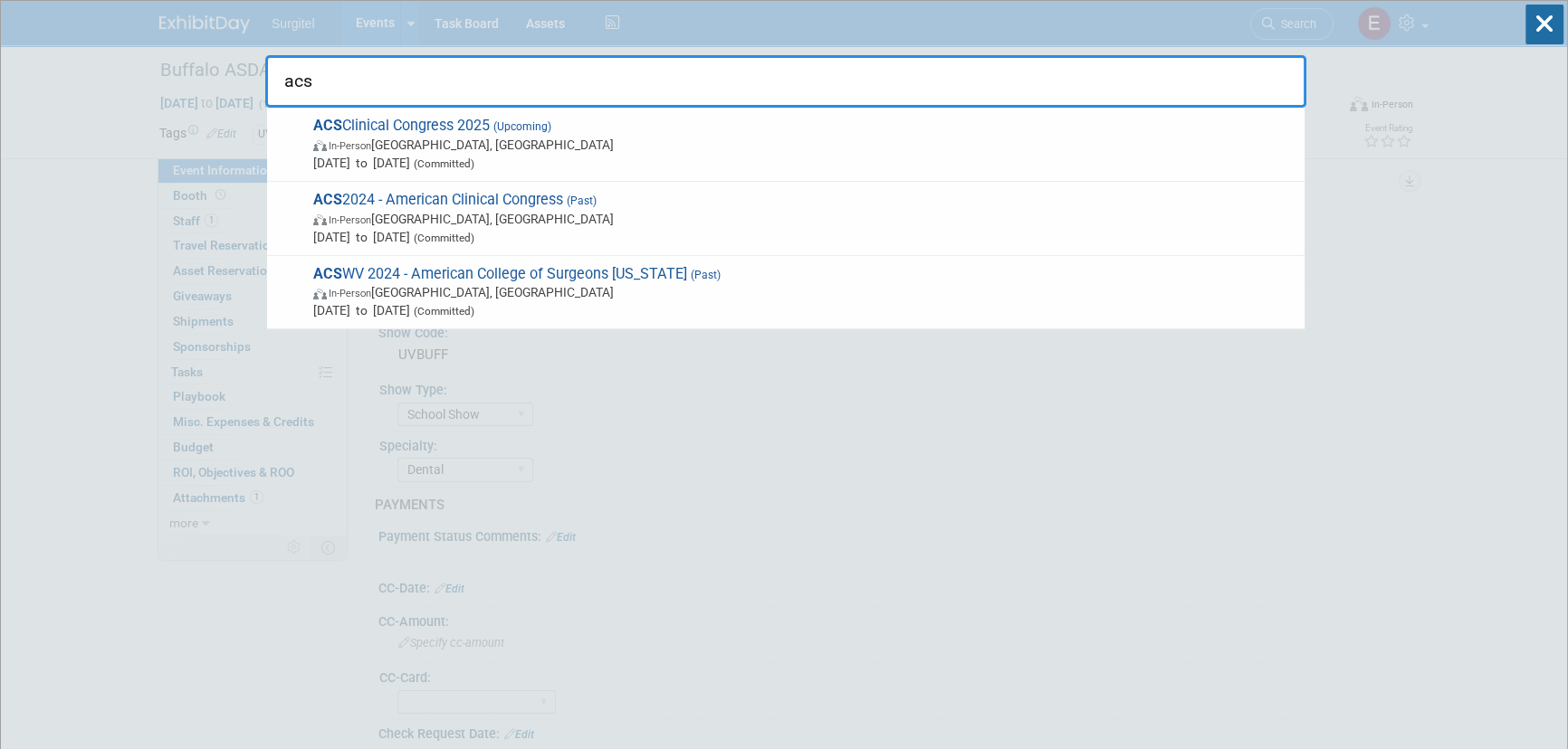
type input "acs"
click at [508, 155] on span "Oct 4, 2025 to Oct 7, 2025 (Committed)" at bounding box center [804, 163] width 983 height 19
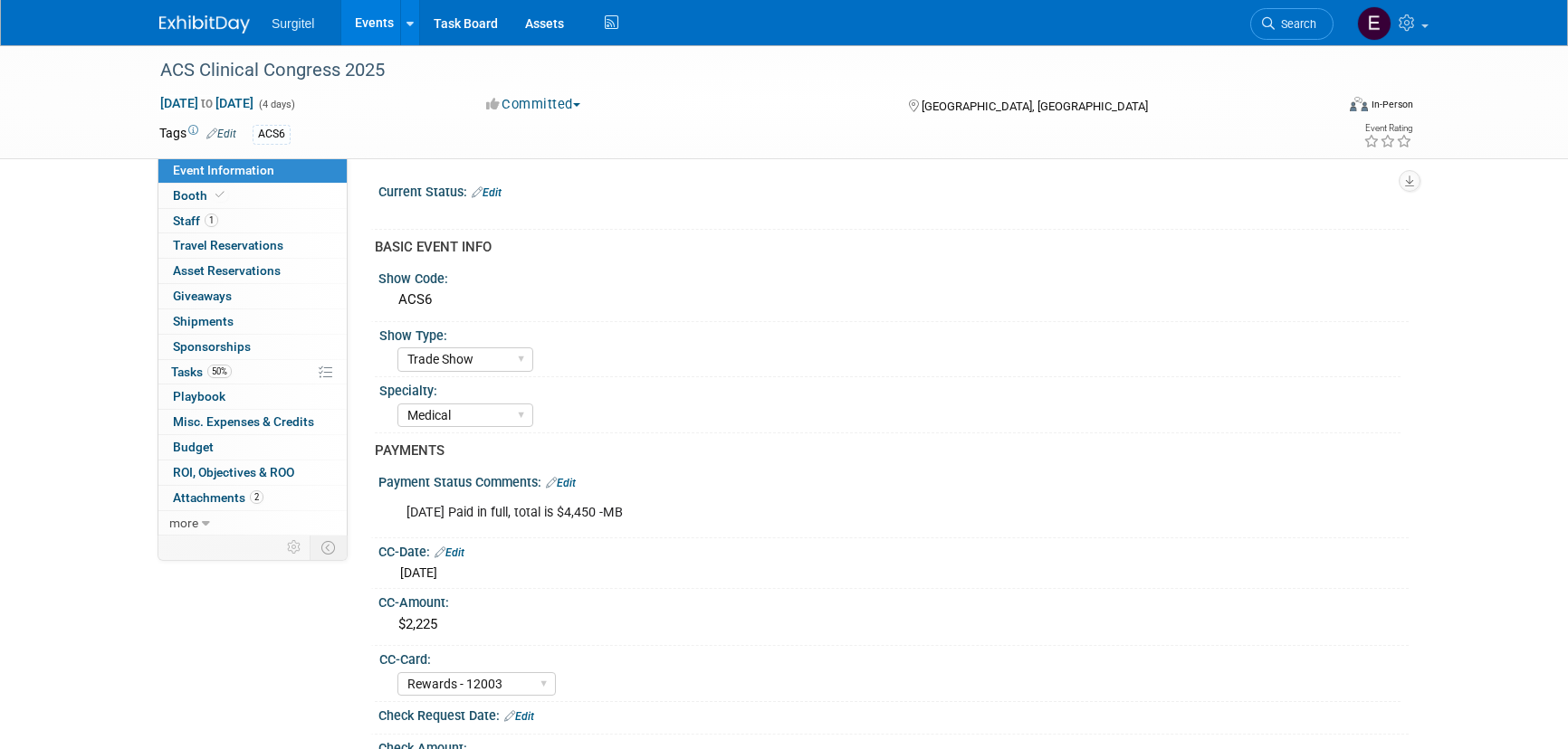
select select "Trade Show"
select select "Medical"
select select "Rewards - 12003"
select select "No"
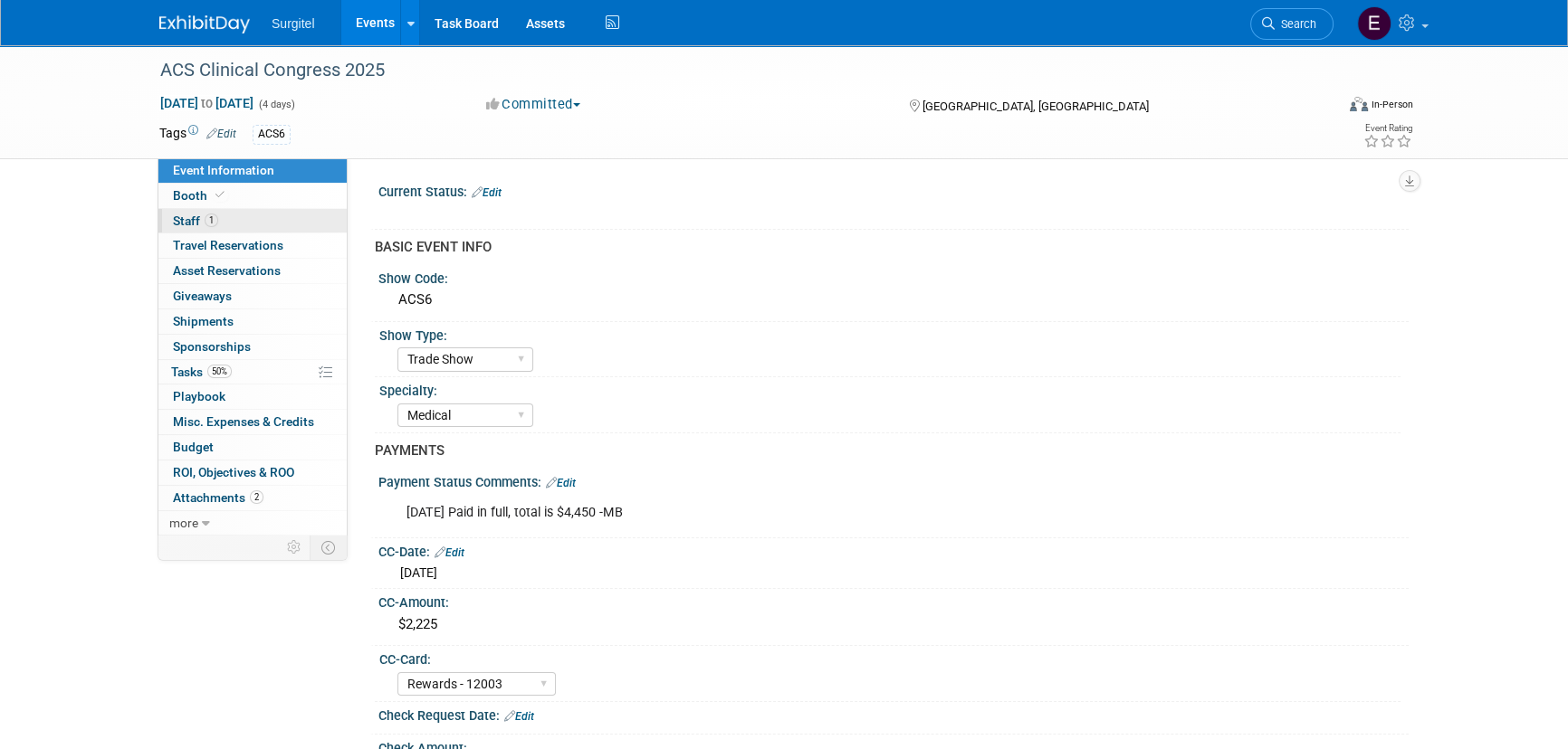
click at [264, 216] on link "1 Staff 1" at bounding box center [252, 221] width 188 height 24
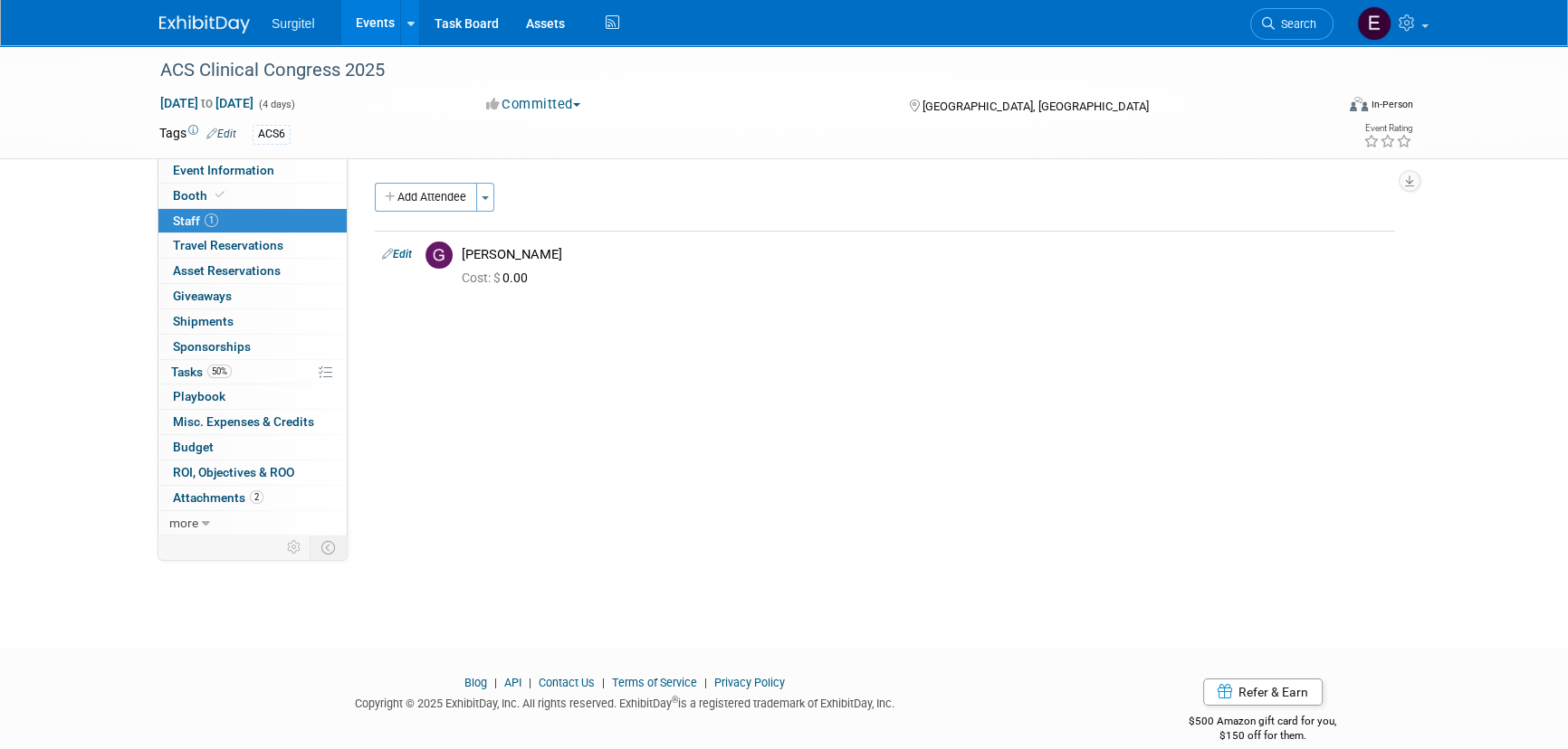
click at [1141, 487] on div "Current Status: Edit X BASIC EVENT INFO Show Code: ACS6 Show Type: School Show …" at bounding box center [878, 346] width 1061 height 377
click at [1268, 24] on icon at bounding box center [1269, 24] width 13 height 13
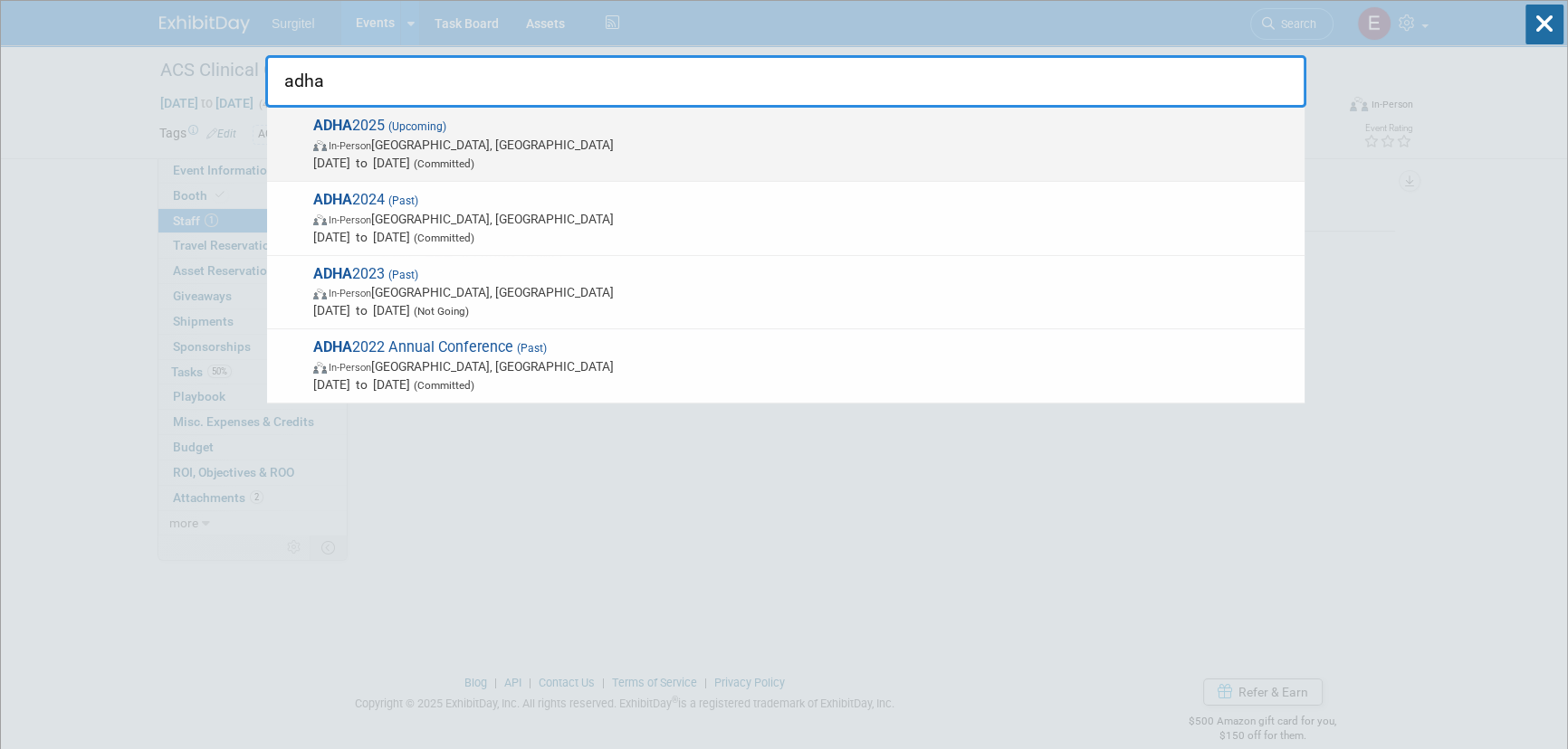
type input "adha"
click at [583, 139] on span "In-Person Long Beach, CA" at bounding box center [804, 145] width 983 height 19
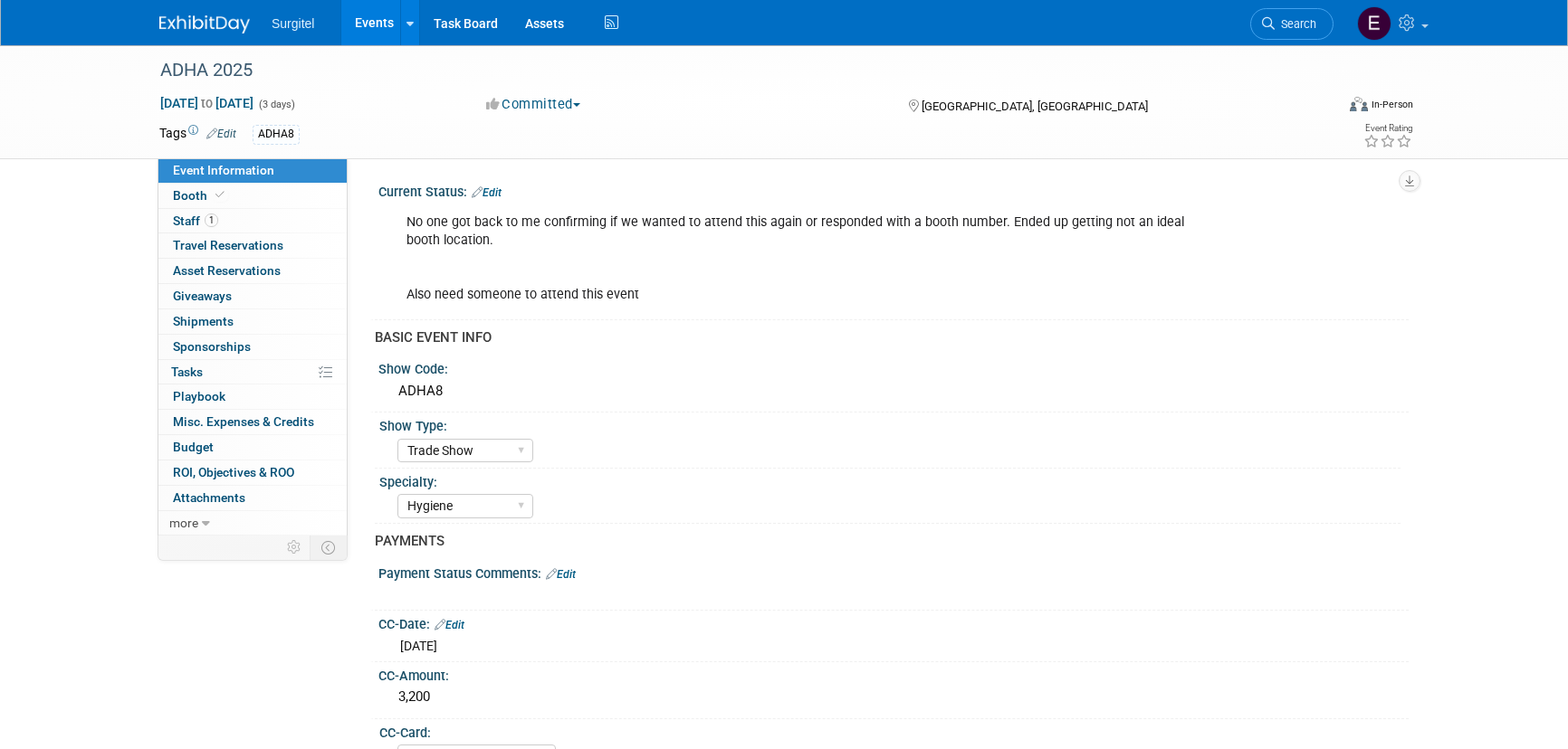
select select "Trade Show"
select select "Hygiene"
select select "SkyMiles - 93008"
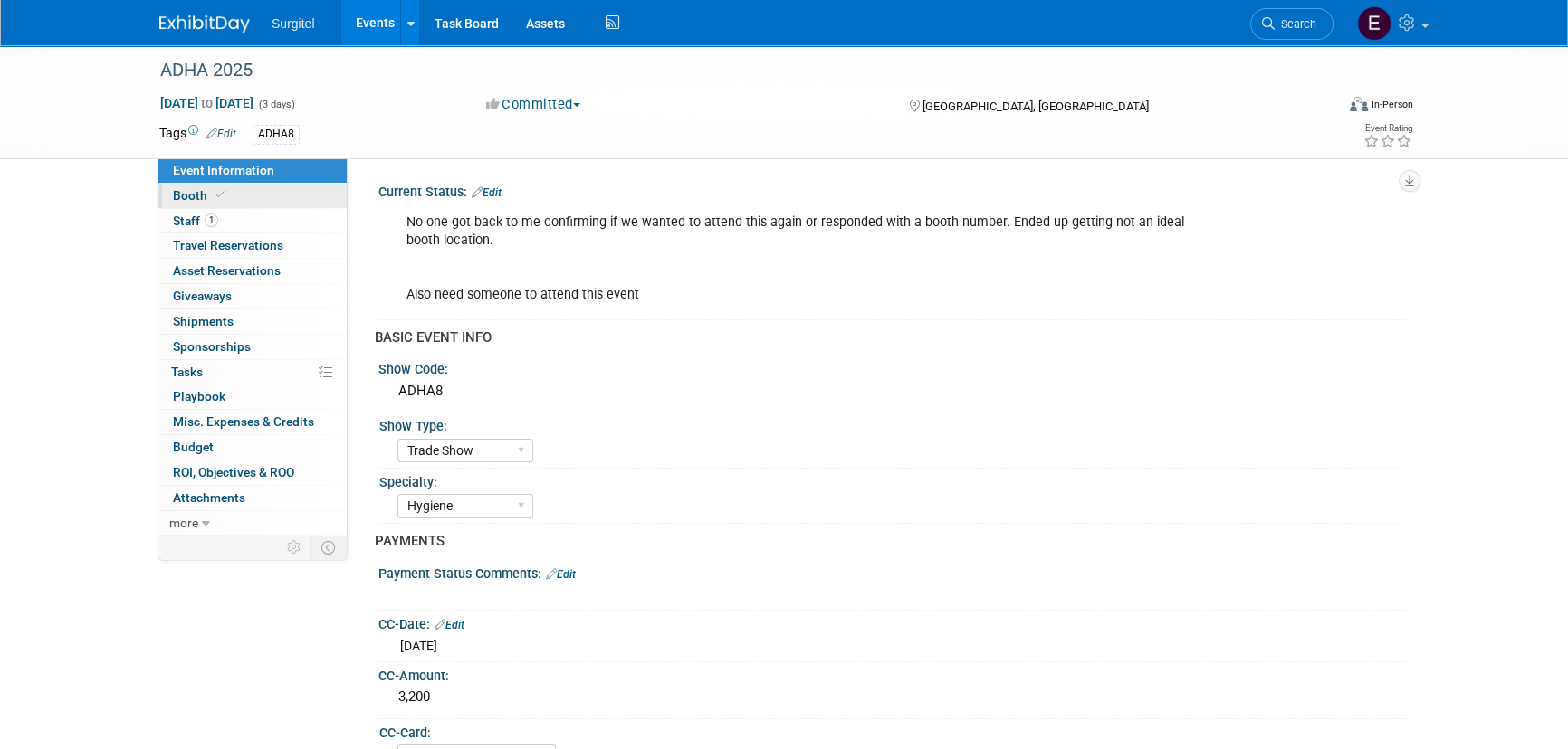
click at [186, 188] on span "Booth" at bounding box center [201, 195] width 56 height 15
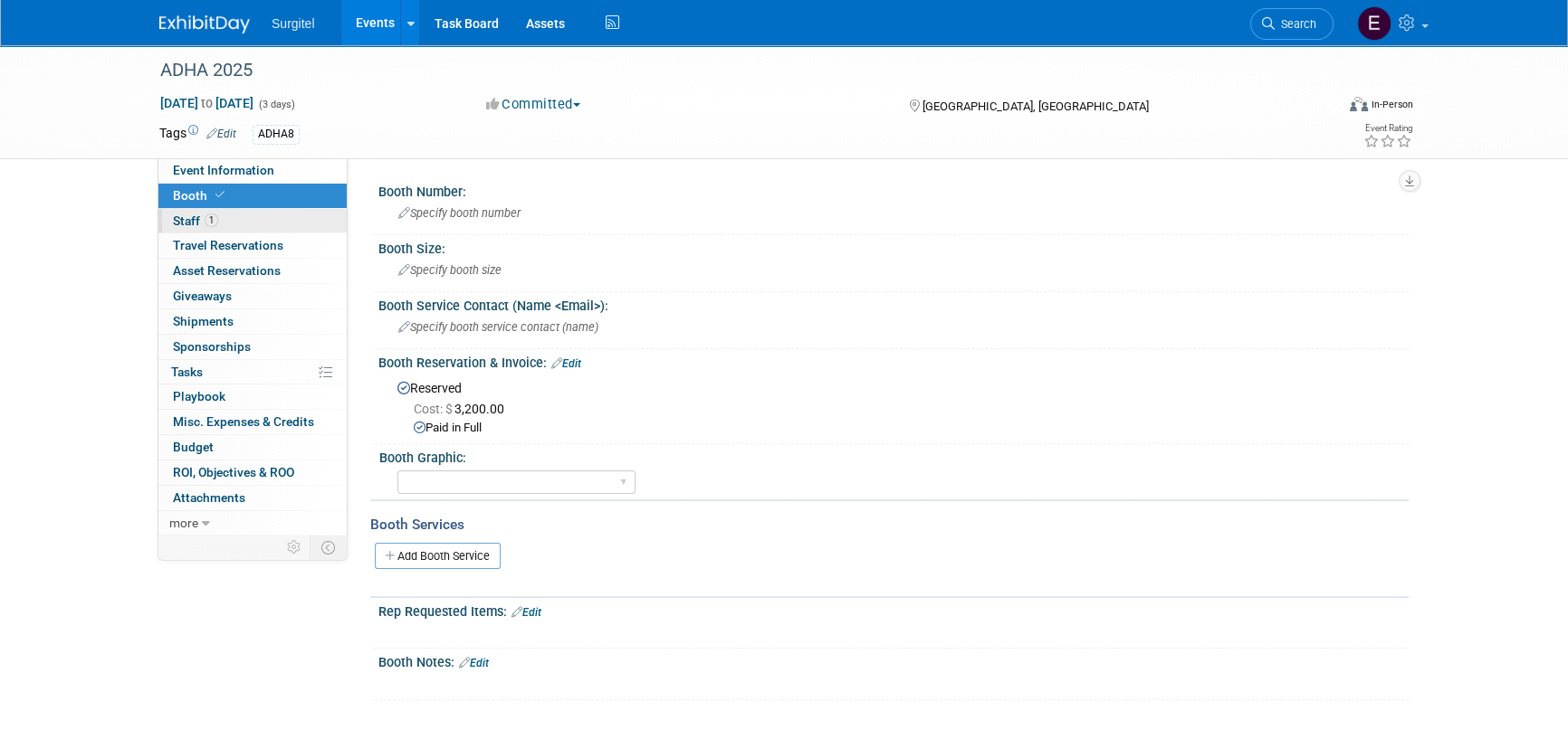
click at [211, 216] on span "1" at bounding box center [211, 220] width 14 height 14
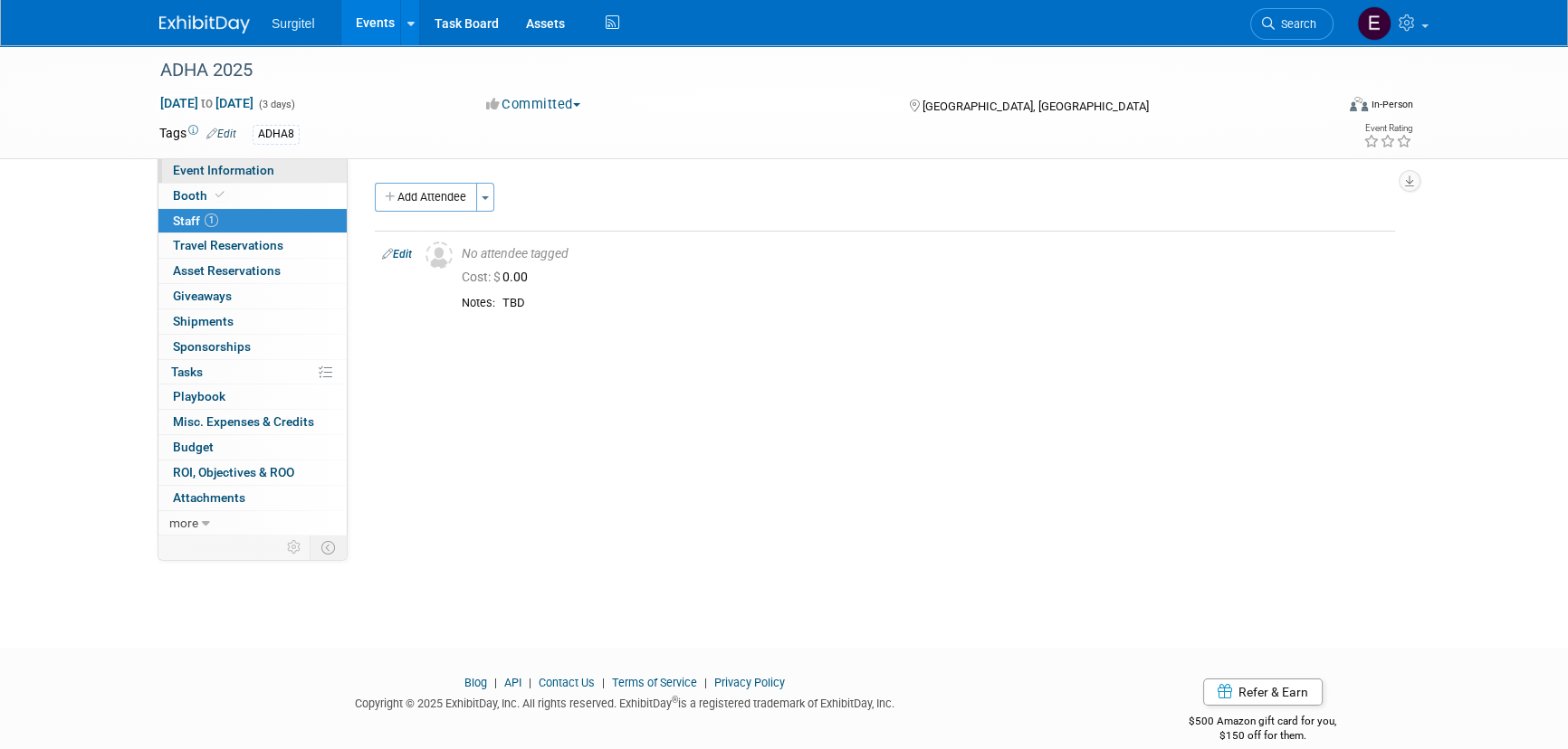
click at [231, 167] on span "Event Information" at bounding box center [223, 170] width 101 height 15
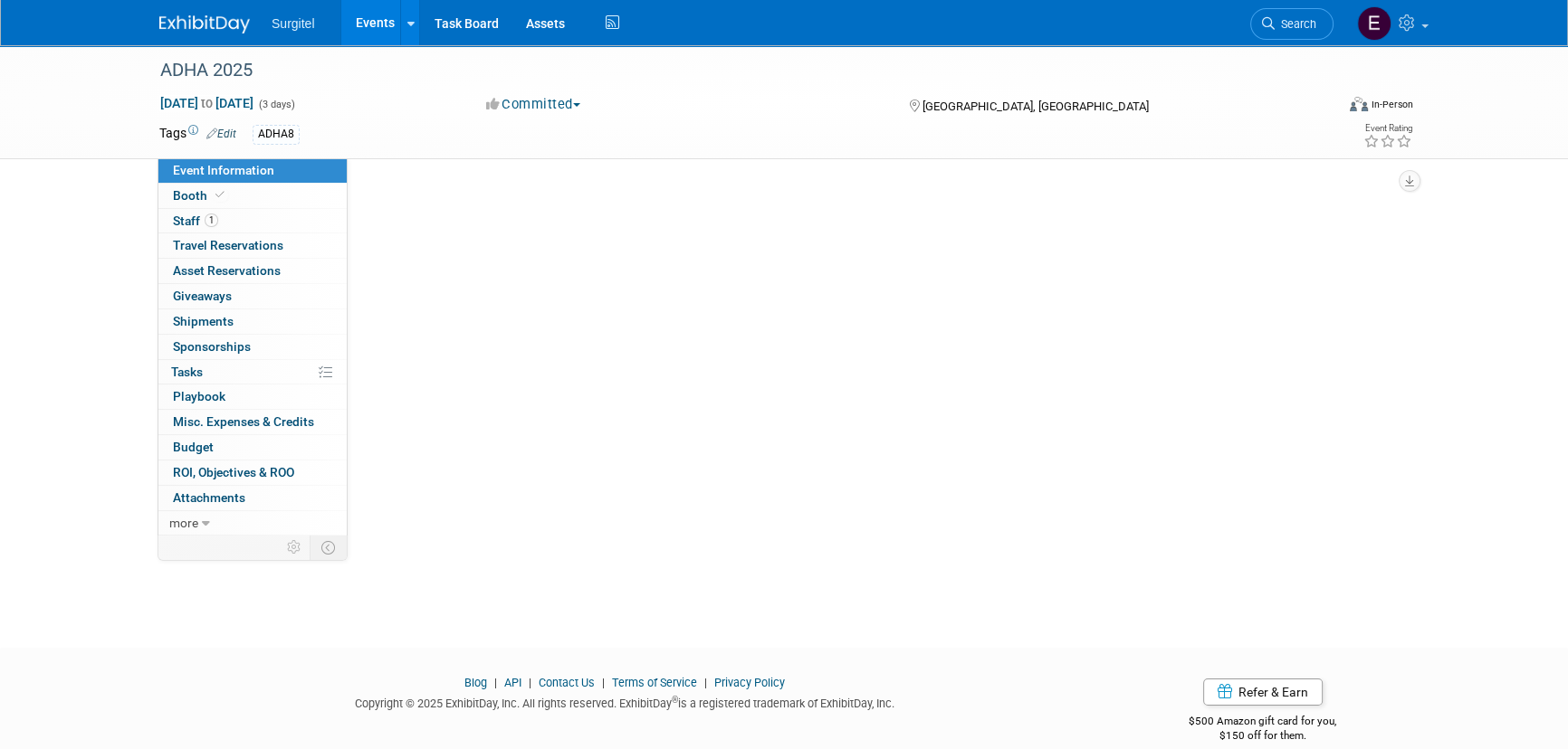
select select "Trade Show"
select select "Hygiene"
select select "SkyMiles - 93008"
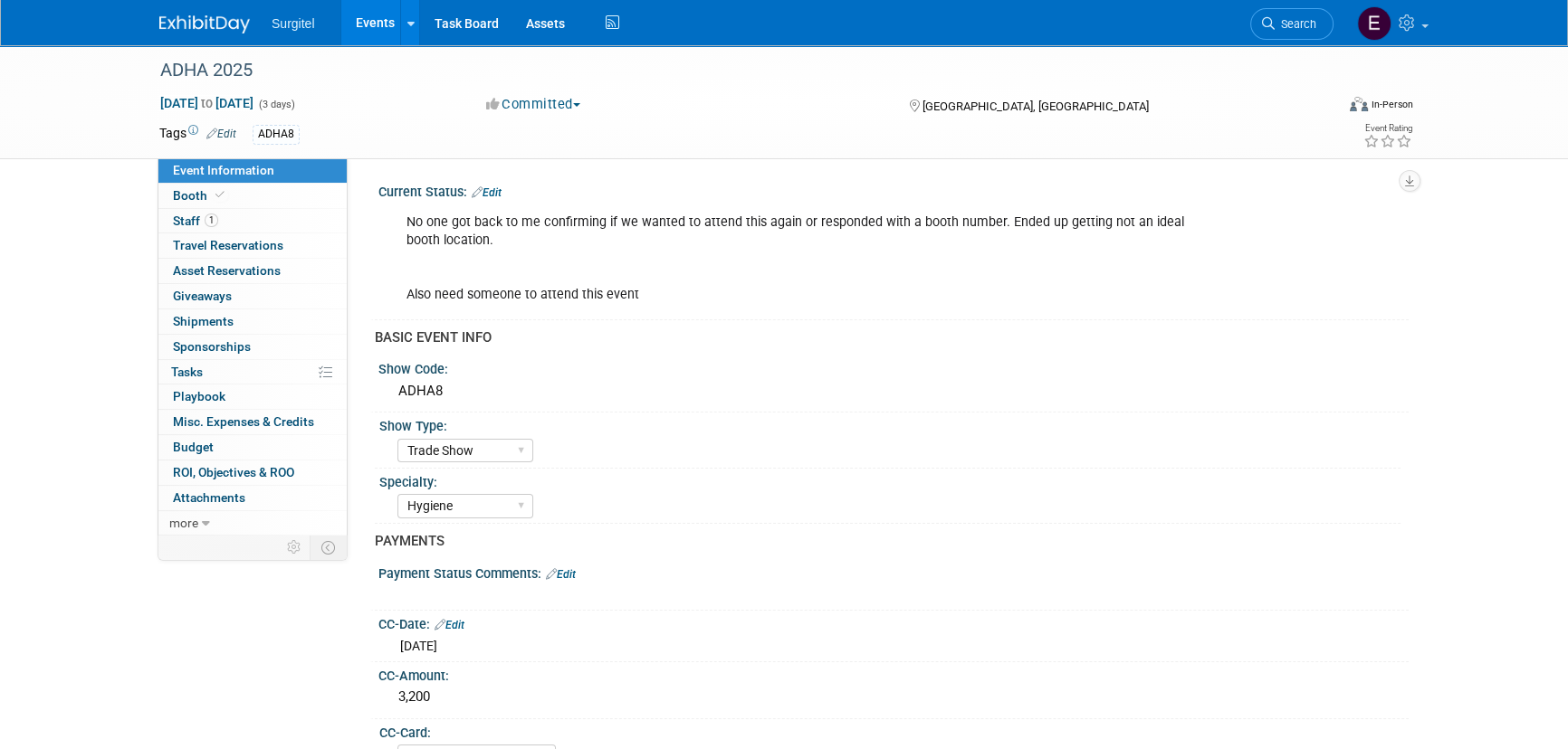
click at [500, 190] on link "Edit" at bounding box center [486, 193] width 30 height 13
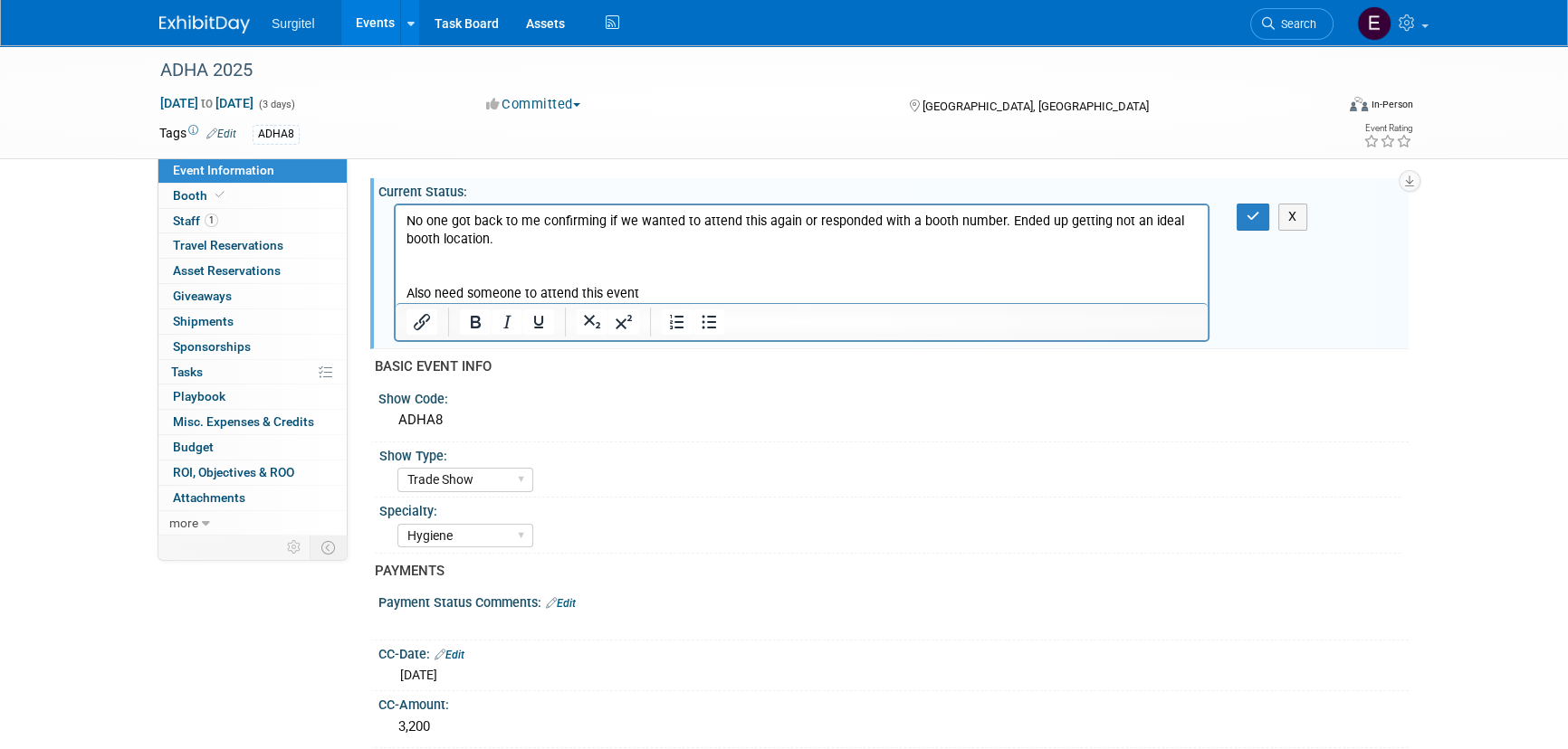
click at [680, 282] on p "No one got back to me confirming if we wanted to attend this again or responded…" at bounding box center [802, 258] width 791 height 91
click at [667, 293] on p "No one got back to me confirming if we wanted to attend this again or responded…" at bounding box center [802, 258] width 791 height 91
drag, startPoint x: 667, startPoint y: 293, endPoint x: 398, endPoint y: 285, distance: 269.1
click at [395, 290] on html "No one got back to me confirming if we wanted to attend this again or responded…" at bounding box center [801, 255] width 812 height 98
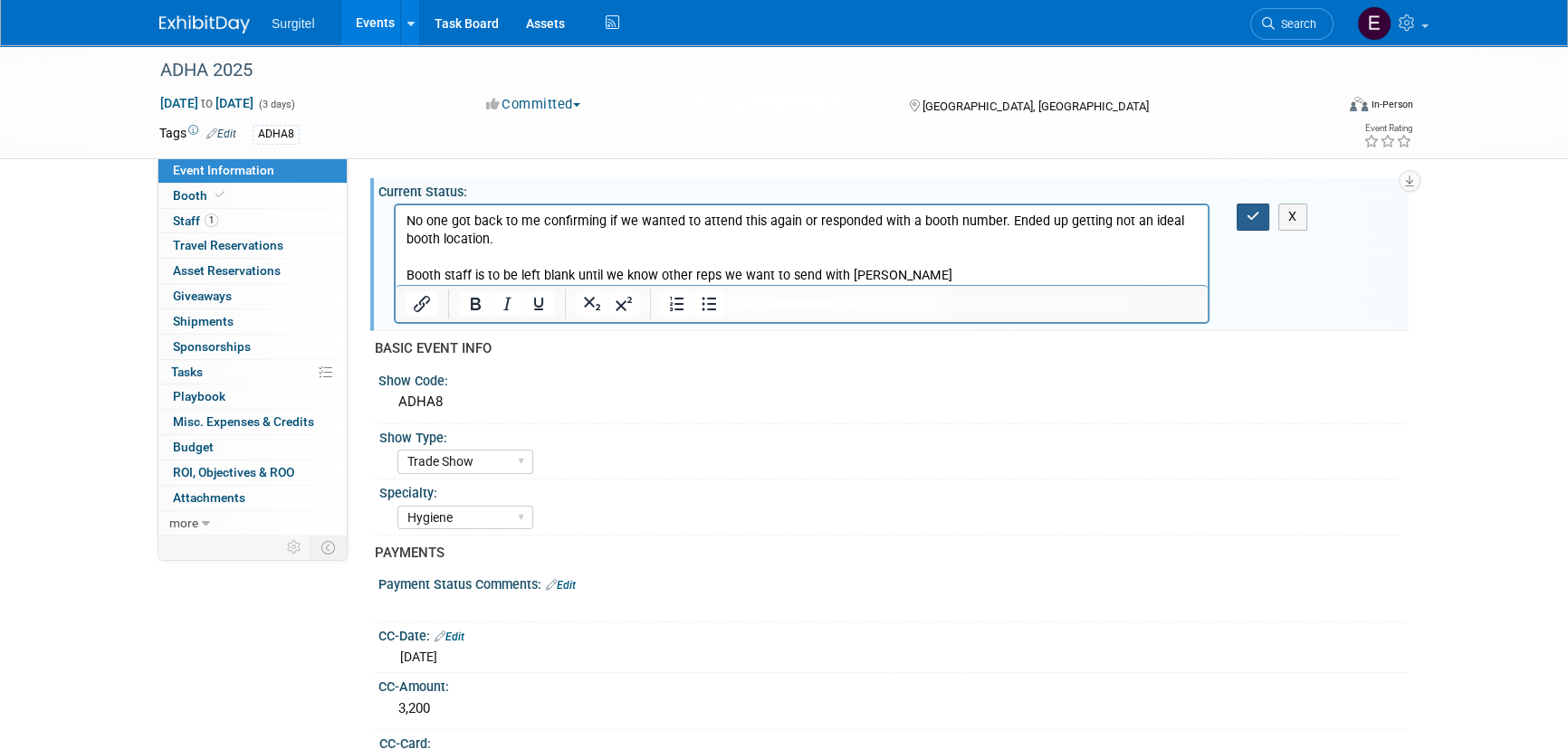
click at [1259, 222] on icon "button" at bounding box center [1253, 217] width 14 height 13
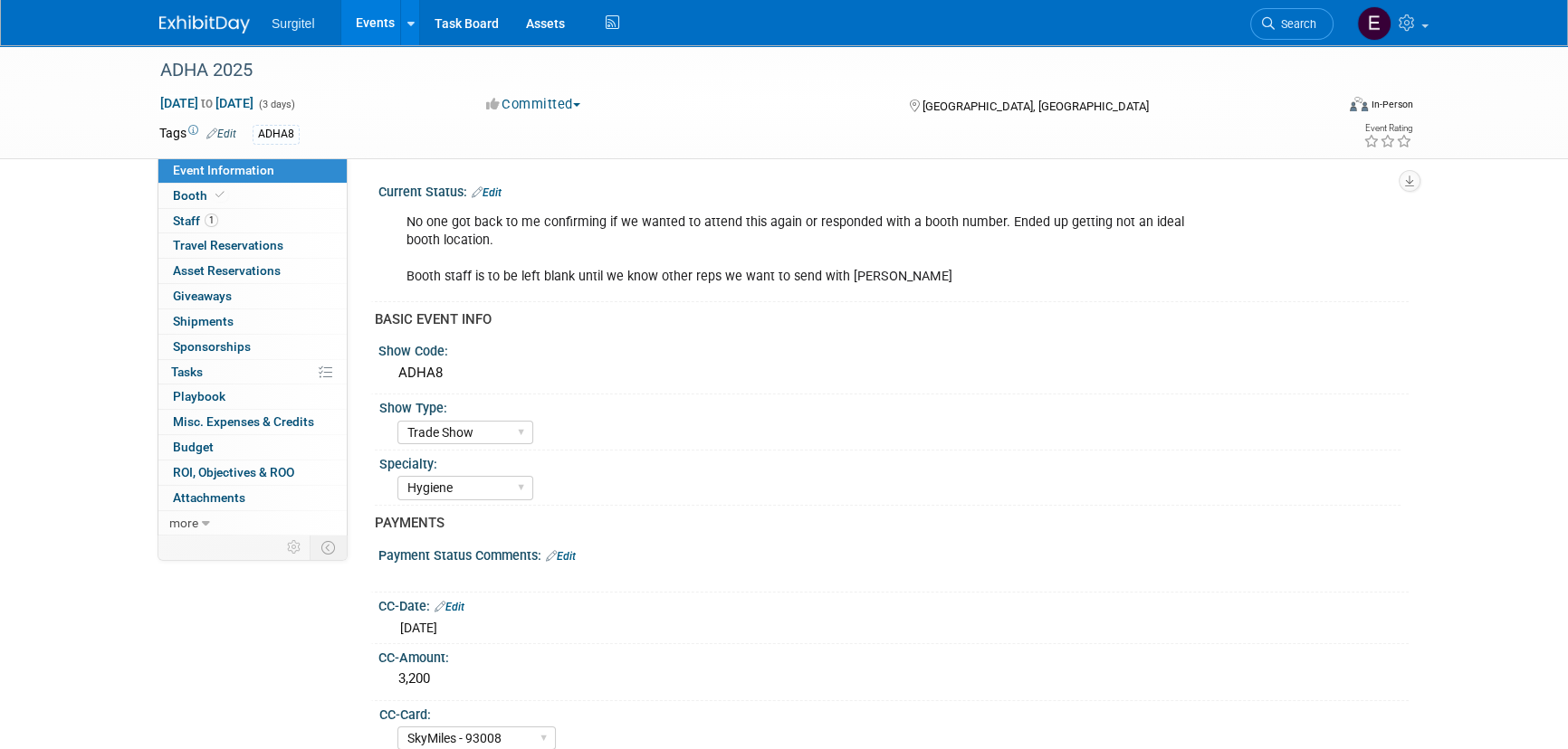
click at [363, 31] on link "Events" at bounding box center [374, 22] width 66 height 45
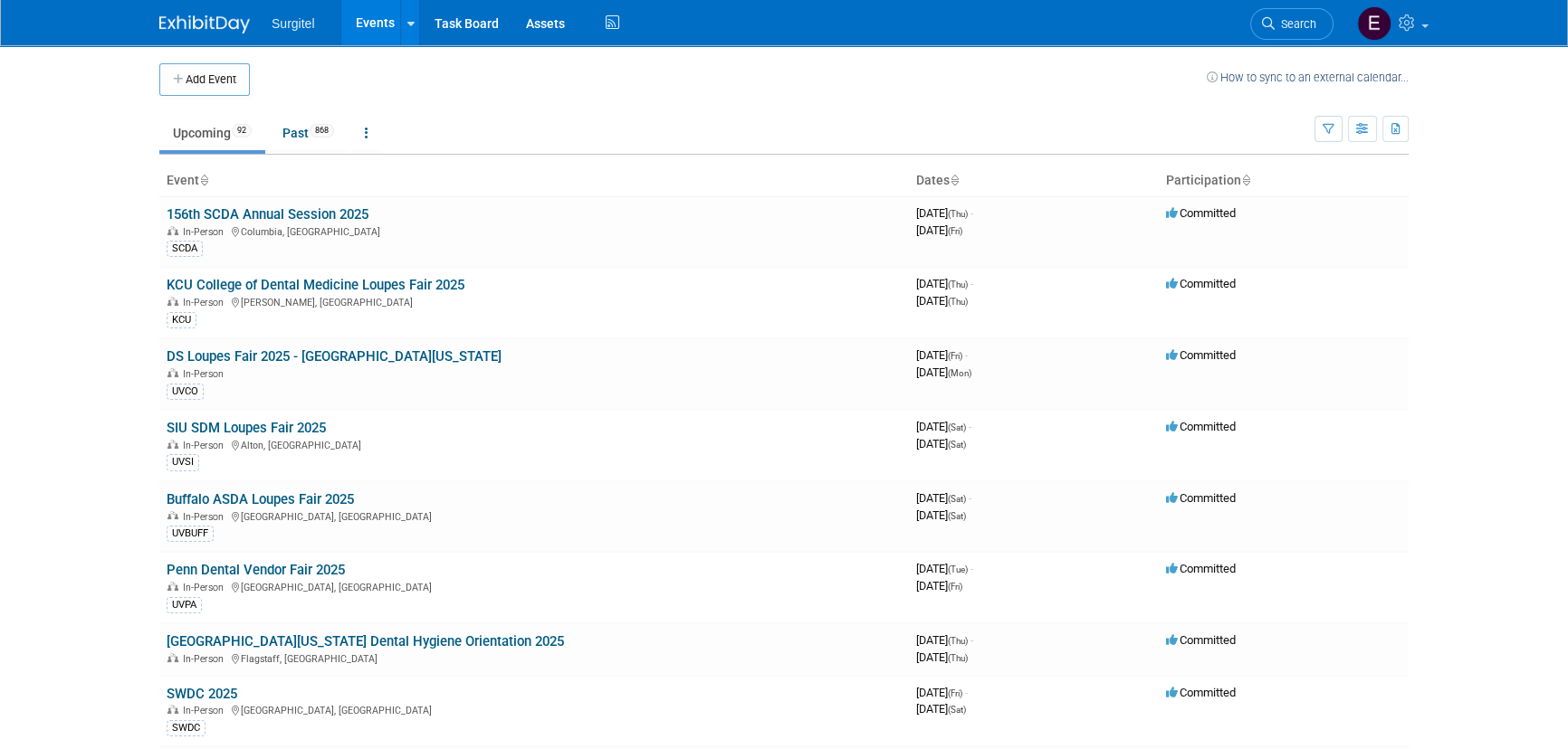
click at [53, 67] on body "Surgitel Events Add Event Bulk Upload Events Shareable Event Boards Recently Vi…" at bounding box center [784, 374] width 1568 height 749
click at [53, 62] on body "Surgitel Events Add Event Bulk Upload Events Shareable Event Boards Recently Vi…" at bounding box center [784, 374] width 1568 height 749
click at [1263, 9] on link "Search" at bounding box center [1292, 24] width 83 height 31
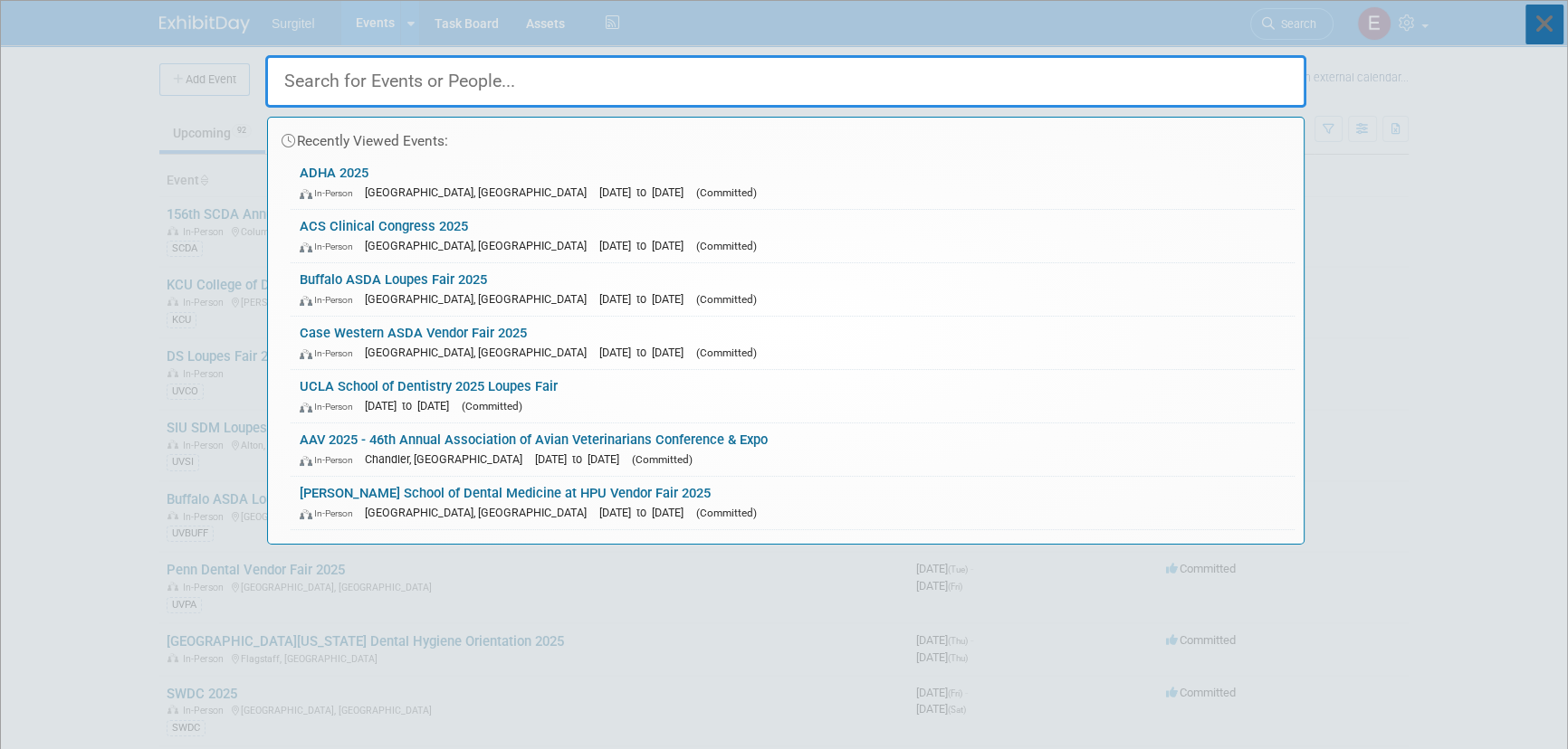
click at [1543, 34] on icon at bounding box center [1544, 24] width 38 height 40
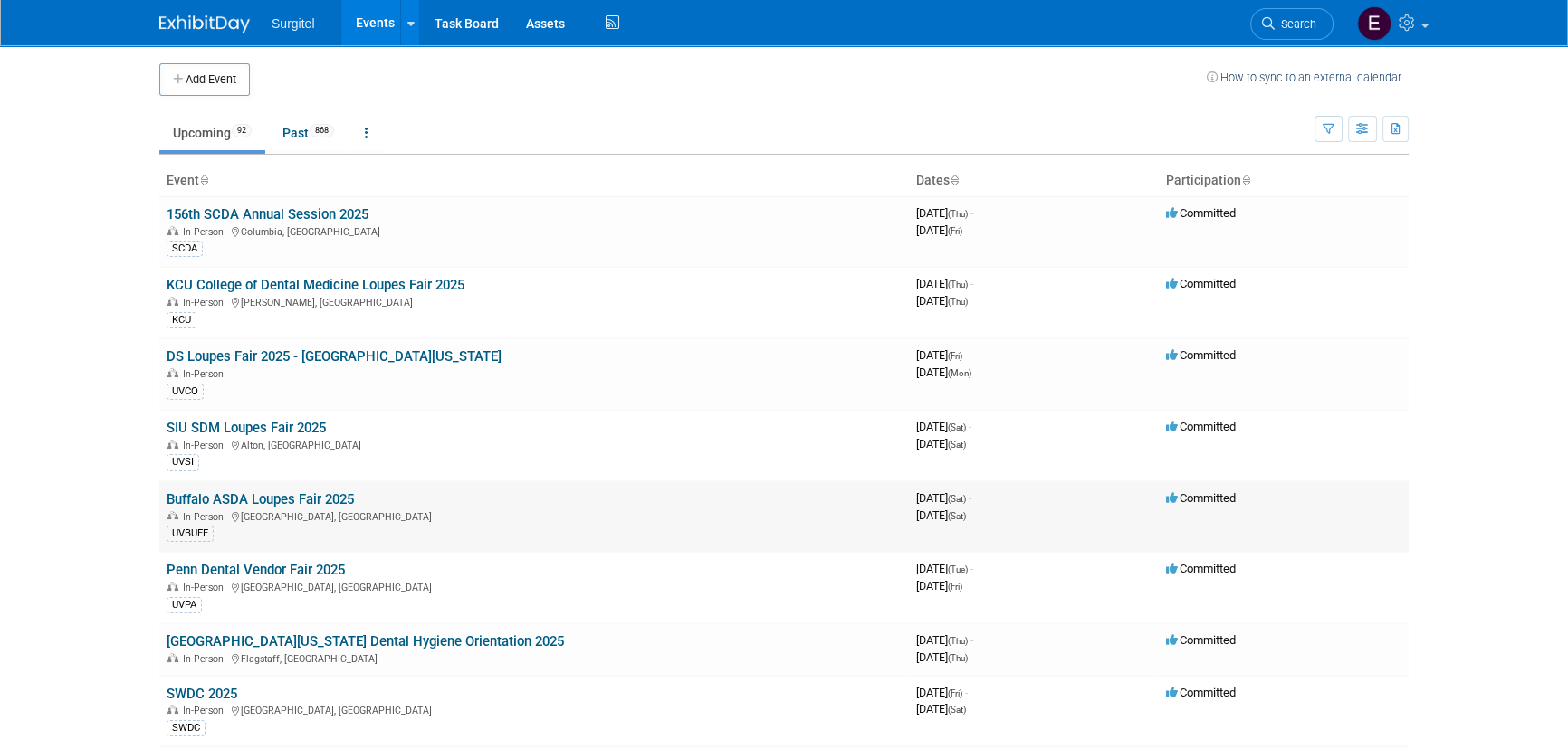
click at [519, 518] on div "In-Person Buffalo, NY" at bounding box center [534, 516] width 735 height 15
click at [305, 498] on link "Buffalo ASDA Loupes Fair 2025" at bounding box center [260, 500] width 187 height 17
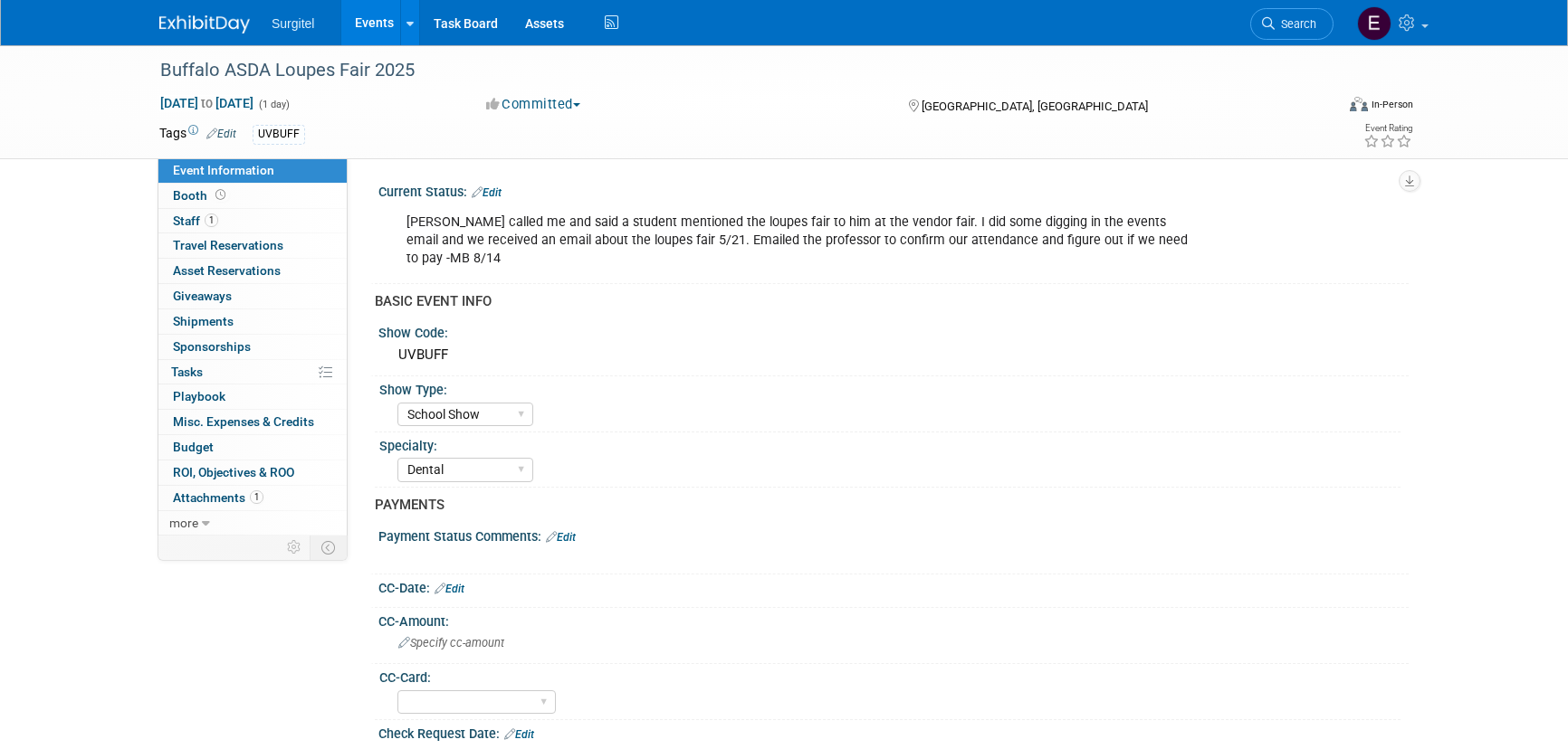
select select "School Show"
select select "Dental"
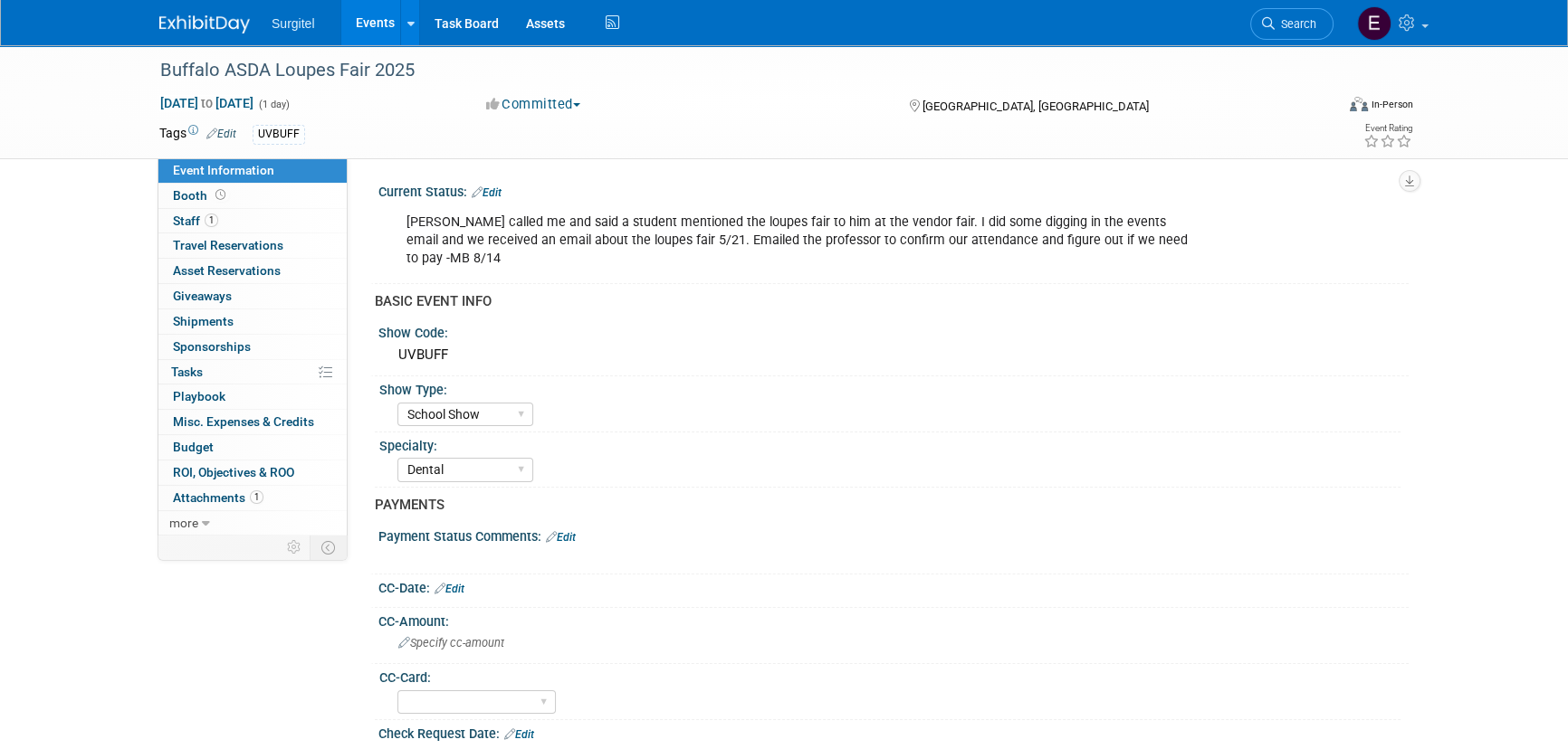
click at [504, 182] on div "Current Status: Edit" at bounding box center [894, 190] width 1031 height 23
click at [493, 188] on link "Edit" at bounding box center [486, 193] width 30 height 13
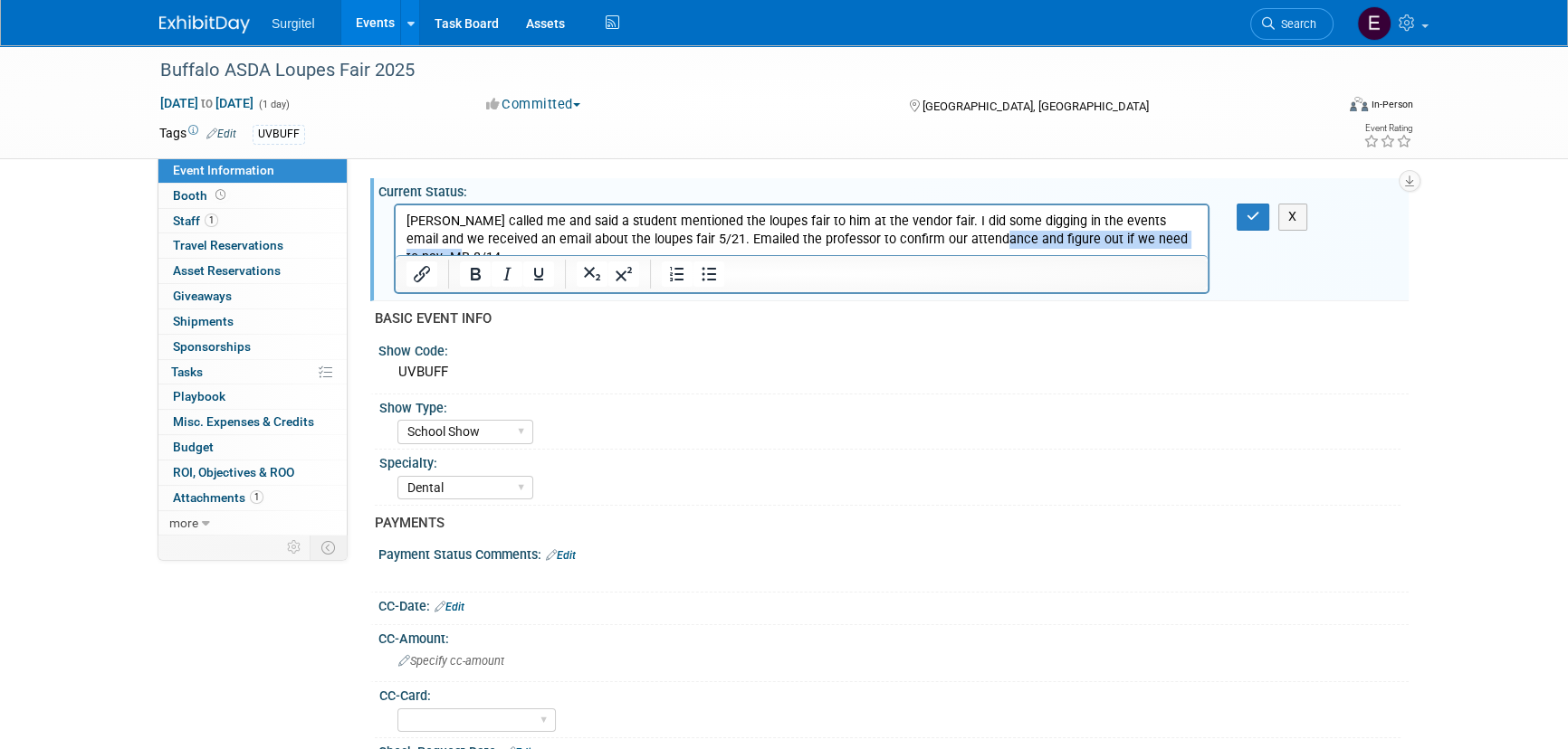
drag, startPoint x: 1190, startPoint y: 246, endPoint x: 952, endPoint y: 239, distance: 238.1
click at [952, 239] on p "Greg B. called me and said a student mentioned the loupes fair to him at the ve…" at bounding box center [802, 240] width 791 height 55
click at [1253, 211] on icon "button" at bounding box center [1253, 217] width 14 height 13
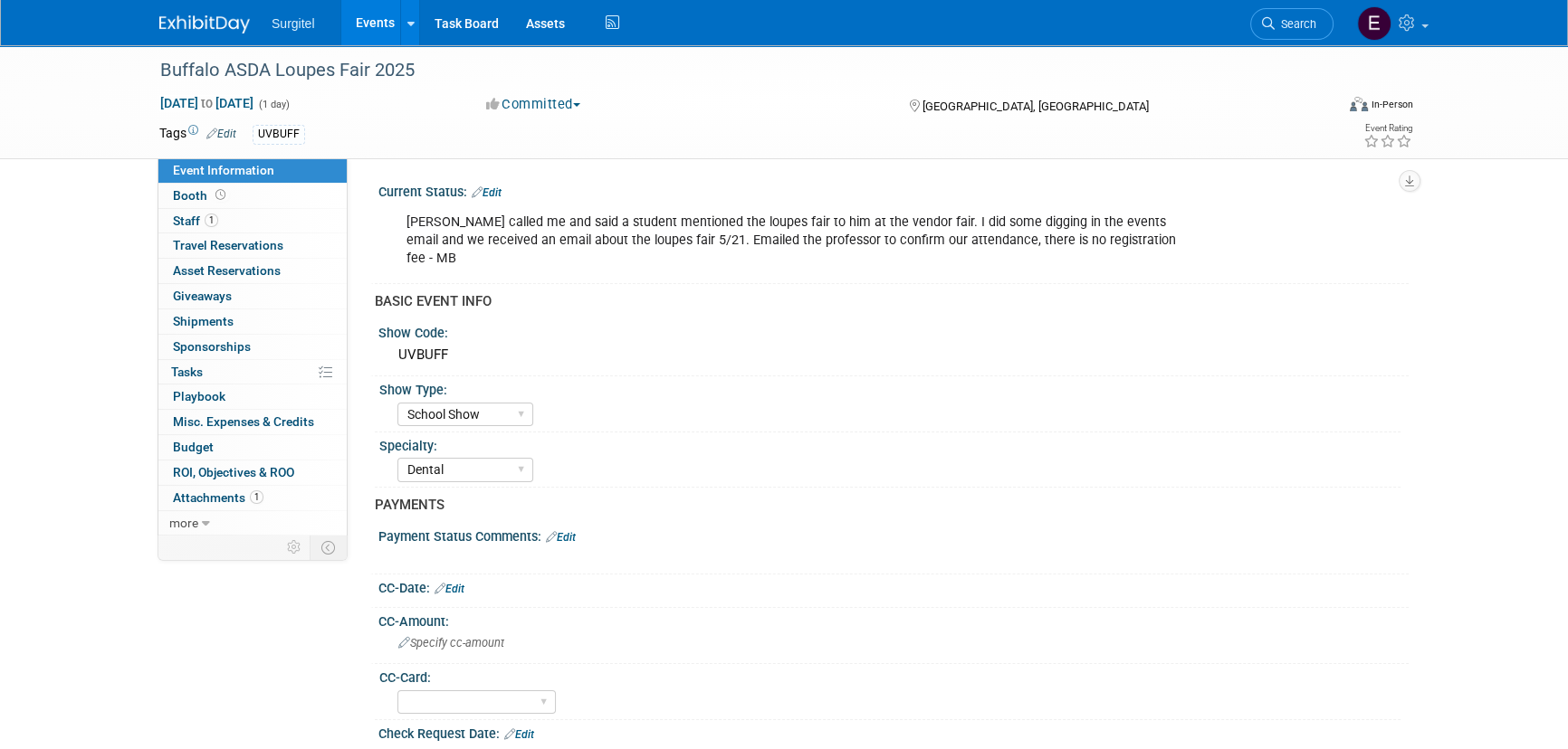
click at [388, 12] on link "Events" at bounding box center [374, 22] width 66 height 45
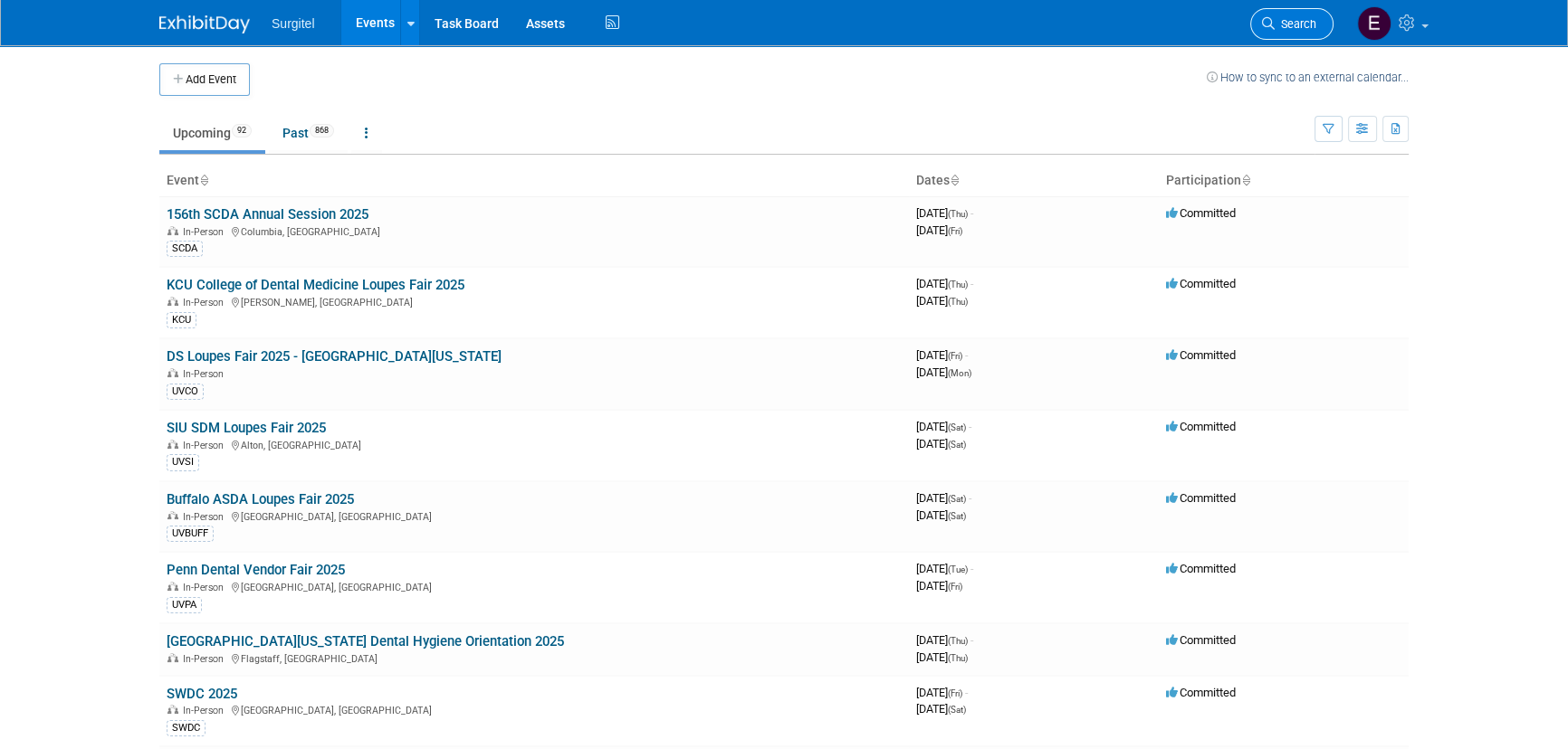
click at [1297, 27] on span "Search" at bounding box center [1295, 24] width 42 height 14
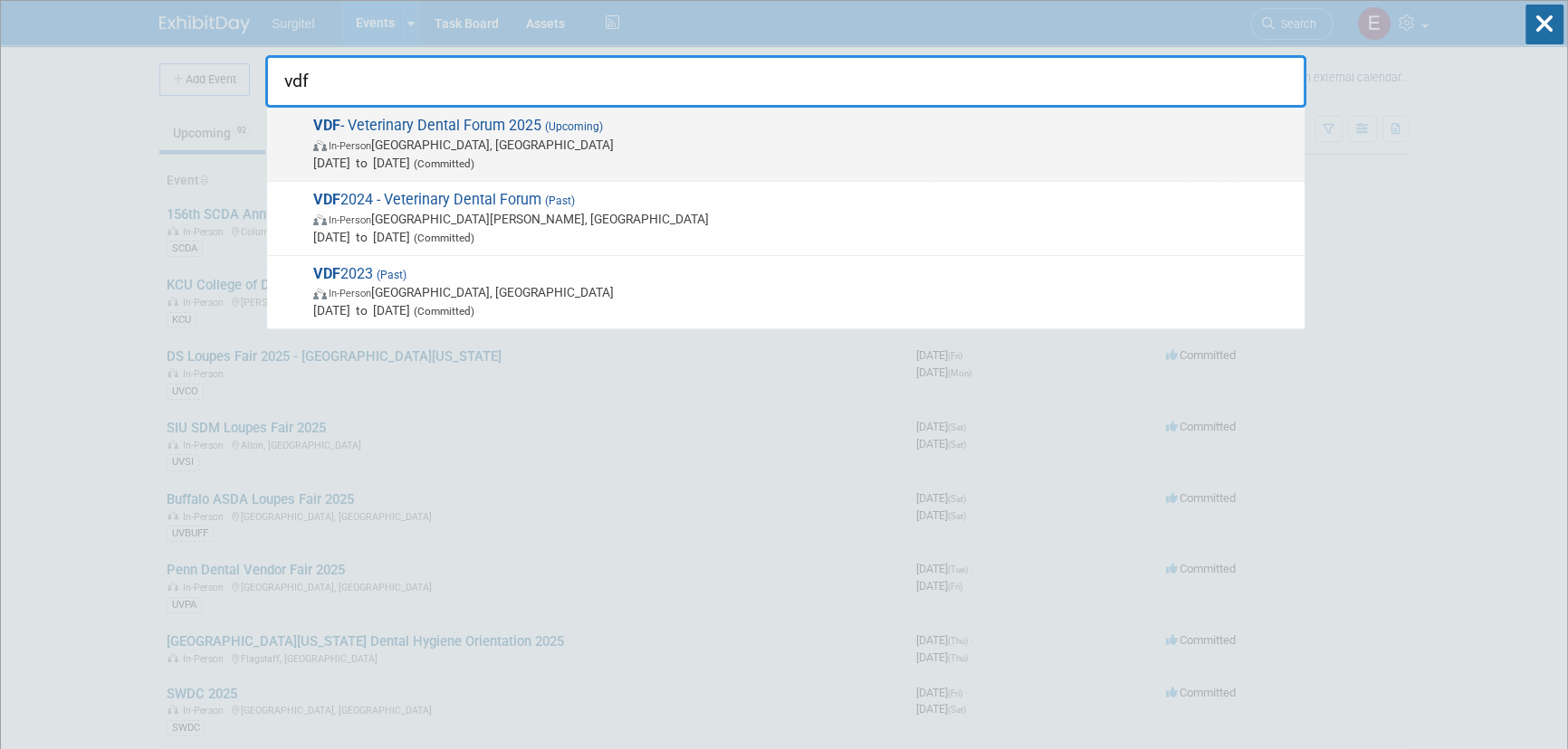
type input "vdf"
click at [474, 158] on span "(Committed)" at bounding box center [442, 164] width 64 height 13
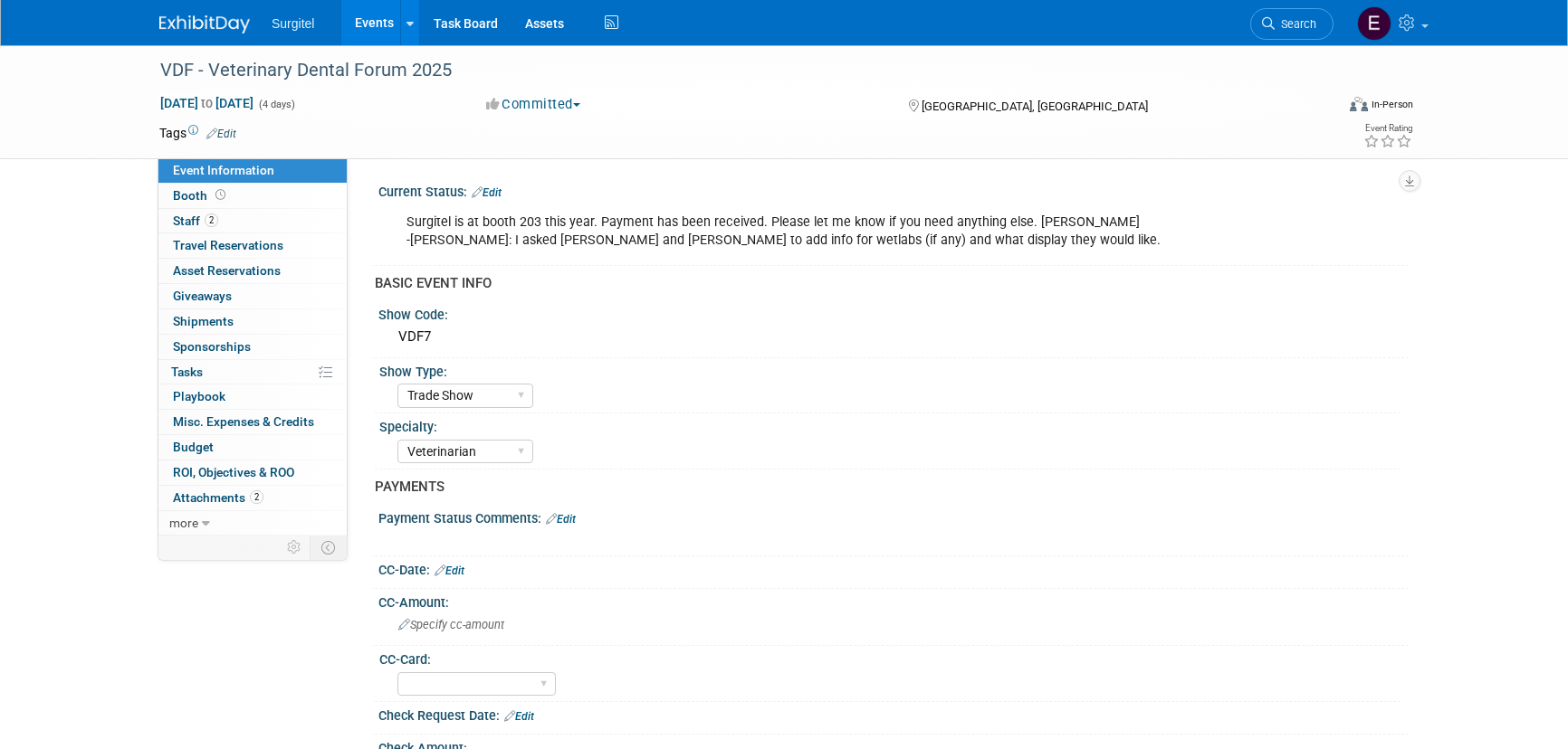
select select "Trade Show"
select select "Veterinarian"
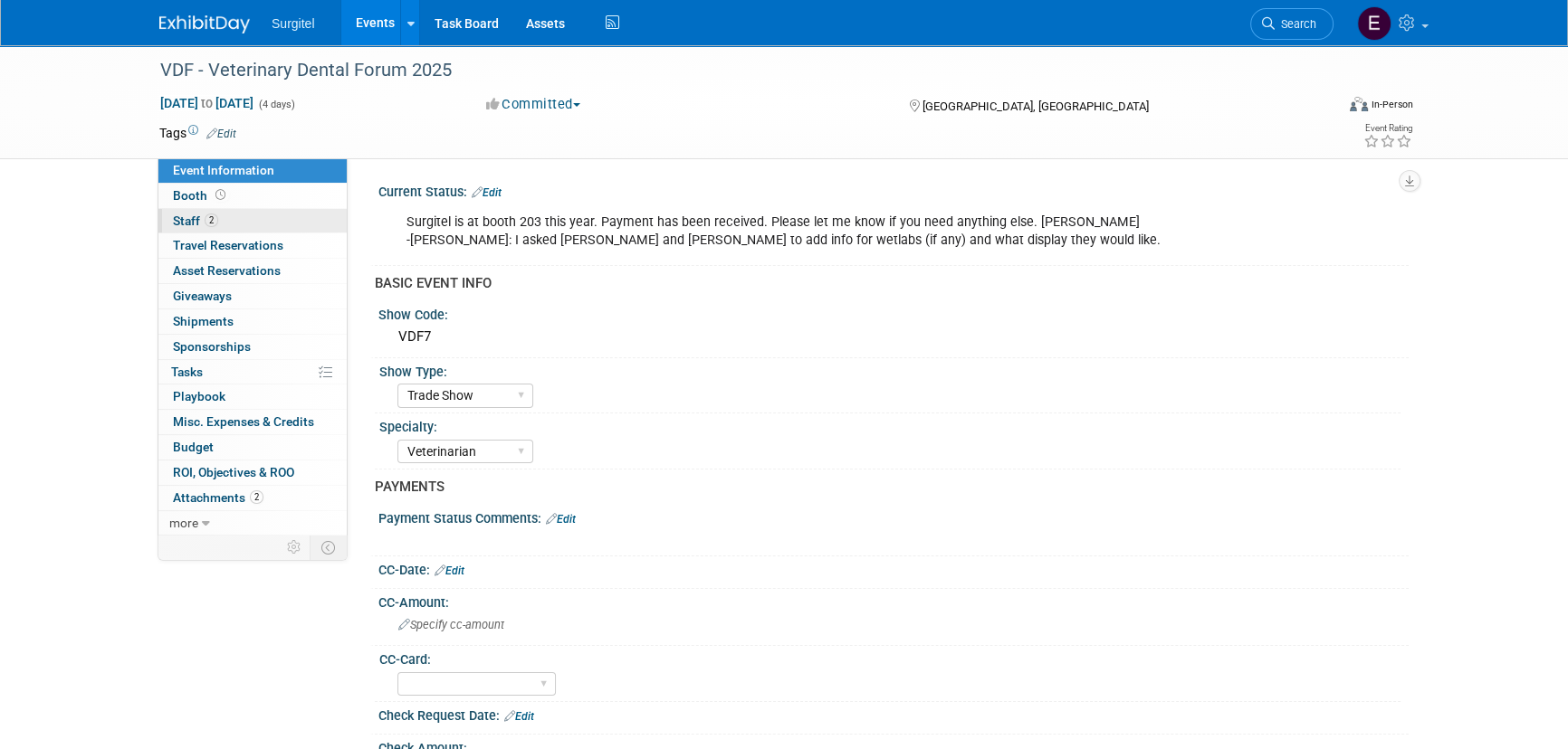
click at [203, 214] on span "Staff 2" at bounding box center [195, 221] width 45 height 15
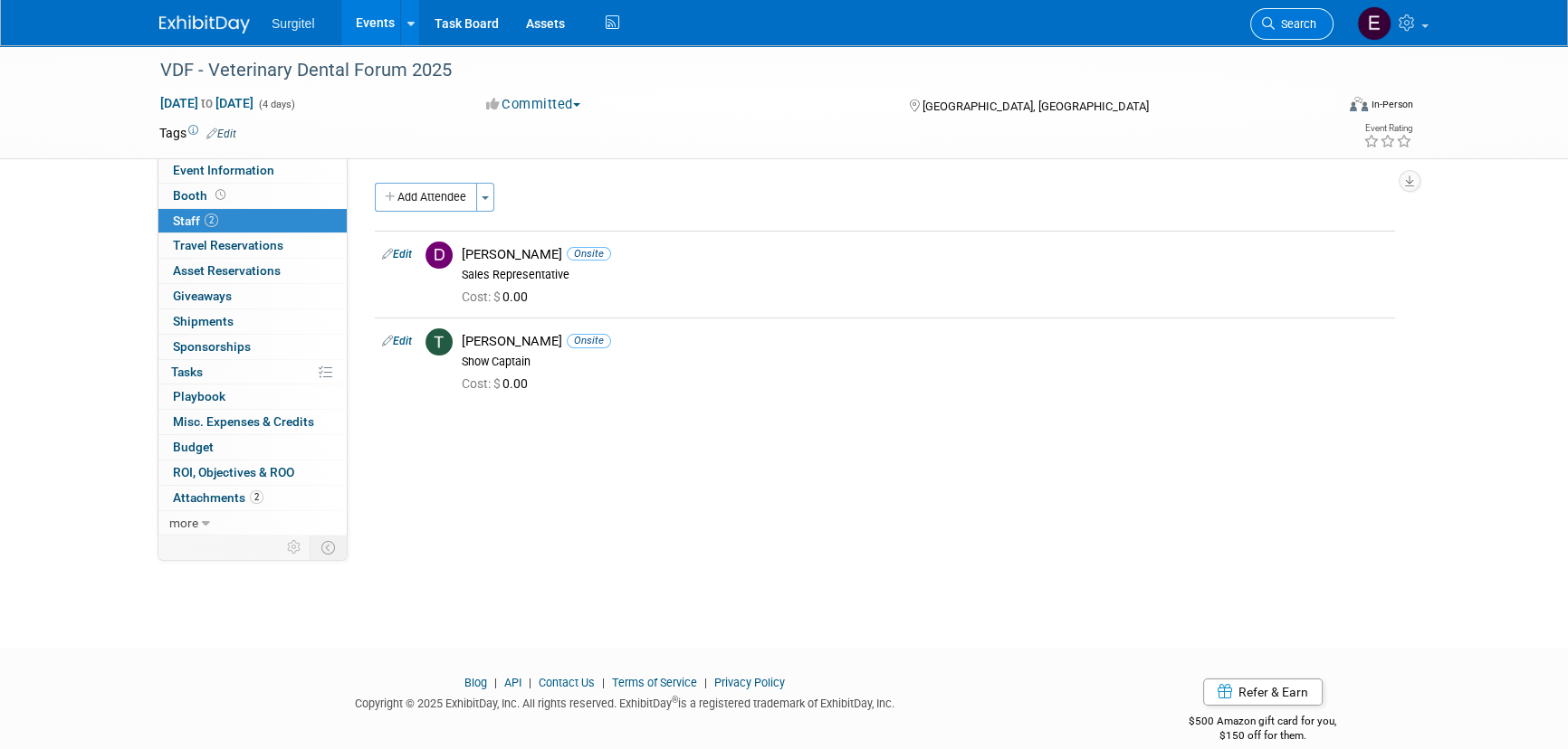
click at [1275, 17] on link "Search" at bounding box center [1292, 24] width 83 height 31
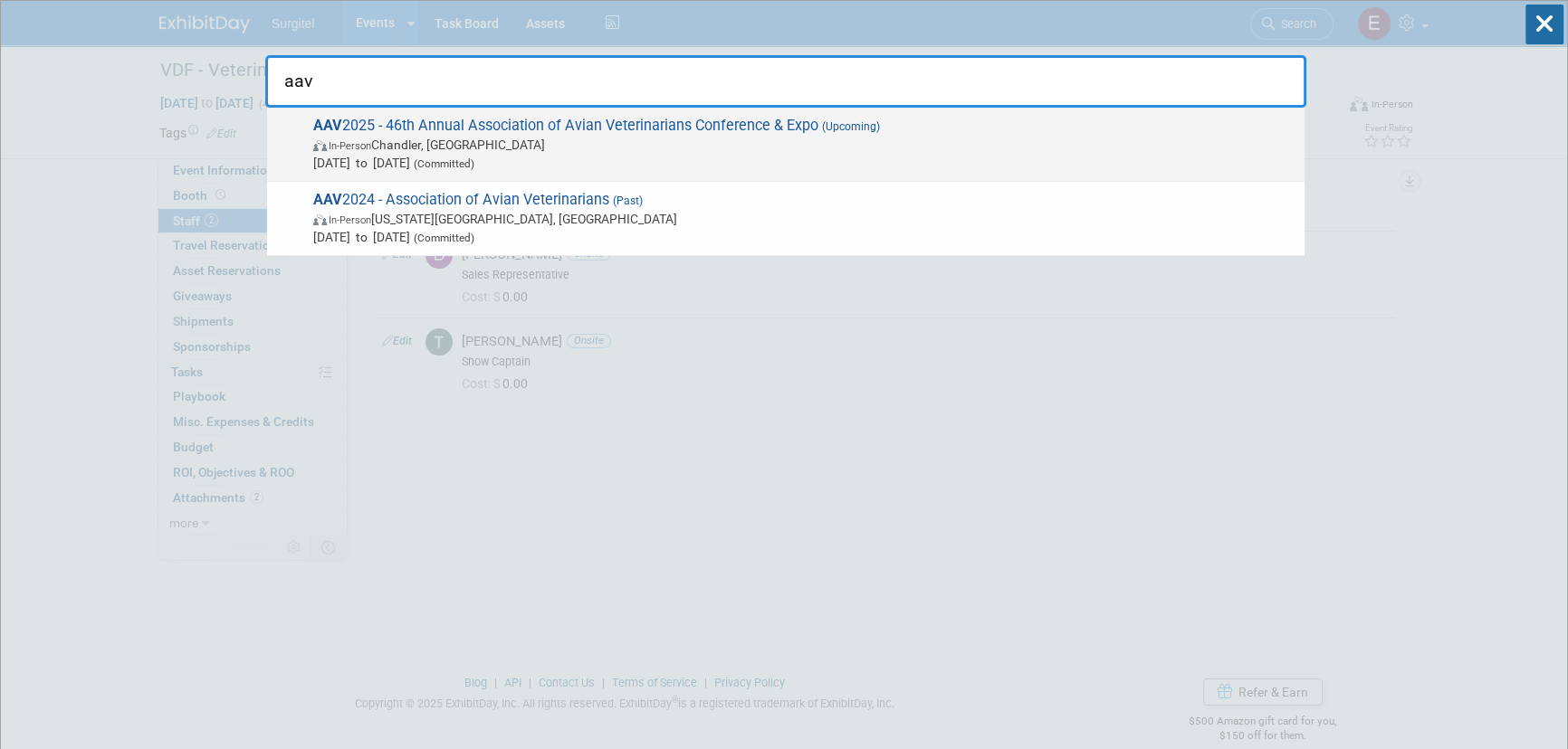
type input "aav"
click at [526, 138] on span "In-Person Chandler, AZ" at bounding box center [804, 145] width 983 height 19
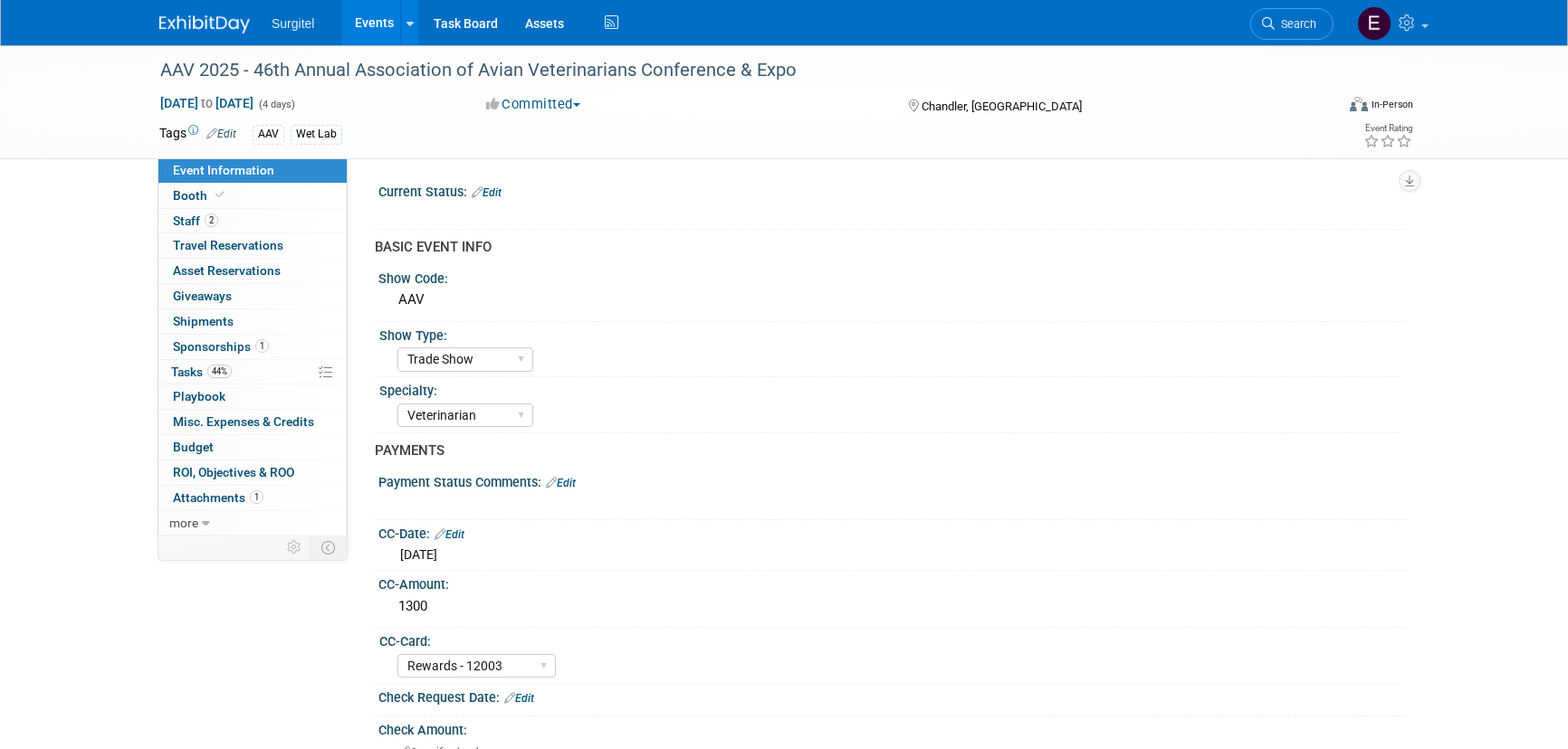
select select "Trade Show"
select select "Veterinarian"
select select "Rewards - 12003"
select select "No"
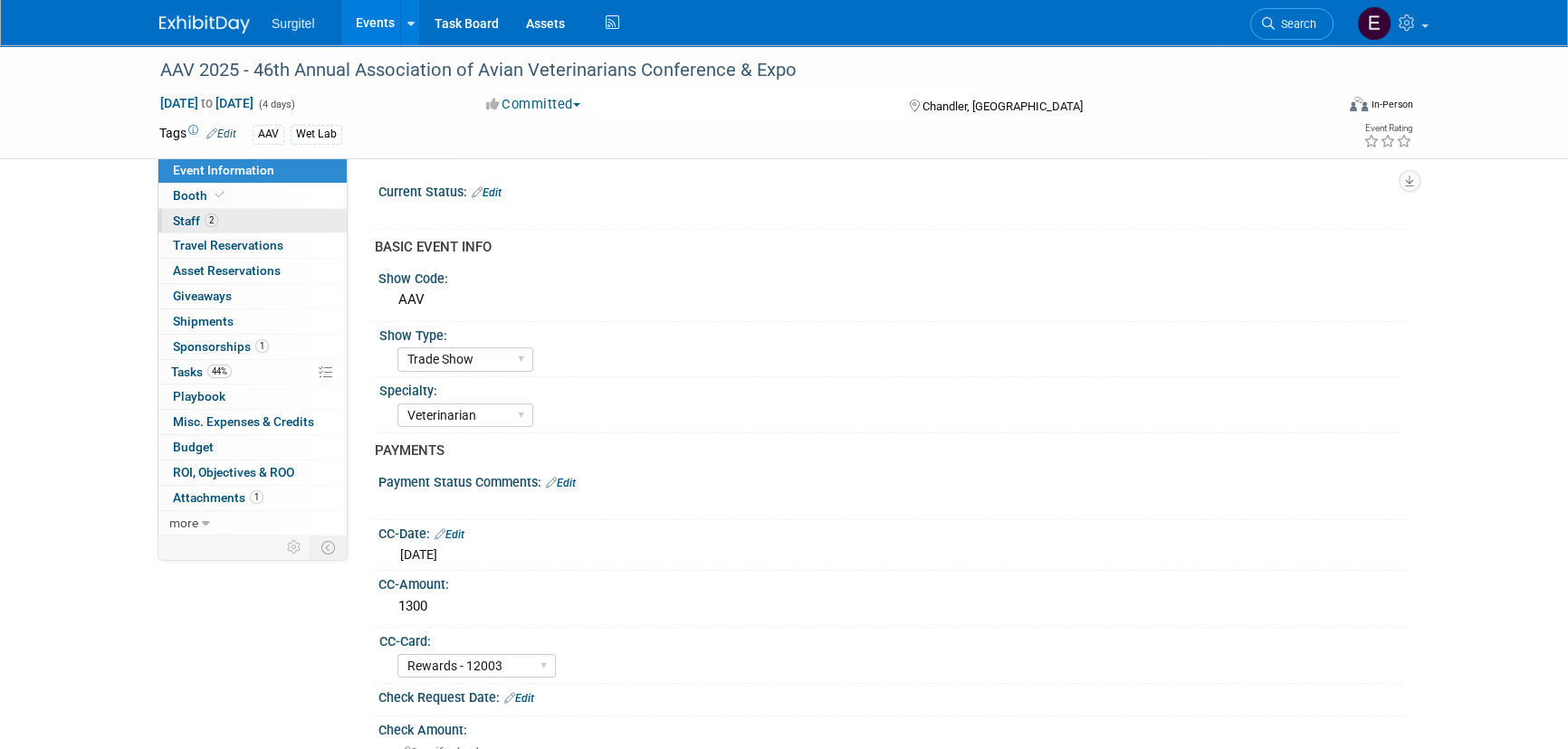
click at [256, 218] on link "2 Staff 2" at bounding box center [252, 221] width 188 height 24
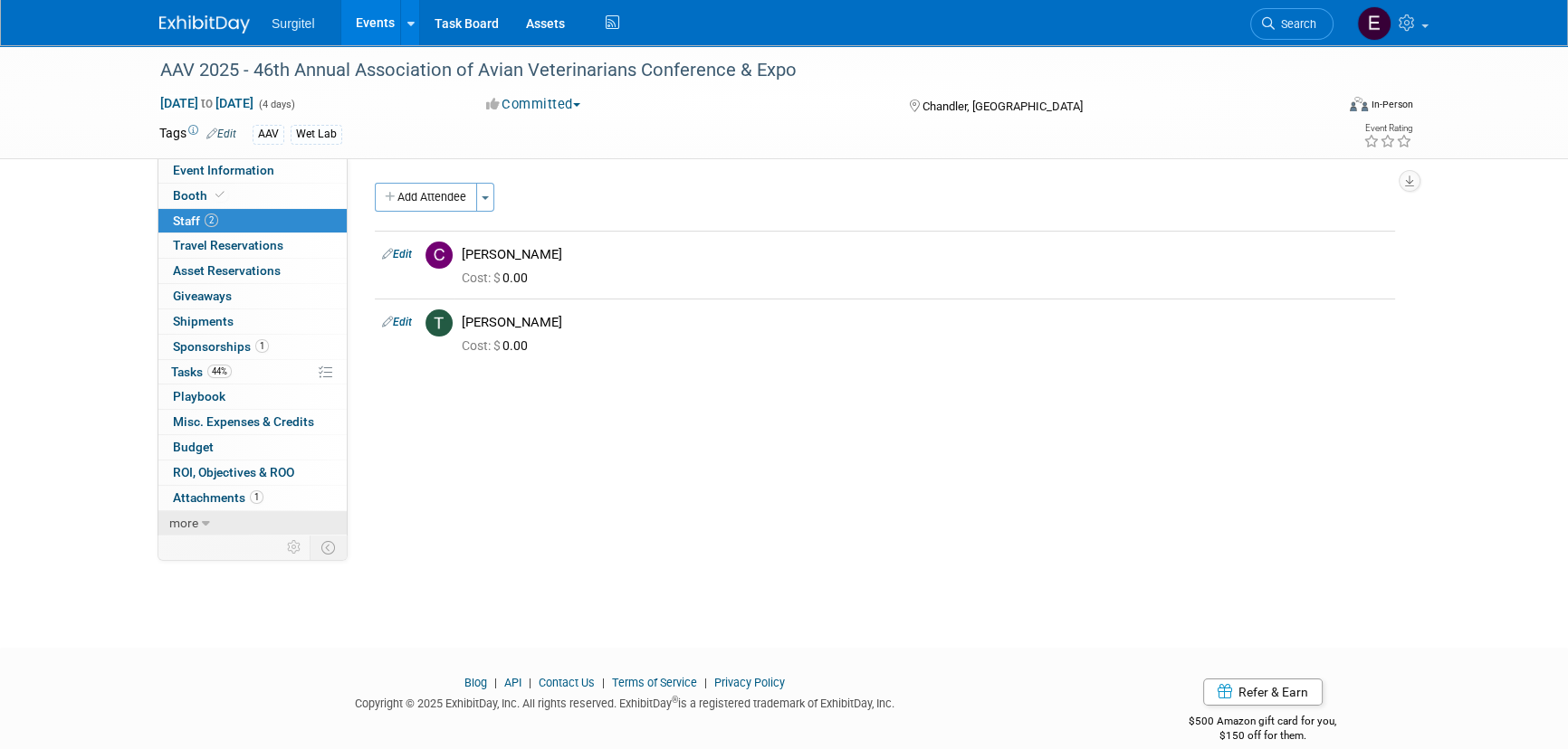
click at [180, 518] on span "more" at bounding box center [183, 523] width 29 height 15
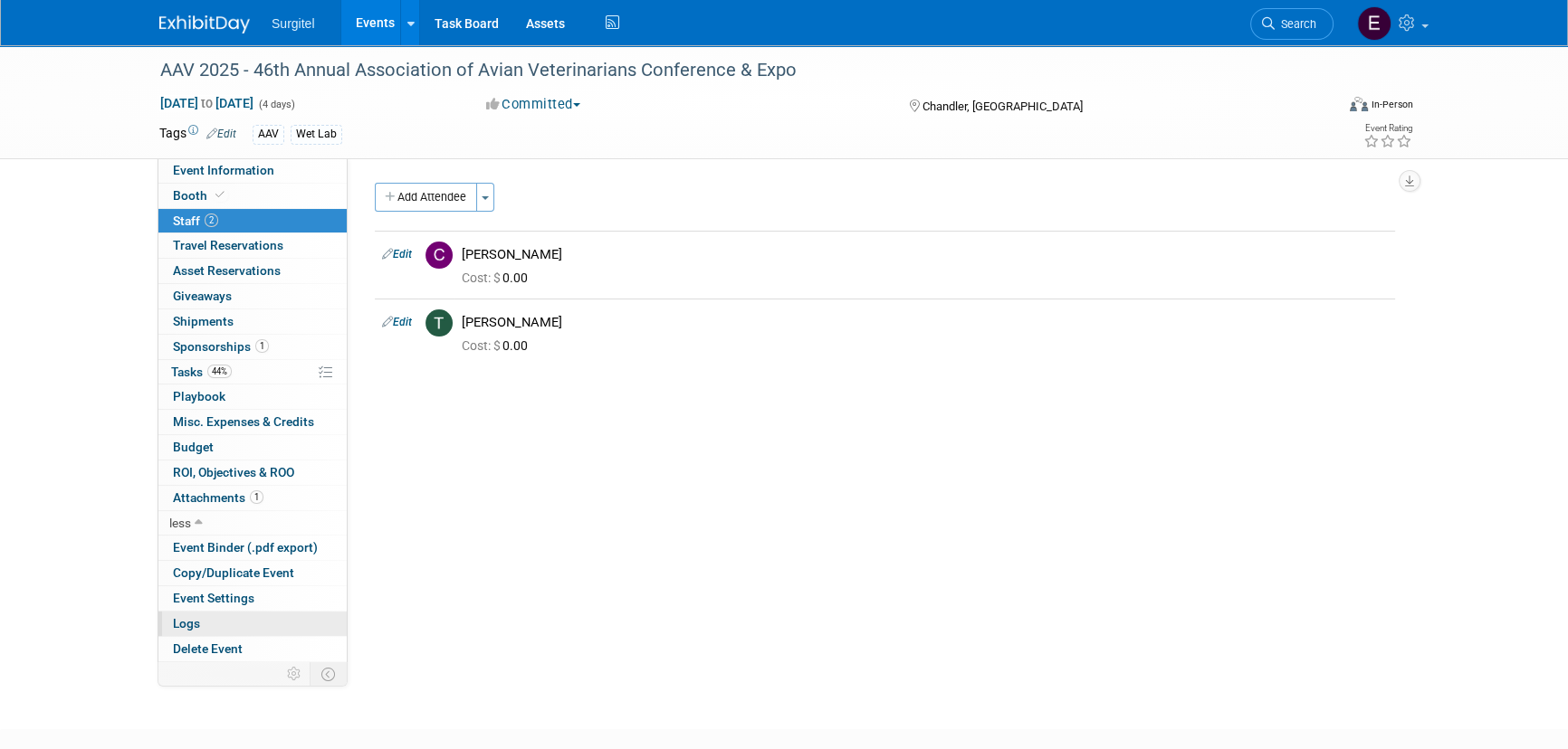
click at [225, 623] on link "Logs" at bounding box center [252, 624] width 188 height 24
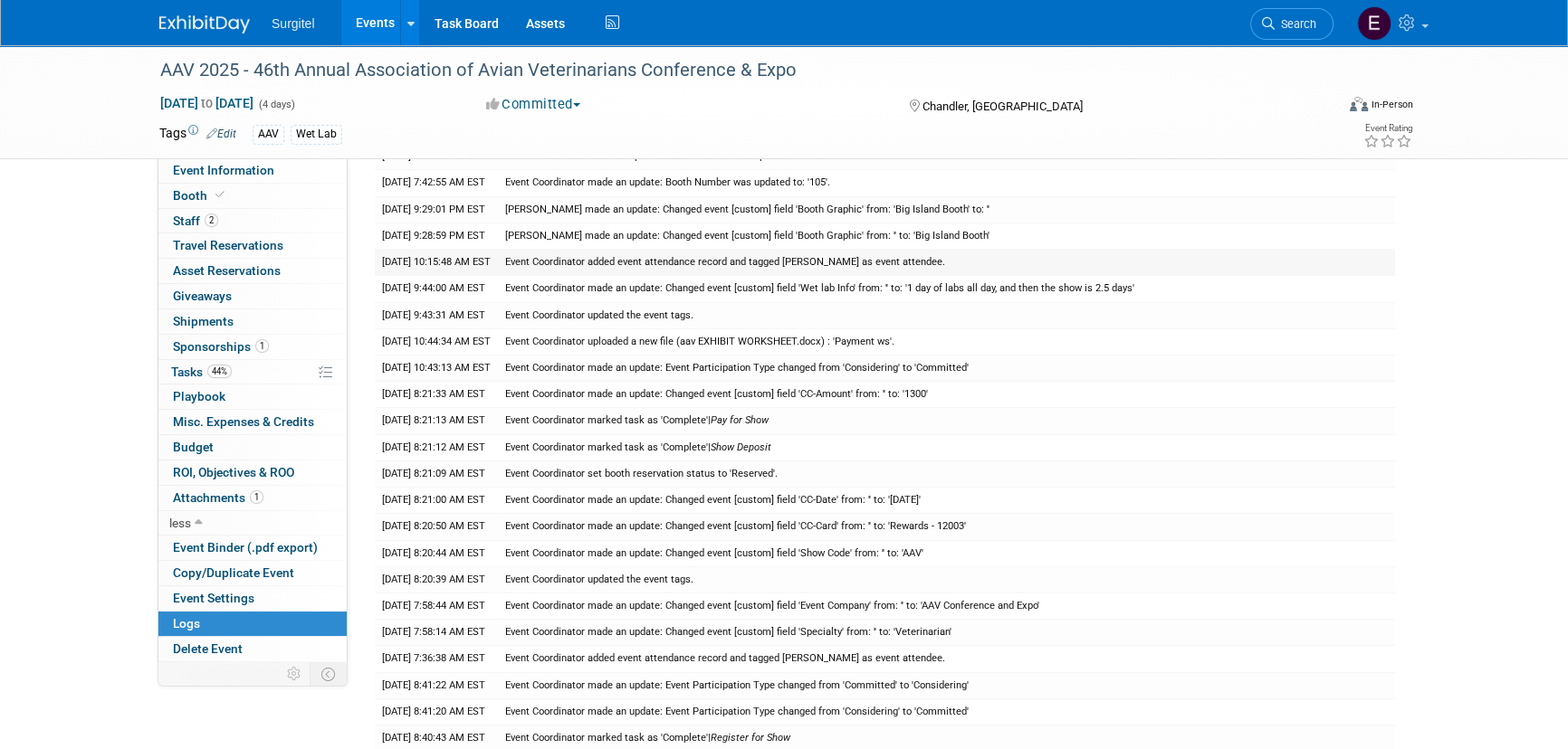
scroll to position [164, 0]
click at [1292, 26] on span "Search" at bounding box center [1295, 24] width 42 height 14
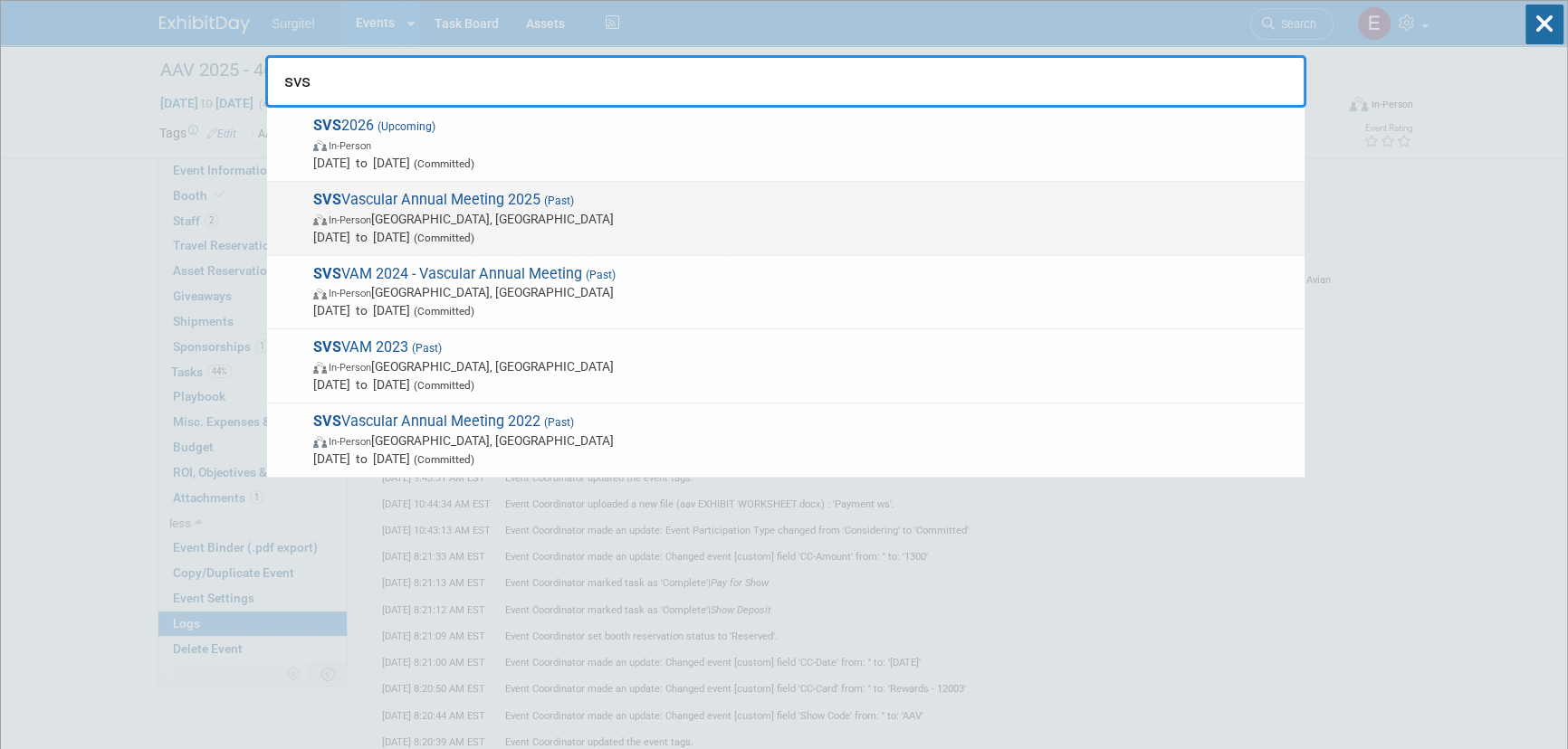
type input "svs"
click at [535, 215] on span "In-Person New Orleans, LA" at bounding box center [804, 219] width 983 height 19
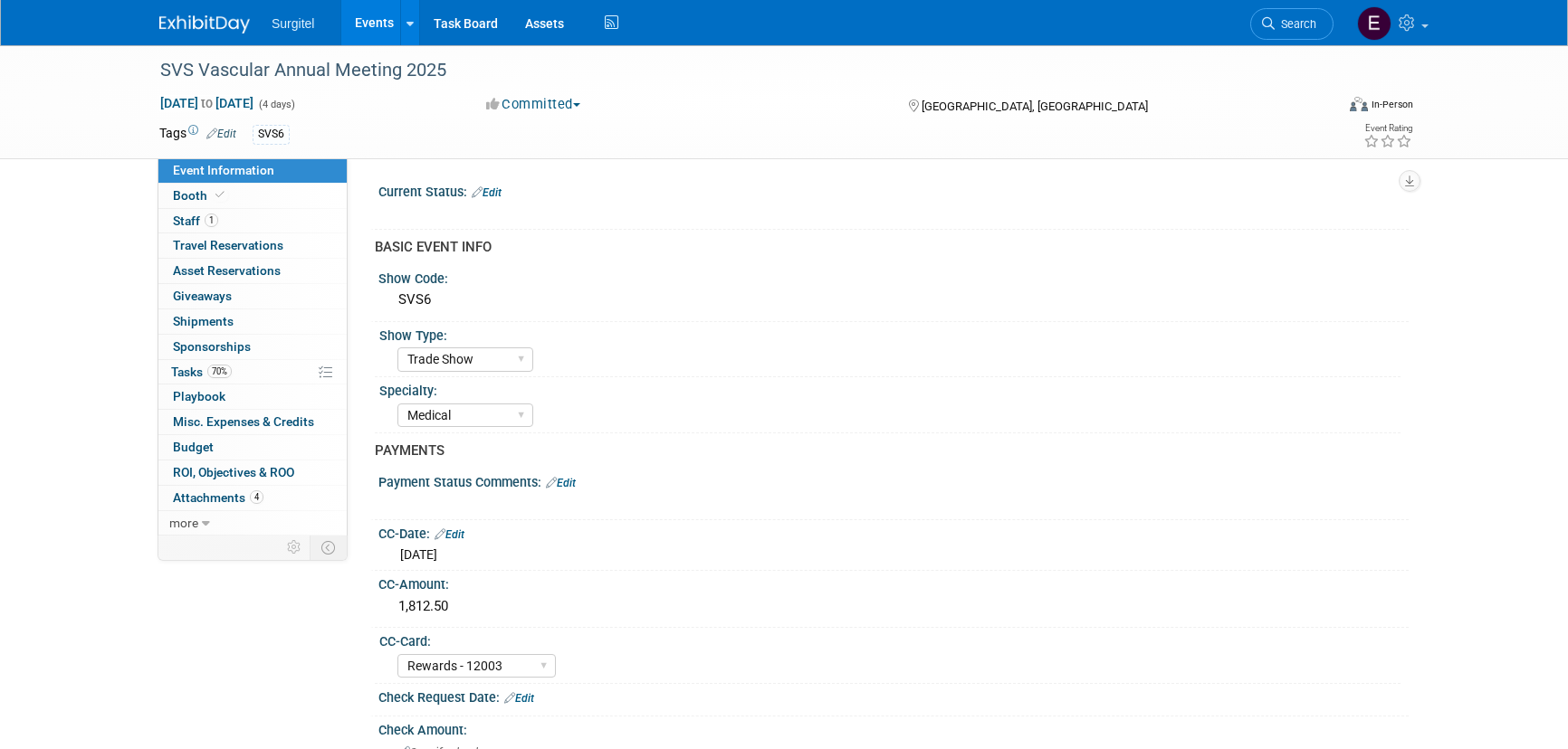
select select "Trade Show"
select select "Medical"
select select "Rewards - 12003"
select select "No"
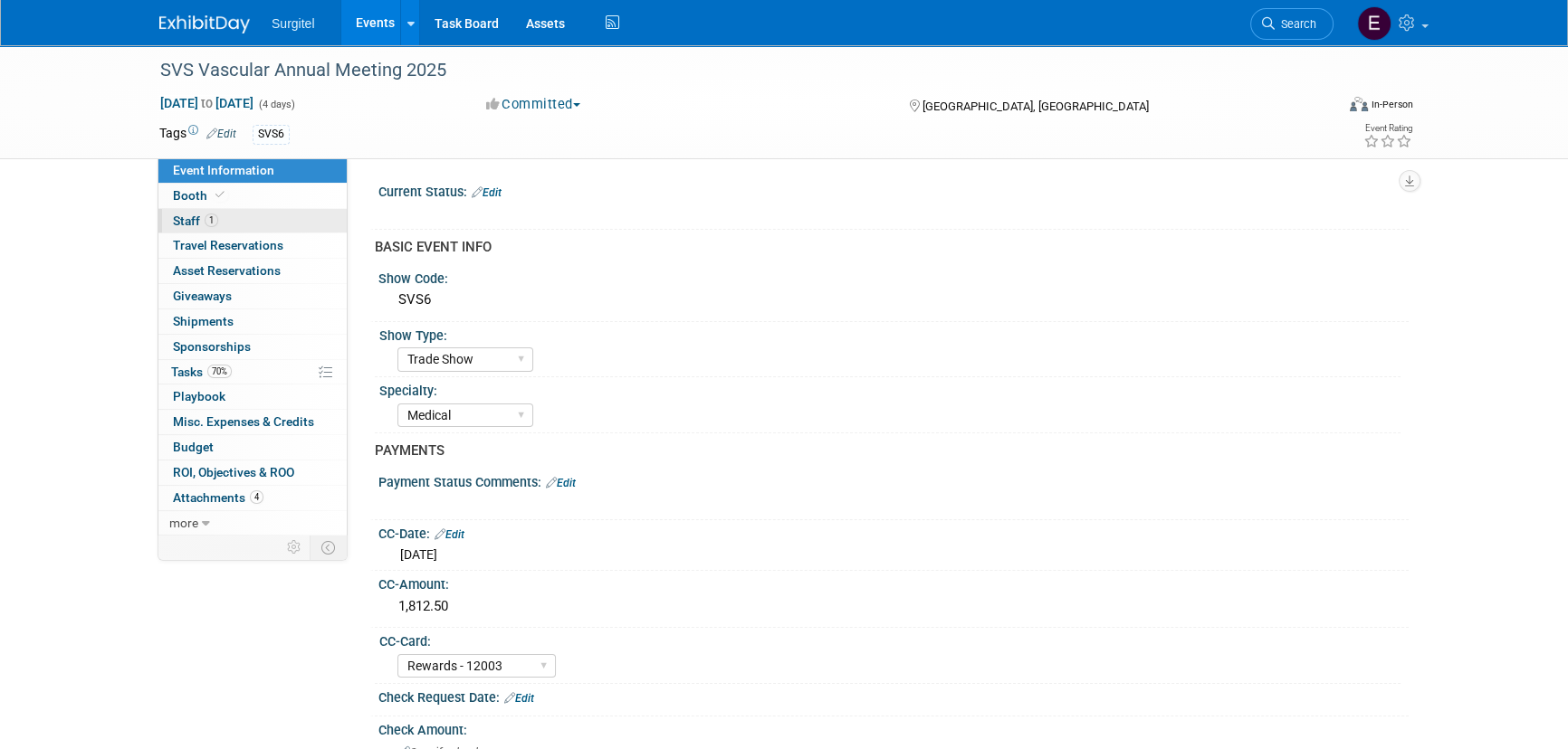
click at [230, 225] on link "1 Staff 1" at bounding box center [252, 221] width 188 height 24
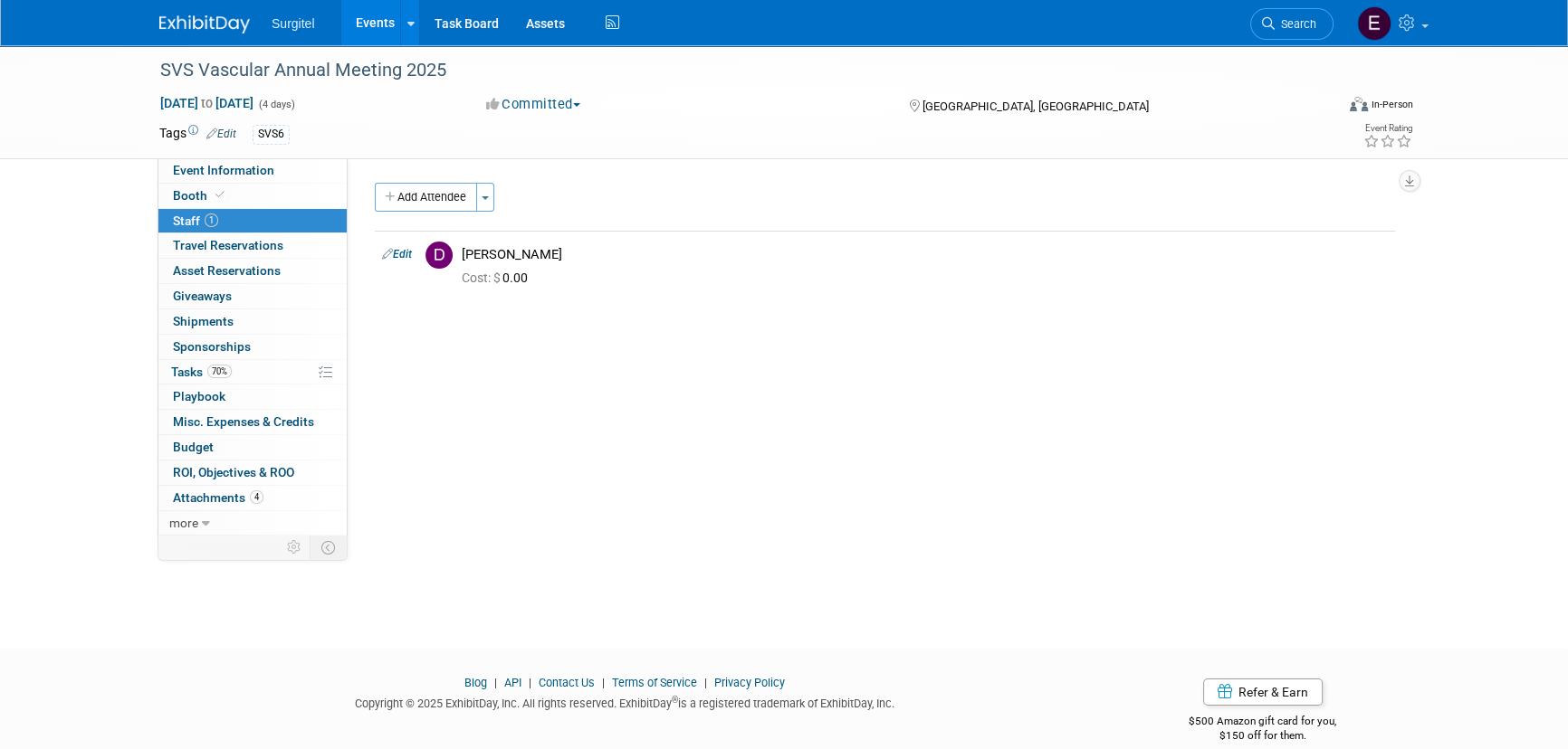
click at [1311, 16] on link "Search" at bounding box center [1292, 24] width 83 height 31
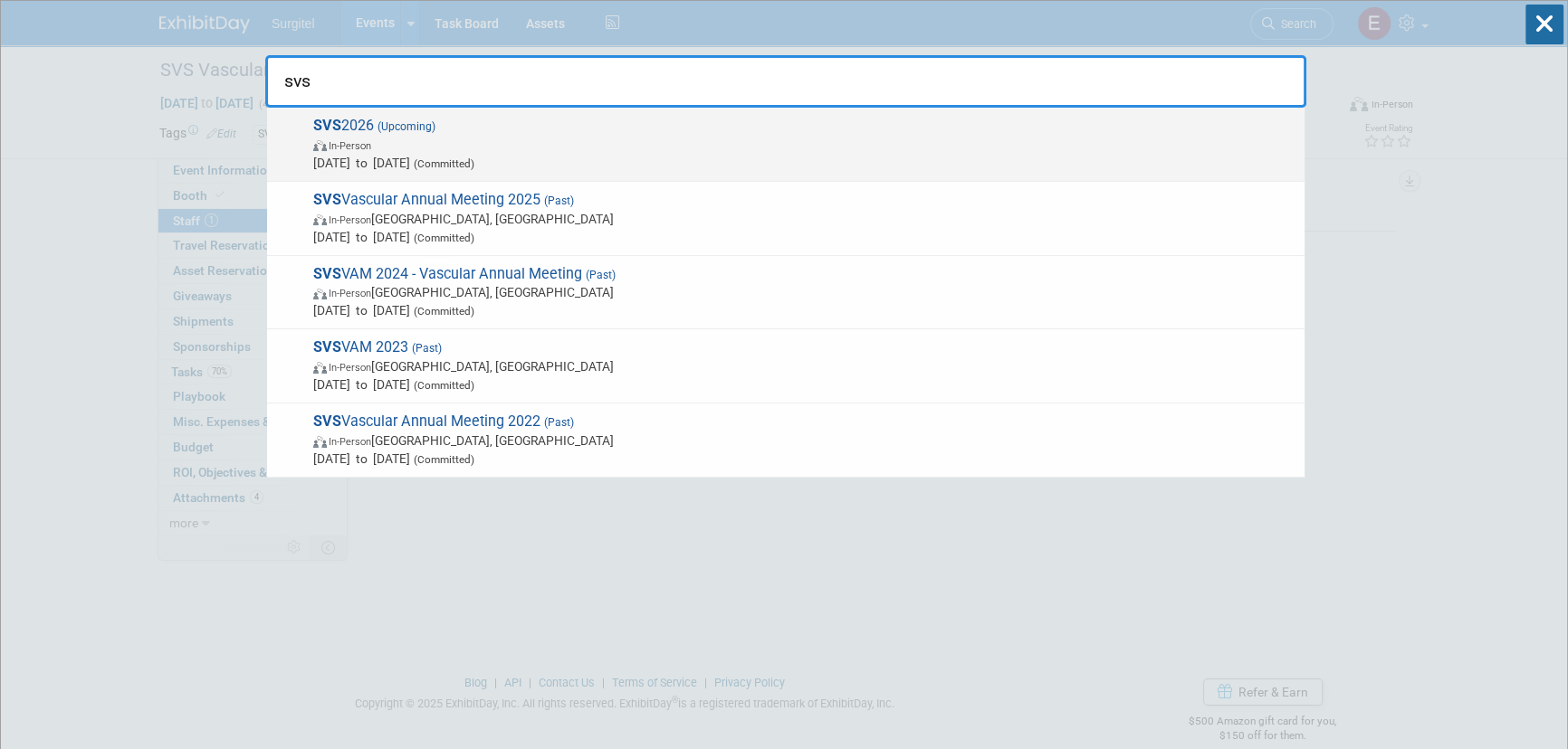
type input "svs"
click at [463, 160] on span "Jun 10, 2026 to Jun 13, 2026 (Committed)" at bounding box center [804, 163] width 983 height 19
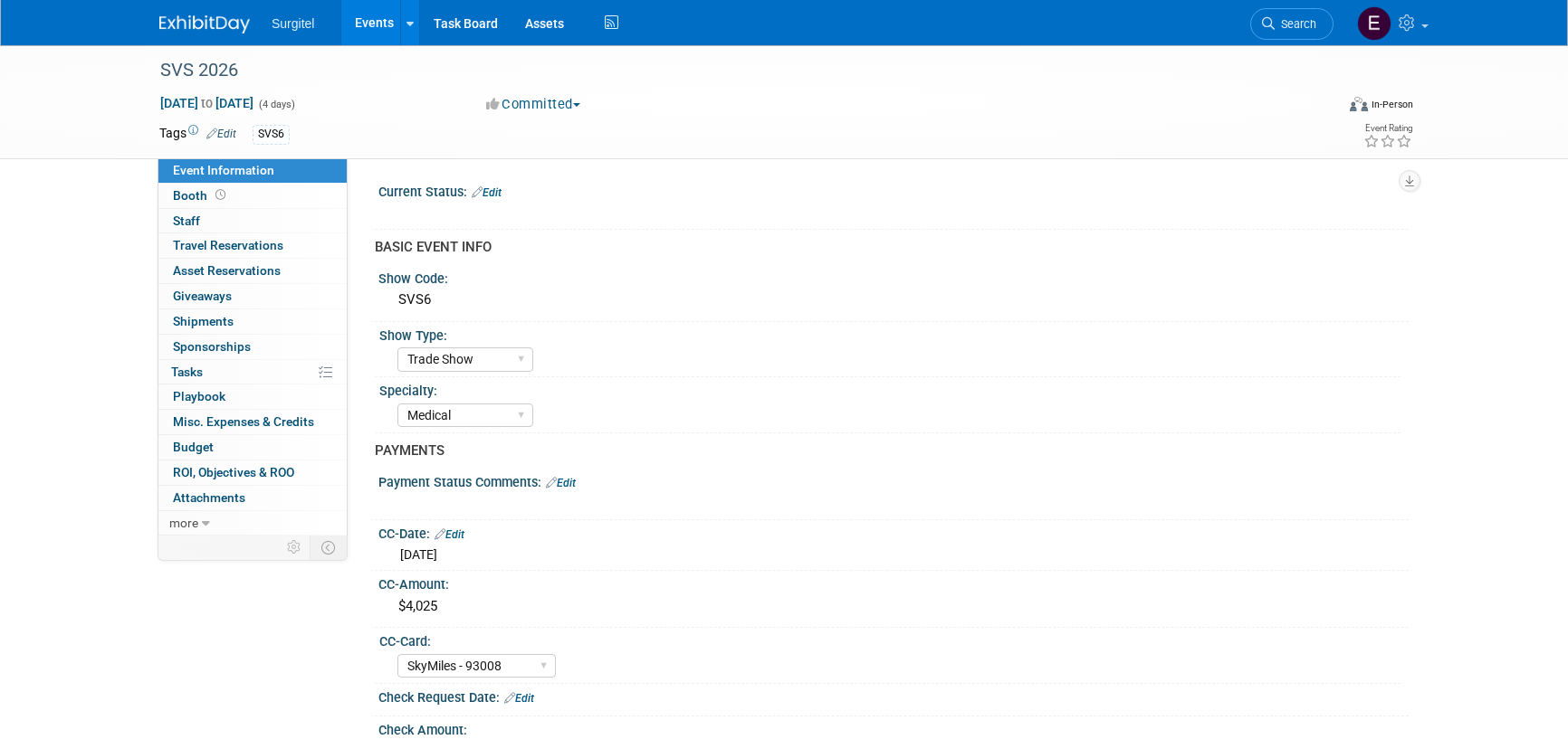
select select "Trade Show"
select select "Medical"
select select "SkyMiles - 93008"
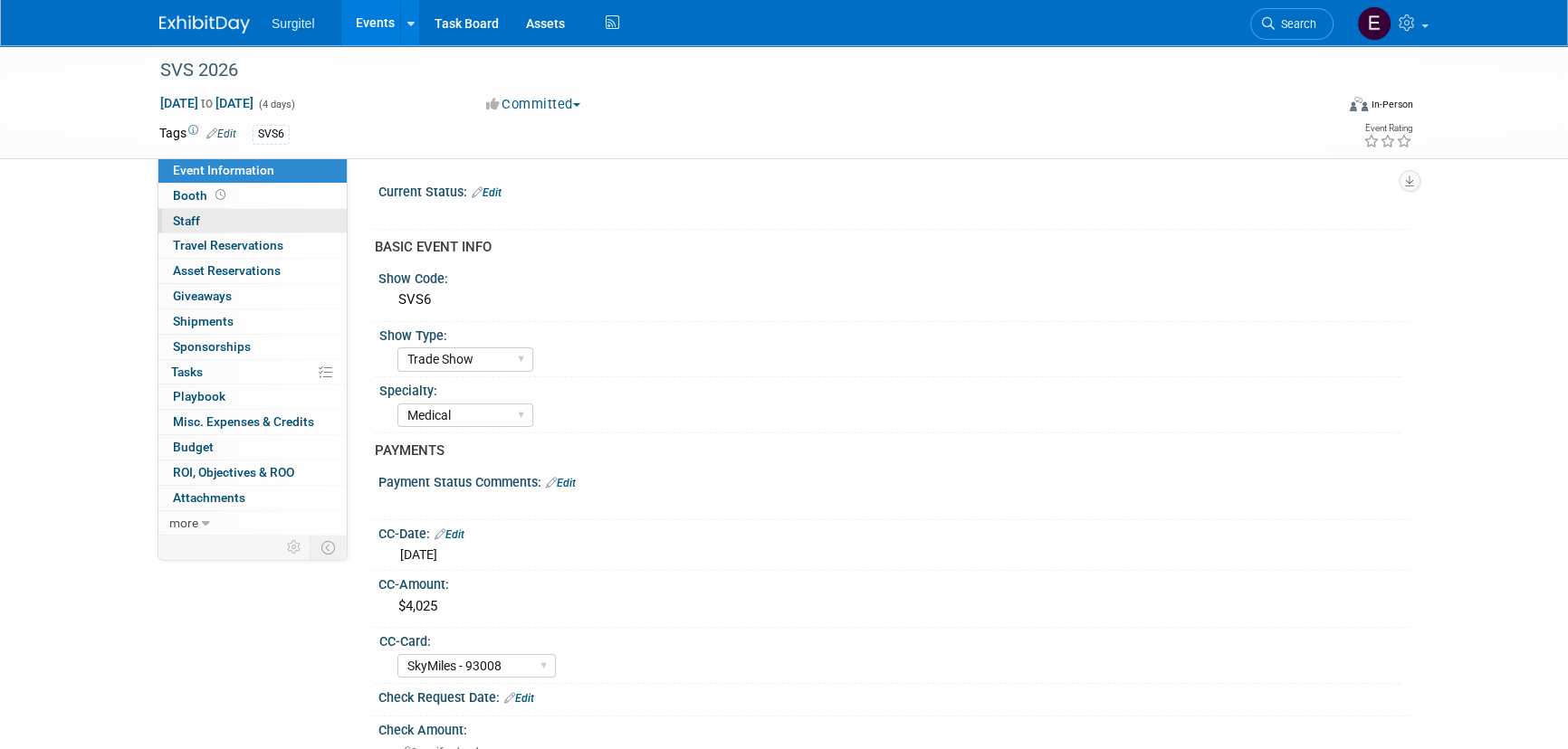
click at [260, 224] on link "0 Staff 0" at bounding box center [252, 221] width 188 height 24
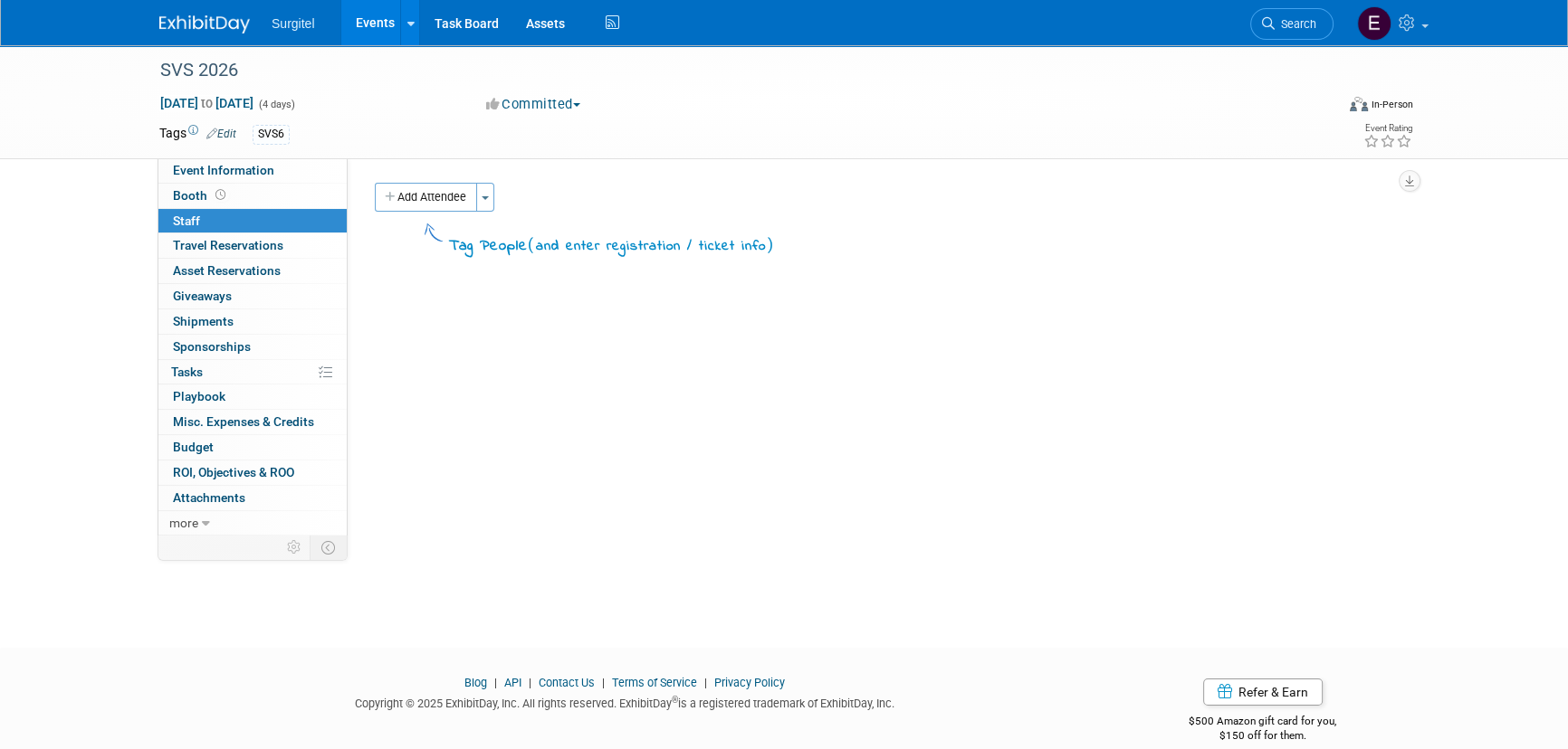
click at [254, 156] on div "SVS 2026 Jun 10, 2026 to Jun 13, 2026 (4 days) Jun 10, 2026 to Jun 13, 2026 Com…" at bounding box center [784, 102] width 1276 height 113
click at [262, 170] on span "Event Information" at bounding box center [223, 170] width 101 height 15
select select "Trade Show"
select select "Medical"
select select "SkyMiles - 93008"
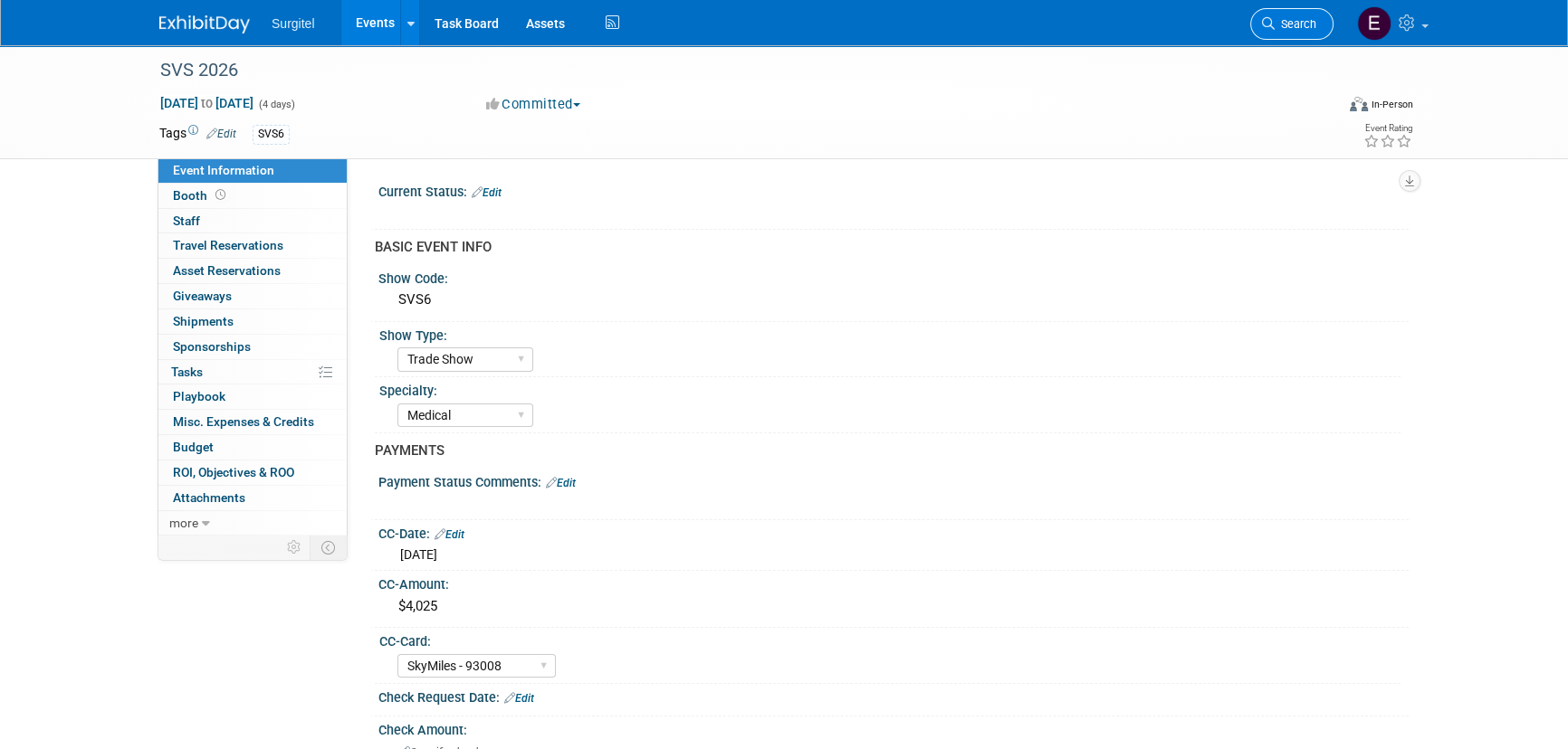
click at [1291, 31] on link "Search" at bounding box center [1292, 24] width 83 height 31
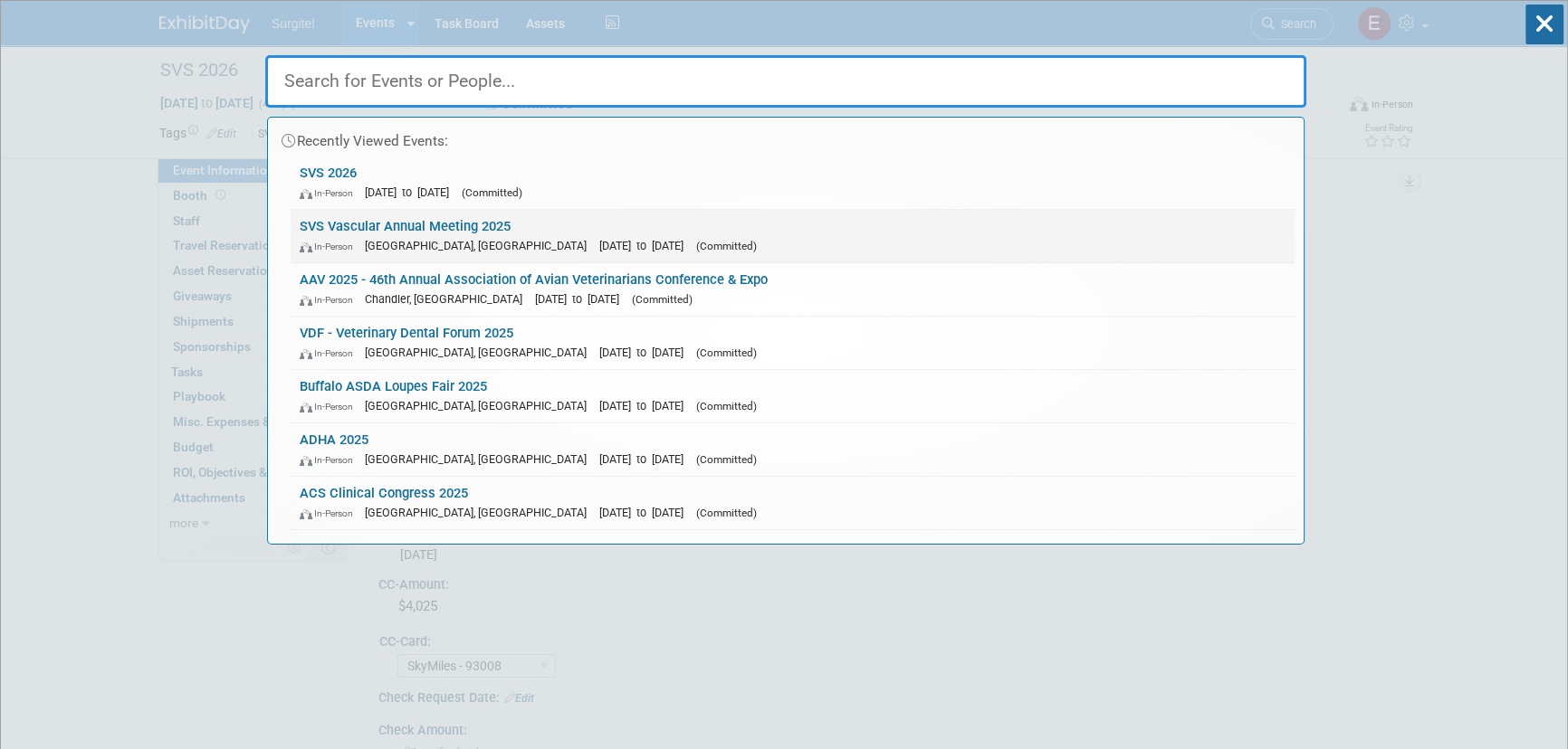
click at [387, 225] on link "SVS Vascular Annual Meeting 2025 In-Person New Orleans, LA Jun 4, 2025 to Jun 7…" at bounding box center [793, 236] width 1004 height 53
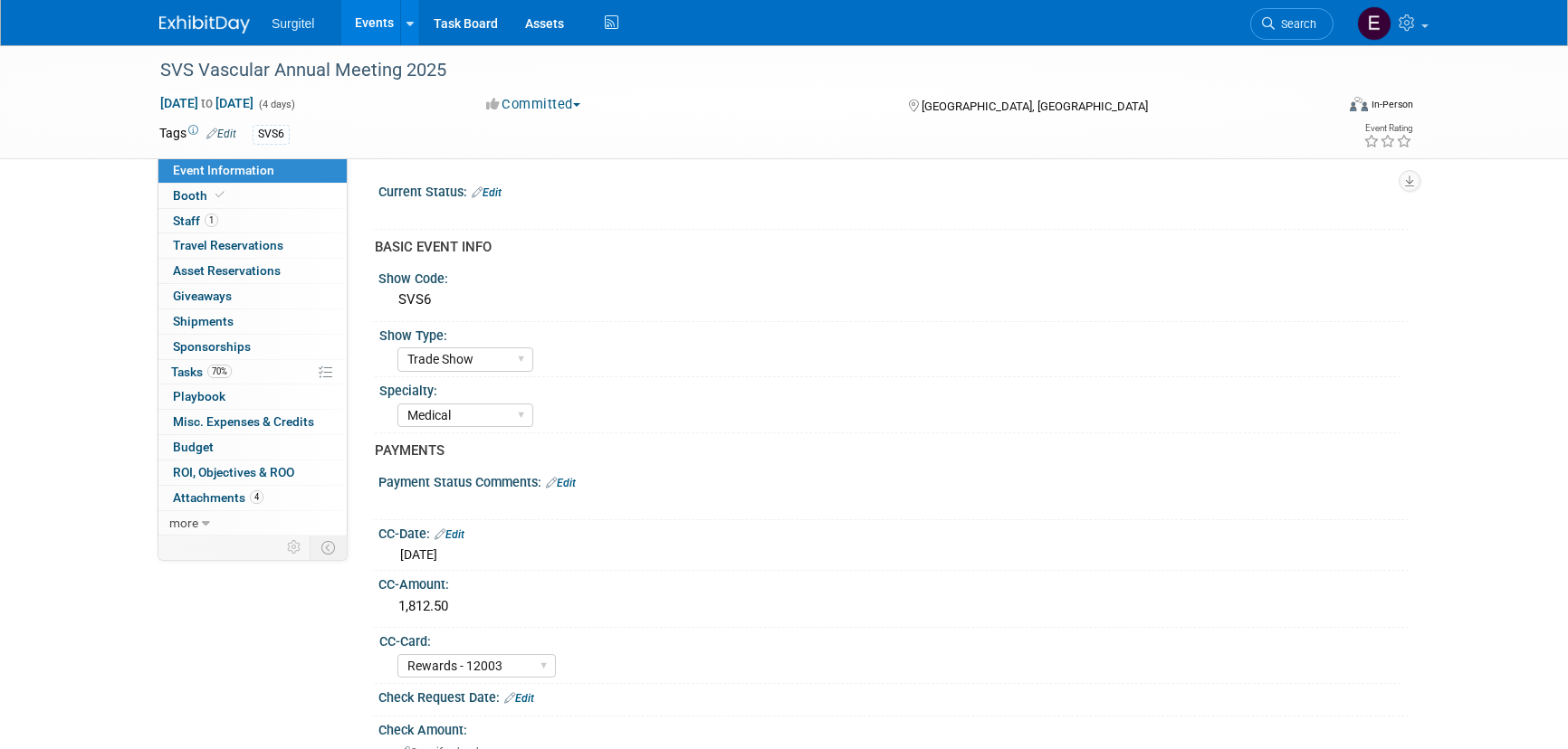
select select "Trade Show"
select select "Medical"
select select "Rewards - 12003"
select select "No"
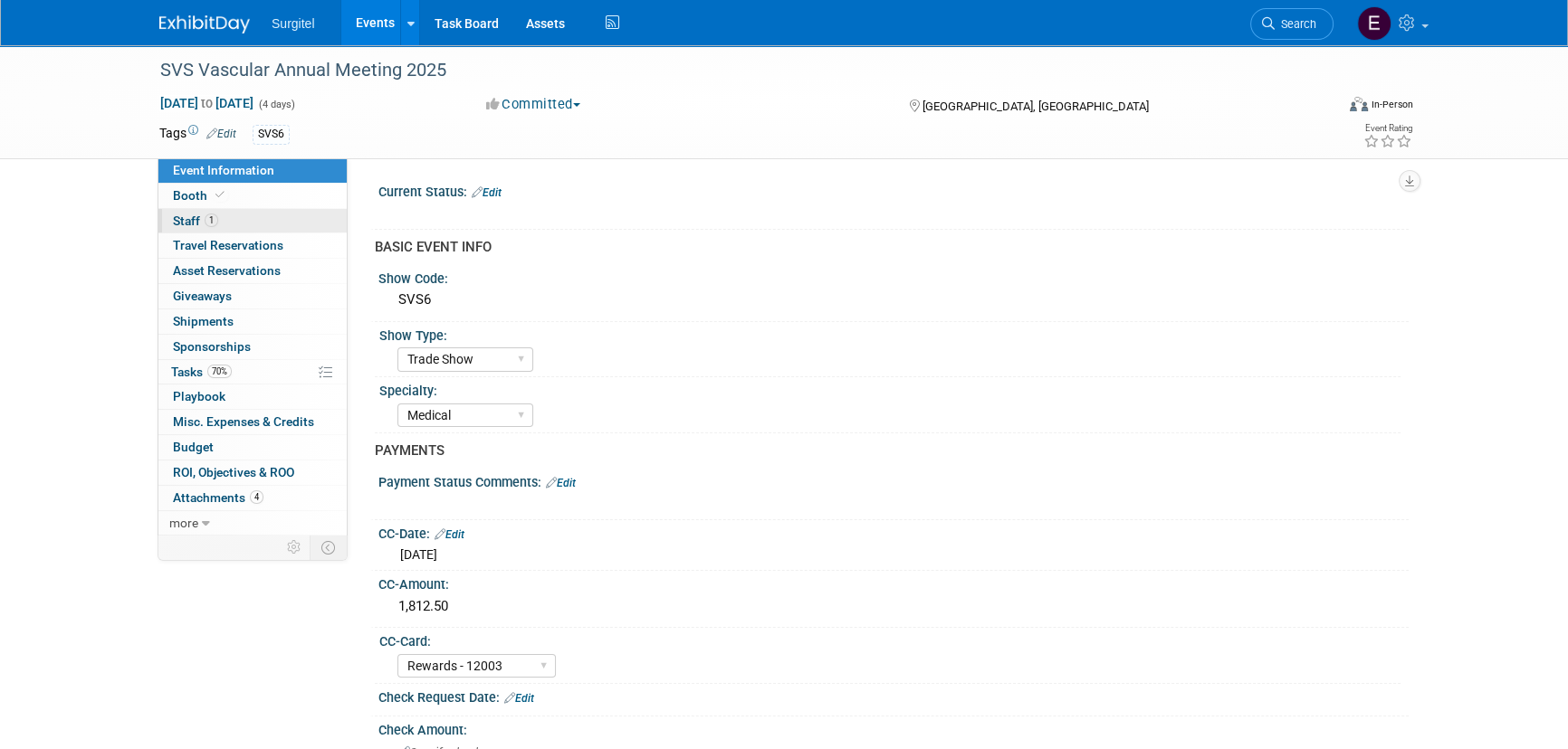
click at [182, 217] on span "Staff 1" at bounding box center [195, 221] width 45 height 15
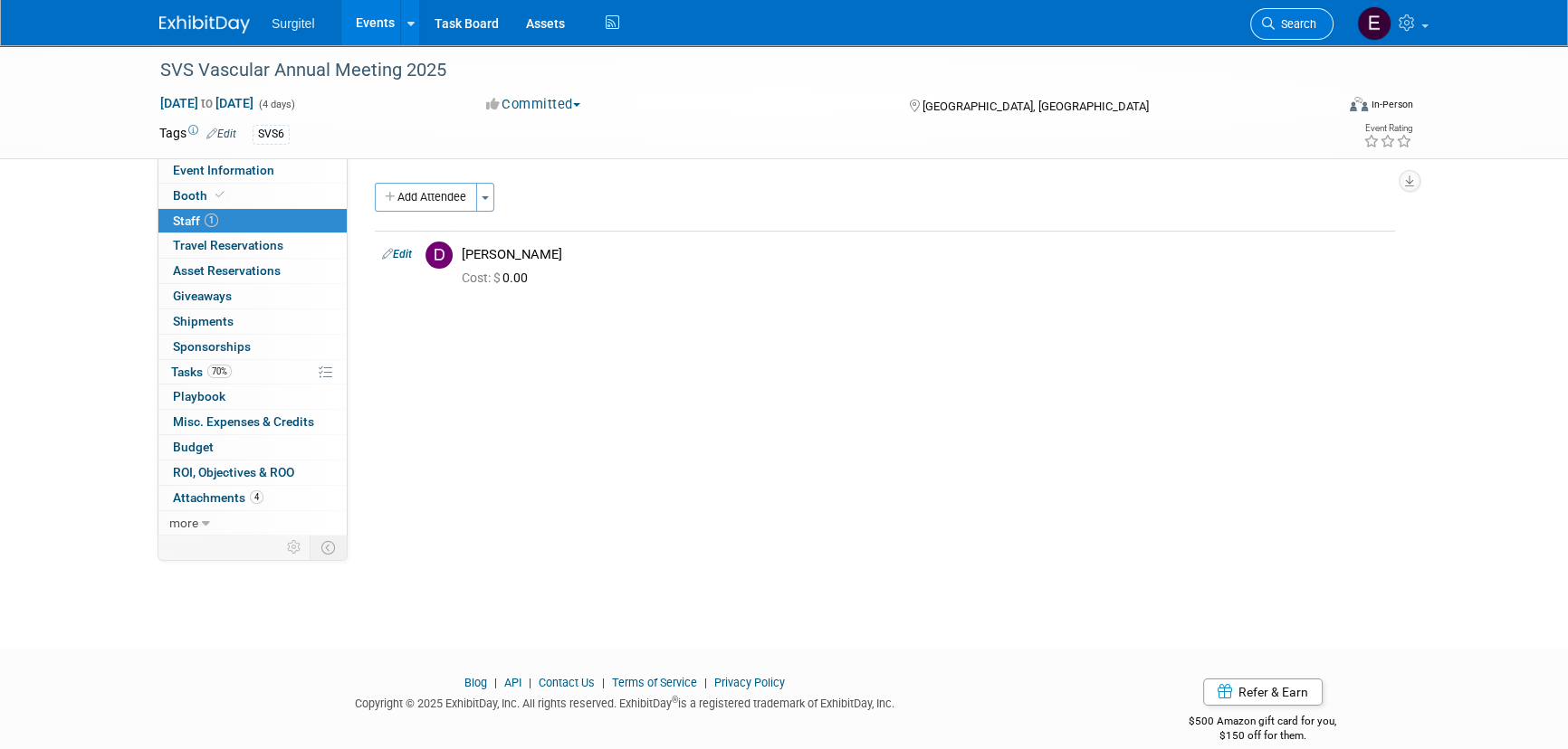
click at [1303, 29] on span "Search" at bounding box center [1295, 24] width 42 height 14
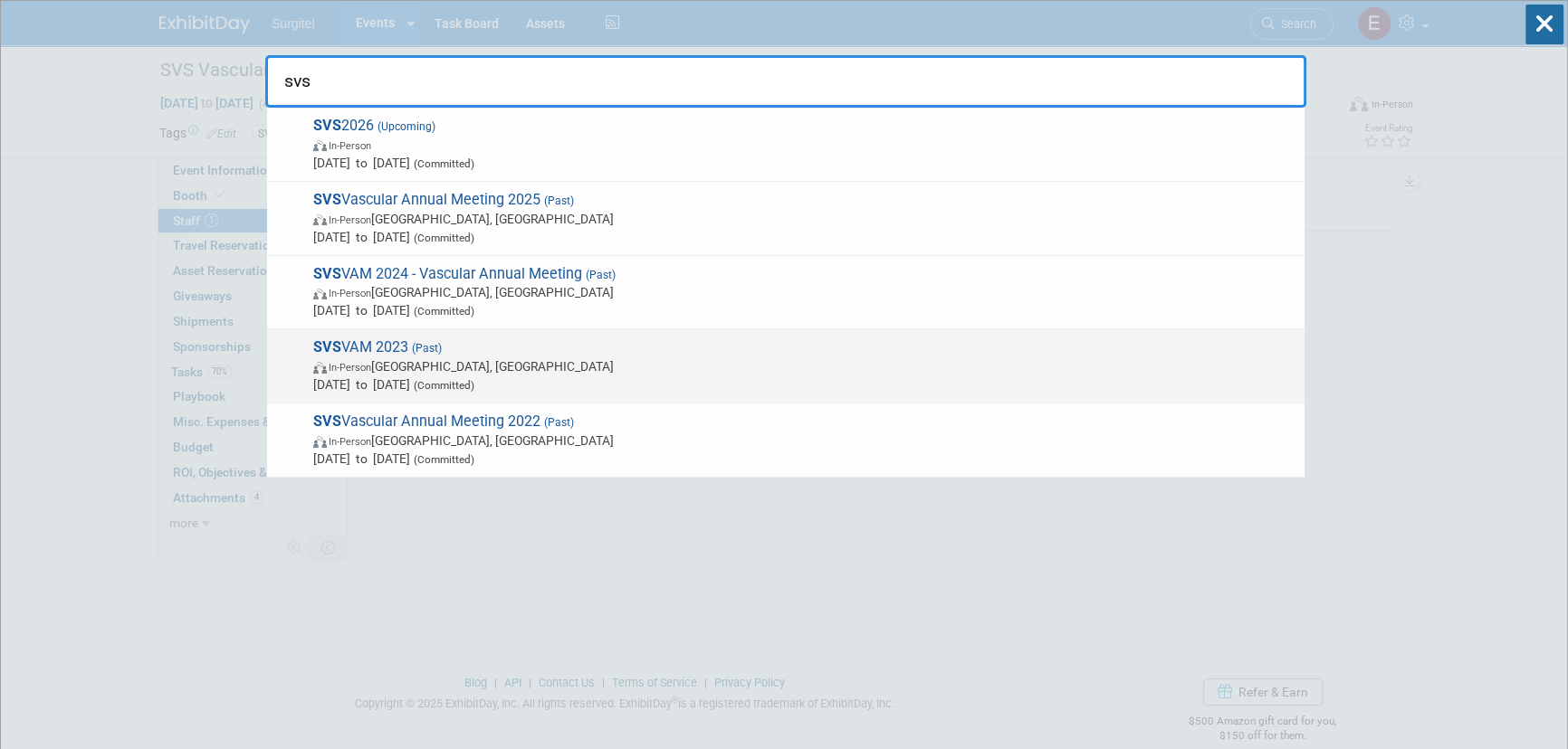
type input "svs"
click at [730, 361] on span "In-Person Oxon Hill, MD" at bounding box center [804, 367] width 983 height 19
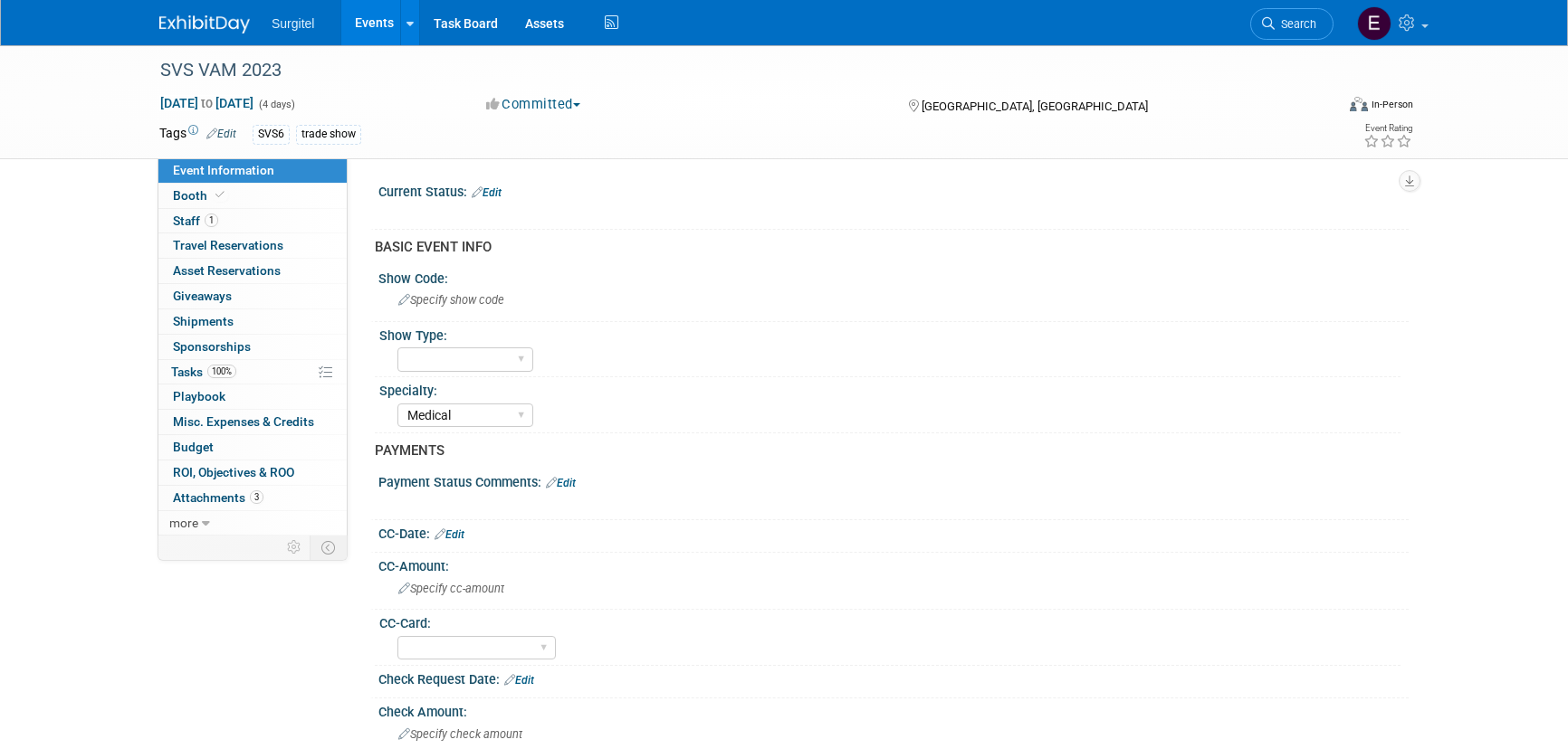
select select "Medical"
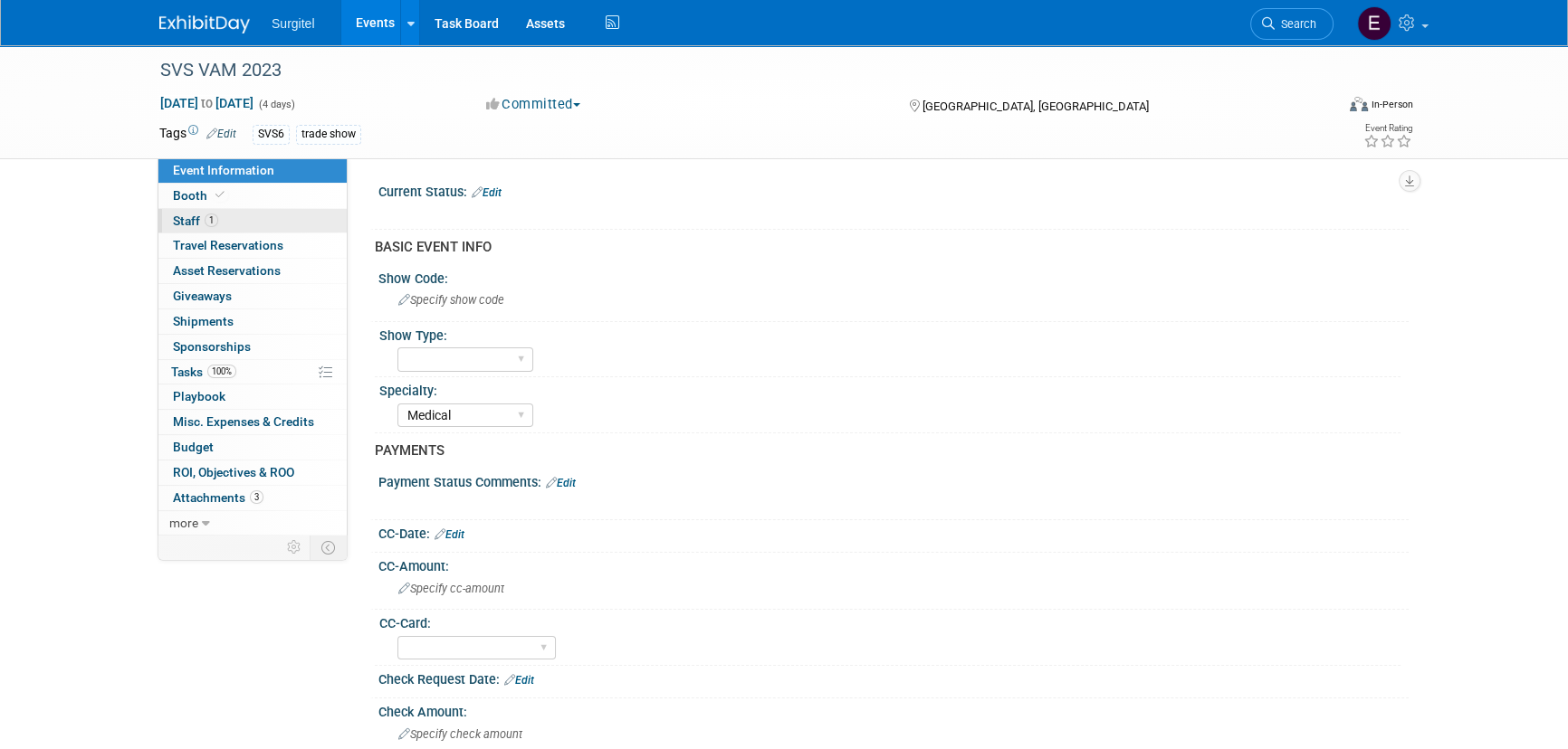
click at [241, 228] on link "1 Staff 1" at bounding box center [252, 221] width 188 height 24
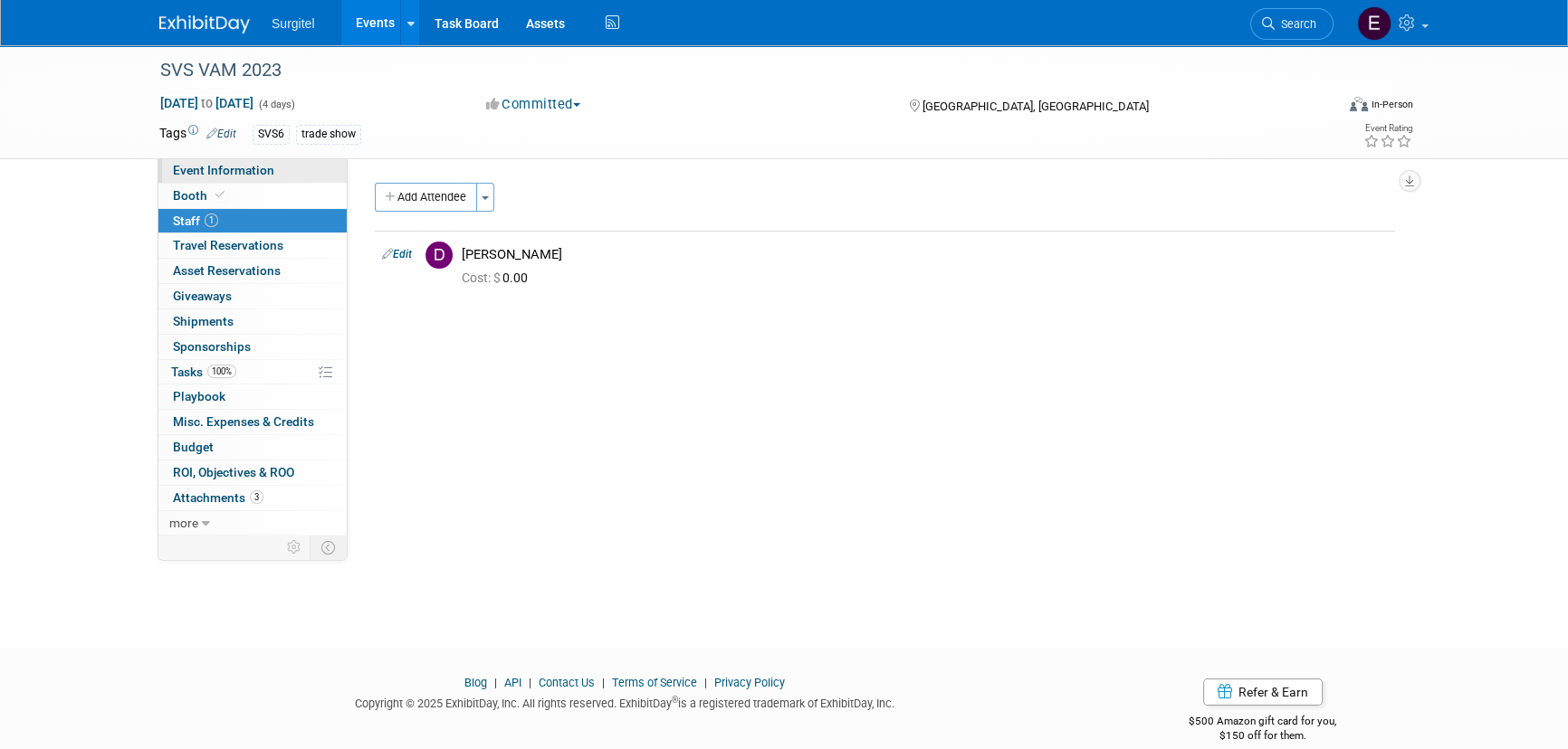
click at [242, 169] on span "Event Information" at bounding box center [223, 170] width 101 height 15
select select "Medical"
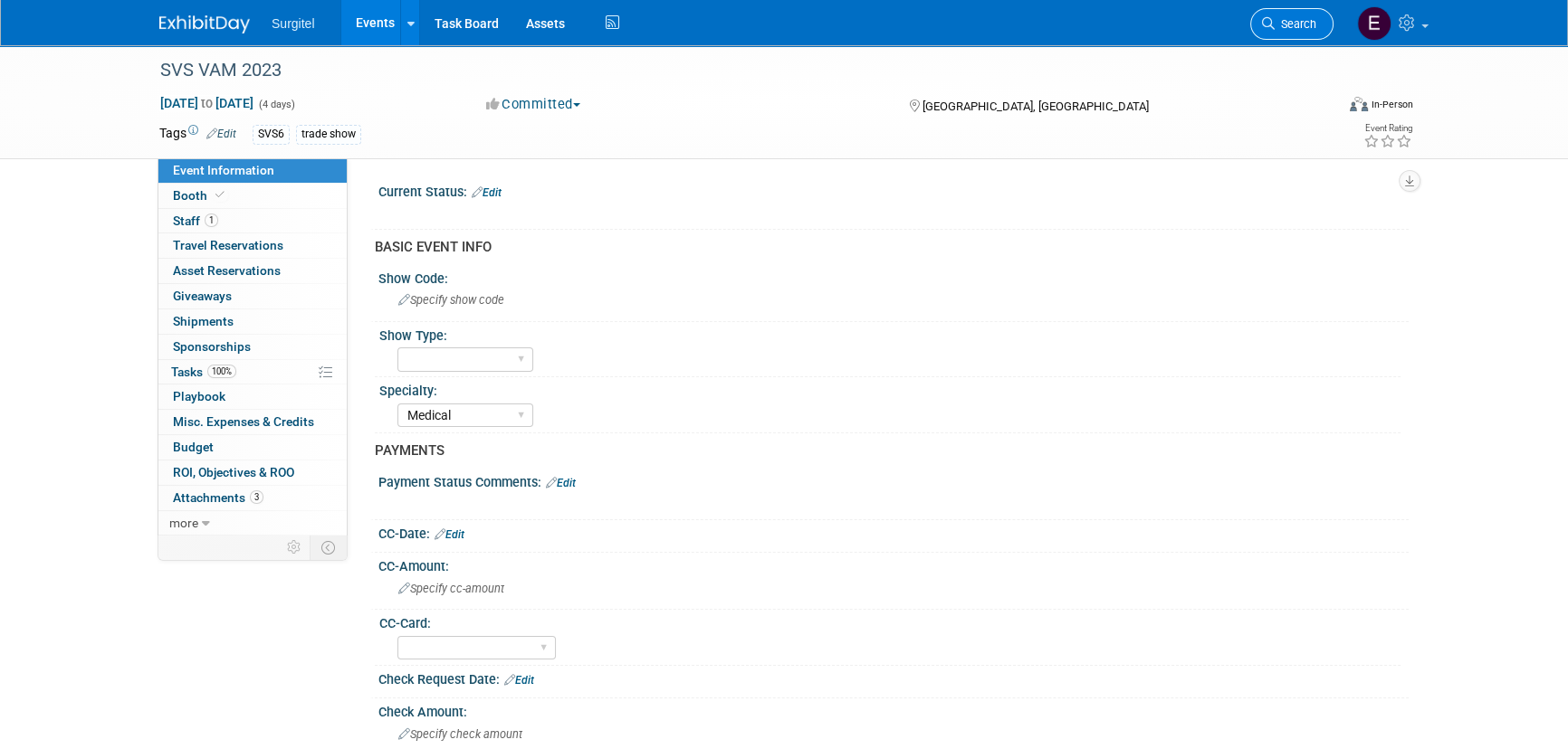
click at [1304, 17] on link "Search" at bounding box center [1292, 24] width 83 height 31
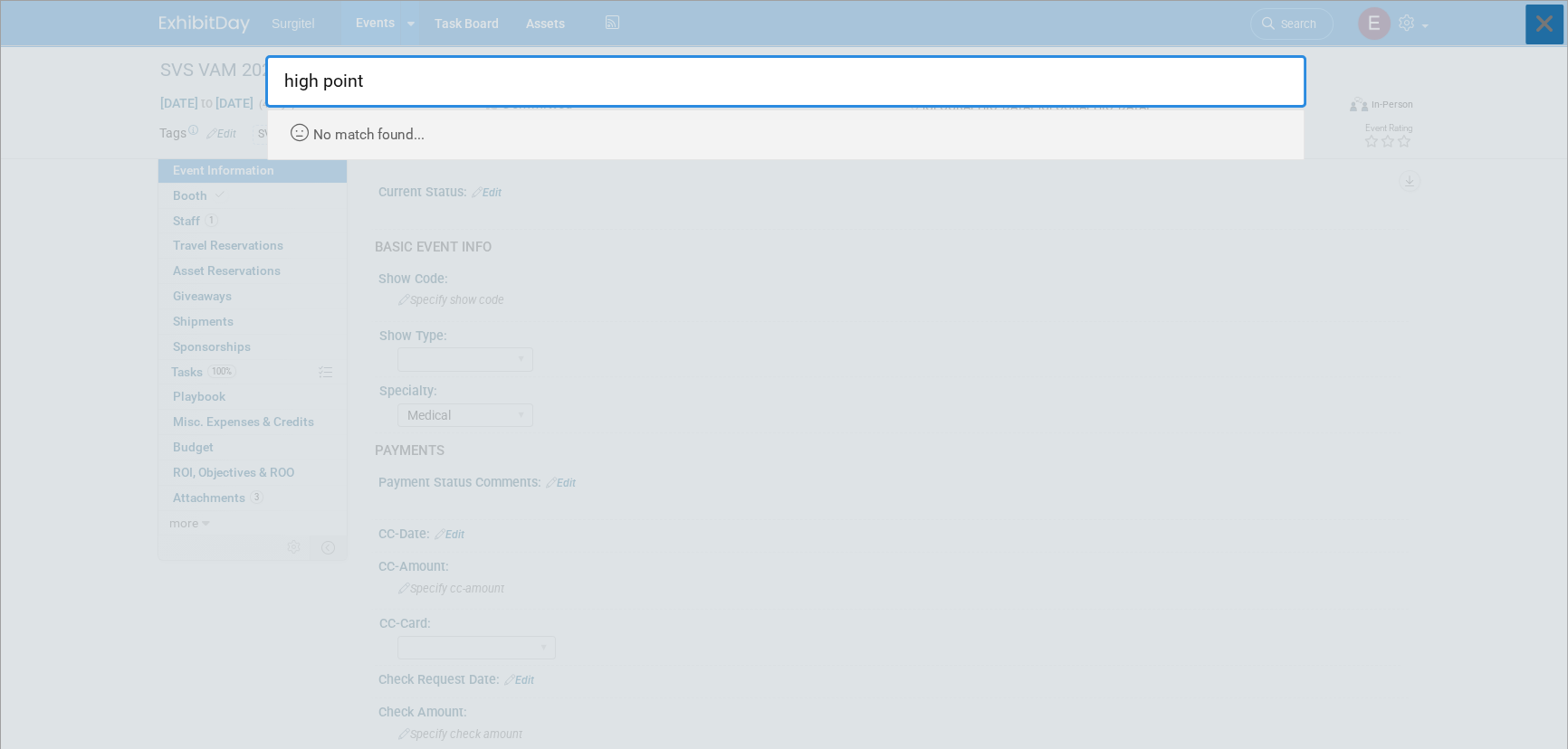
type input "high point"
click at [1545, 25] on icon at bounding box center [1544, 24] width 38 height 40
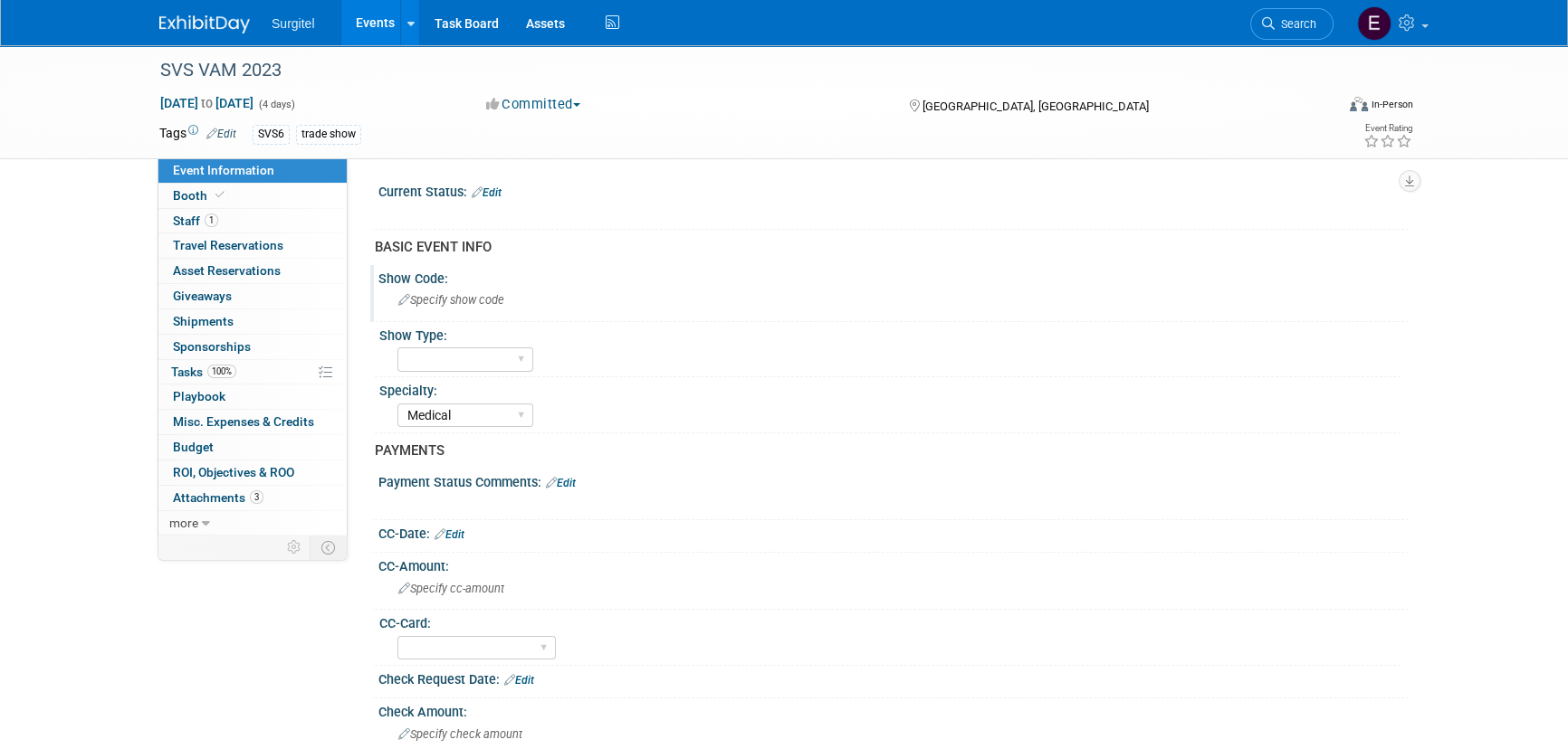
click at [495, 314] on div "Specify show code" at bounding box center [894, 301] width 1031 height 30
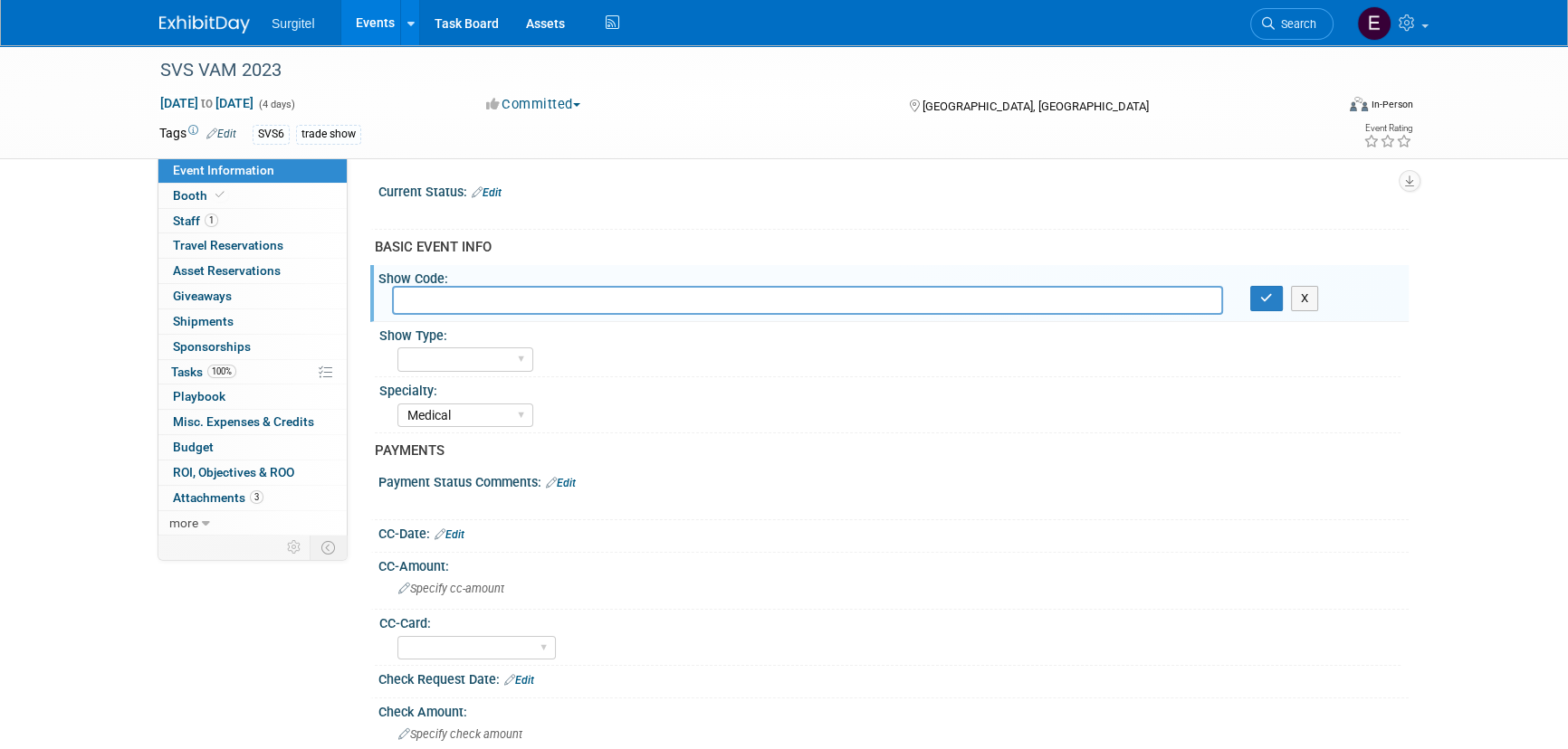
click at [369, 26] on link "Events" at bounding box center [374, 22] width 66 height 45
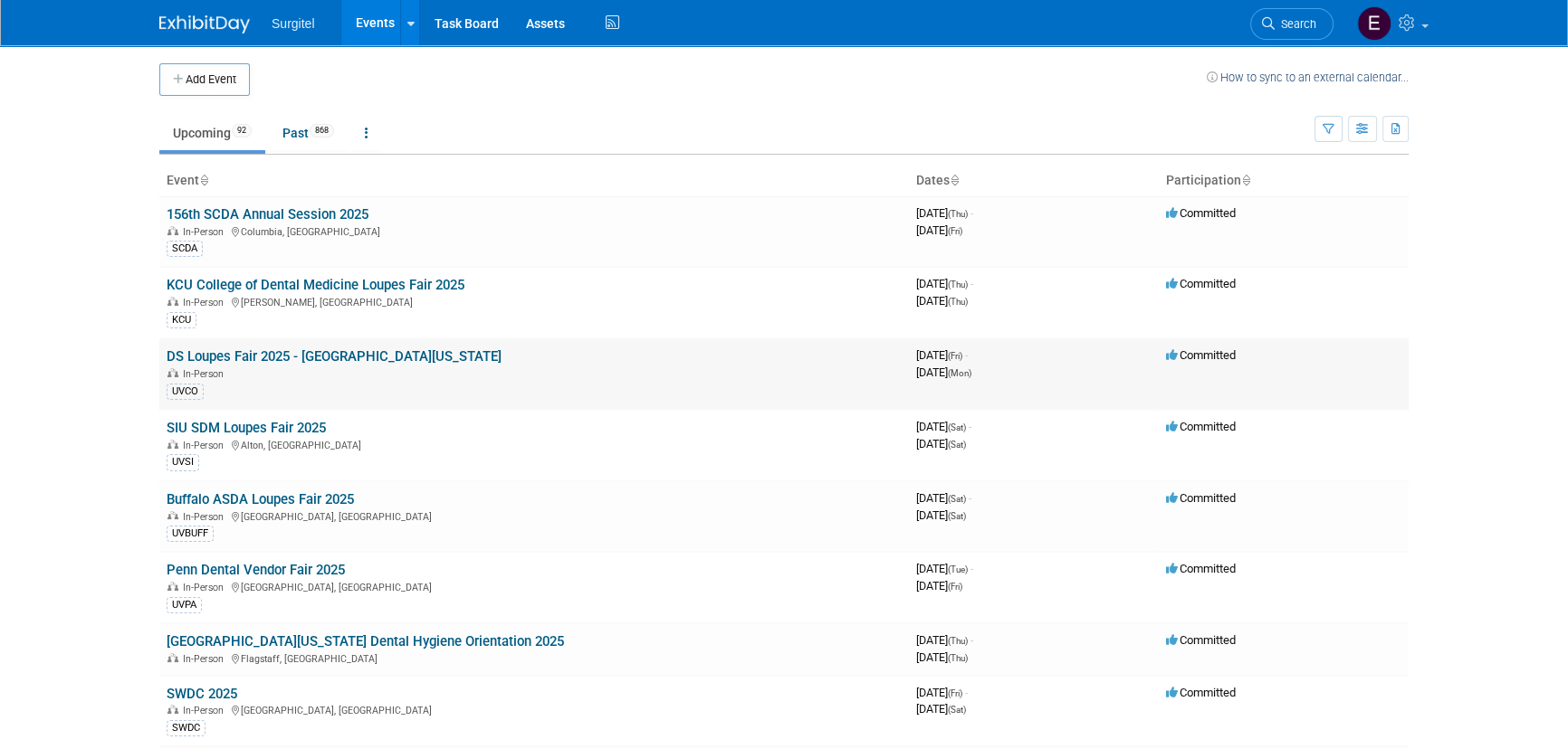
drag, startPoint x: 1311, startPoint y: 332, endPoint x: 1318, endPoint y: 344, distance: 13.9
